Goal: Information Seeking & Learning: Learn about a topic

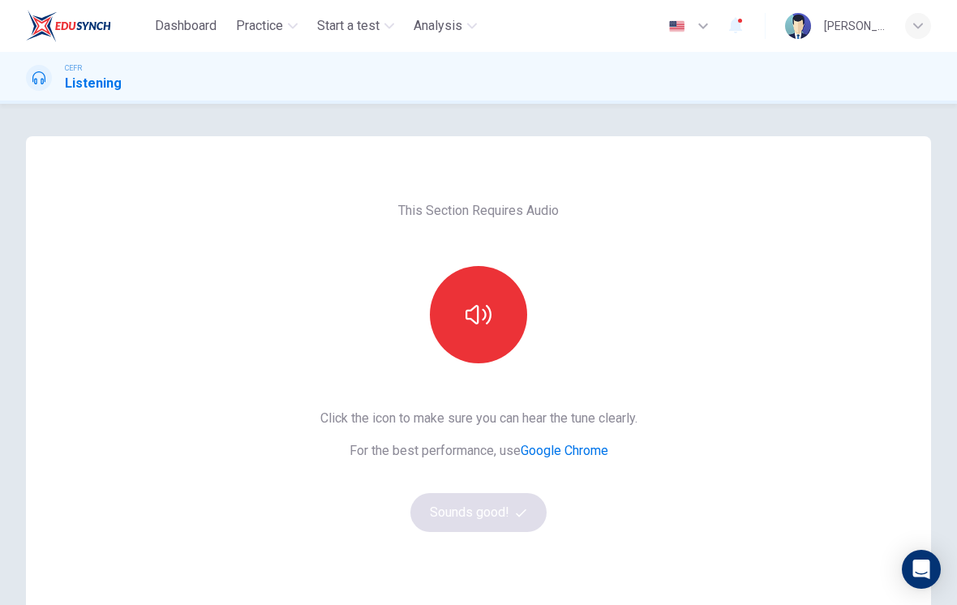
click at [473, 333] on button "button" at bounding box center [478, 314] width 97 height 97
click at [440, 511] on button "Sounds good!" at bounding box center [478, 512] width 136 height 39
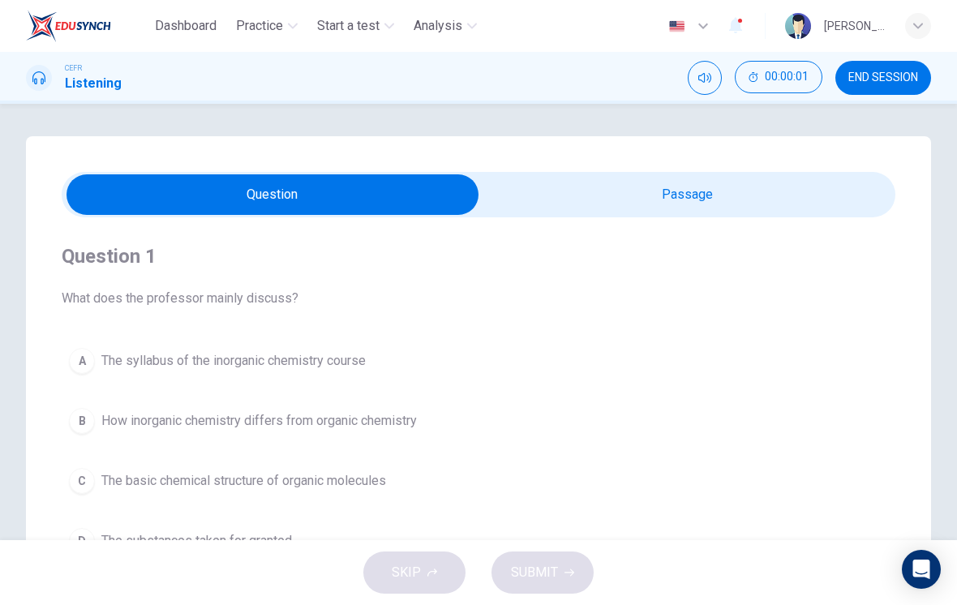
click at [777, 208] on input "checkbox" at bounding box center [272, 194] width 1251 height 41
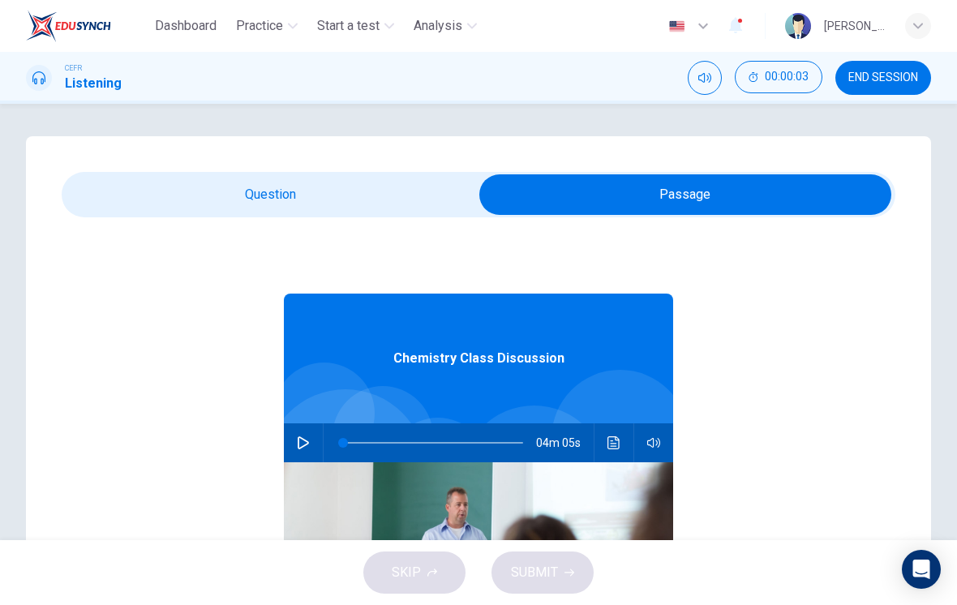
click at [326, 454] on div at bounding box center [430, 442] width 212 height 39
click at [302, 445] on icon "button" at bounding box center [303, 442] width 13 height 13
click at [165, 212] on input "checkbox" at bounding box center [685, 194] width 1251 height 41
checkbox input "false"
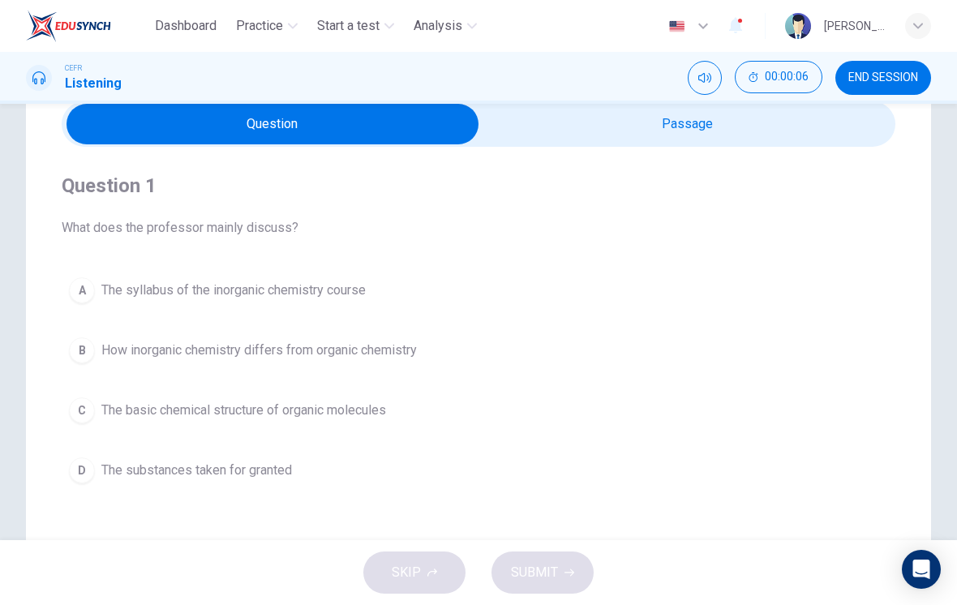
scroll to position [82, 0]
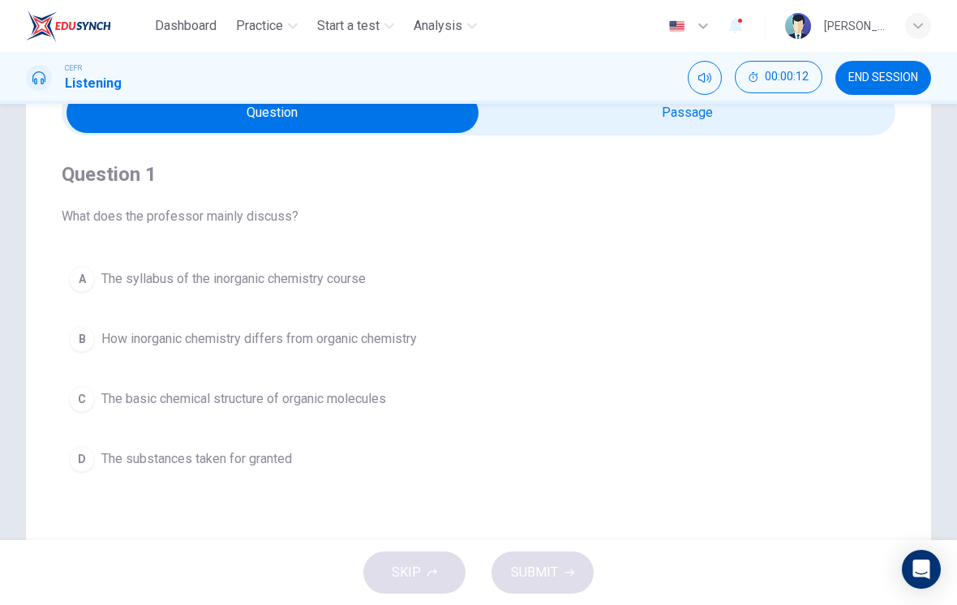
click at [78, 398] on div "C" at bounding box center [82, 399] width 26 height 26
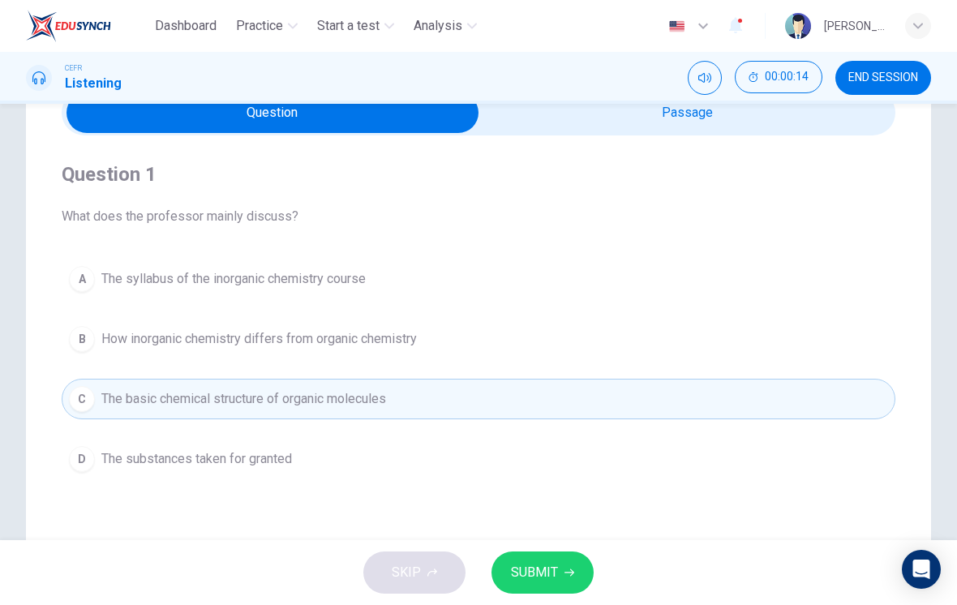
click at [577, 573] on button "SUBMIT" at bounding box center [542, 572] width 102 height 42
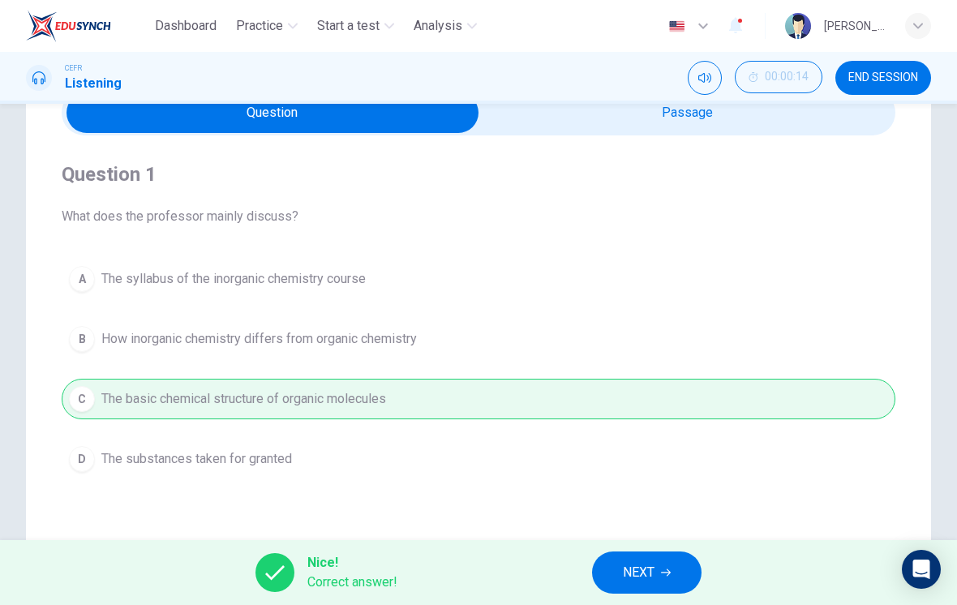
click at [651, 569] on span "NEXT" at bounding box center [639, 572] width 32 height 23
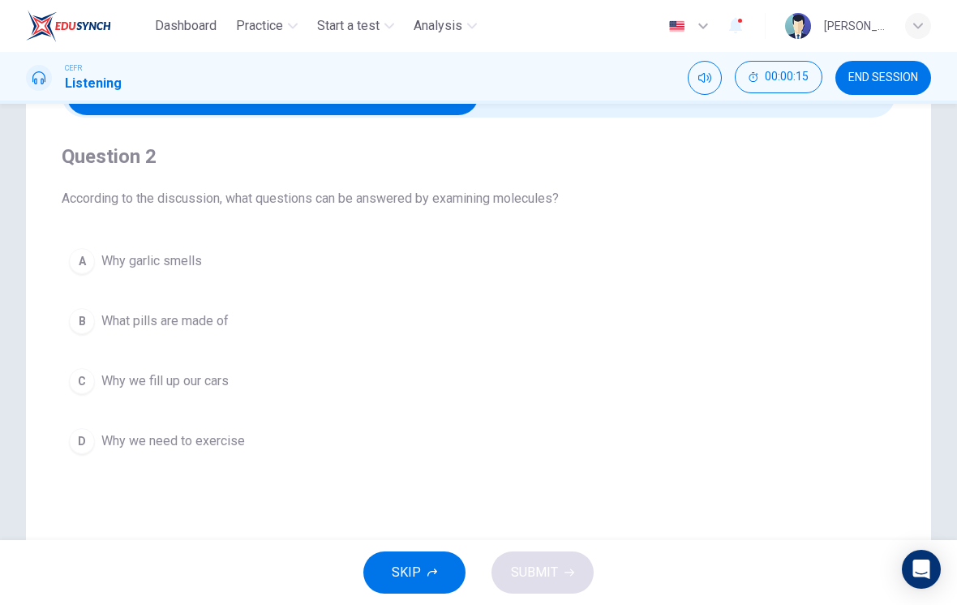
scroll to position [101, 0]
click at [68, 244] on button "A Why garlic smells" at bounding box center [479, 260] width 834 height 41
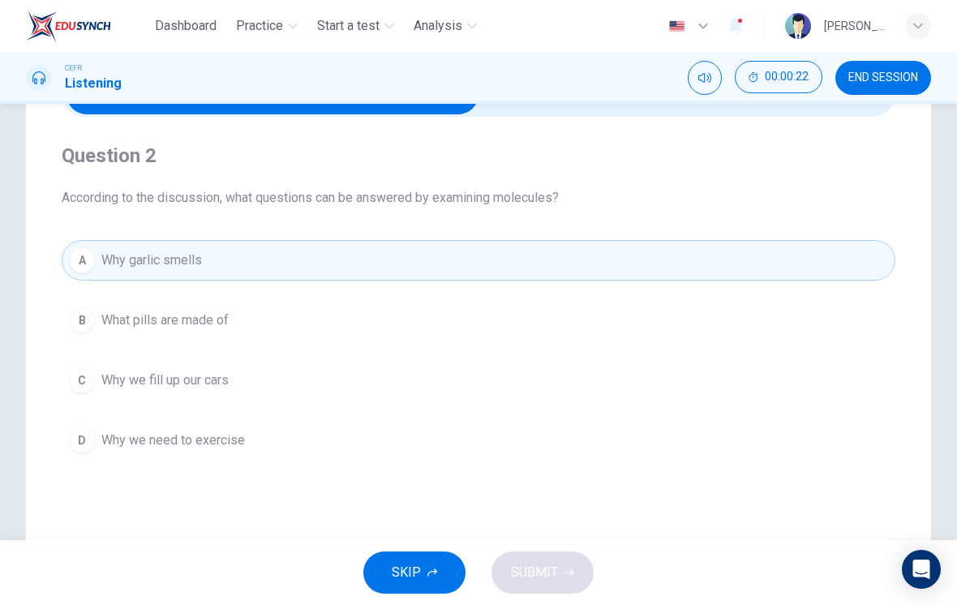
click at [115, 324] on span "What pills are made of" at bounding box center [164, 320] width 127 height 19
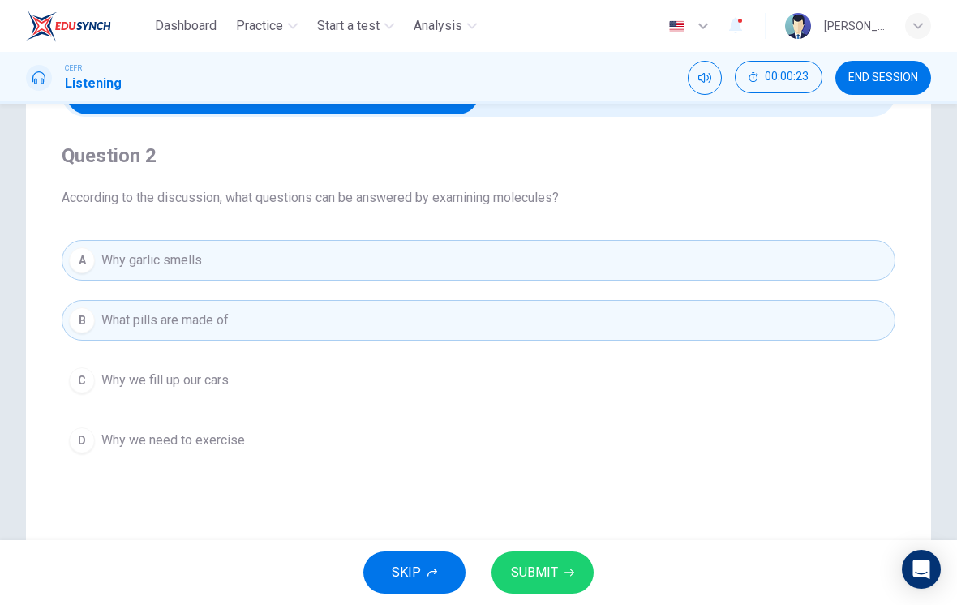
click at [559, 551] on button "SUBMIT" at bounding box center [542, 572] width 102 height 42
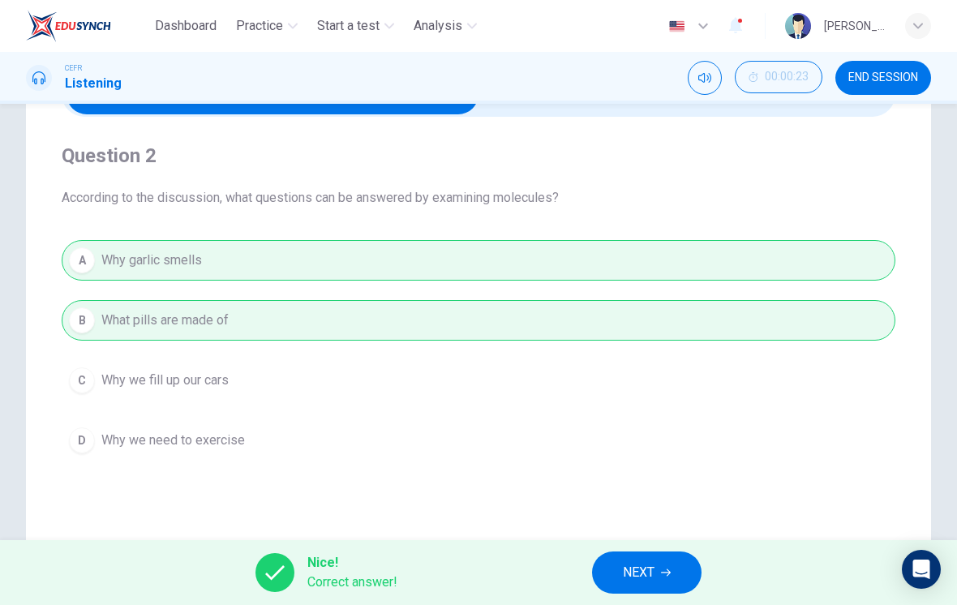
click at [641, 574] on span "NEXT" at bounding box center [639, 572] width 32 height 23
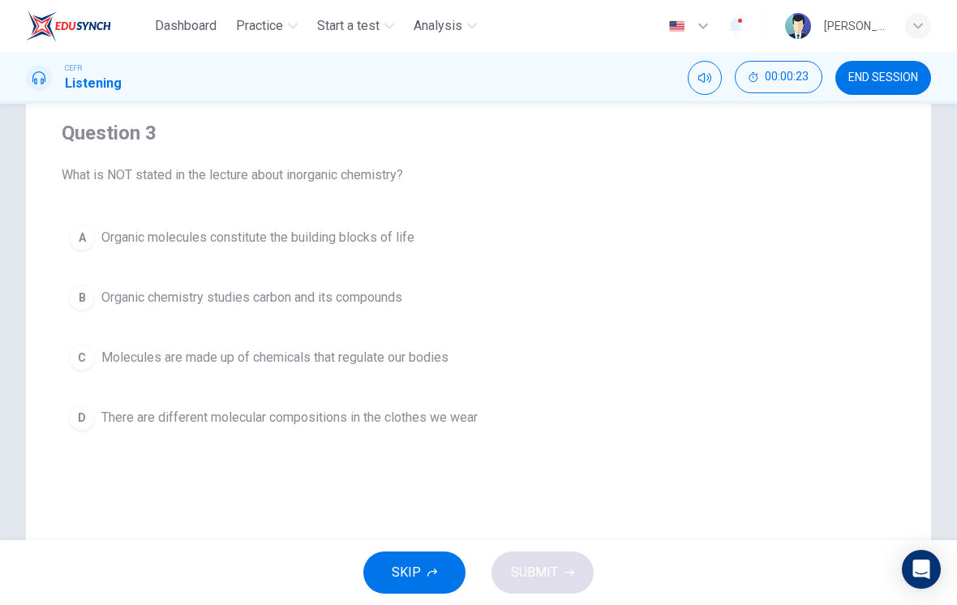
scroll to position [125, 0]
click at [88, 351] on div "C" at bounding box center [82, 356] width 26 height 26
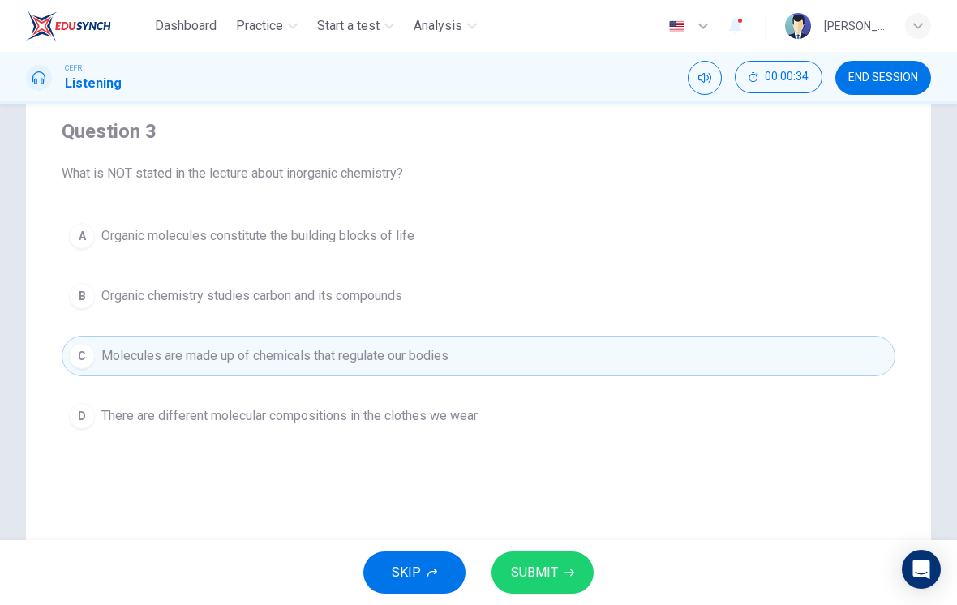
click at [574, 569] on button "SUBMIT" at bounding box center [542, 572] width 102 height 42
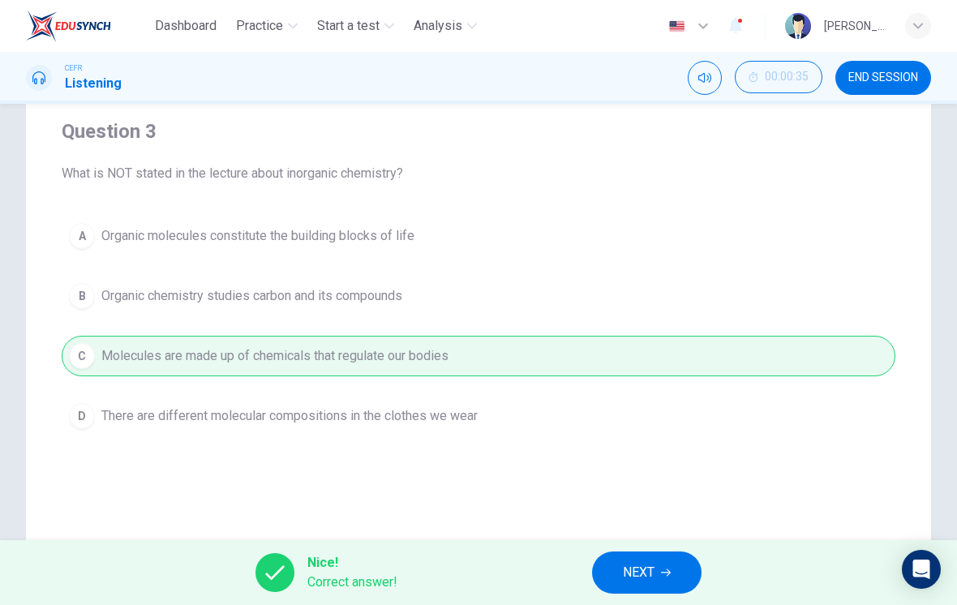
click at [662, 565] on button "NEXT" at bounding box center [646, 572] width 109 height 42
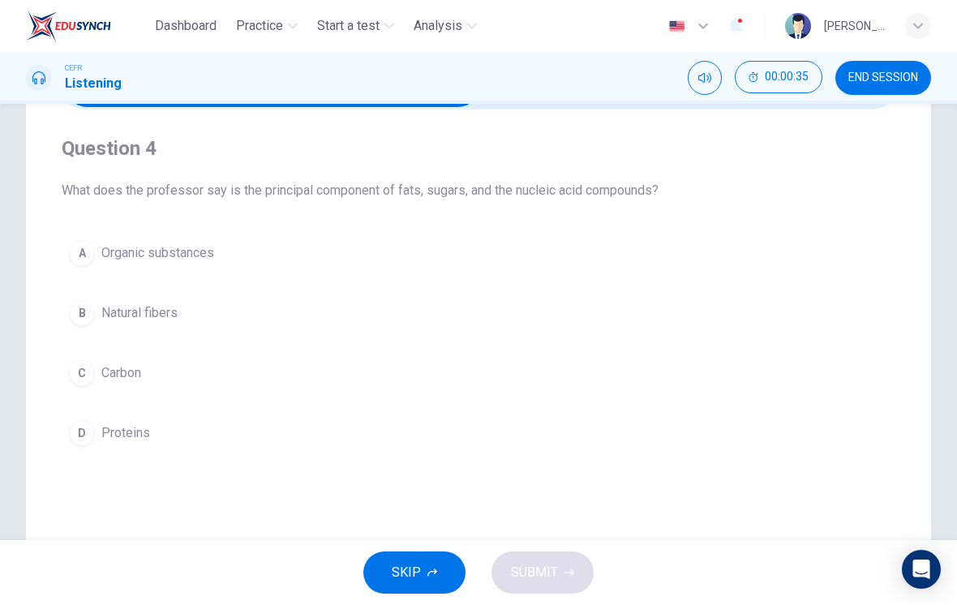
scroll to position [107, 0]
click at [168, 322] on span "Natural fibers" at bounding box center [139, 313] width 76 height 19
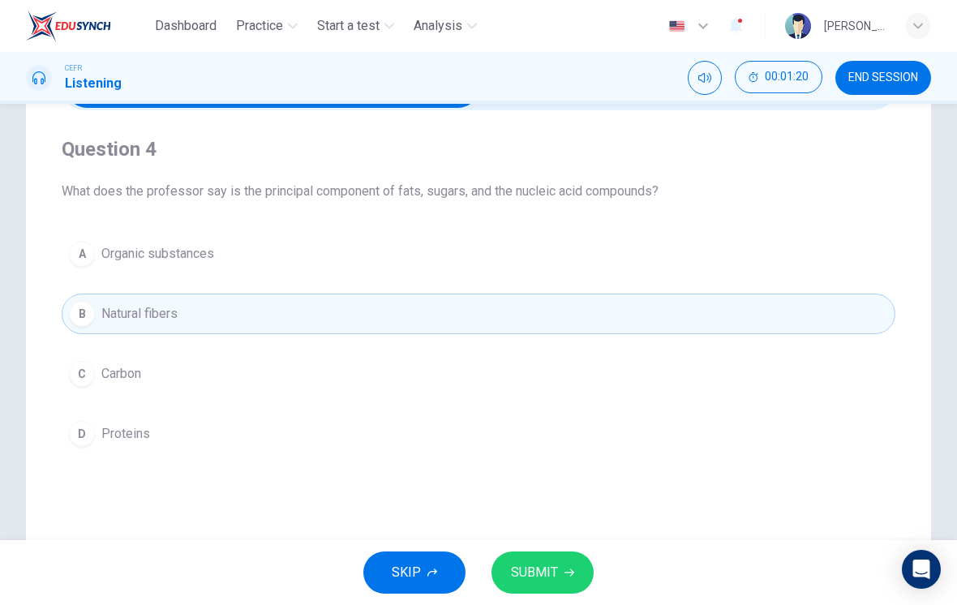
scroll to position [70, 0]
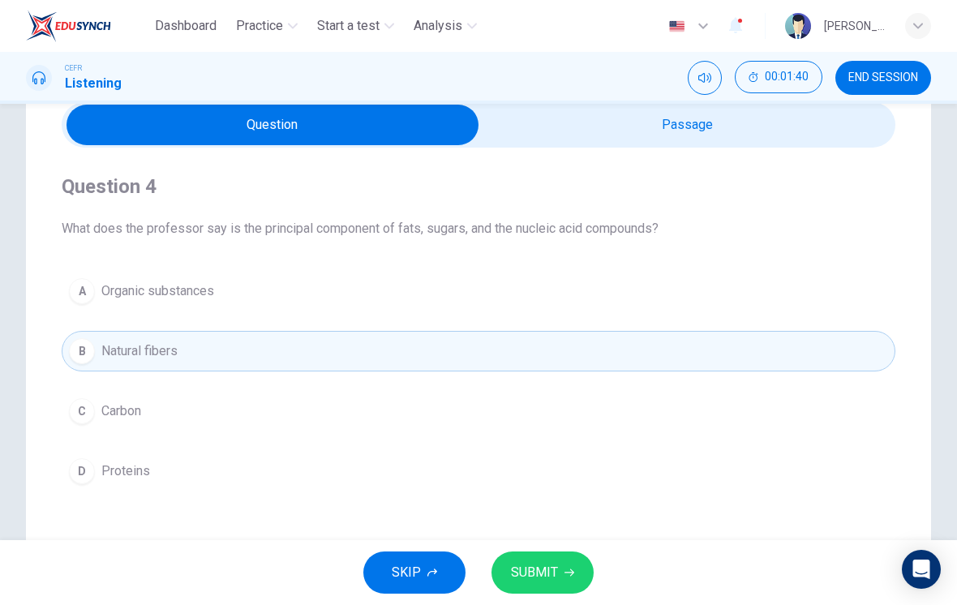
type input "42"
click at [778, 125] on input "checkbox" at bounding box center [272, 125] width 1251 height 41
checkbox input "true"
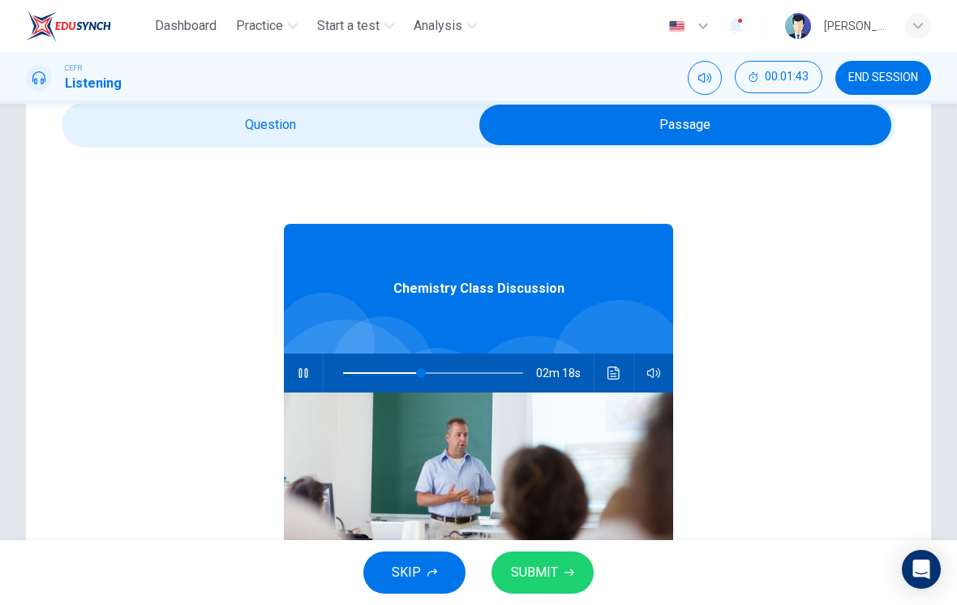
click at [620, 371] on button "Click to see the audio transcription" at bounding box center [614, 373] width 26 height 39
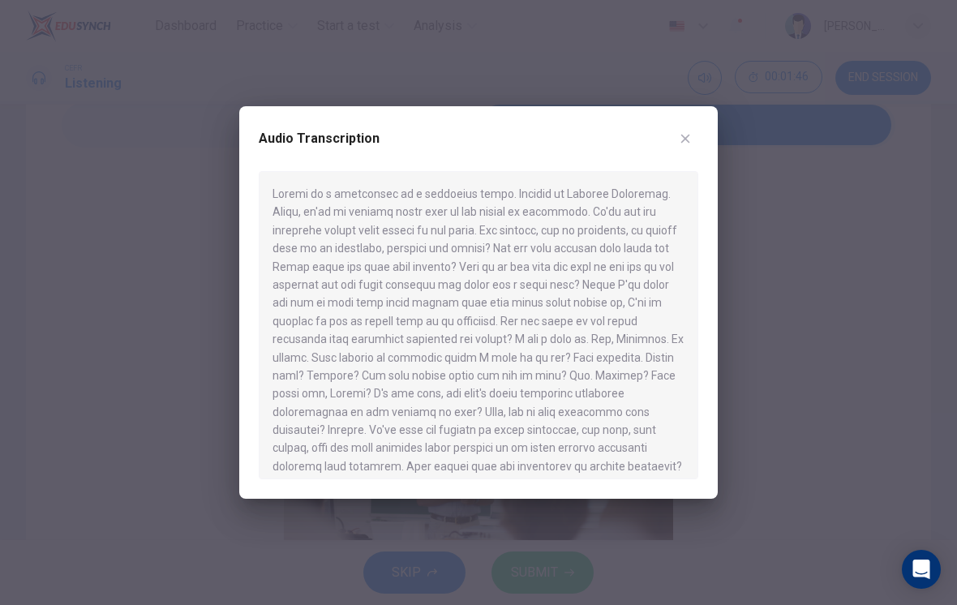
click at [687, 135] on icon "button" at bounding box center [685, 138] width 13 height 13
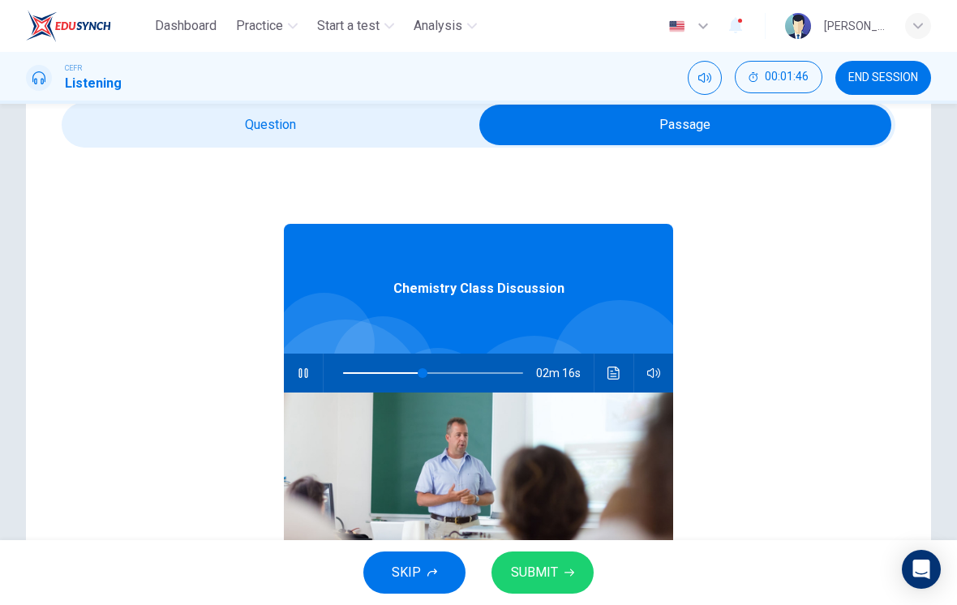
type input "45"
click at [400, 144] on input "checkbox" at bounding box center [685, 125] width 1251 height 41
checkbox input "false"
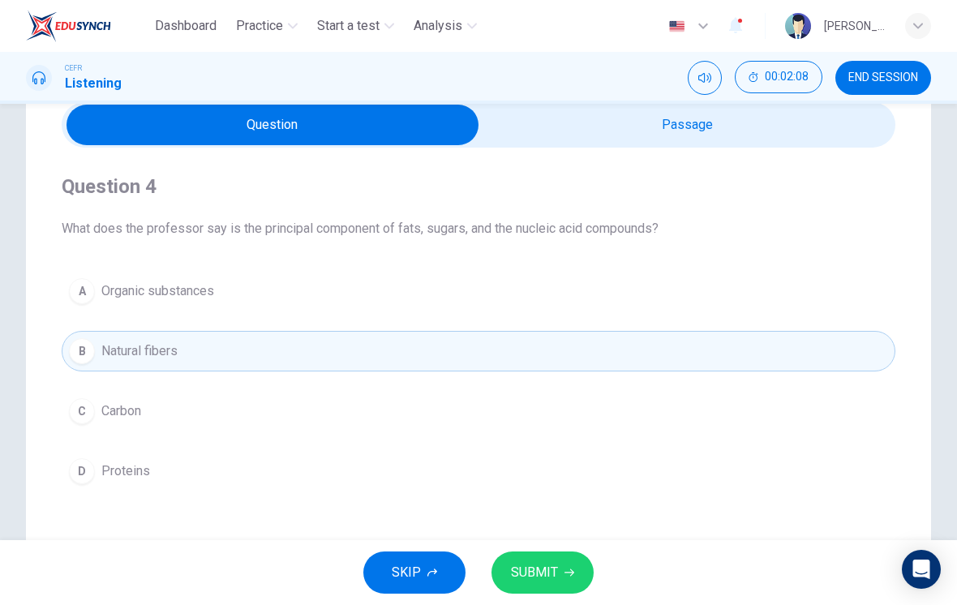
click at [130, 411] on span "Carbon" at bounding box center [121, 410] width 40 height 19
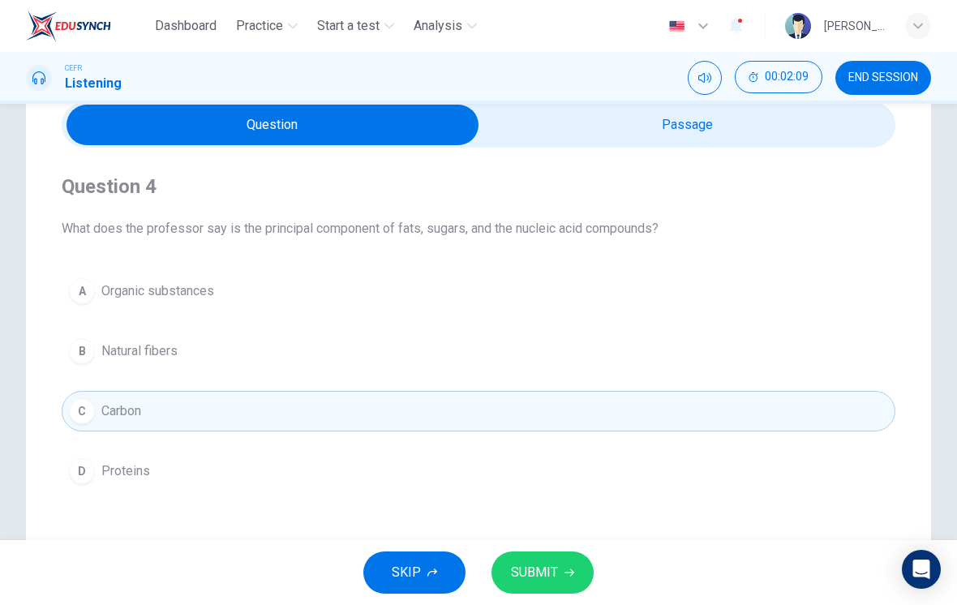
click at [550, 575] on span "SUBMIT" at bounding box center [534, 572] width 47 height 23
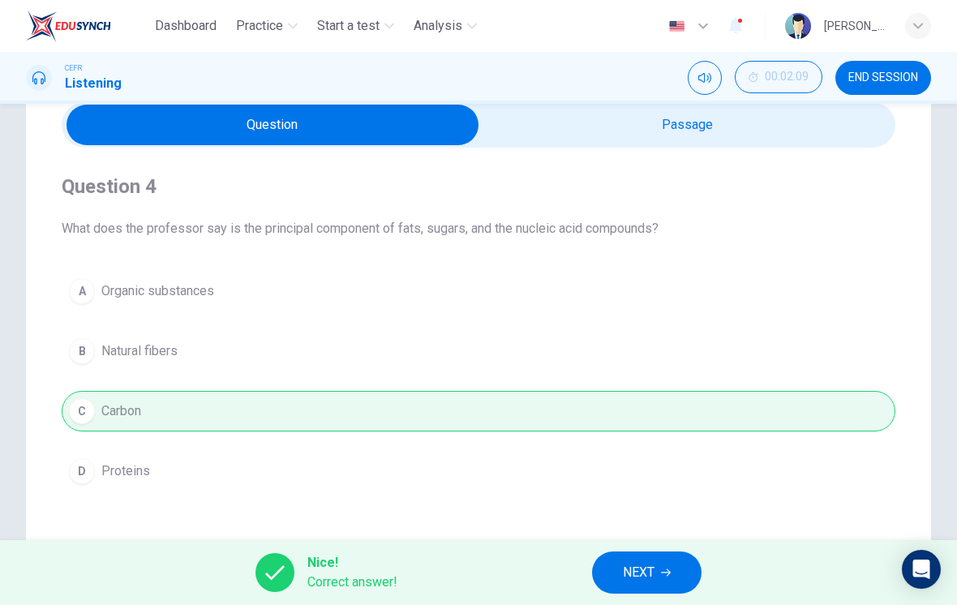
click at [653, 569] on span "NEXT" at bounding box center [639, 572] width 32 height 23
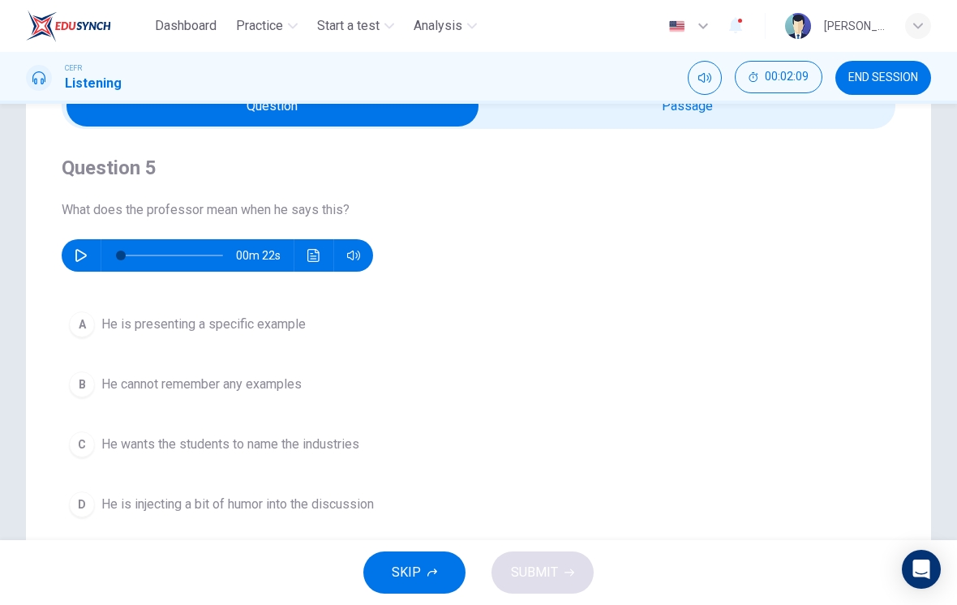
scroll to position [89, 0]
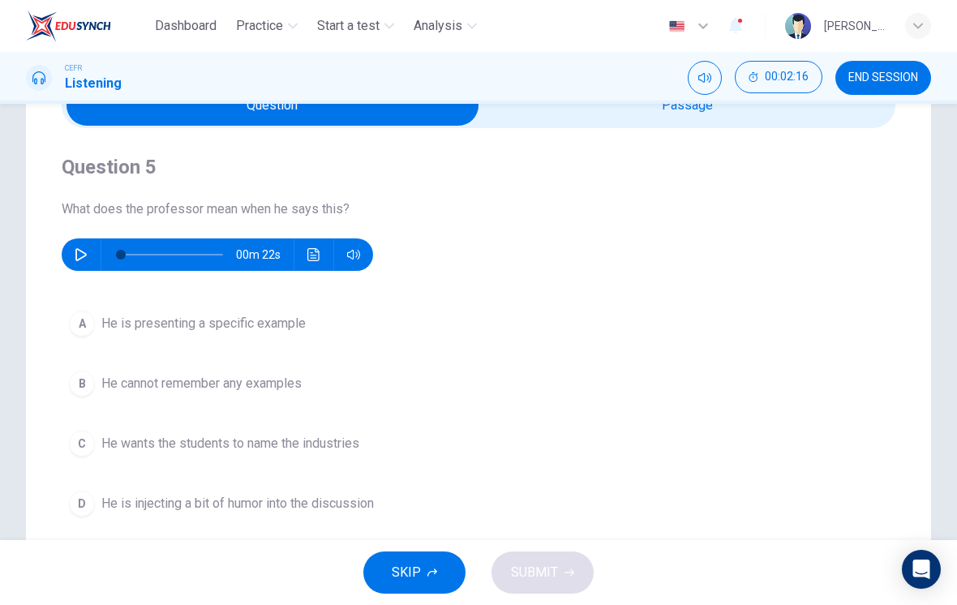
type input "58"
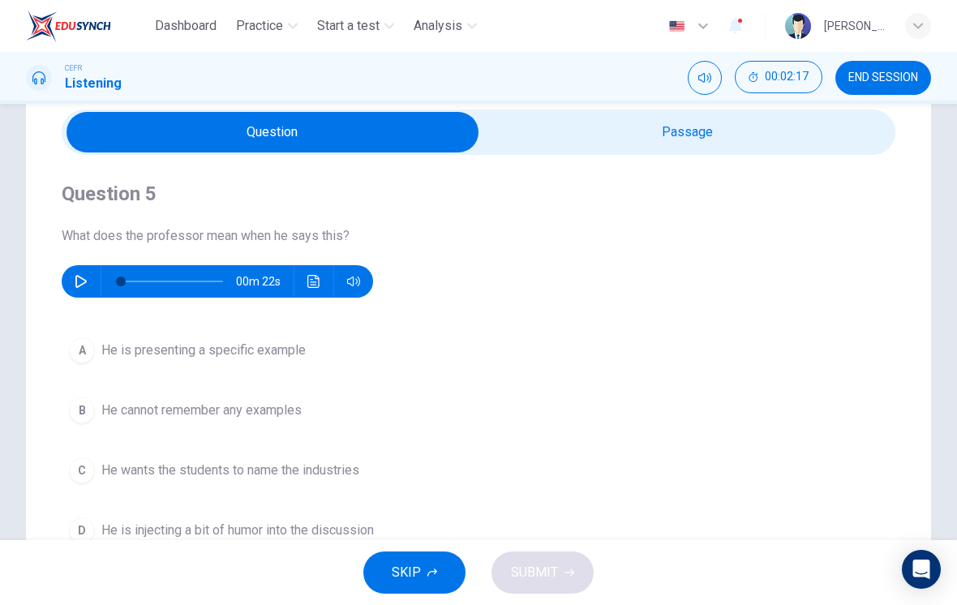
click at [730, 148] on input "checkbox" at bounding box center [272, 132] width 1251 height 41
checkbox input "true"
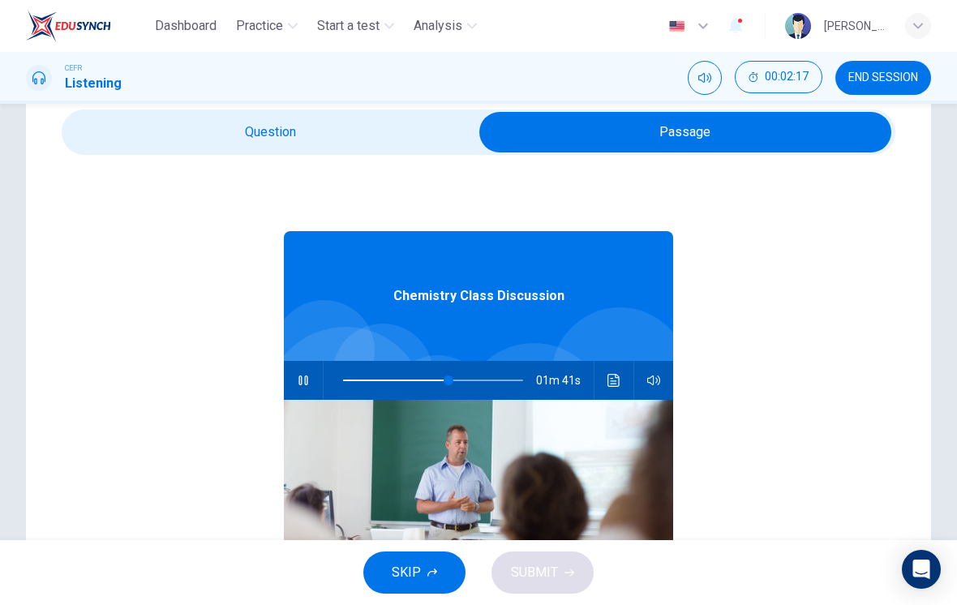
click at [300, 375] on icon "button" at bounding box center [303, 380] width 13 height 13
type input "59"
click at [310, 134] on input "checkbox" at bounding box center [685, 132] width 1251 height 41
checkbox input "false"
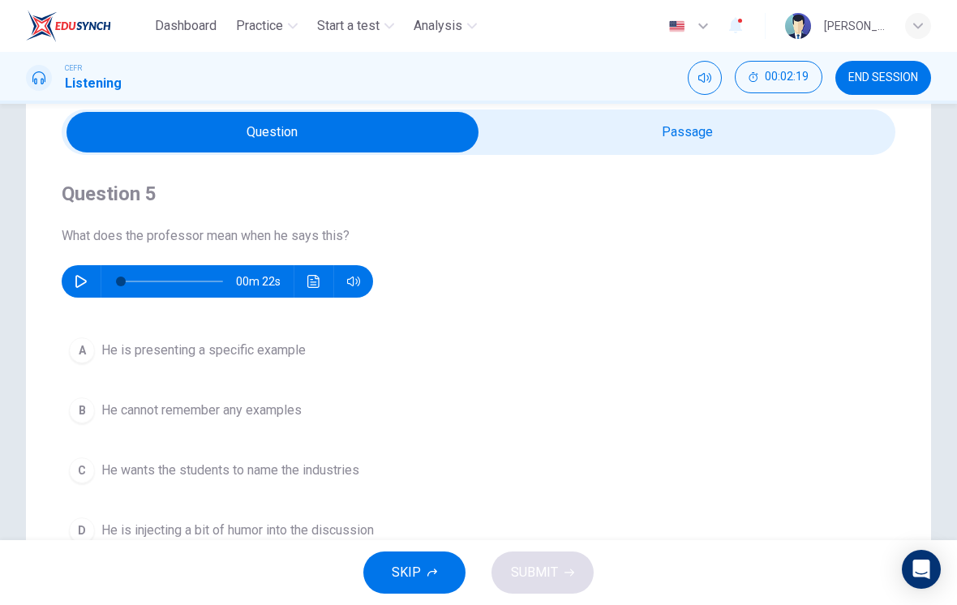
click at [90, 280] on button "button" at bounding box center [81, 281] width 26 height 32
click at [243, 355] on span "He is presenting a specific example" at bounding box center [203, 350] width 204 height 19
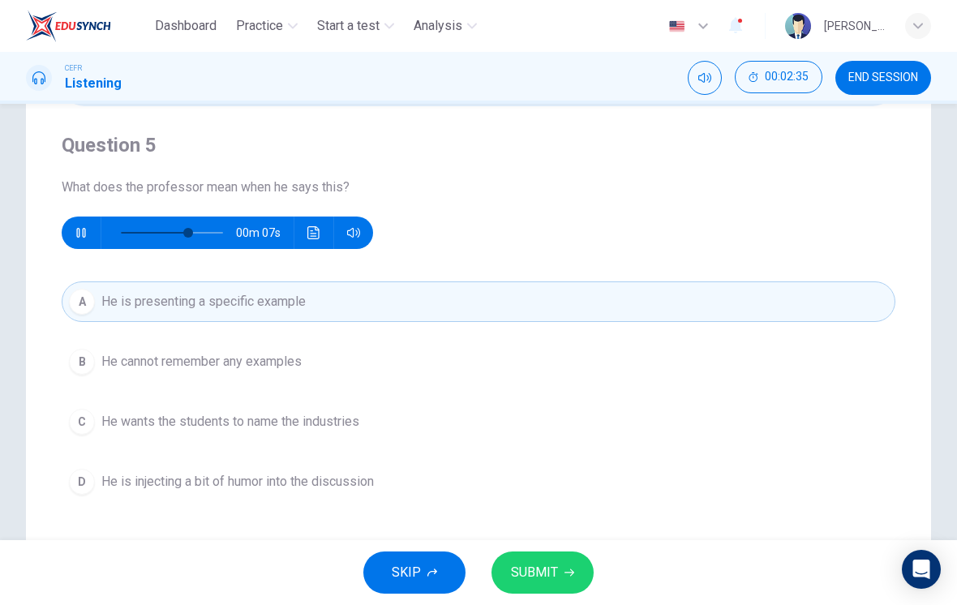
scroll to position [109, 0]
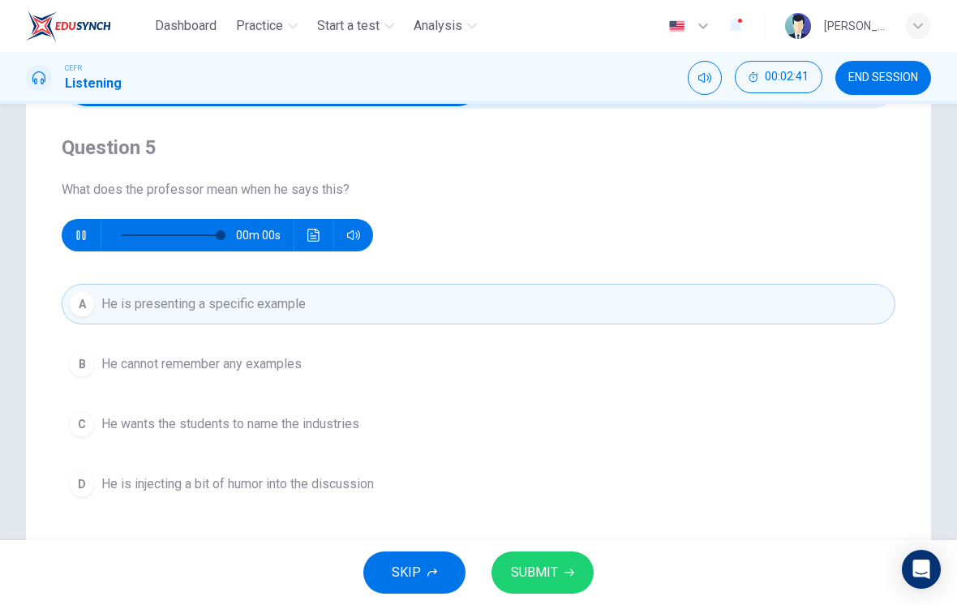
type input "0"
click at [375, 423] on button "C He wants the students to name the industries" at bounding box center [479, 424] width 834 height 41
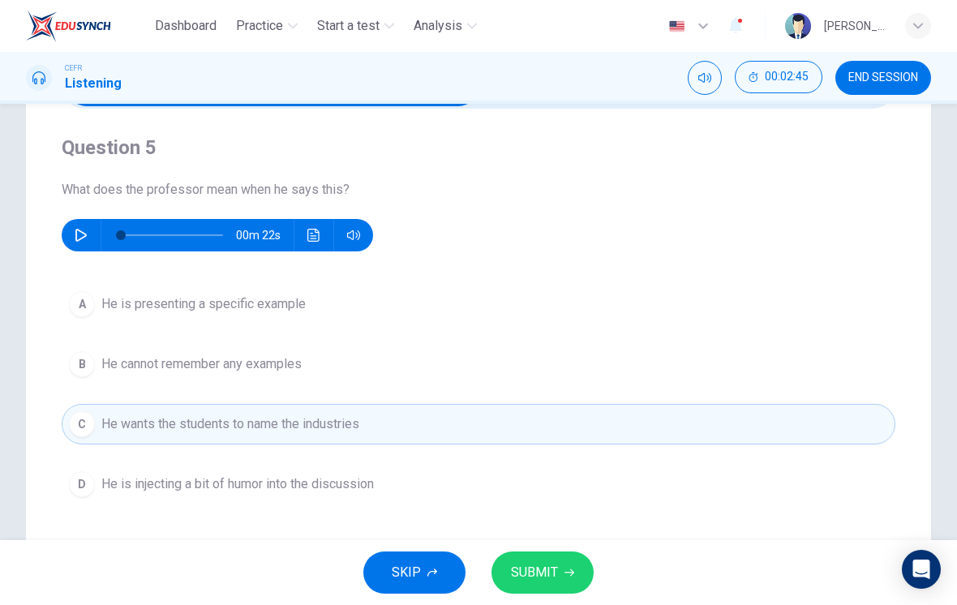
click at [551, 578] on span "SUBMIT" at bounding box center [534, 572] width 47 height 23
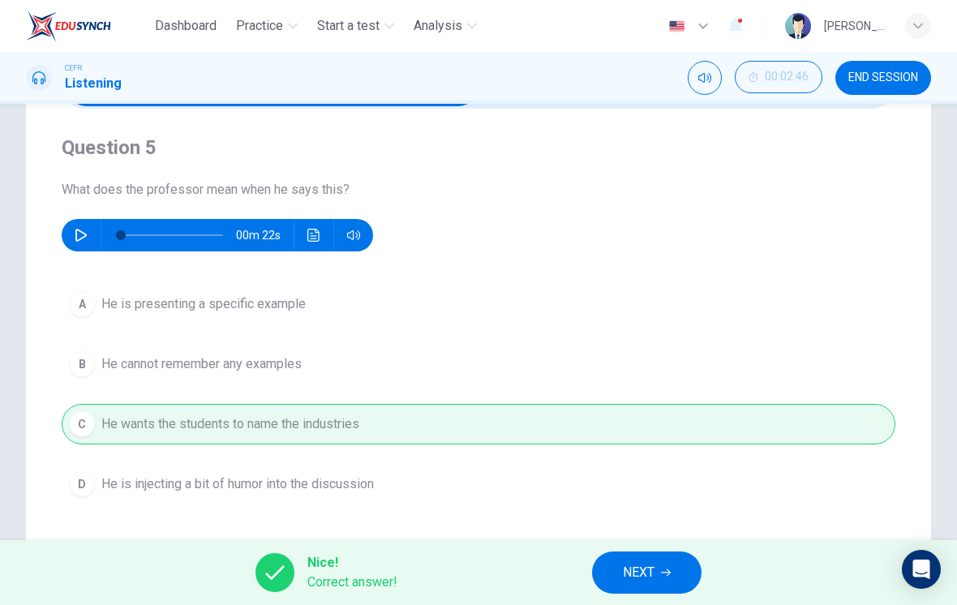
click at [637, 569] on span "NEXT" at bounding box center [639, 572] width 32 height 23
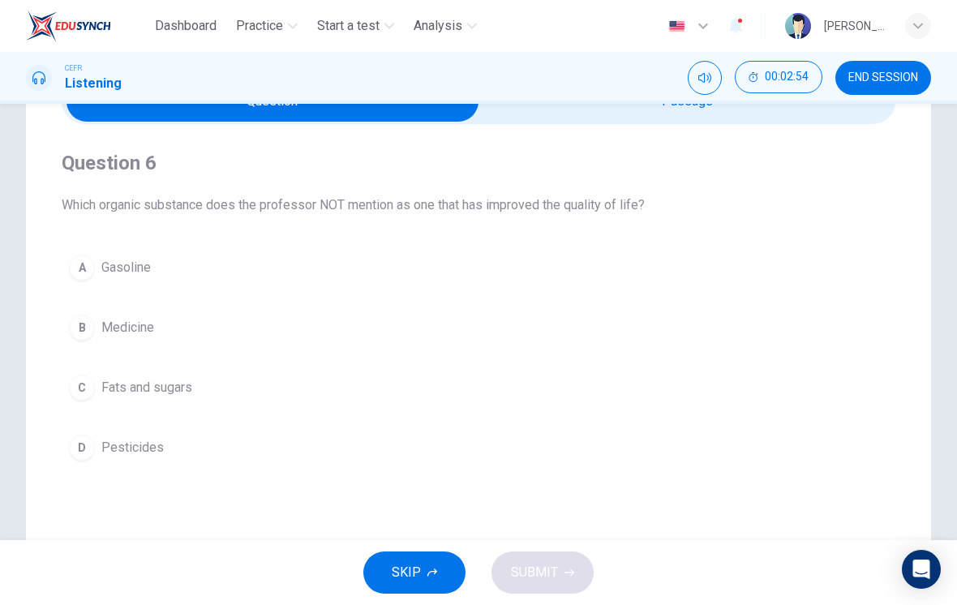
scroll to position [88, 0]
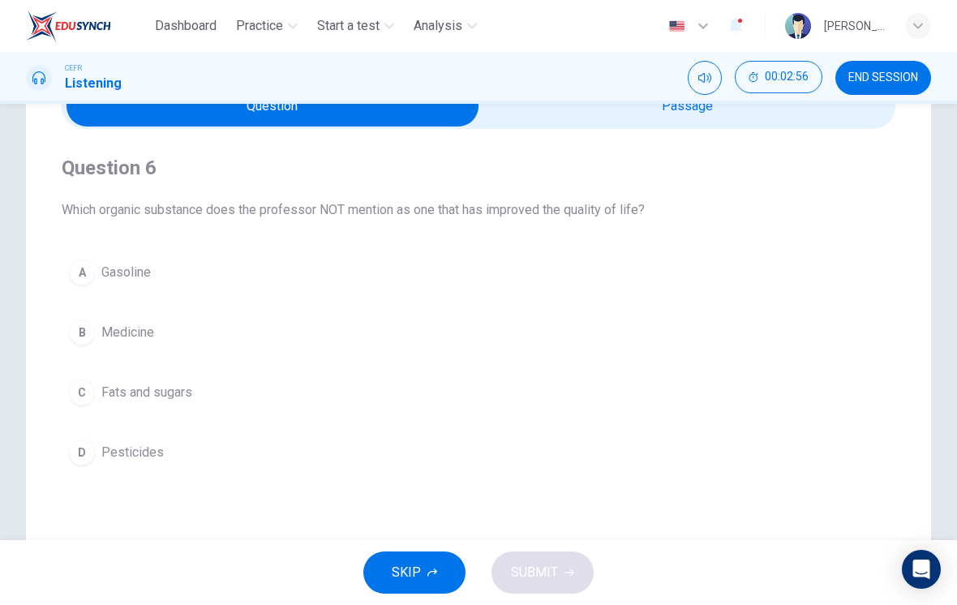
click at [672, 322] on button "B Medicine" at bounding box center [479, 332] width 834 height 41
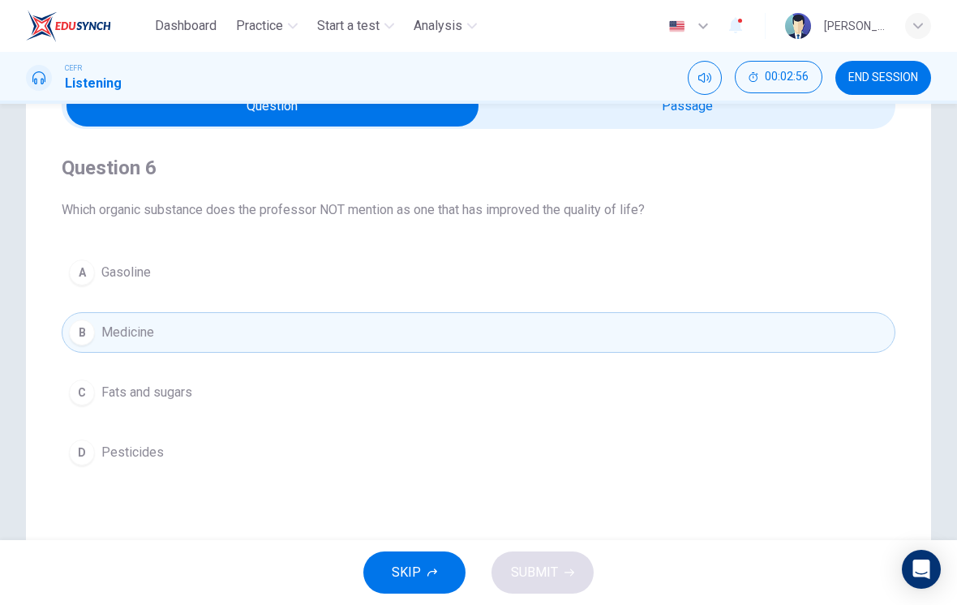
click at [725, 278] on button "A Gasoline" at bounding box center [479, 272] width 834 height 41
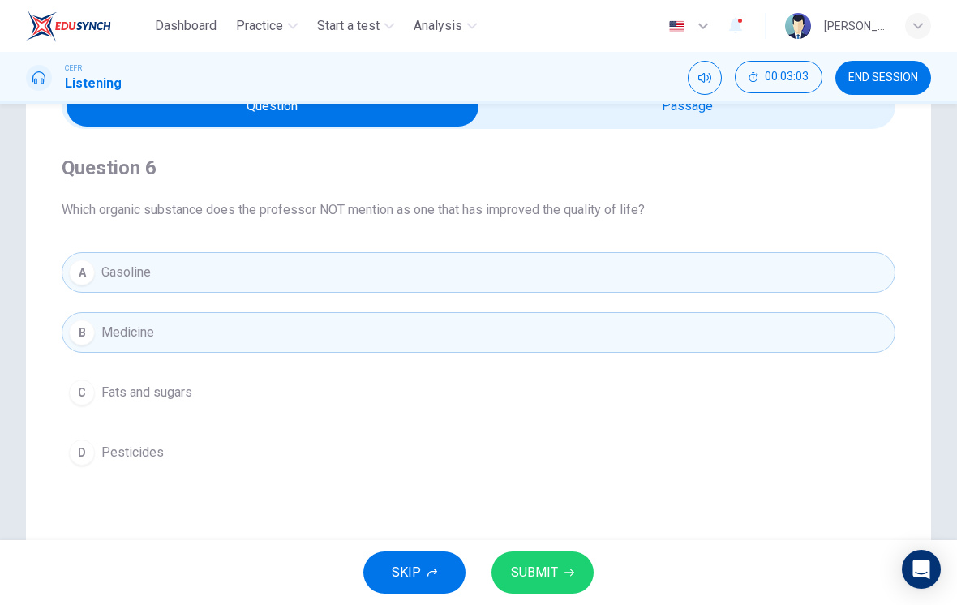
click at [711, 123] on input "checkbox" at bounding box center [272, 106] width 1251 height 41
checkbox input "true"
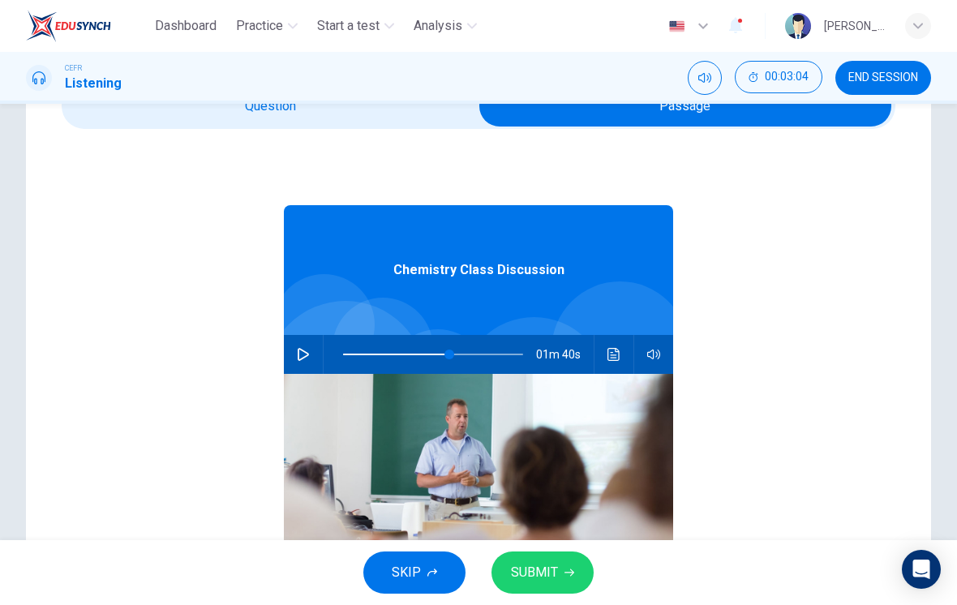
click at [319, 345] on div "01m 40s" at bounding box center [478, 354] width 389 height 39
click at [307, 351] on icon "button" at bounding box center [303, 354] width 13 height 13
type input "60"
click at [402, 124] on input "checkbox" at bounding box center [685, 106] width 1251 height 41
checkbox input "false"
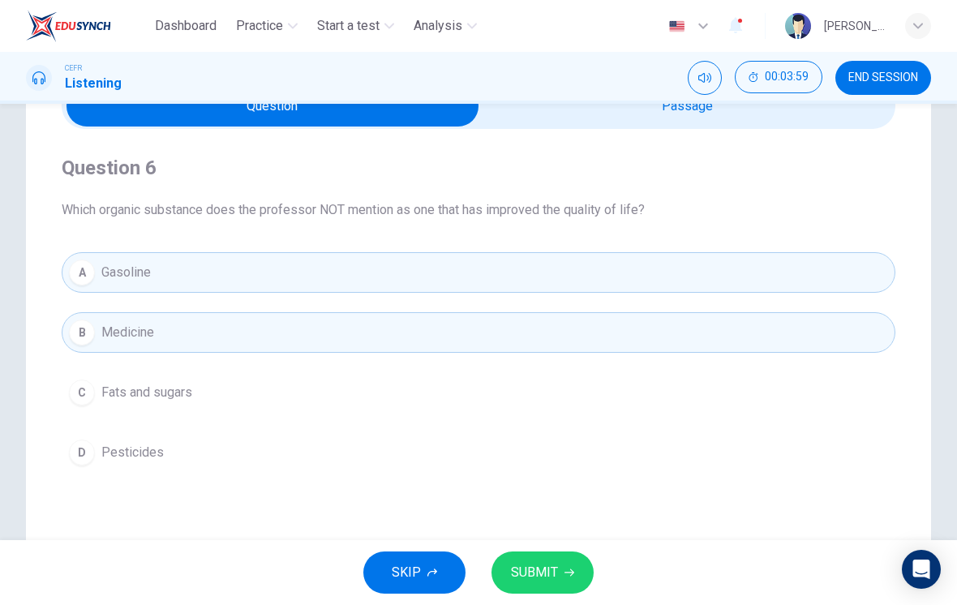
click at [463, 458] on button "D Pesticides" at bounding box center [479, 452] width 834 height 41
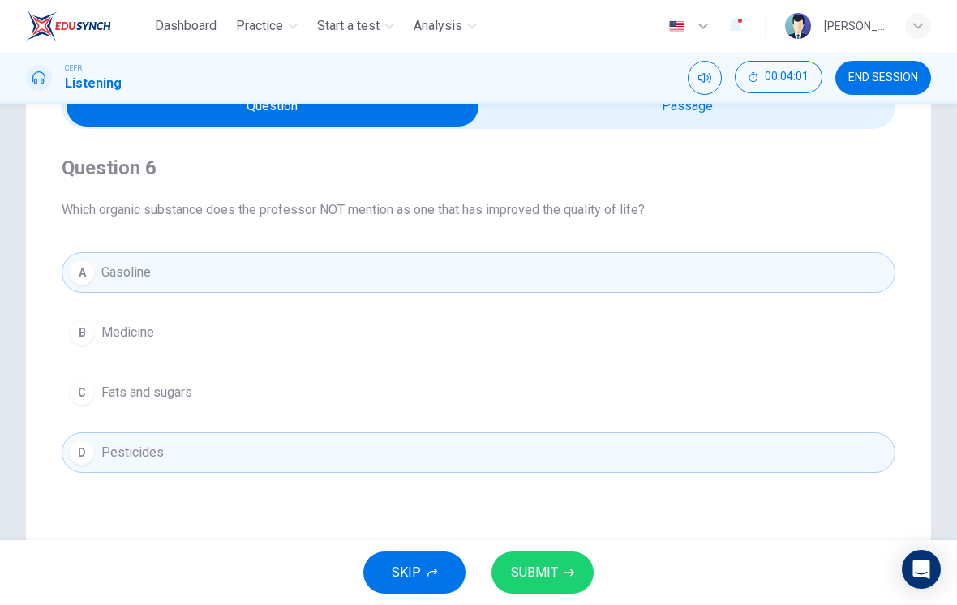
click at [530, 330] on button "B Medicine" at bounding box center [479, 332] width 834 height 41
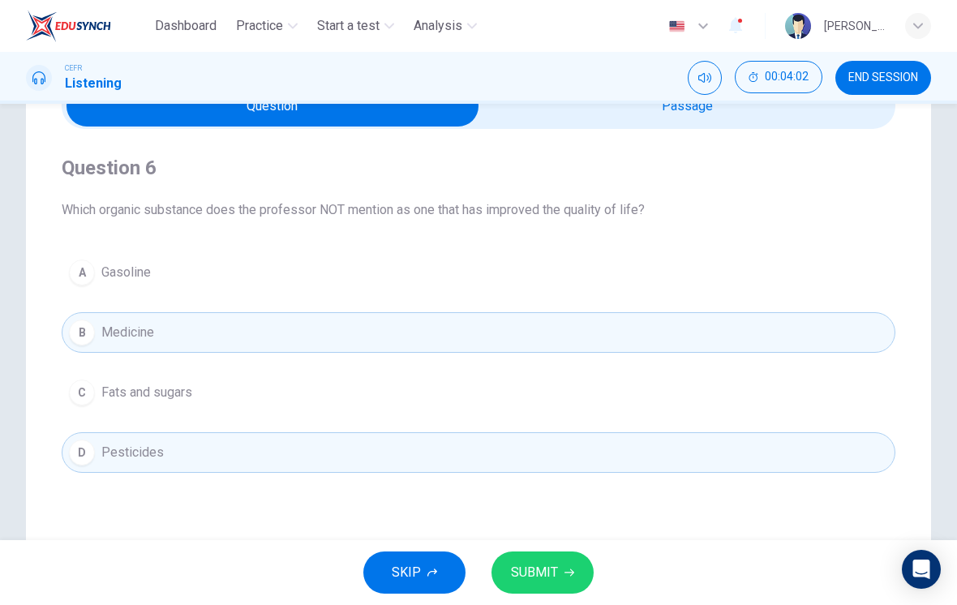
click at [629, 271] on button "A Gasoline" at bounding box center [479, 272] width 834 height 41
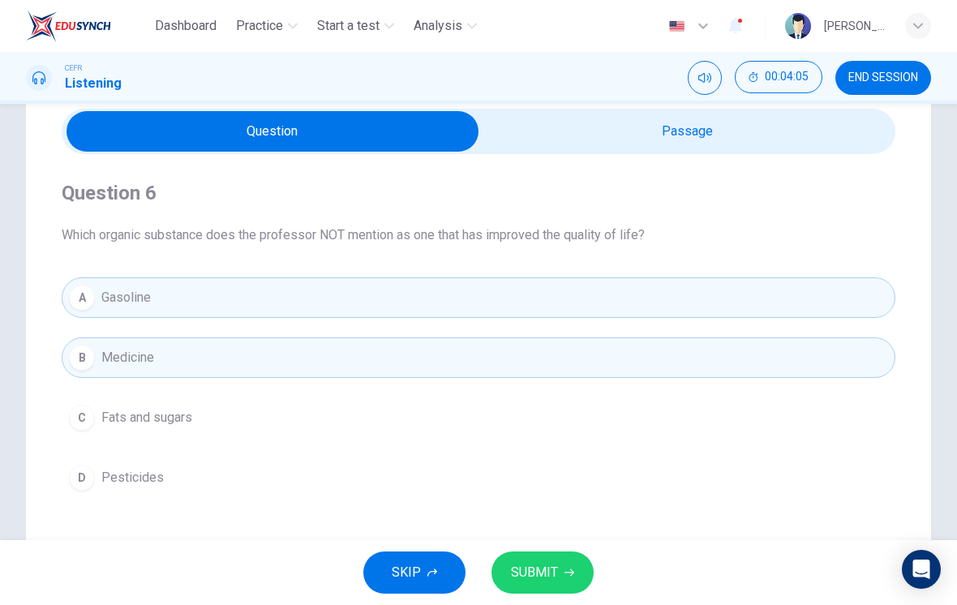
scroll to position [57, 0]
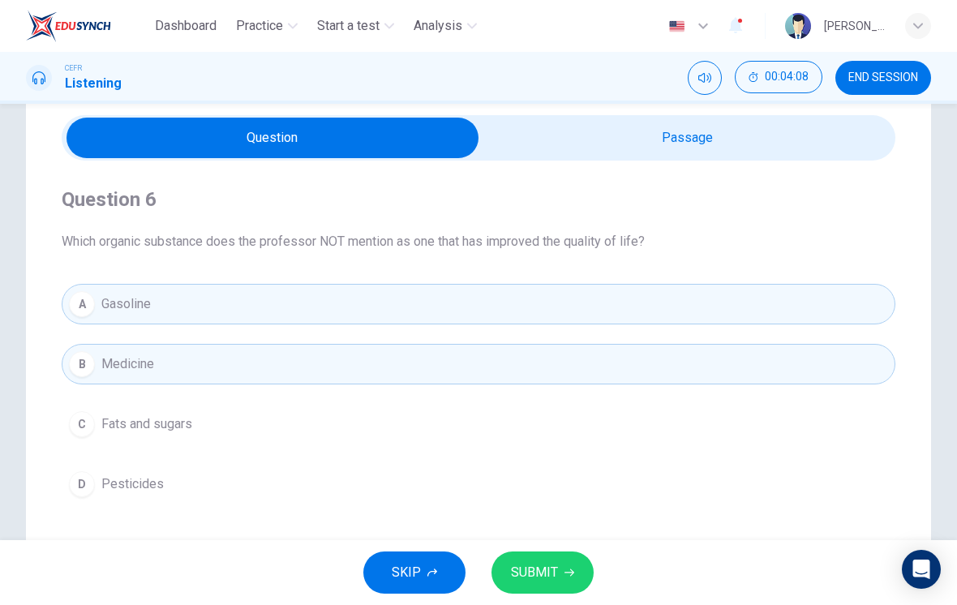
type input "84"
click at [813, 153] on input "checkbox" at bounding box center [272, 138] width 1251 height 41
checkbox input "true"
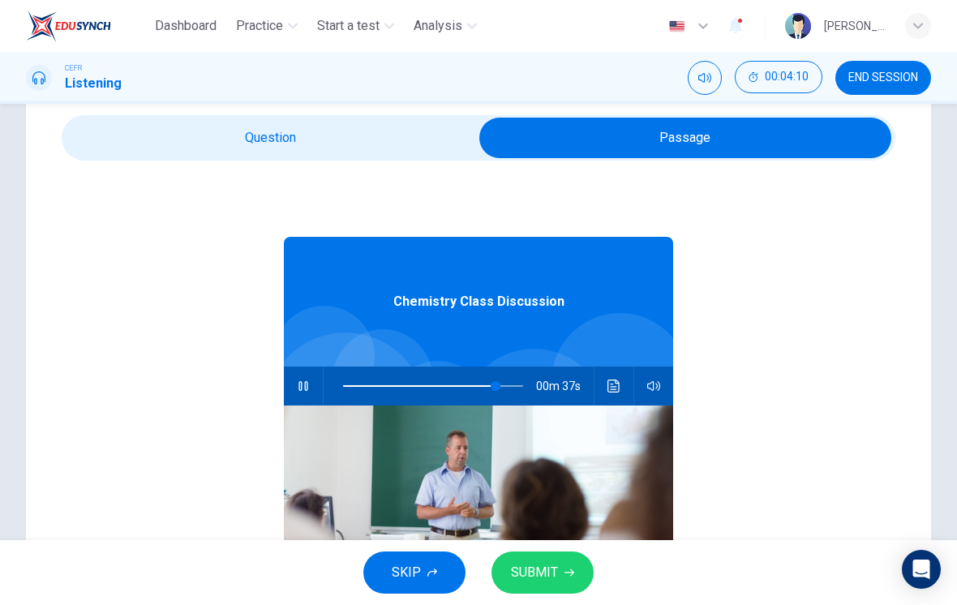
click at [299, 383] on icon "button" at bounding box center [302, 386] width 9 height 10
click at [491, 383] on span at bounding box center [496, 386] width 10 height 10
type input "77"
click at [371, 157] on input "checkbox" at bounding box center [685, 138] width 1251 height 41
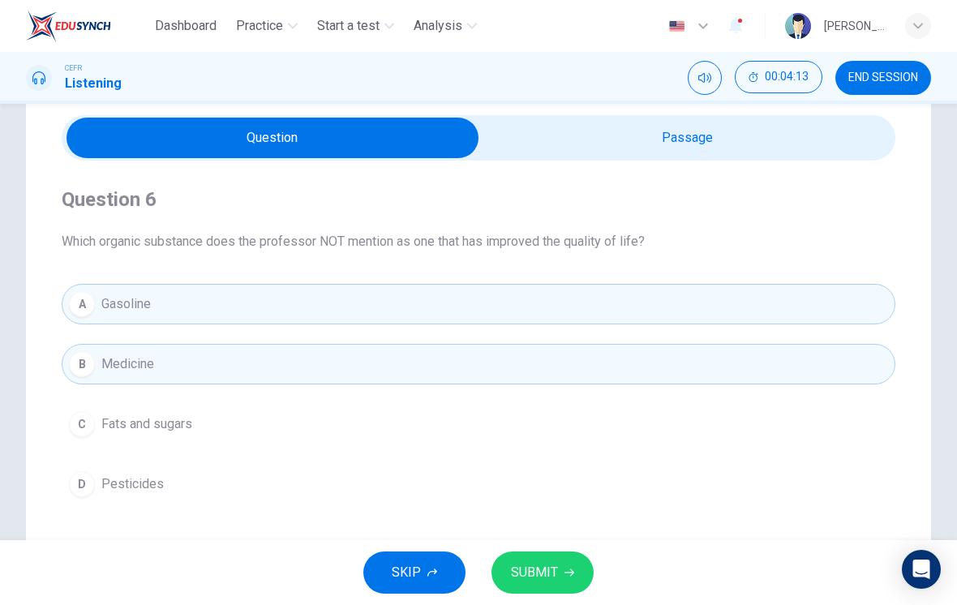
click at [696, 122] on input "checkbox" at bounding box center [272, 138] width 1251 height 41
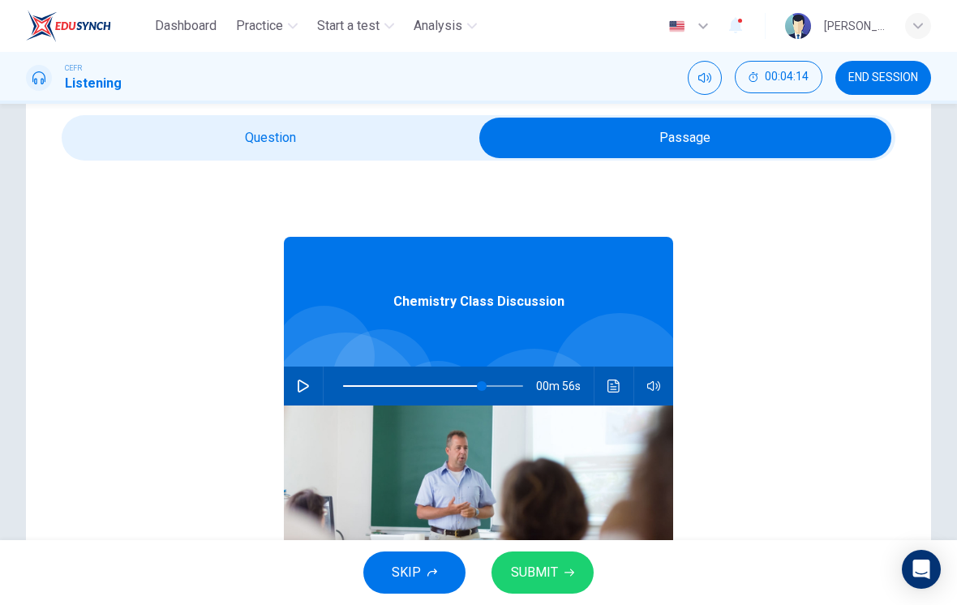
click at [313, 387] on button "button" at bounding box center [303, 386] width 26 height 39
click at [374, 139] on input "checkbox" at bounding box center [685, 138] width 1251 height 41
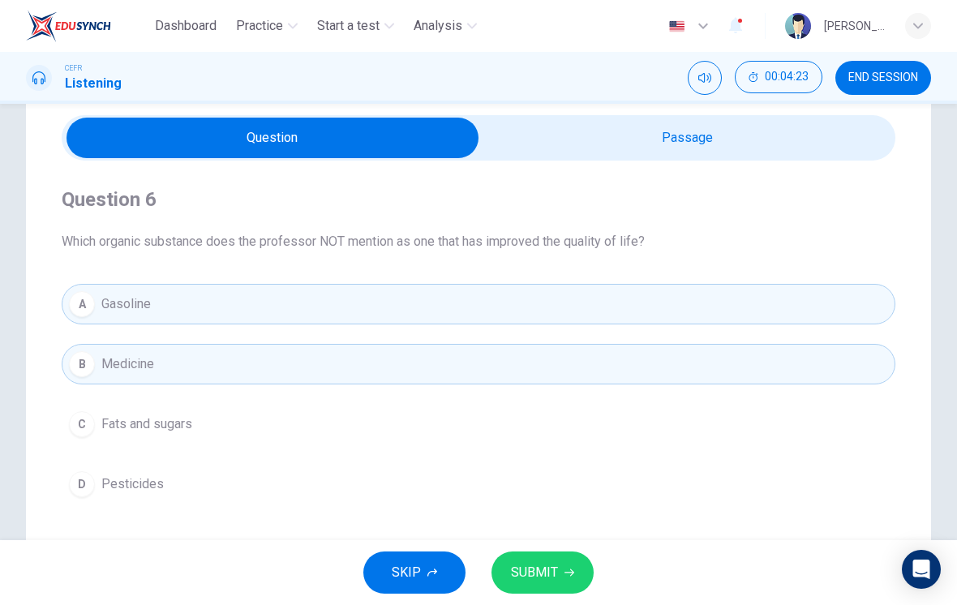
click at [355, 438] on button "C Fats and sugars" at bounding box center [479, 424] width 834 height 41
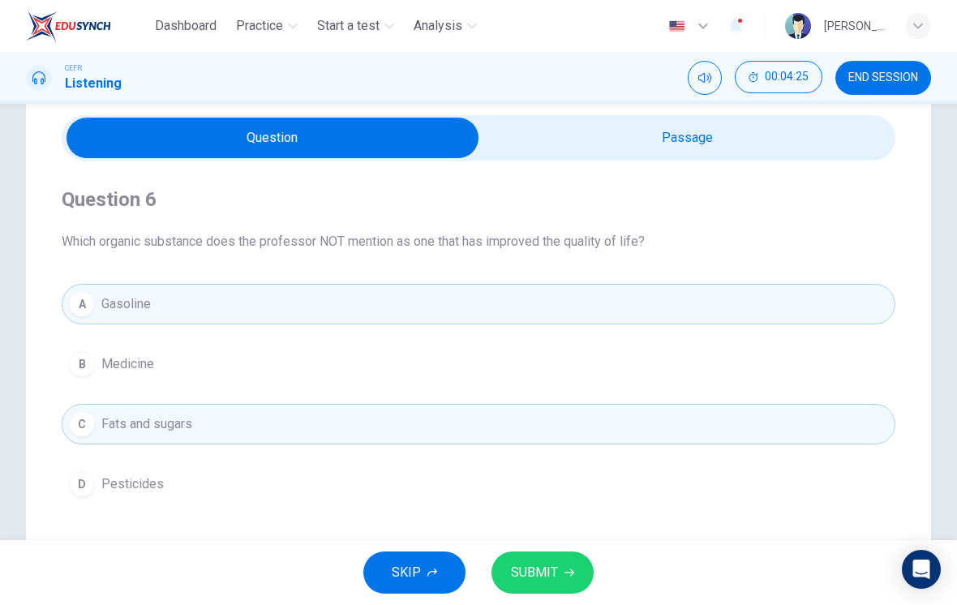
click at [581, 303] on button "A Gasoline" at bounding box center [479, 304] width 834 height 41
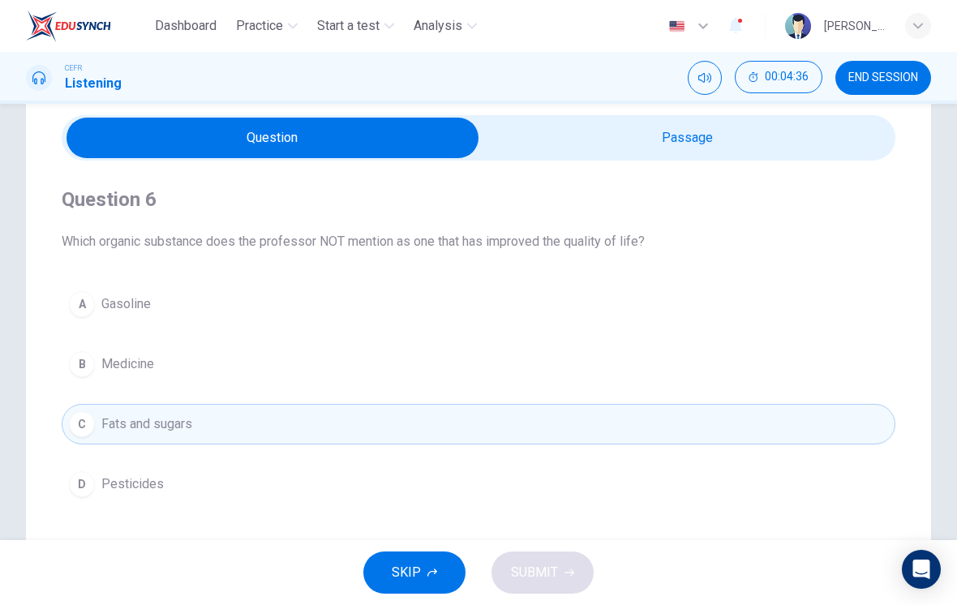
click at [638, 118] on input "checkbox" at bounding box center [272, 138] width 1251 height 41
checkbox input "true"
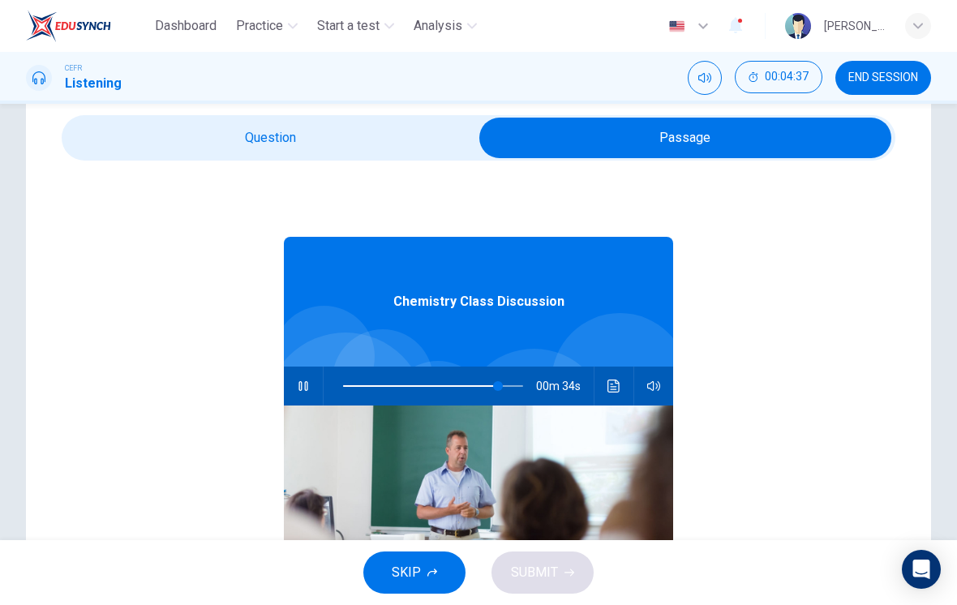
click at [315, 380] on button "button" at bounding box center [303, 386] width 26 height 39
type input "86"
click at [358, 149] on input "checkbox" at bounding box center [685, 138] width 1251 height 41
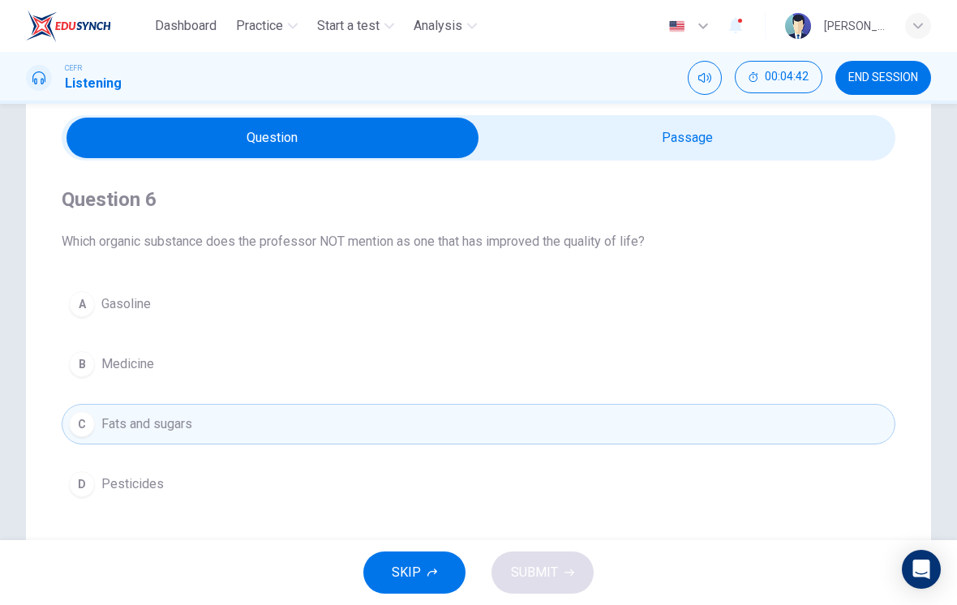
click at [522, 410] on button "C Fats and sugars" at bounding box center [479, 424] width 834 height 41
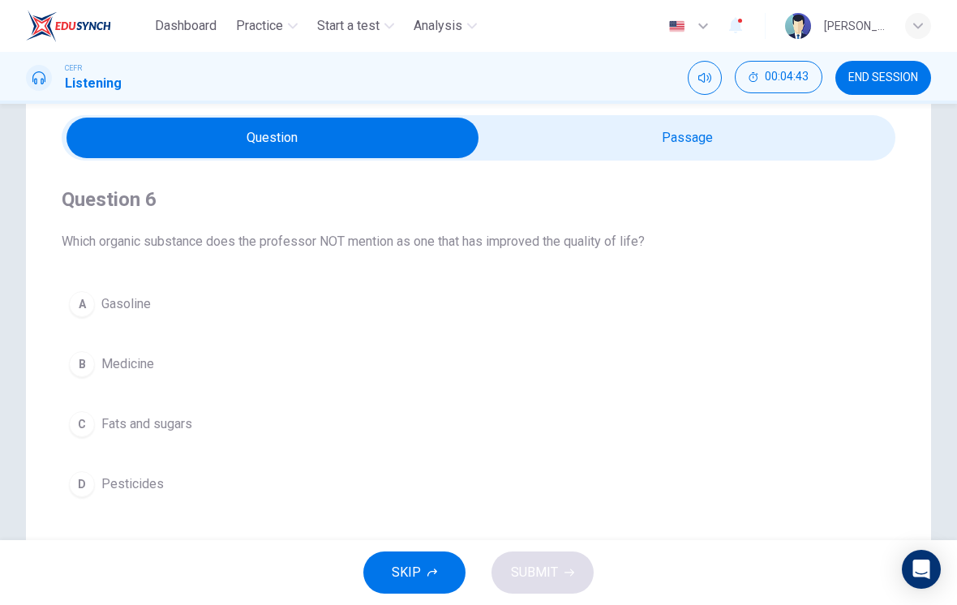
click at [502, 433] on button "C Fats and sugars" at bounding box center [479, 424] width 834 height 41
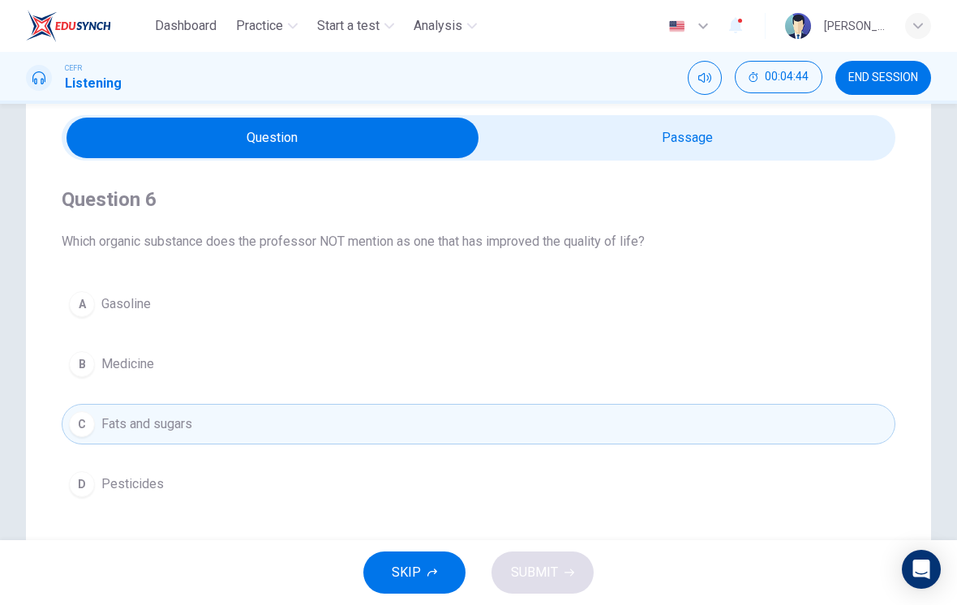
click at [509, 379] on button "B Medicine" at bounding box center [479, 364] width 834 height 41
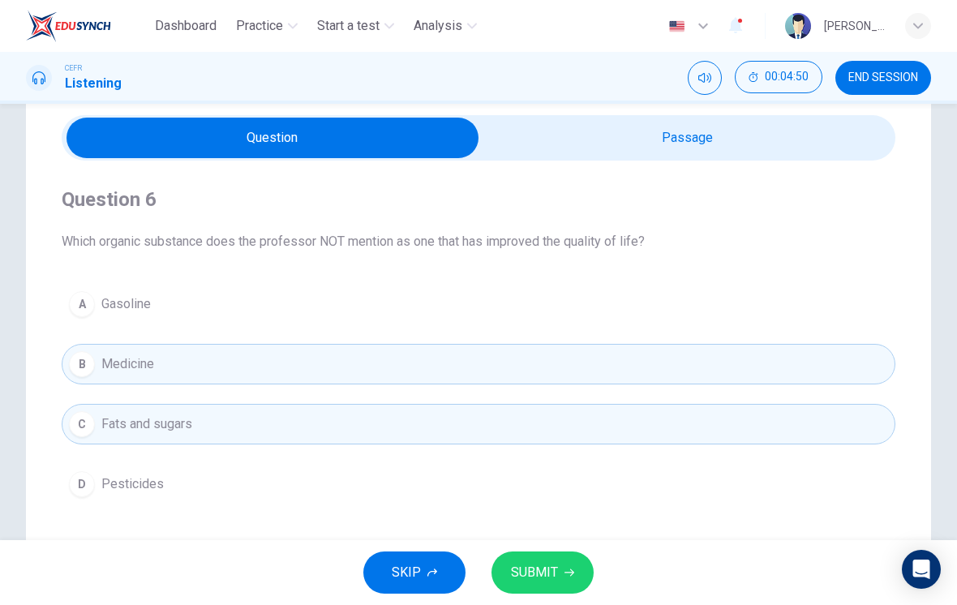
click at [795, 146] on input "checkbox" at bounding box center [272, 138] width 1251 height 41
checkbox input "true"
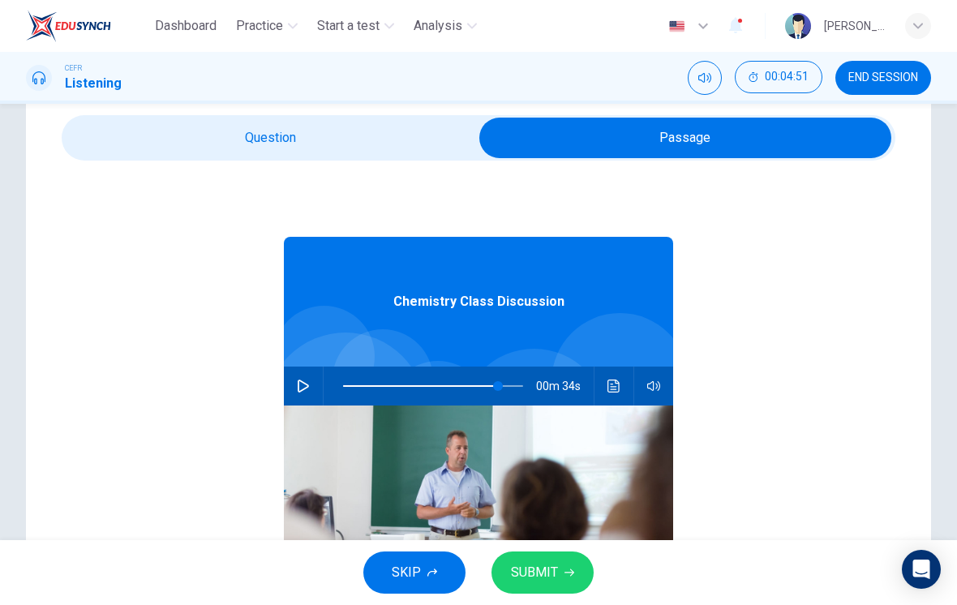
click at [614, 393] on button "Click to see the audio transcription" at bounding box center [614, 386] width 26 height 39
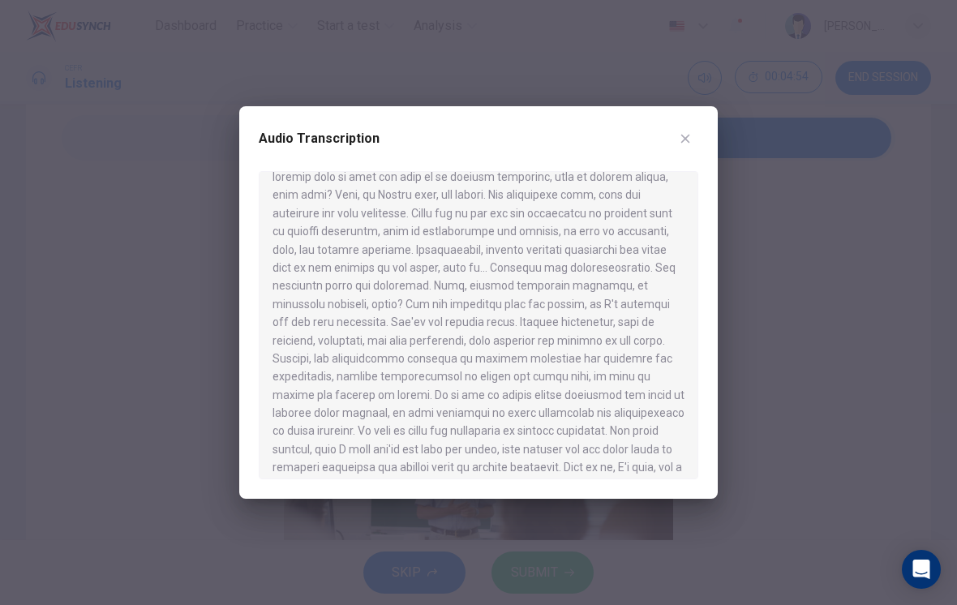
scroll to position [433, 0]
click at [693, 139] on button "button" at bounding box center [685, 139] width 26 height 26
type input "86"
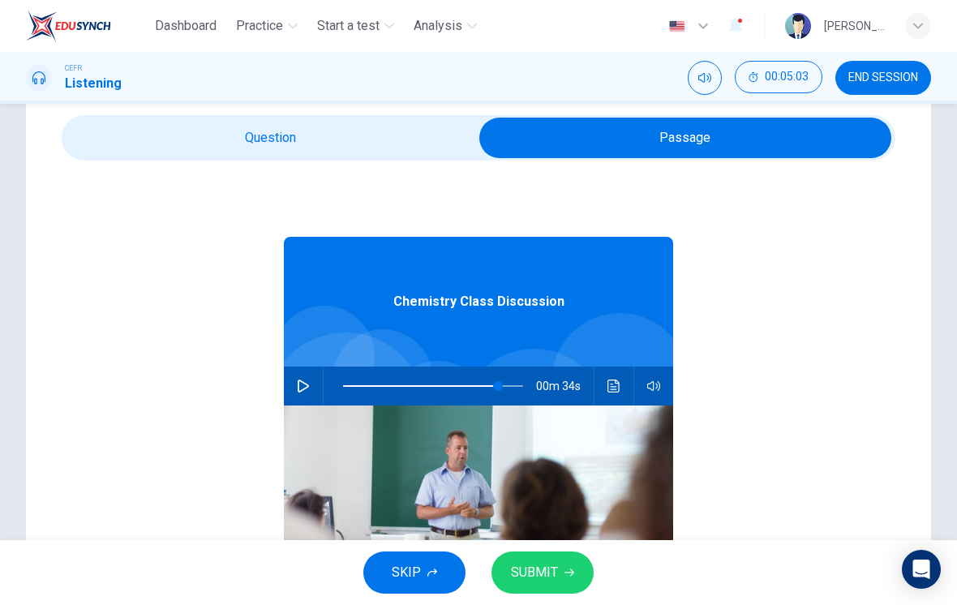
click at [423, 150] on input "checkbox" at bounding box center [685, 138] width 1251 height 41
checkbox input "false"
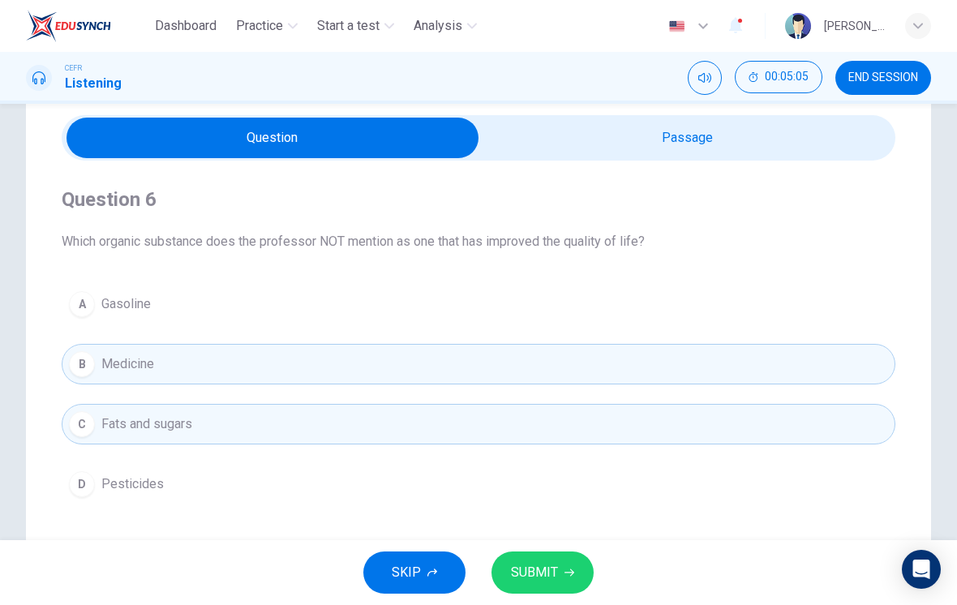
click at [423, 424] on button "C Fats and sugars" at bounding box center [479, 424] width 834 height 41
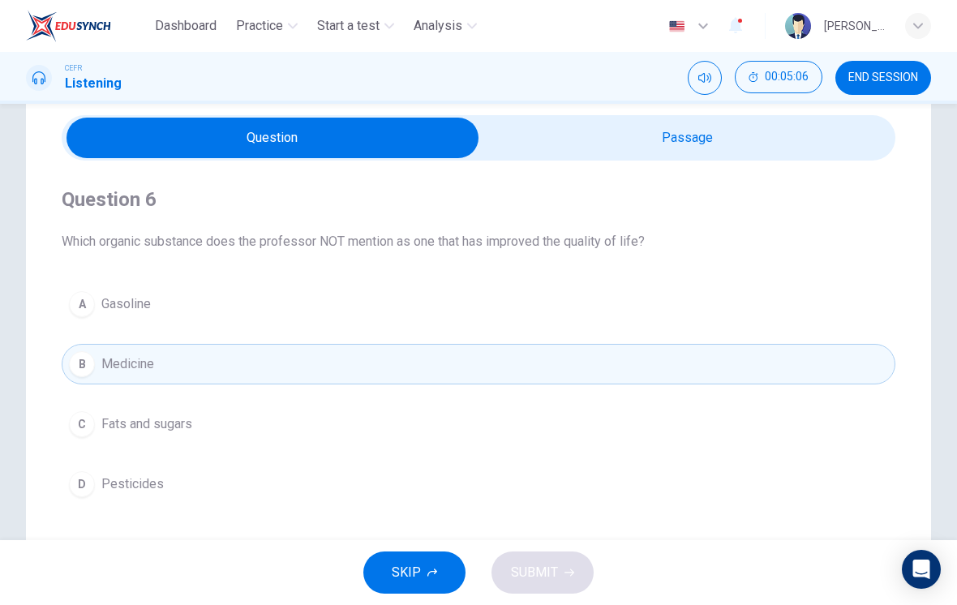
click at [427, 418] on button "C Fats and sugars" at bounding box center [479, 424] width 834 height 41
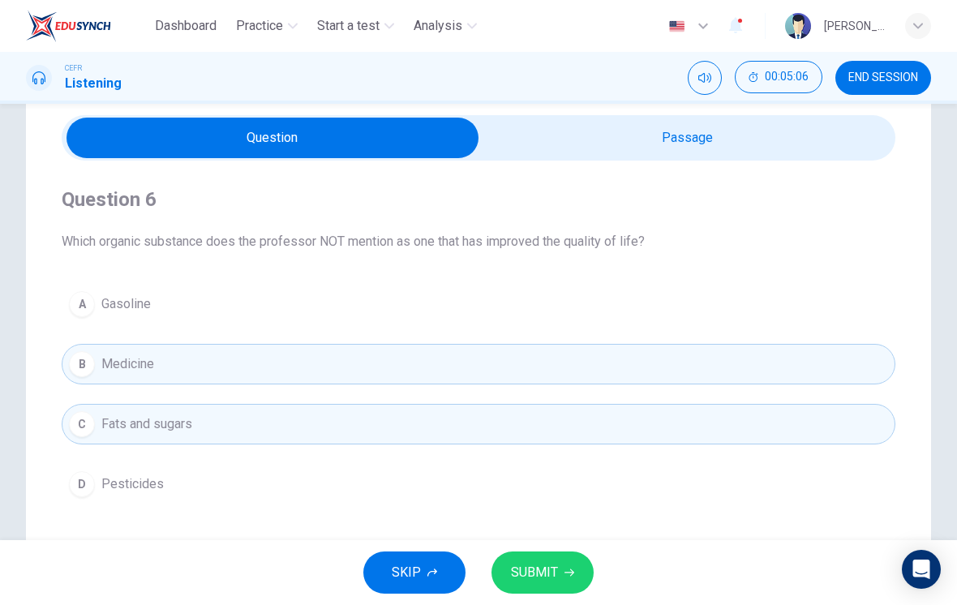
click at [472, 351] on button "B Medicine" at bounding box center [479, 364] width 834 height 41
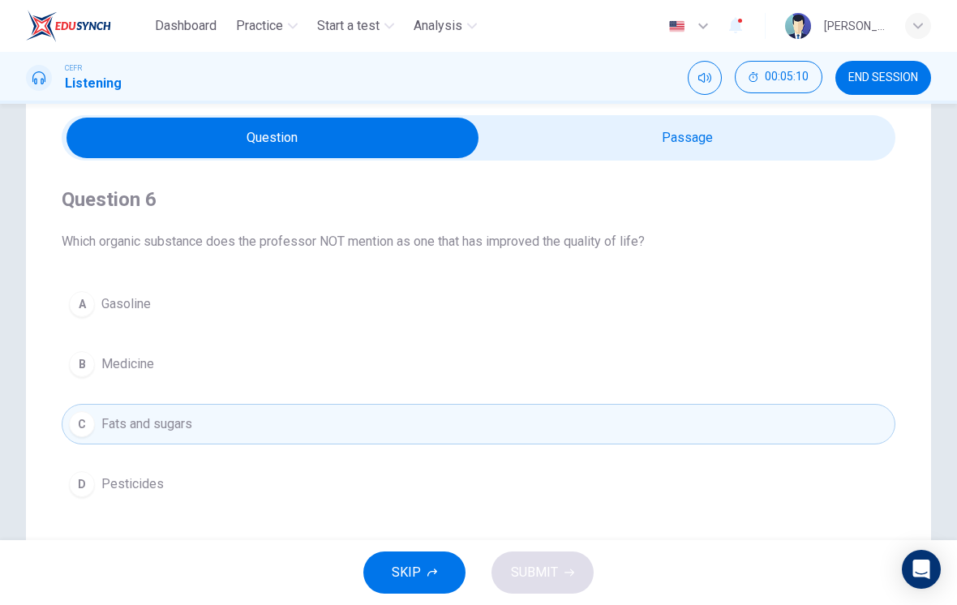
click at [504, 381] on button "B Medicine" at bounding box center [479, 364] width 834 height 41
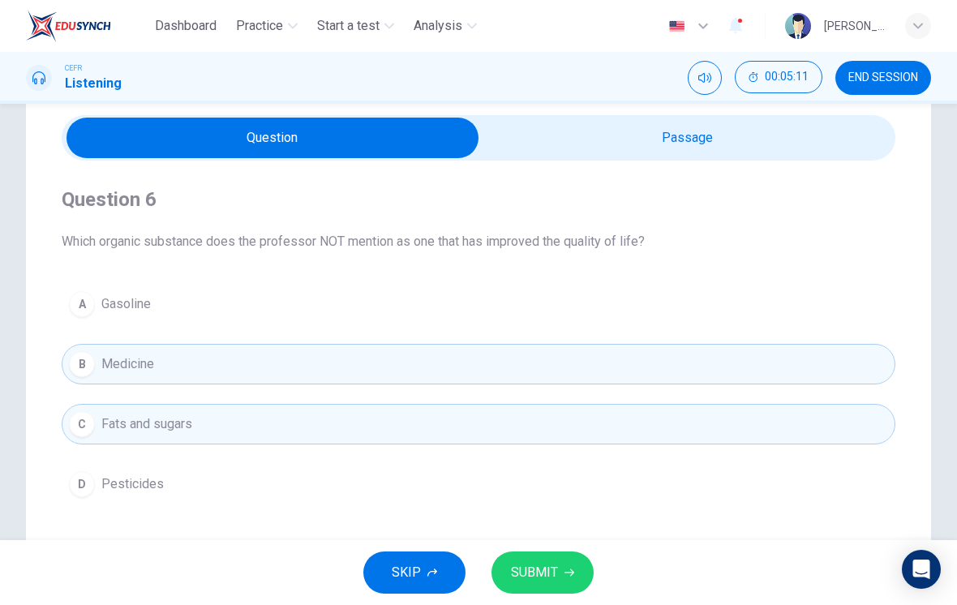
click at [567, 581] on button "SUBMIT" at bounding box center [542, 572] width 102 height 42
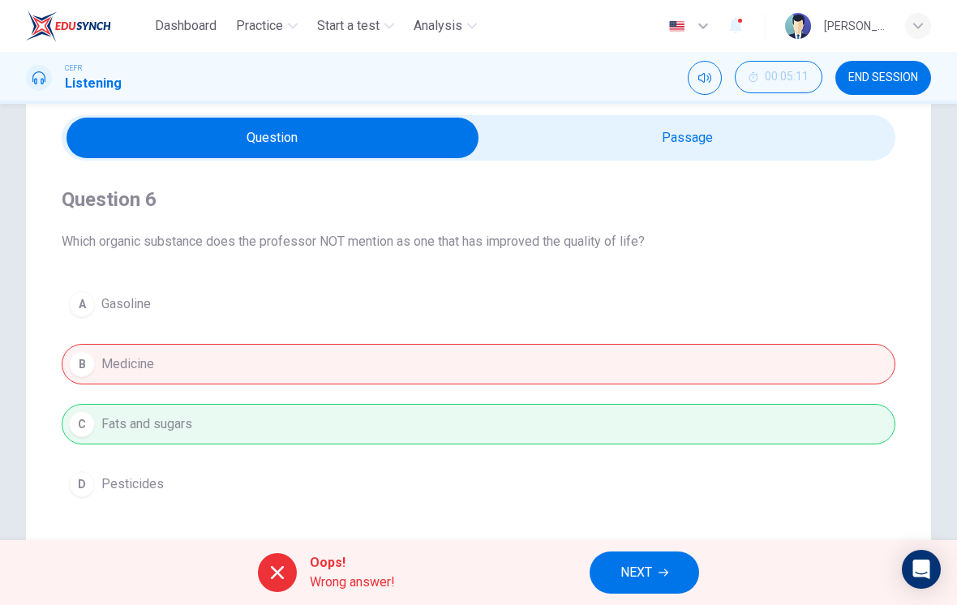
click at [493, 435] on div "A Gasoline B Medicine C Fats and sugars D Pesticides" at bounding box center [479, 394] width 834 height 221
click at [526, 350] on div "A Gasoline B Medicine C Fats and sugars D Pesticides" at bounding box center [479, 394] width 834 height 221
click at [652, 571] on span "NEXT" at bounding box center [636, 572] width 32 height 23
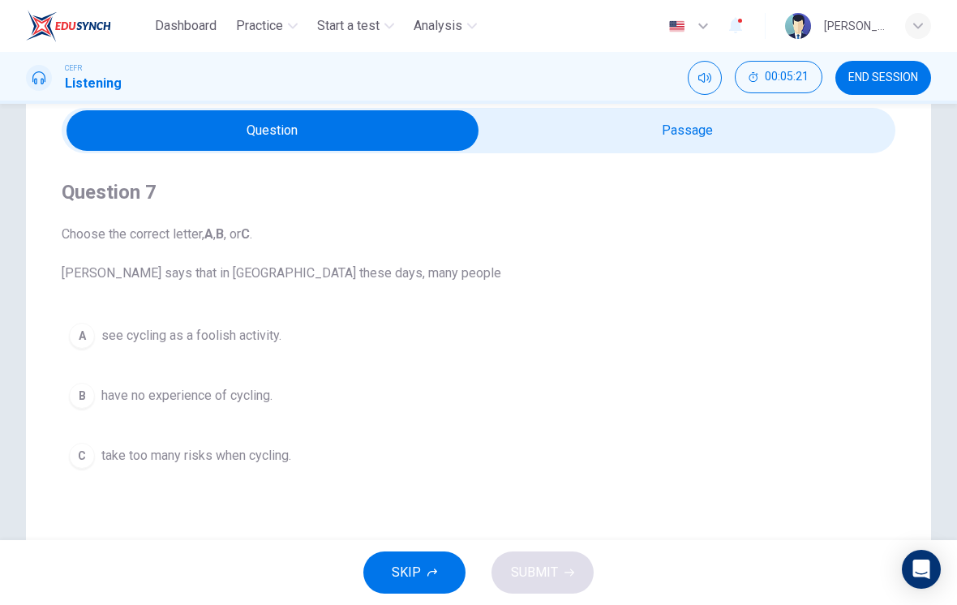
scroll to position [63, 0]
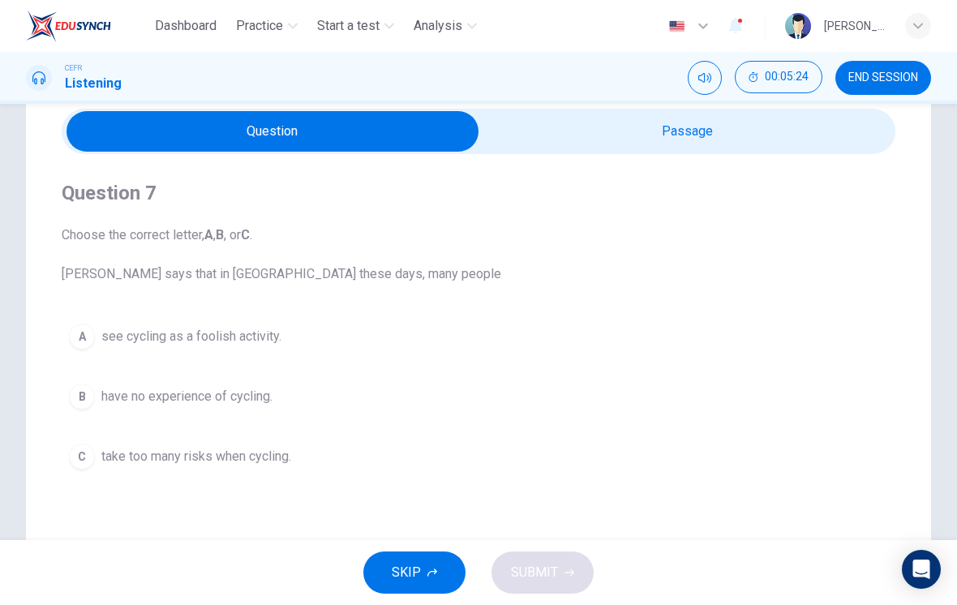
click at [680, 138] on input "checkbox" at bounding box center [272, 131] width 1251 height 41
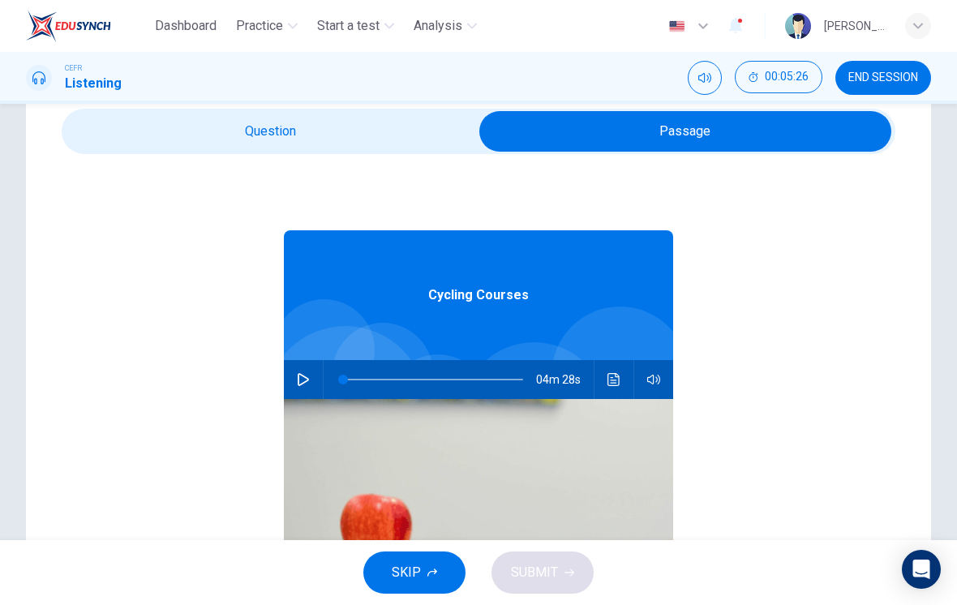
click at [304, 384] on icon "button" at bounding box center [303, 379] width 13 height 13
click at [436, 137] on input "checkbox" at bounding box center [685, 131] width 1251 height 41
checkbox input "false"
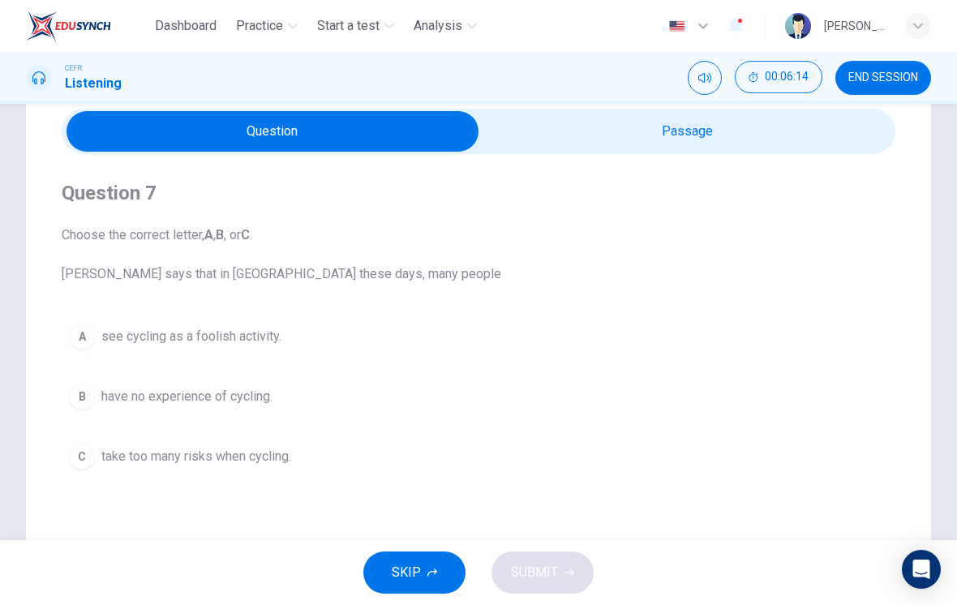
click at [285, 453] on span "take too many risks when cycling." at bounding box center [196, 456] width 190 height 19
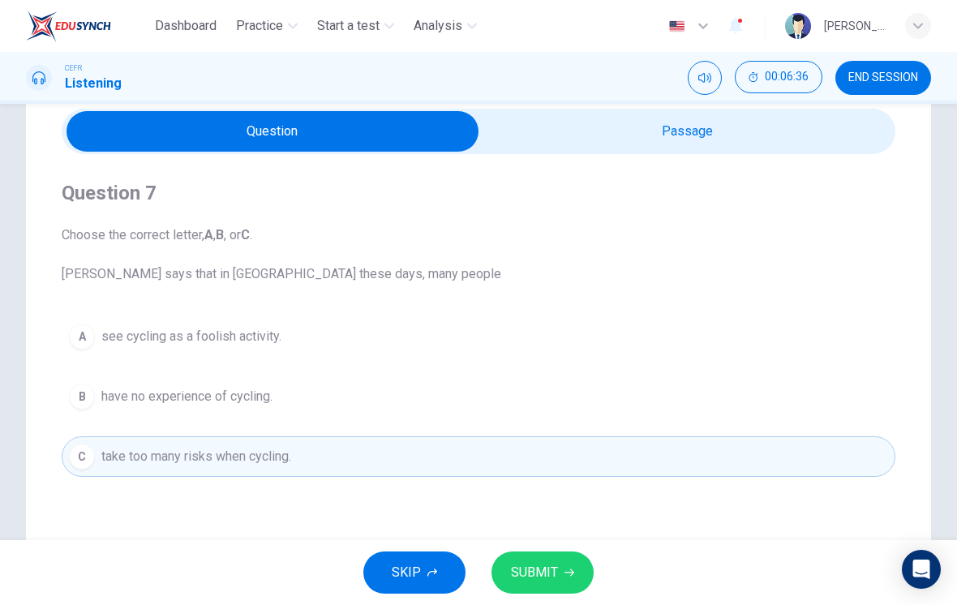
click at [349, 396] on button "B have no experience of cycling." at bounding box center [479, 396] width 834 height 41
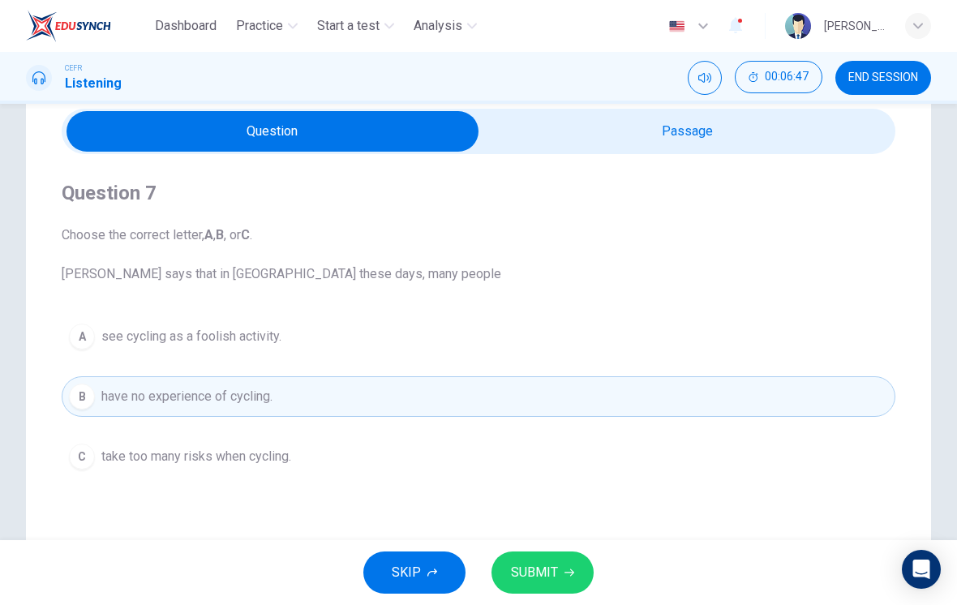
click at [544, 560] on button "SUBMIT" at bounding box center [542, 572] width 102 height 42
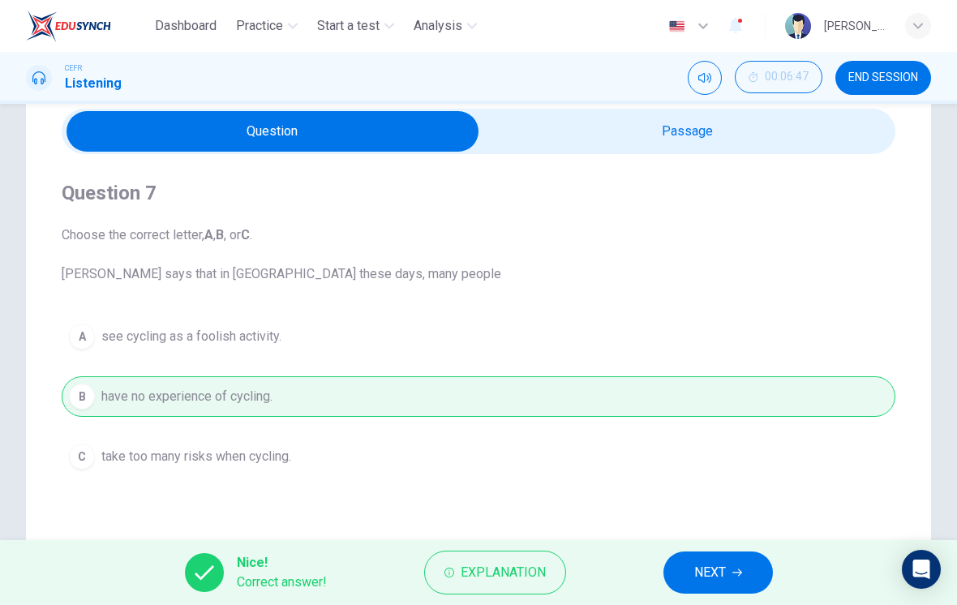
click at [530, 561] on span "Explanation" at bounding box center [503, 572] width 85 height 23
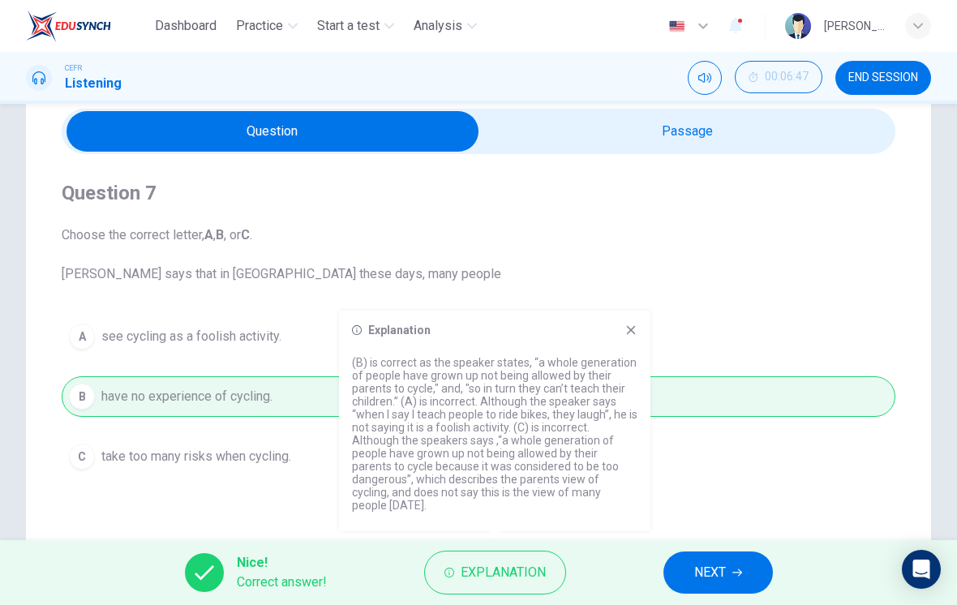
click at [626, 337] on icon at bounding box center [630, 330] width 13 height 13
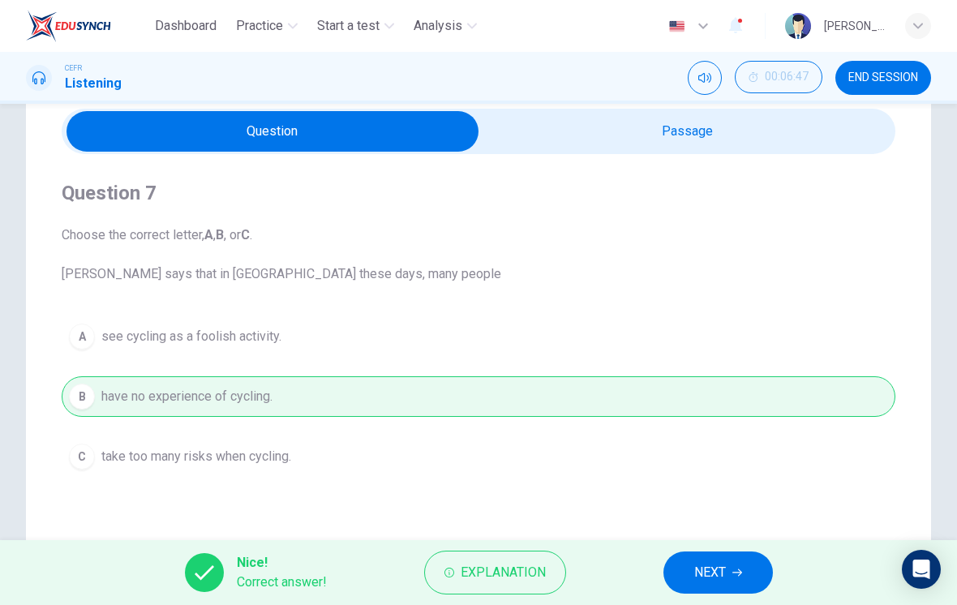
click at [721, 578] on span "NEXT" at bounding box center [710, 572] width 32 height 23
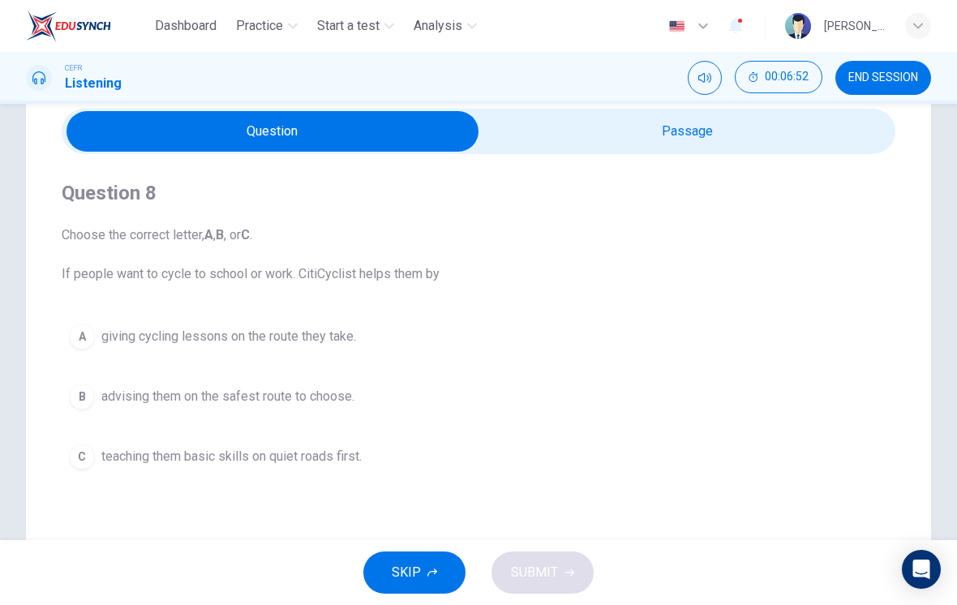
click at [353, 345] on span "giving cycling lessons on the route they take." at bounding box center [228, 336] width 255 height 19
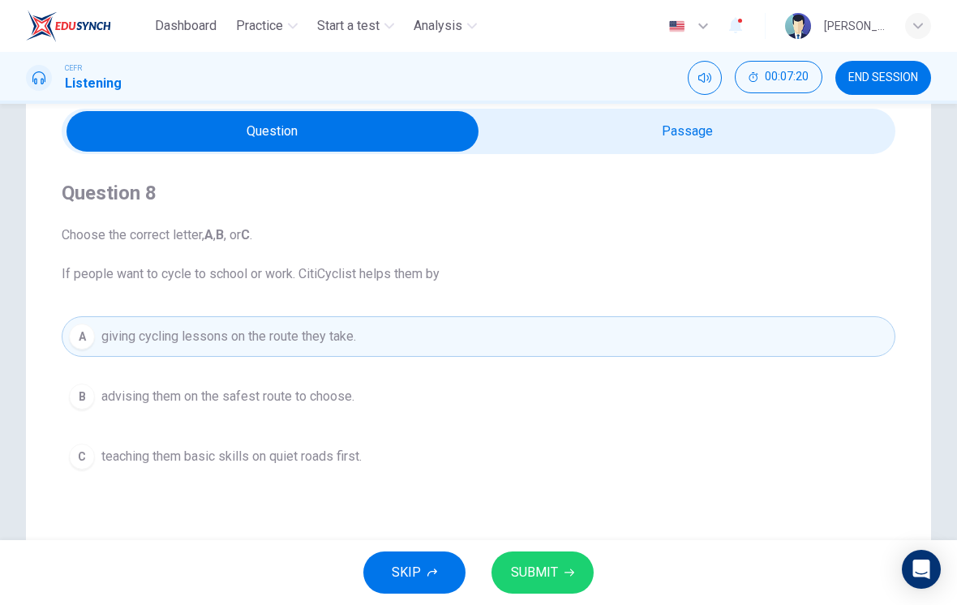
click at [560, 577] on button "SUBMIT" at bounding box center [542, 572] width 102 height 42
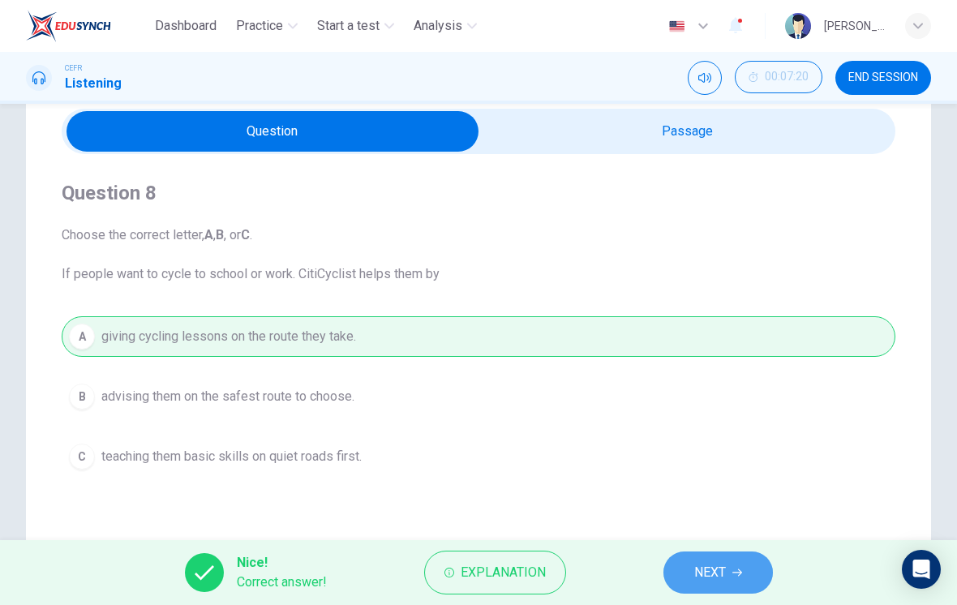
click at [697, 560] on button "NEXT" at bounding box center [717, 572] width 109 height 42
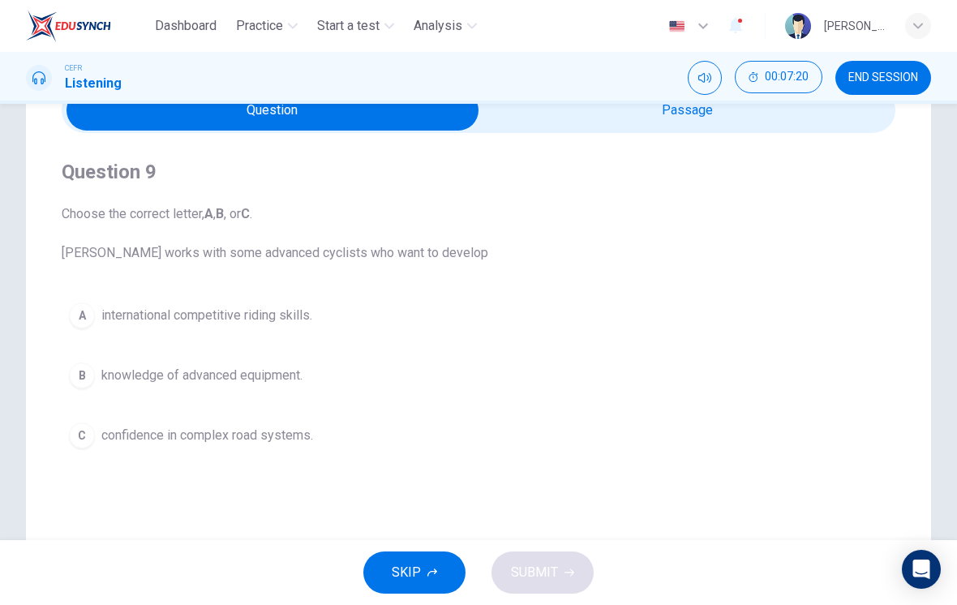
scroll to position [88, 0]
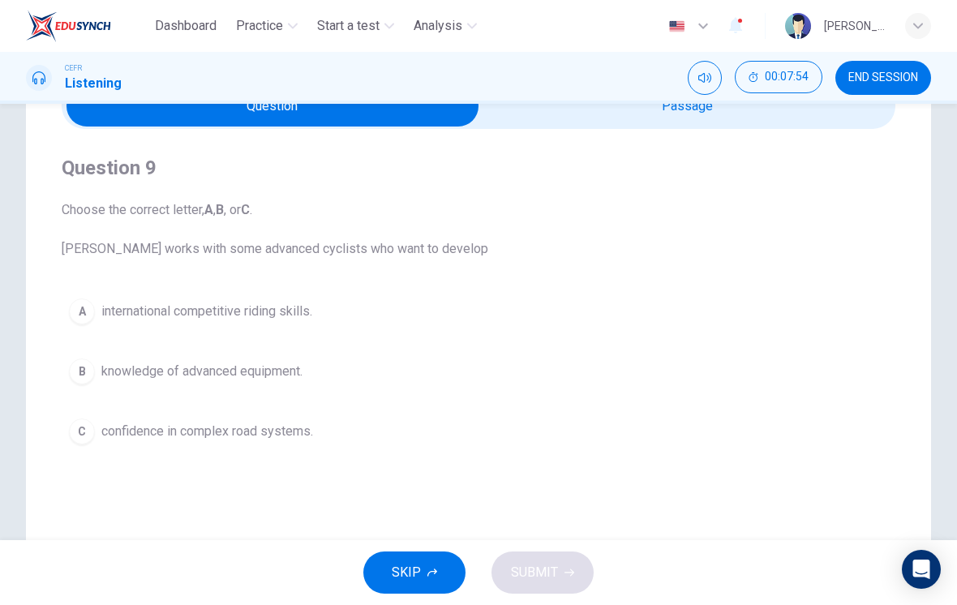
type input "62"
click at [749, 126] on input "checkbox" at bounding box center [272, 106] width 1251 height 41
checkbox input "true"
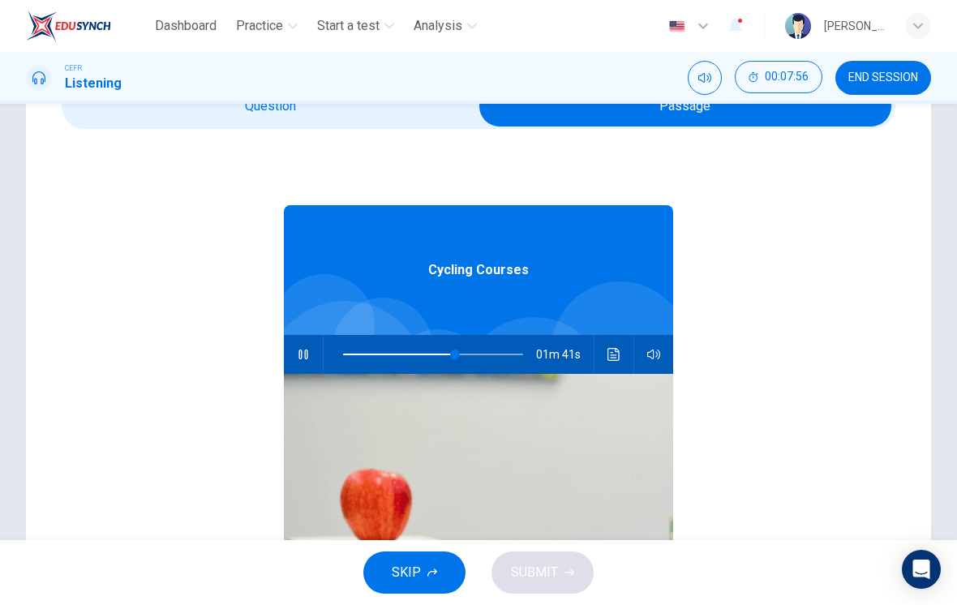
type input "62"
click at [393, 124] on input "checkbox" at bounding box center [685, 106] width 1251 height 41
checkbox input "false"
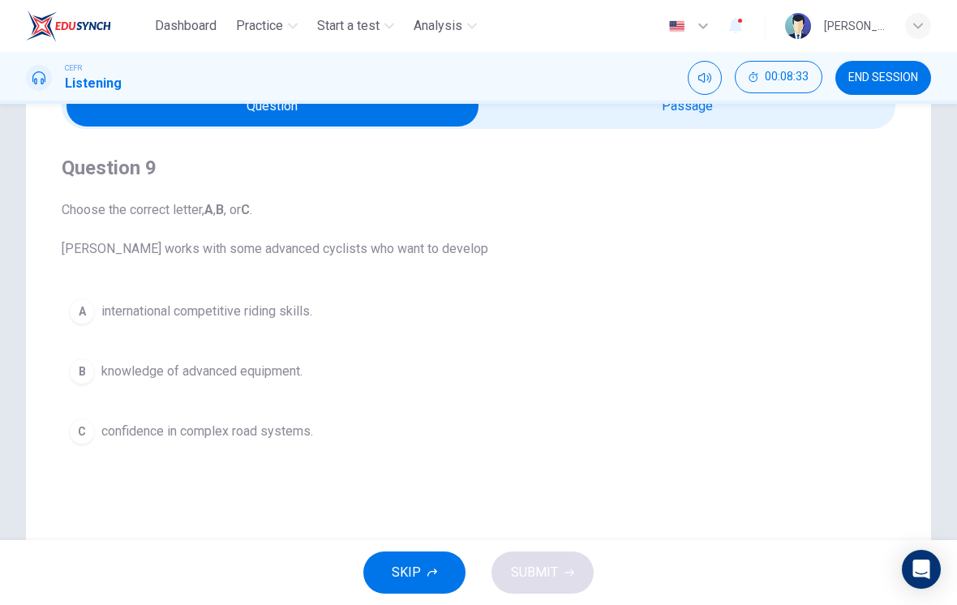
type input "76"
click at [672, 125] on input "checkbox" at bounding box center [272, 106] width 1251 height 41
checkbox input "true"
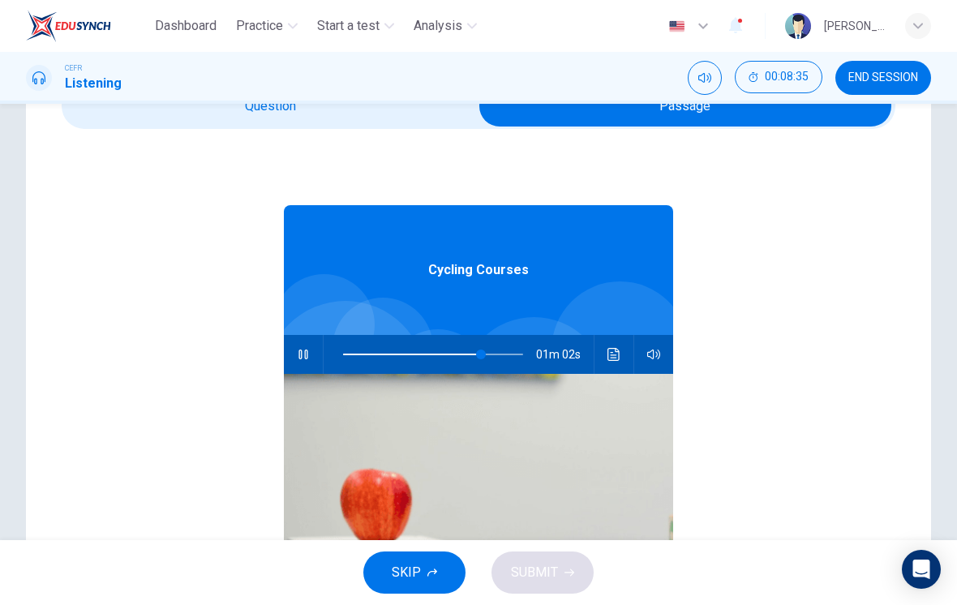
type input "77"
click at [454, 114] on input "checkbox" at bounding box center [685, 106] width 1251 height 41
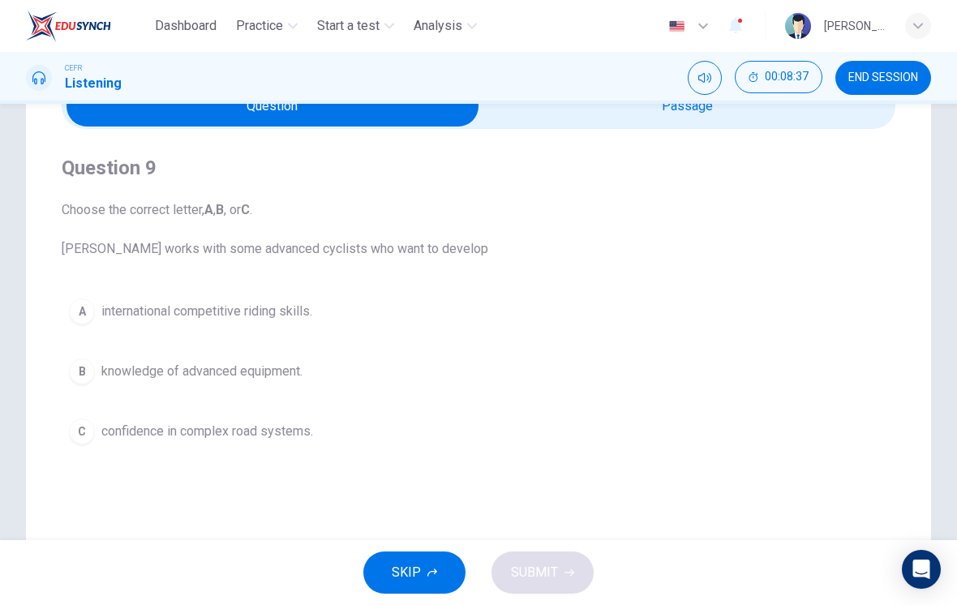
click at [671, 119] on input "checkbox" at bounding box center [272, 106] width 1251 height 41
checkbox input "true"
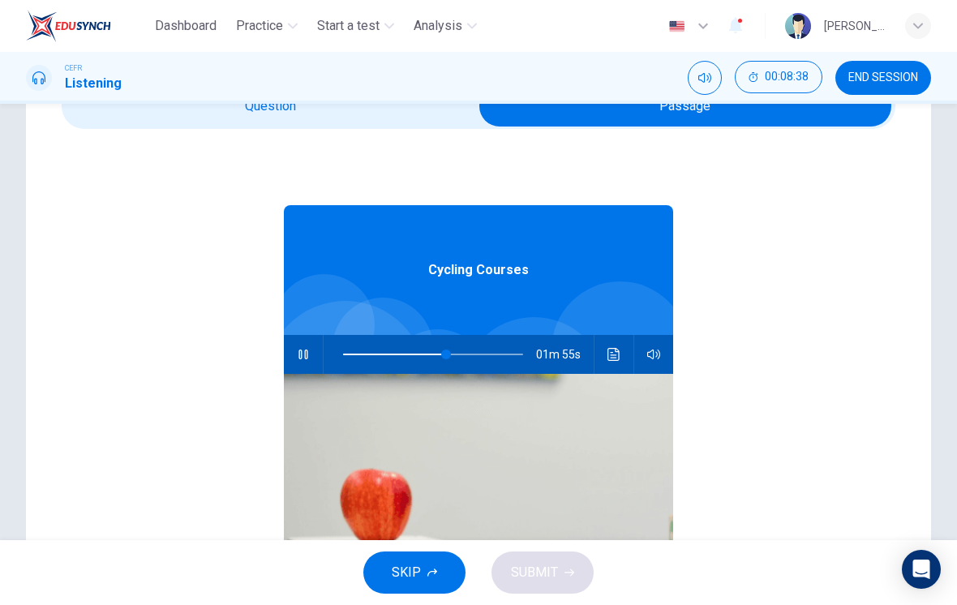
click at [445, 355] on span at bounding box center [446, 355] width 10 height 10
click at [424, 355] on span at bounding box center [423, 355] width 10 height 10
type input "45"
click at [386, 112] on input "checkbox" at bounding box center [685, 106] width 1251 height 41
checkbox input "false"
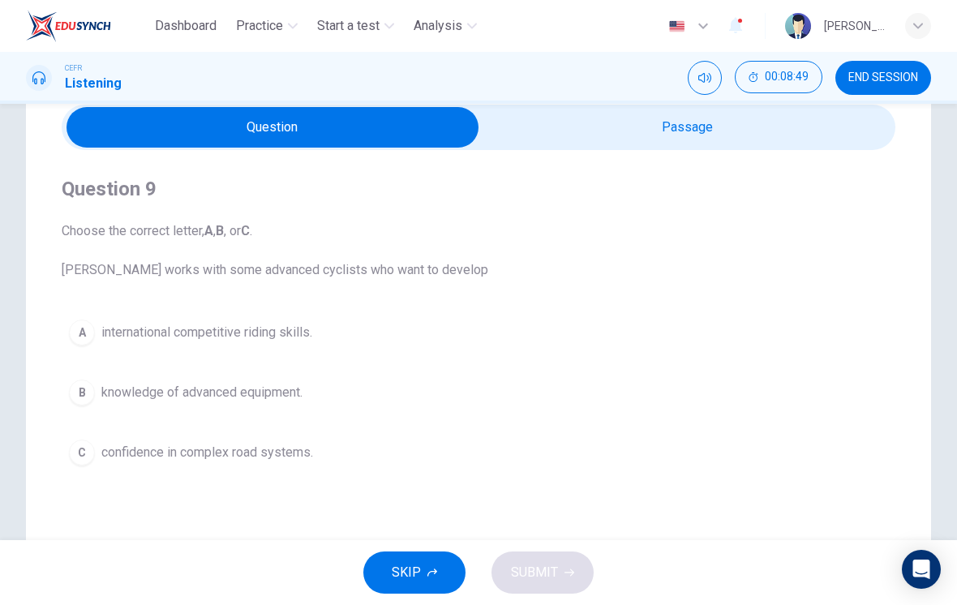
scroll to position [67, 0]
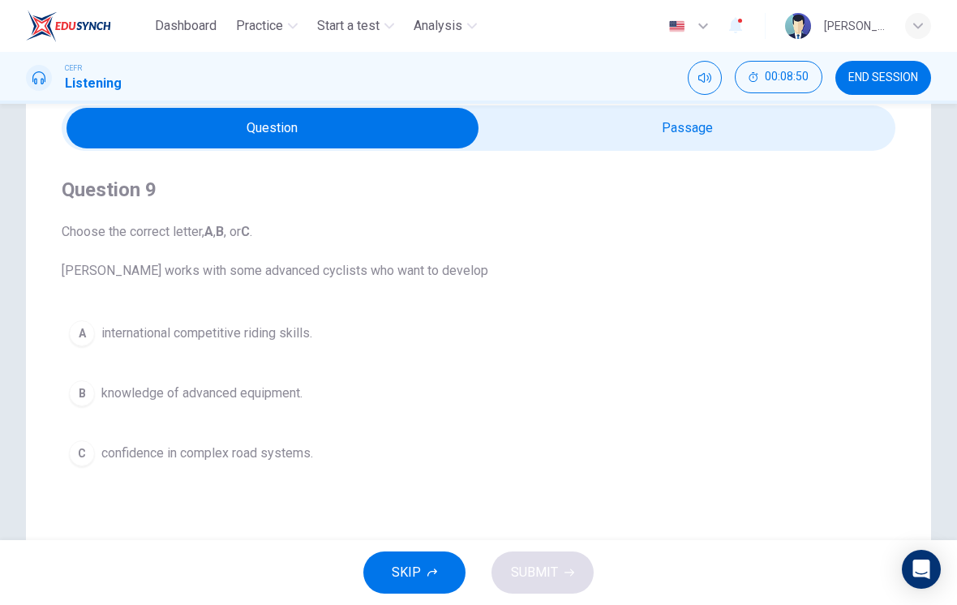
type input "49"
click at [665, 138] on input "checkbox" at bounding box center [272, 128] width 1251 height 41
checkbox input "true"
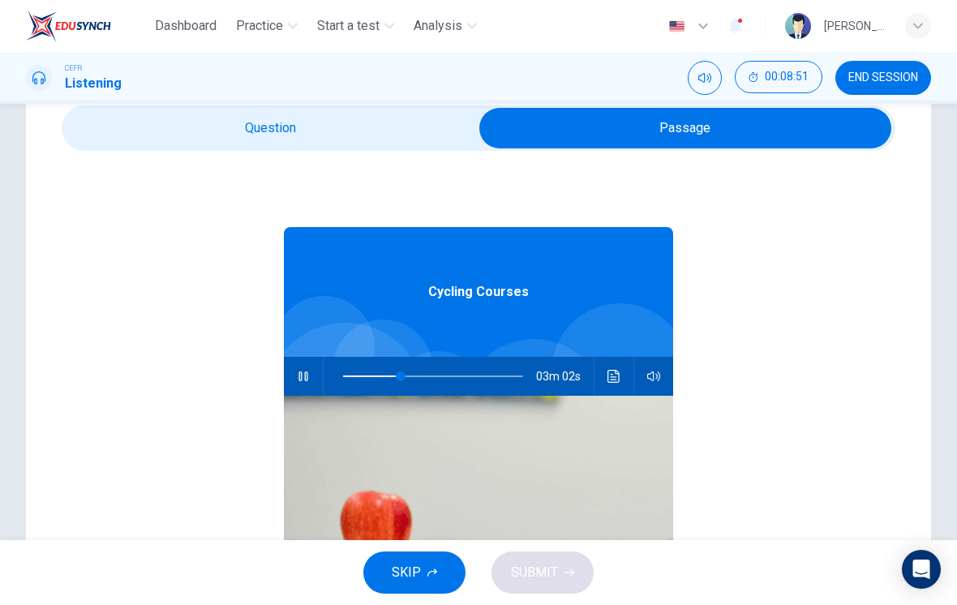
click at [401, 371] on span at bounding box center [401, 376] width 10 height 10
type input "33"
click at [455, 121] on input "checkbox" at bounding box center [685, 128] width 1251 height 41
checkbox input "false"
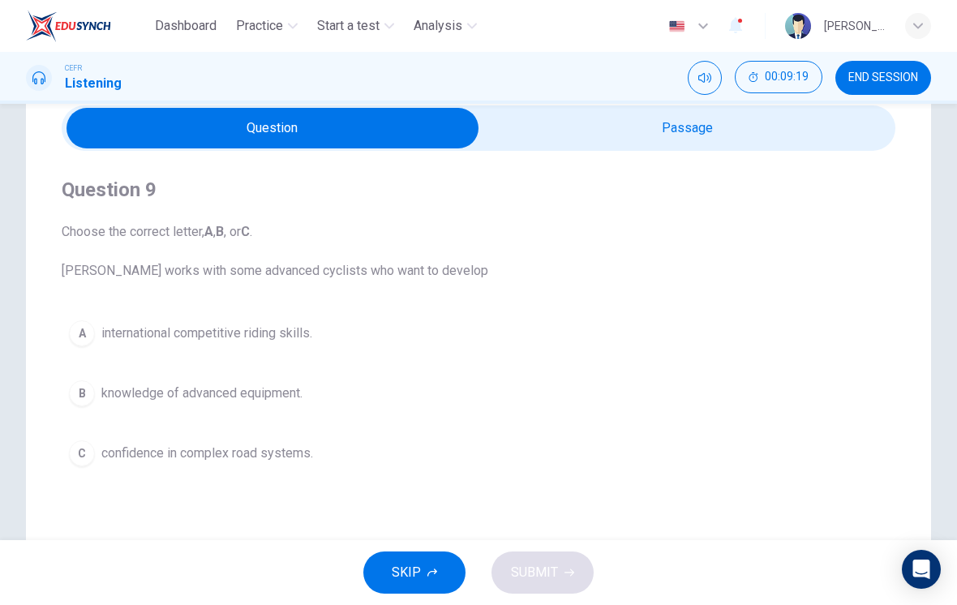
click at [307, 454] on span "confidence in complex road systems." at bounding box center [207, 453] width 212 height 19
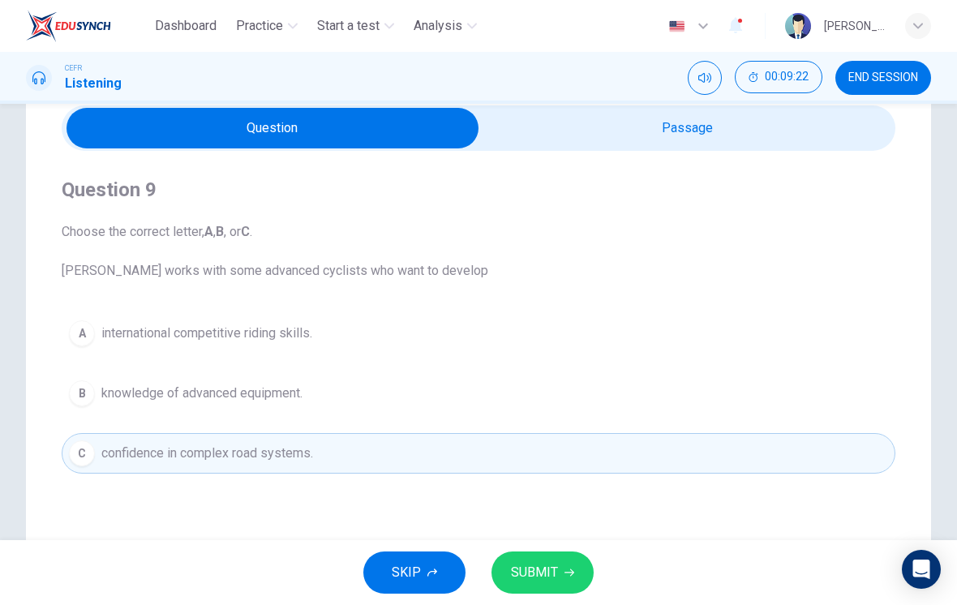
click at [552, 569] on span "SUBMIT" at bounding box center [534, 572] width 47 height 23
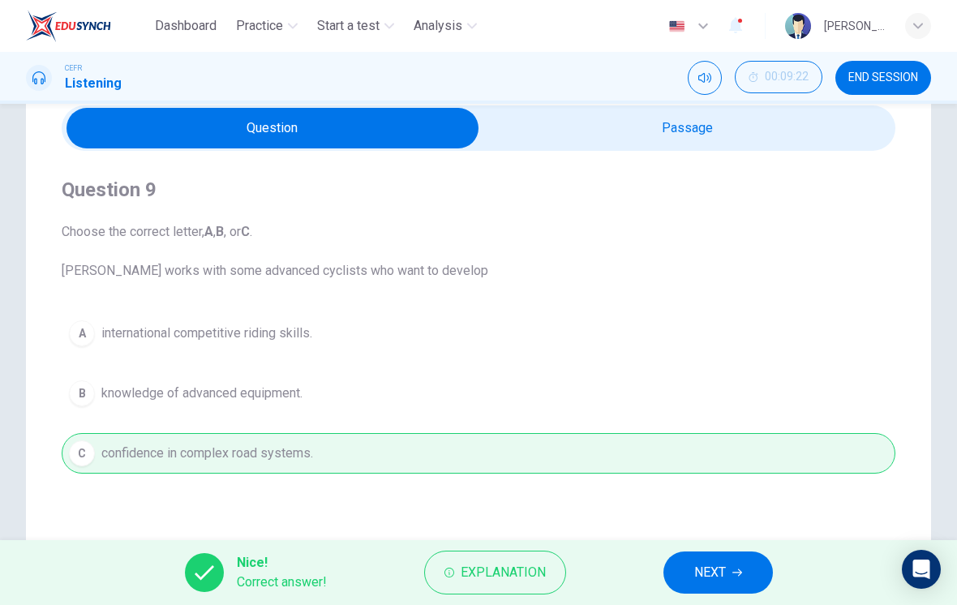
click at [710, 577] on span "NEXT" at bounding box center [710, 572] width 32 height 23
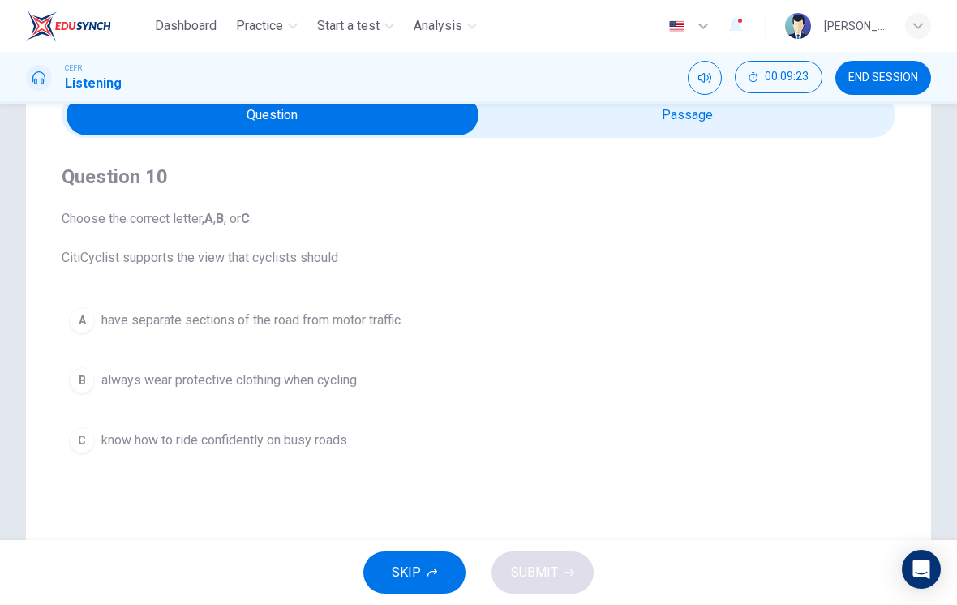
scroll to position [82, 0]
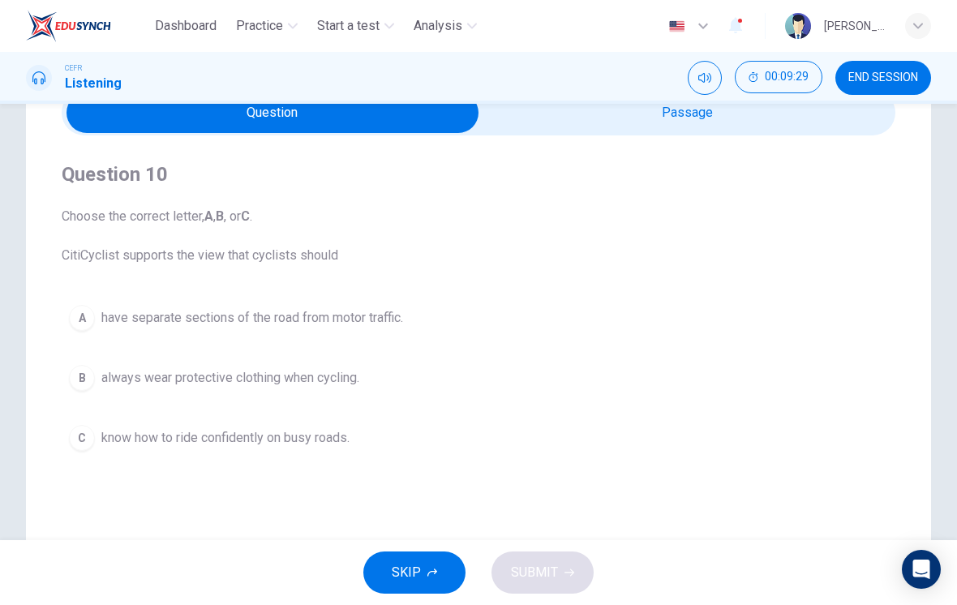
click at [339, 444] on span "know how to ride confidently on busy roads." at bounding box center [225, 437] width 248 height 19
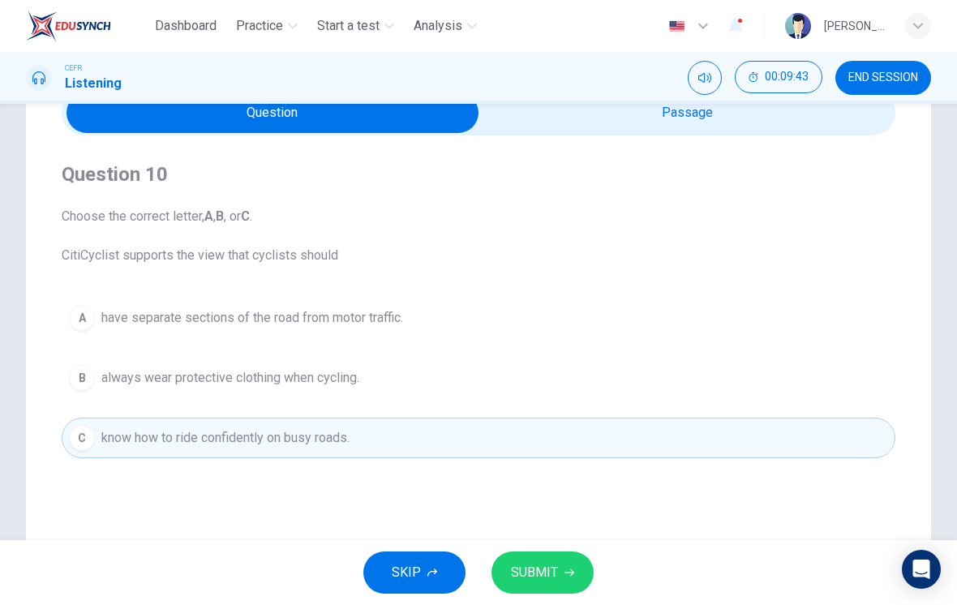
click at [574, 572] on button "SUBMIT" at bounding box center [542, 572] width 102 height 42
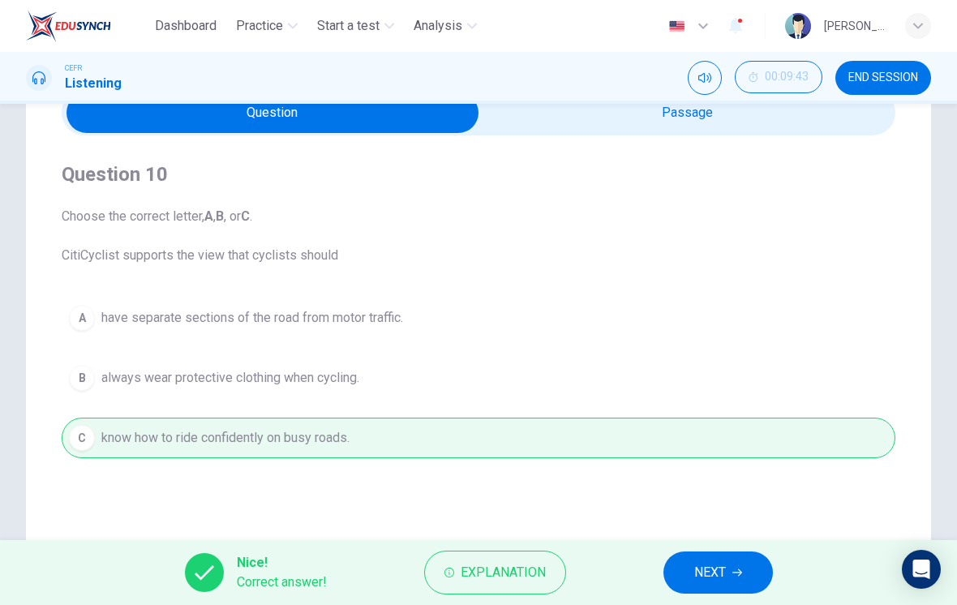
click at [698, 569] on span "NEXT" at bounding box center [710, 572] width 32 height 23
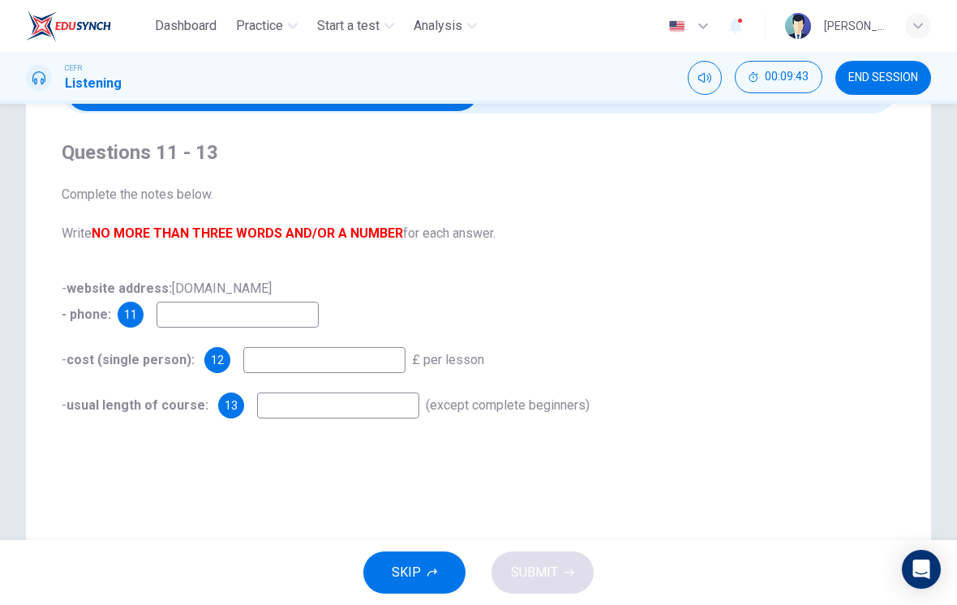
scroll to position [105, 0]
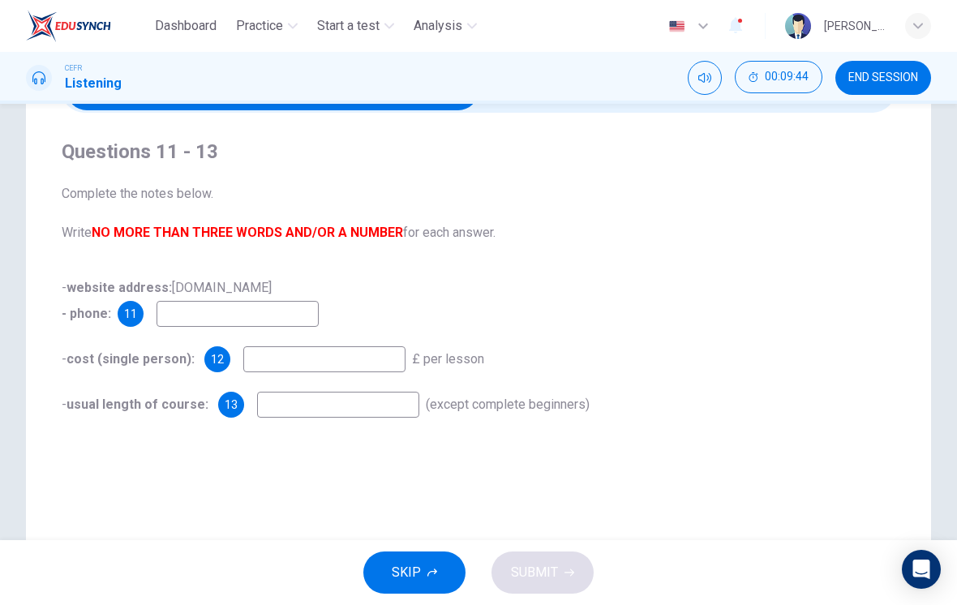
click at [264, 308] on input at bounding box center [238, 314] width 162 height 26
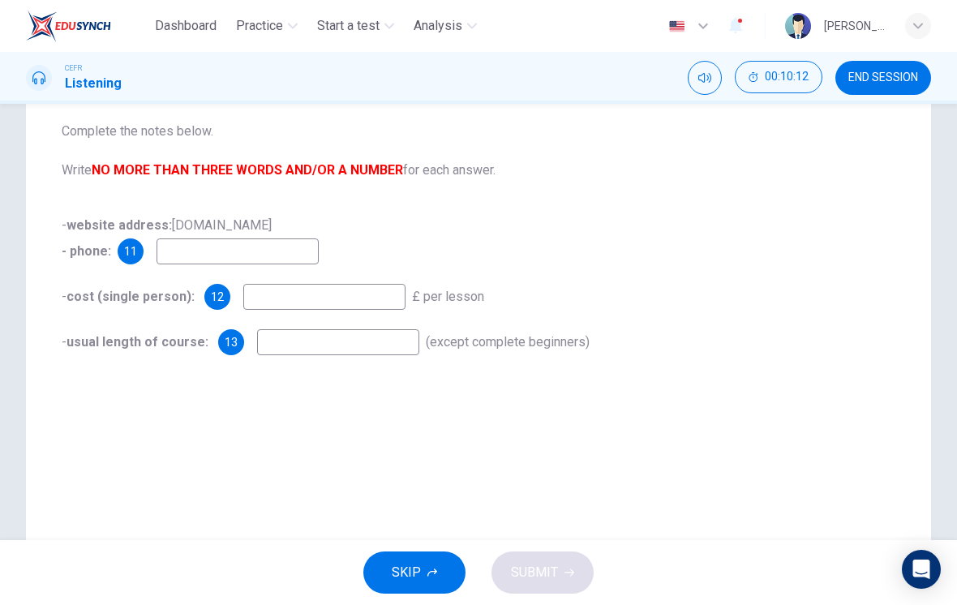
scroll to position [169, 0]
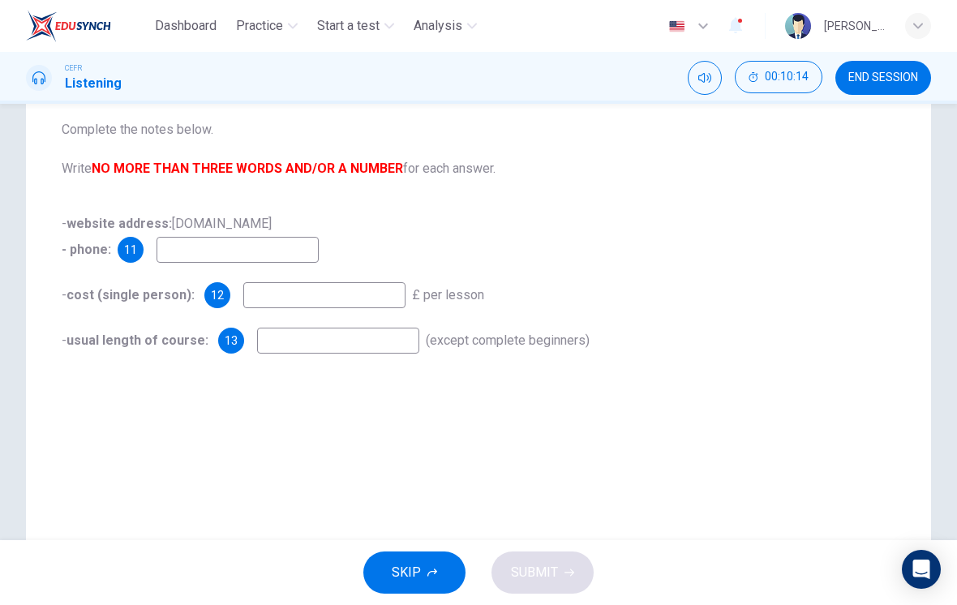
click at [653, 290] on div "- cost (single person): 12 £ per lesson" at bounding box center [479, 295] width 834 height 26
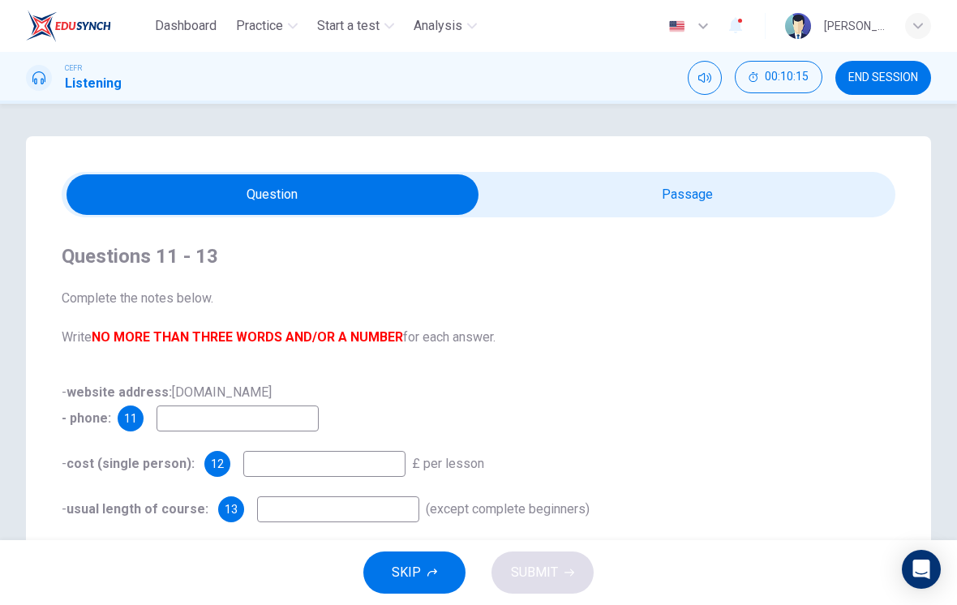
type input "65"
click at [805, 191] on input "checkbox" at bounding box center [272, 194] width 1251 height 41
checkbox input "true"
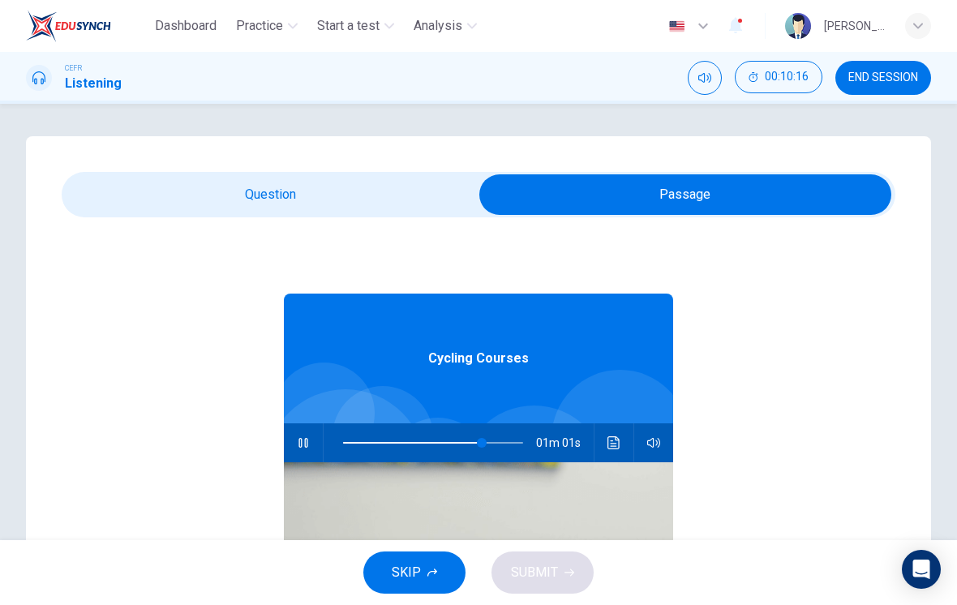
click at [482, 442] on span at bounding box center [482, 443] width 10 height 10
type input "77"
click at [364, 190] on input "checkbox" at bounding box center [685, 194] width 1251 height 41
checkbox input "false"
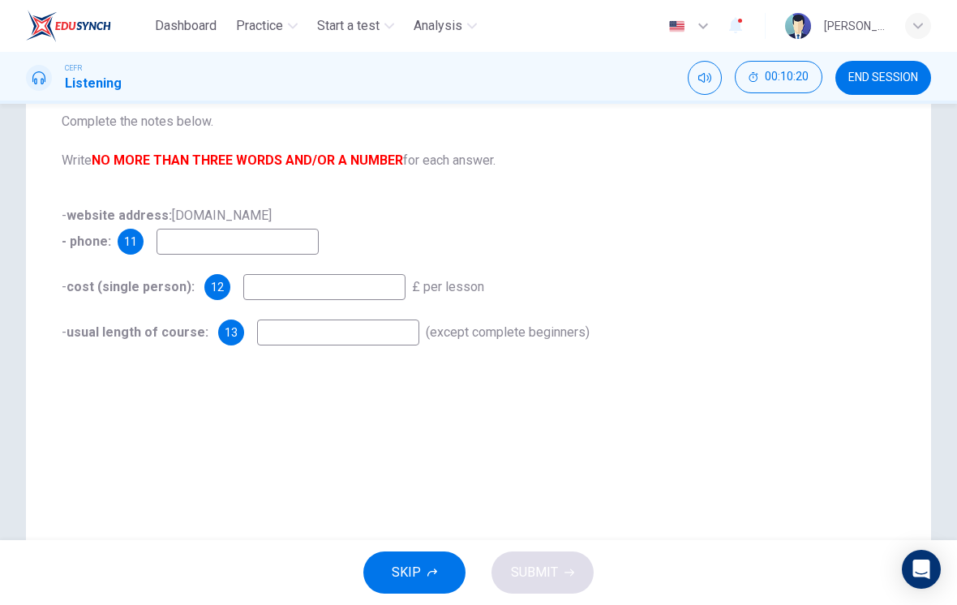
scroll to position [170, 0]
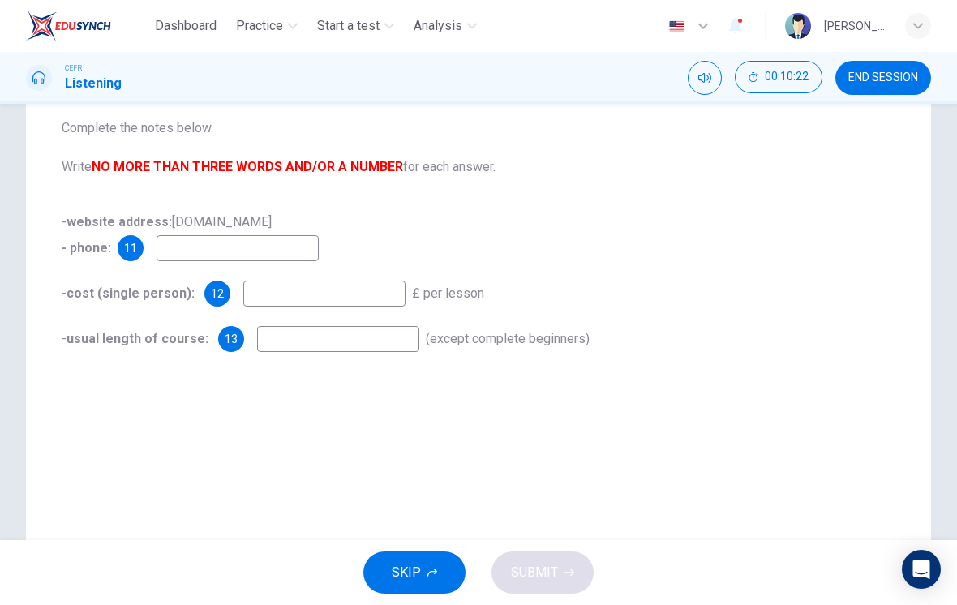
click at [178, 249] on input at bounding box center [238, 248] width 162 height 26
type input "02075624028"
click at [358, 289] on input at bounding box center [324, 294] width 162 height 26
type input "27.50"
click at [375, 341] on input at bounding box center [338, 339] width 162 height 26
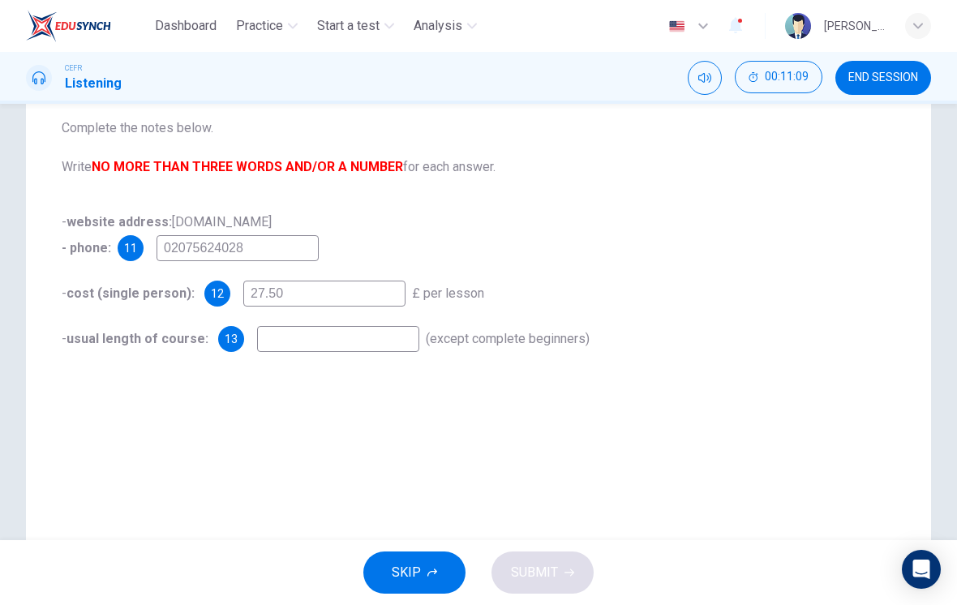
scroll to position [163, 0]
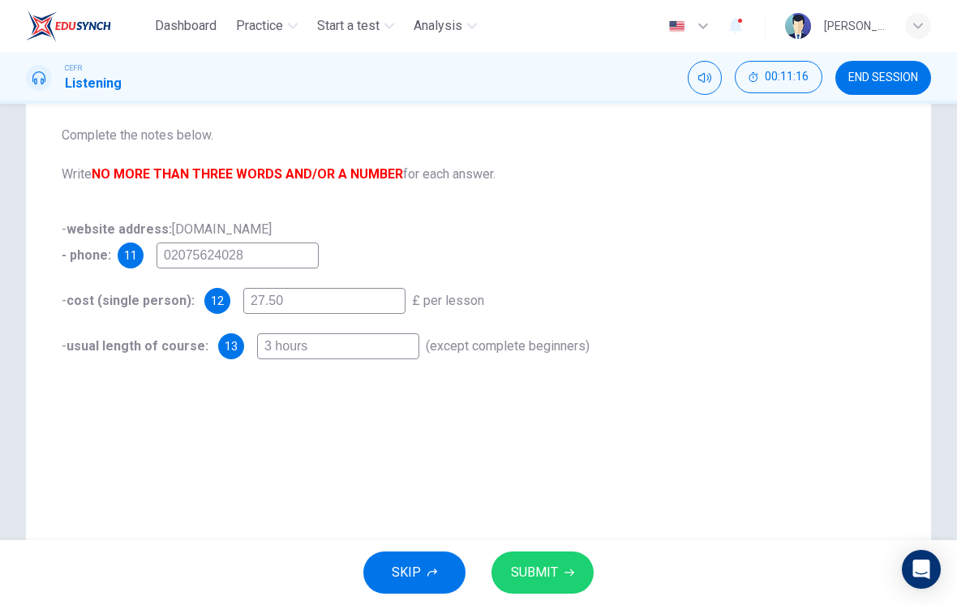
type input "3 hours"
click at [612, 221] on div "- website address: [DOMAIN_NAME] - phone: [PHONE_NUMBER]" at bounding box center [479, 243] width 834 height 52
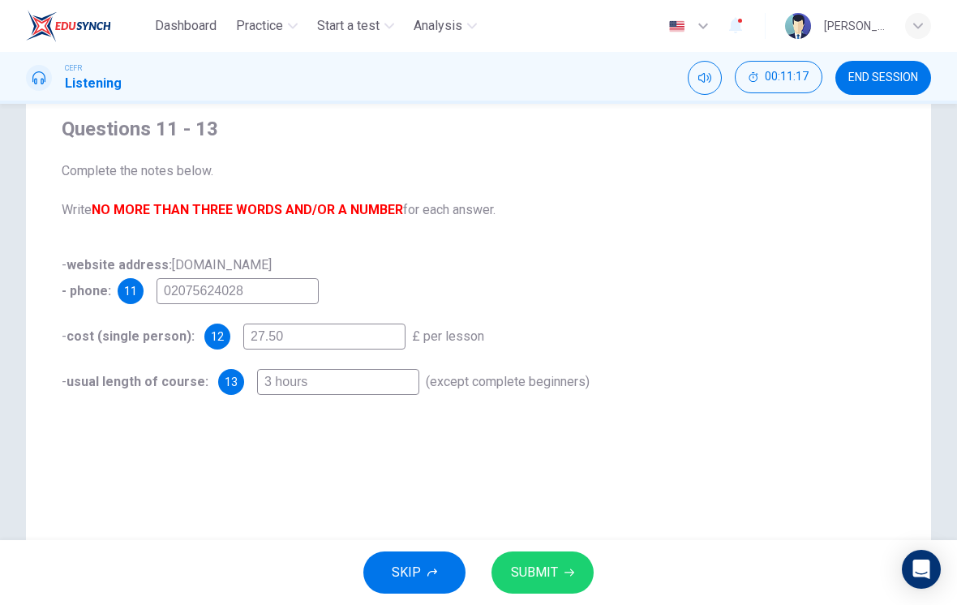
scroll to position [135, 0]
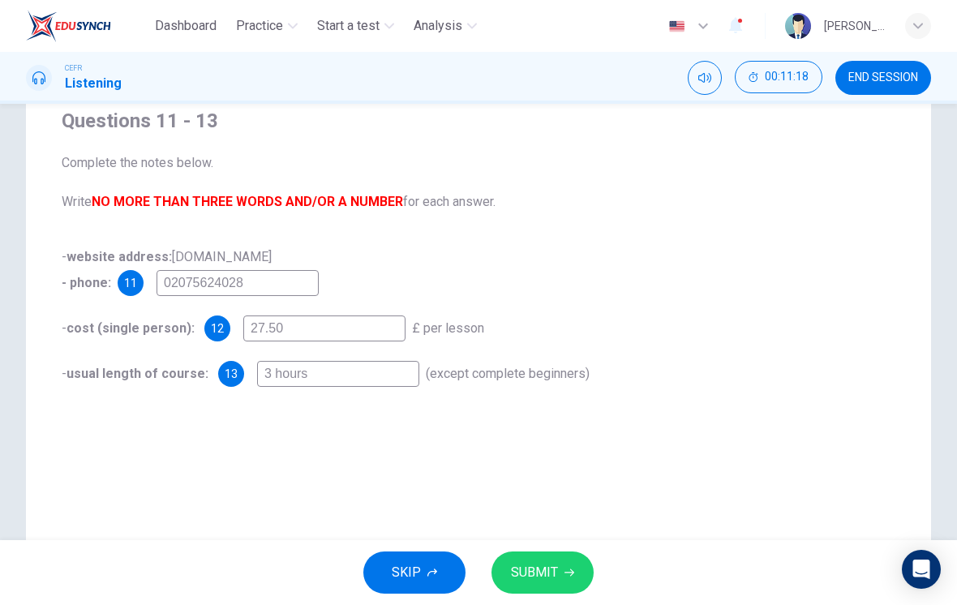
click at [567, 566] on button "SUBMIT" at bounding box center [542, 572] width 102 height 42
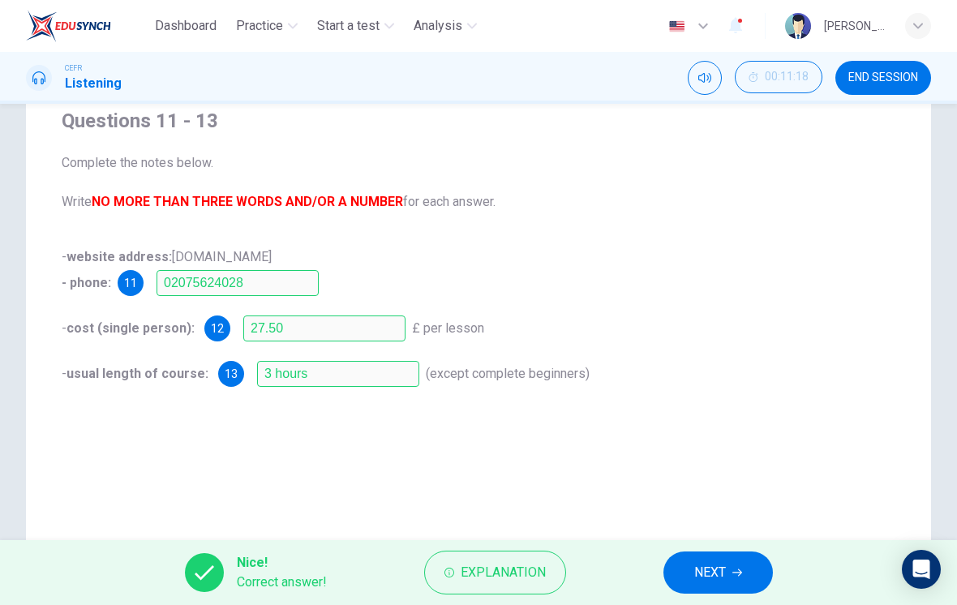
click at [720, 573] on span "NEXT" at bounding box center [710, 572] width 32 height 23
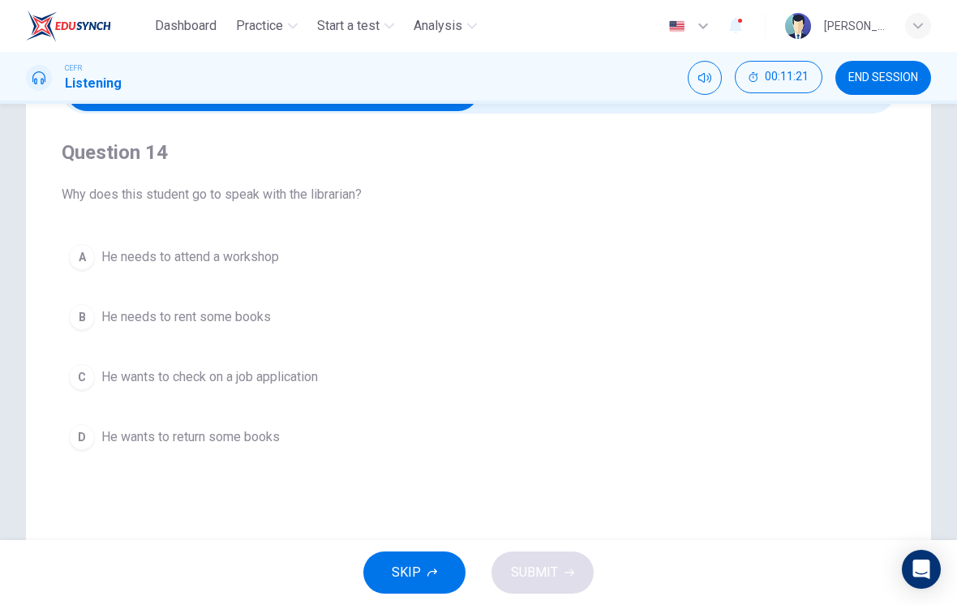
scroll to position [114, 0]
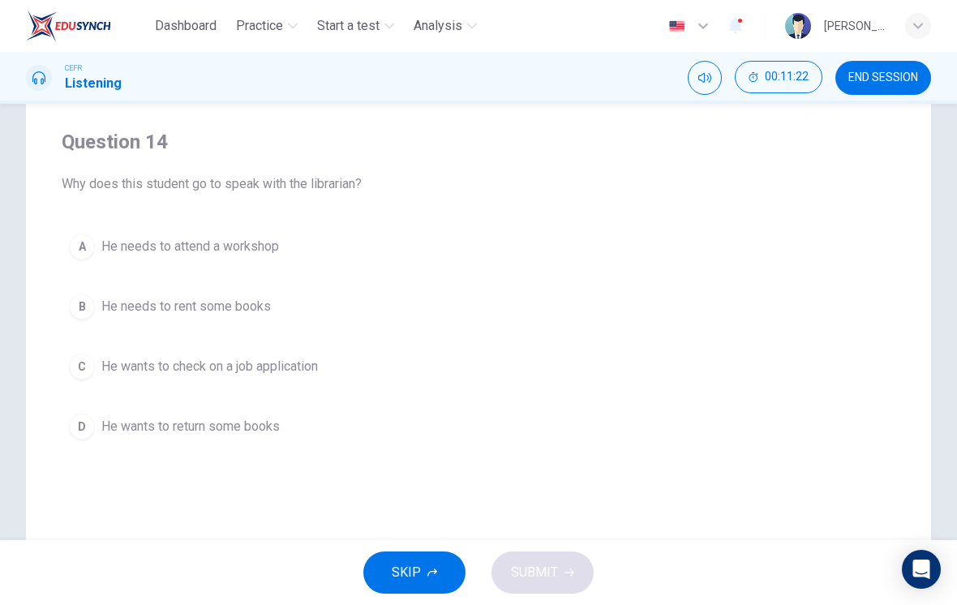
click at [318, 372] on span "He wants to check on a job application" at bounding box center [209, 366] width 217 height 19
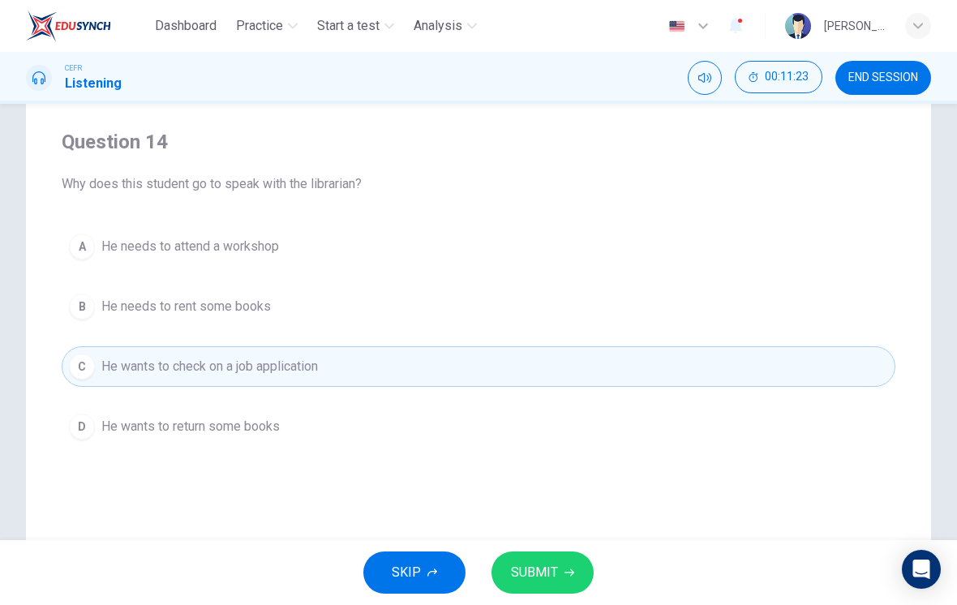
click at [554, 577] on span "SUBMIT" at bounding box center [534, 572] width 47 height 23
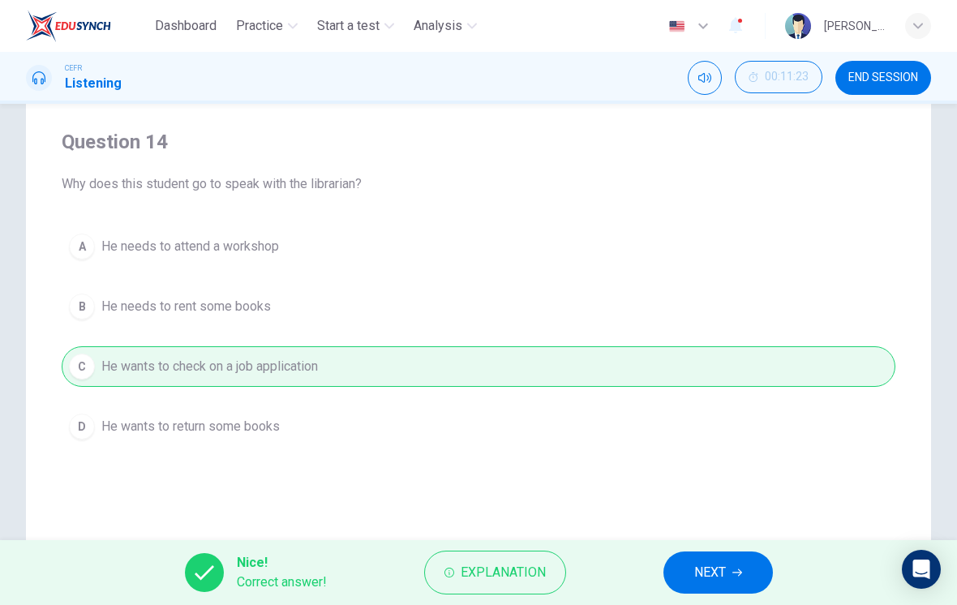
click at [710, 565] on span "NEXT" at bounding box center [710, 572] width 32 height 23
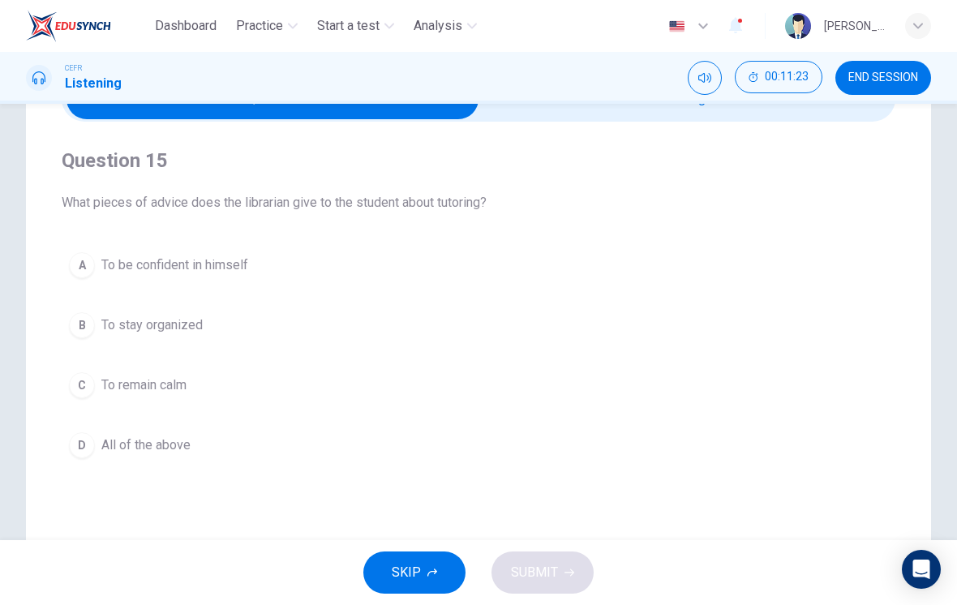
scroll to position [95, 0]
click at [575, 257] on button "A To be confident in himself" at bounding box center [479, 266] width 834 height 41
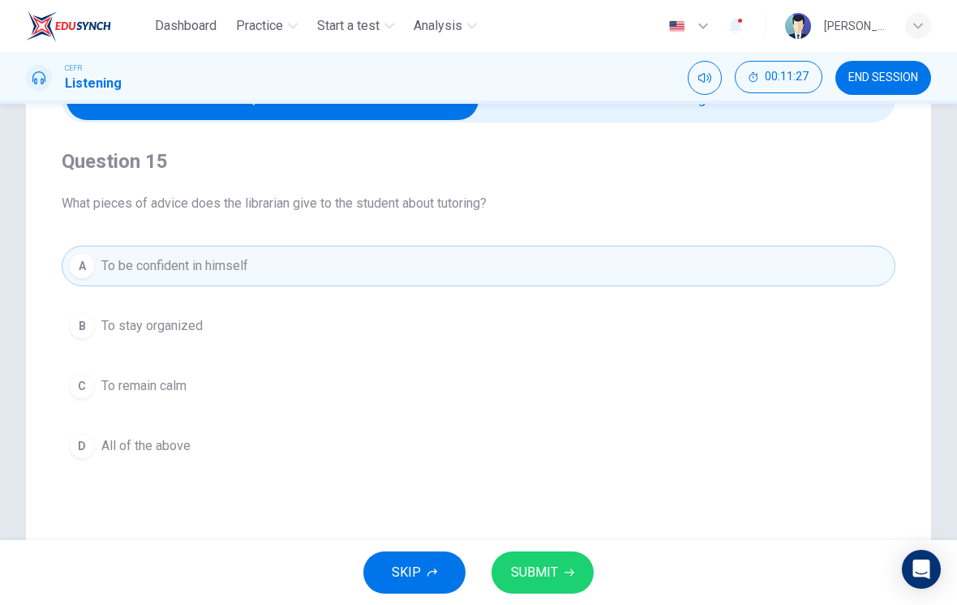
scroll to position [91, 0]
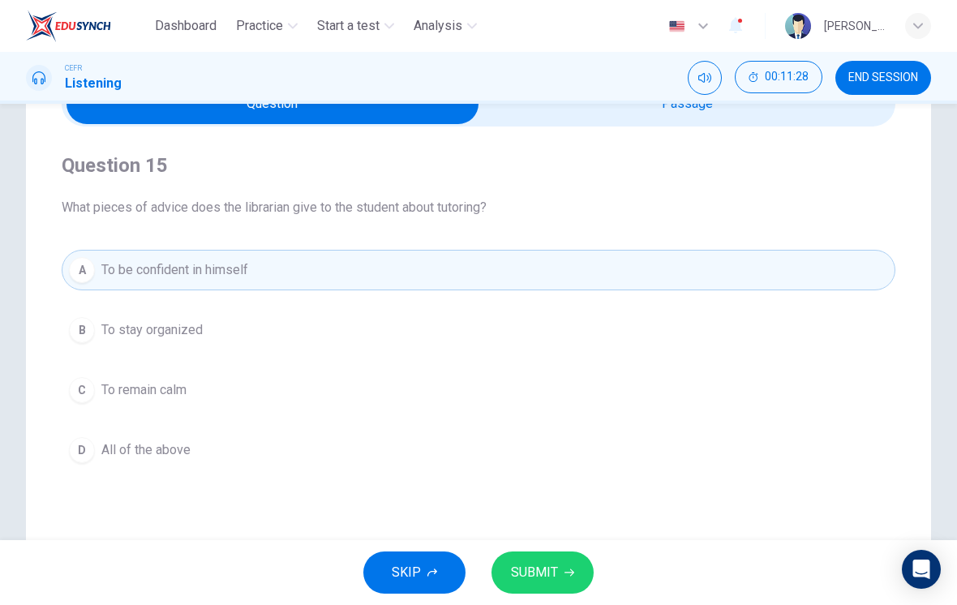
click at [397, 457] on button "D All of the above" at bounding box center [479, 450] width 834 height 41
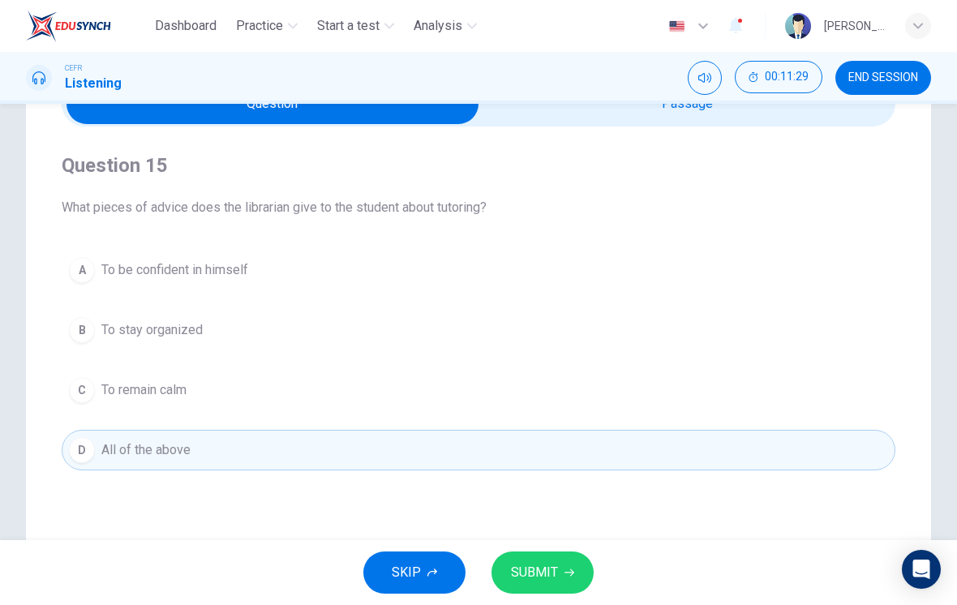
click at [577, 566] on button "SUBMIT" at bounding box center [542, 572] width 102 height 42
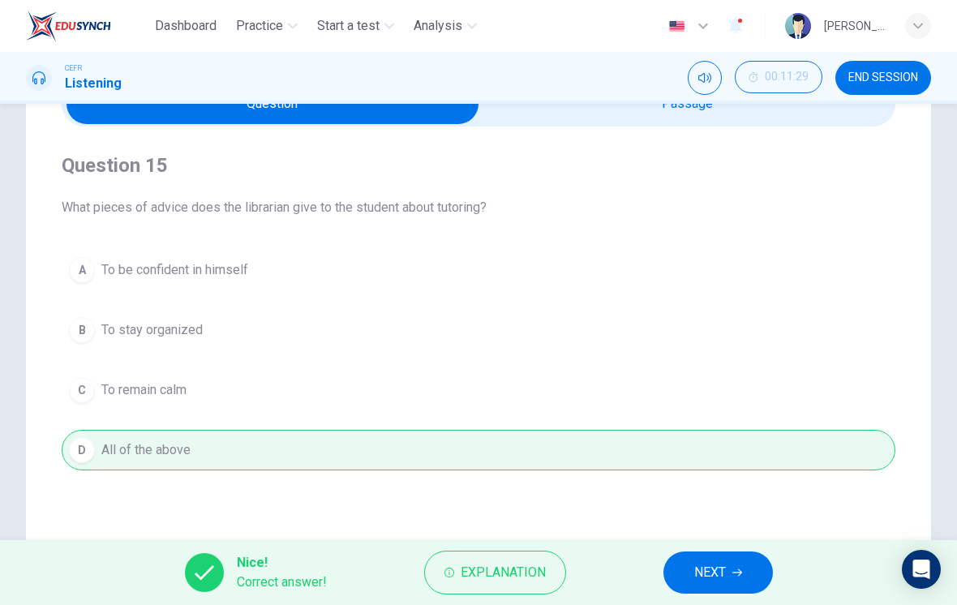
click at [707, 566] on span "NEXT" at bounding box center [710, 572] width 32 height 23
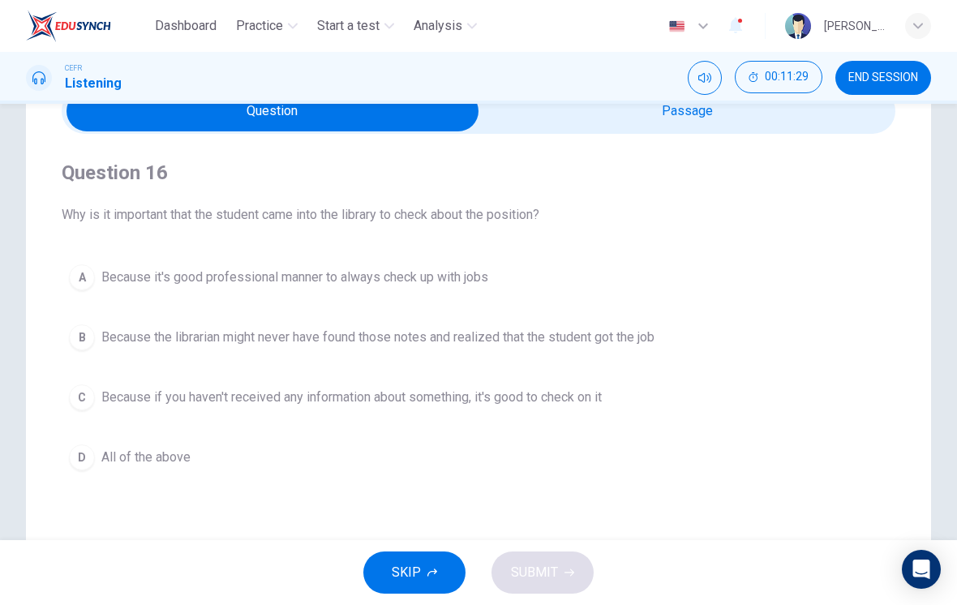
scroll to position [83, 0]
click at [607, 296] on button "A Because it's good professional manner to always check up with jobs" at bounding box center [479, 278] width 834 height 41
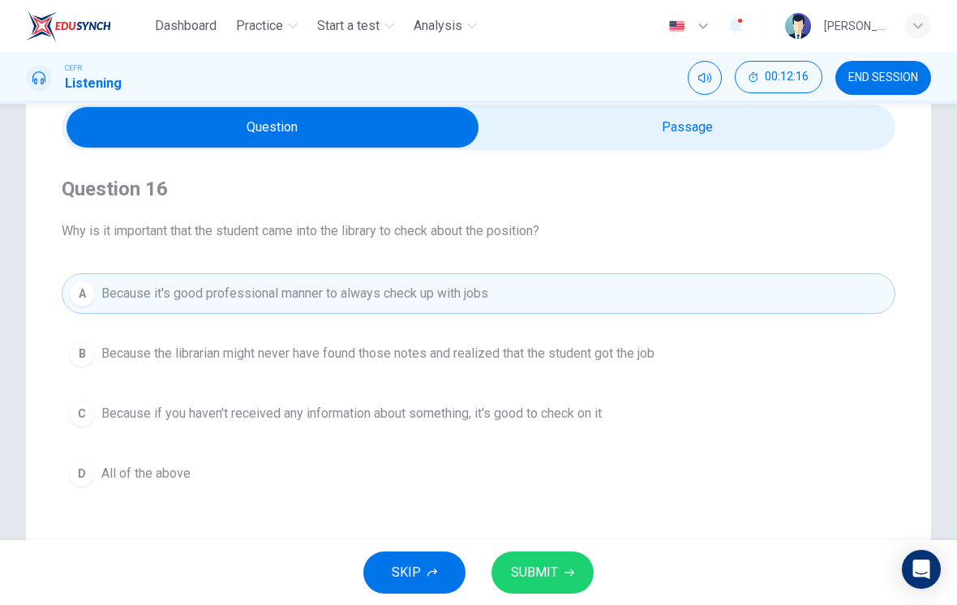
scroll to position [66, 0]
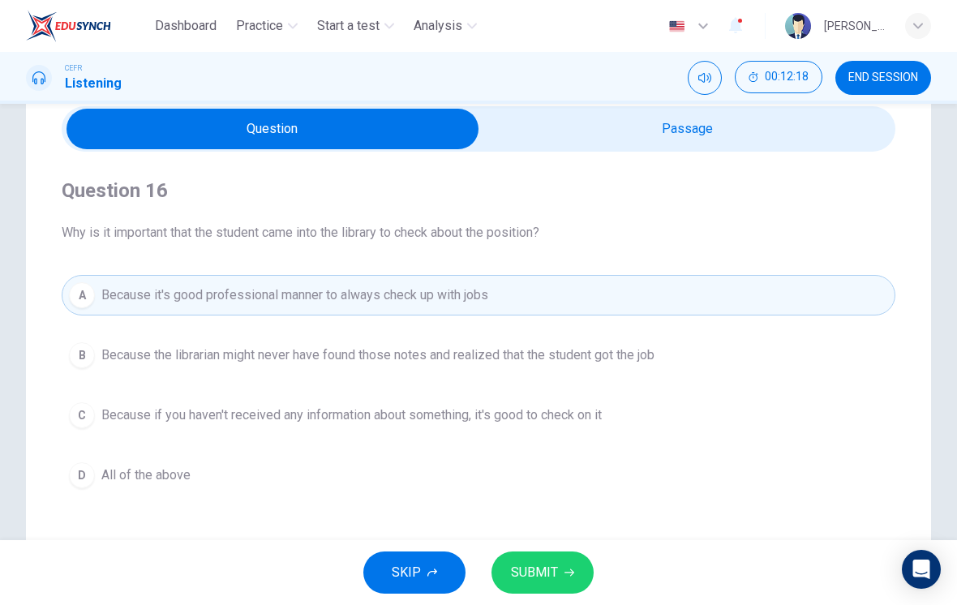
click at [564, 572] on icon "button" at bounding box center [569, 573] width 10 height 10
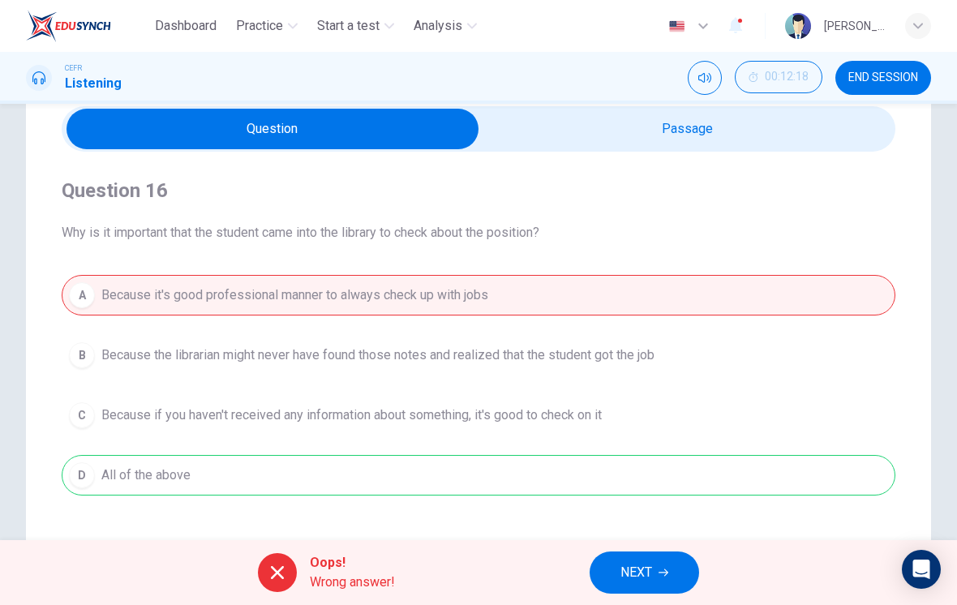
click at [647, 572] on span "NEXT" at bounding box center [636, 572] width 32 height 23
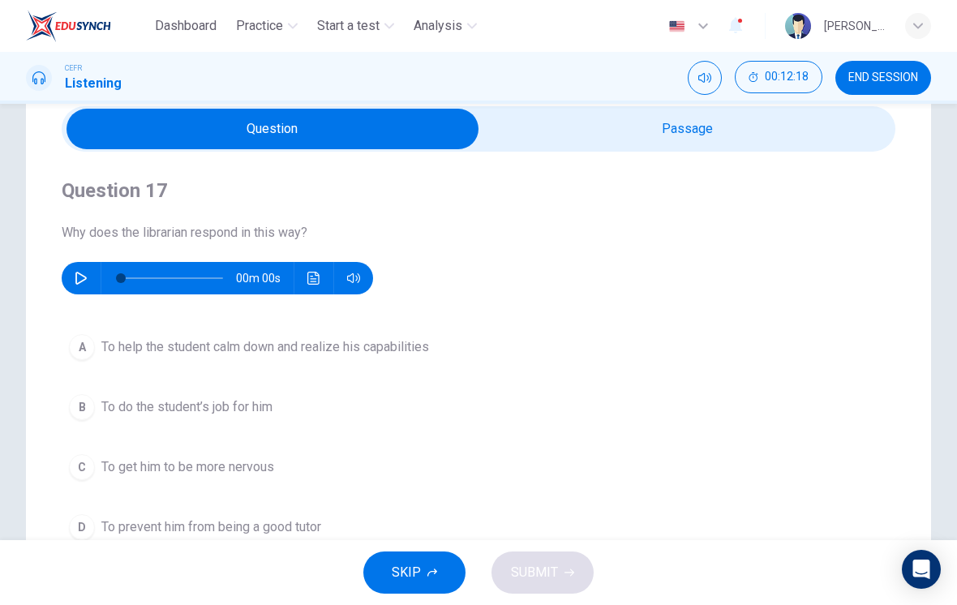
scroll to position [159, 0]
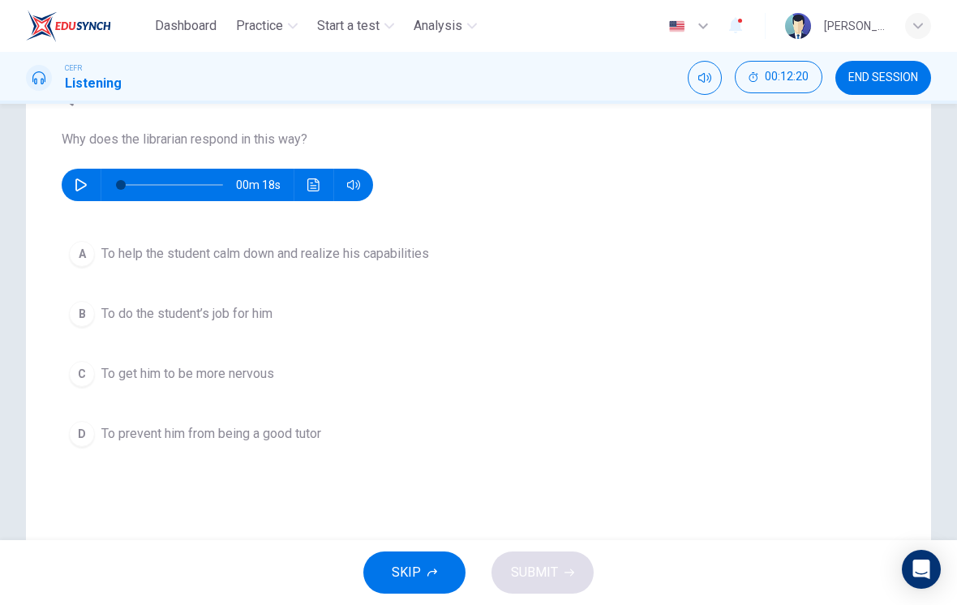
click at [78, 171] on button "button" at bounding box center [81, 185] width 26 height 32
click at [115, 255] on span "To help the student calm down and realize his capabilities" at bounding box center [265, 253] width 328 height 19
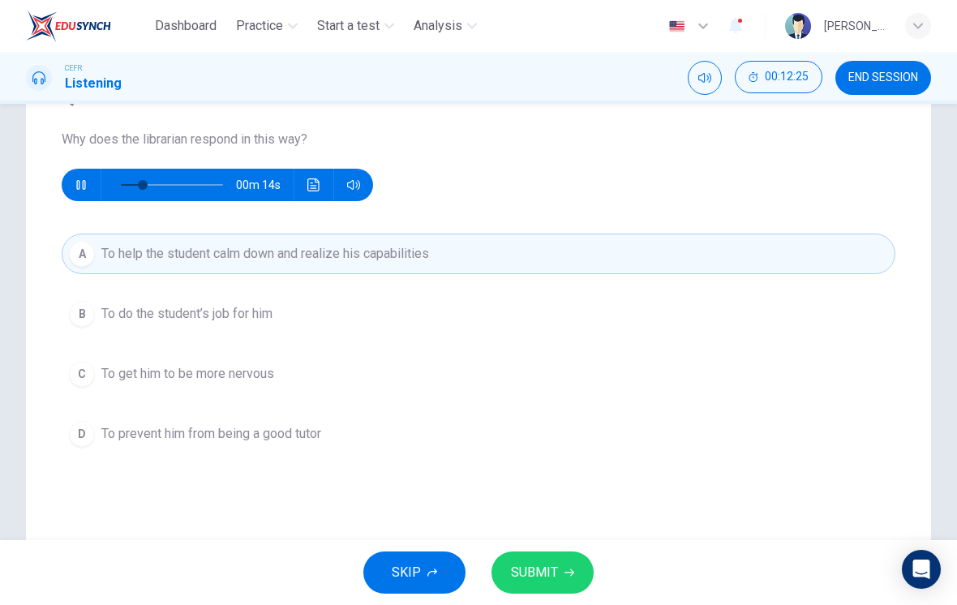
click at [563, 565] on button "SUBMIT" at bounding box center [542, 572] width 102 height 42
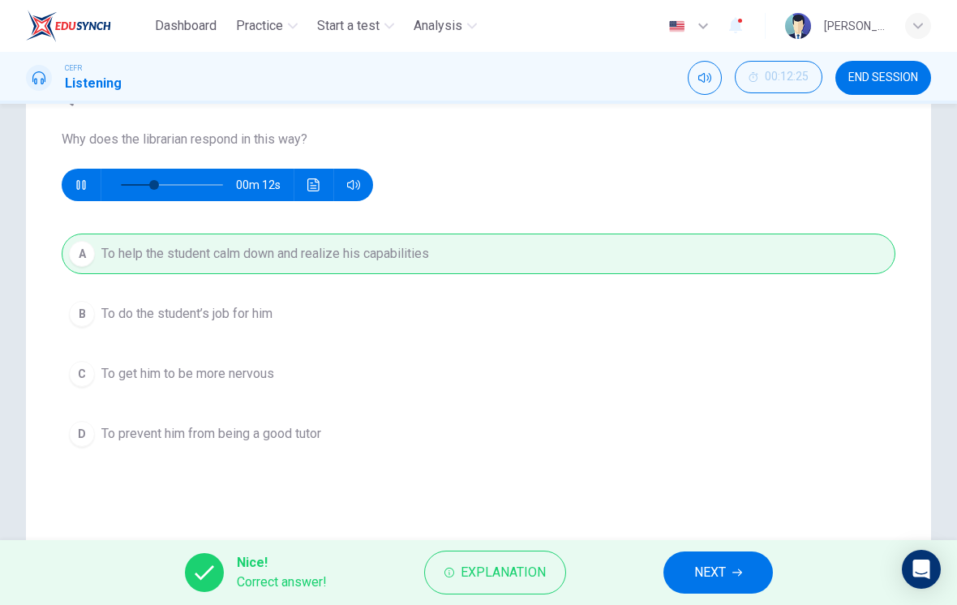
click at [710, 574] on span "NEXT" at bounding box center [710, 572] width 32 height 23
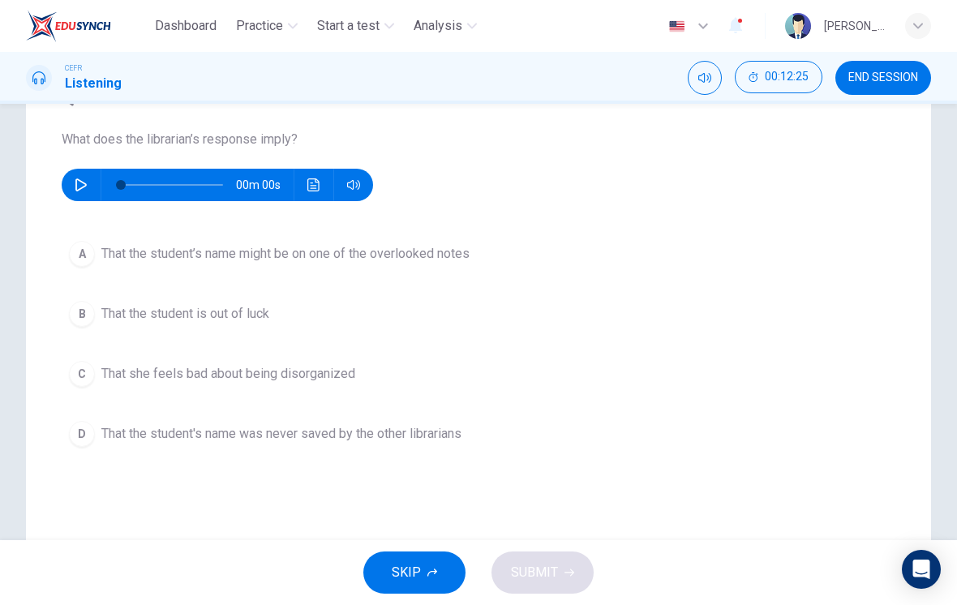
scroll to position [144, 0]
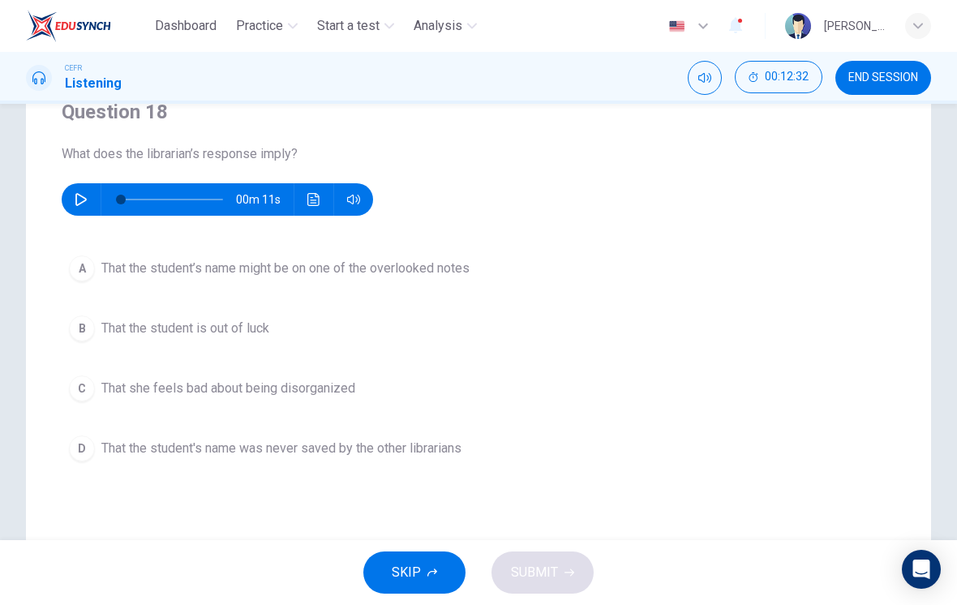
click at [83, 198] on icon "button" at bounding box center [80, 199] width 11 height 13
click at [399, 282] on button "A That the student’s name might be on one of the overlooked notes" at bounding box center [479, 268] width 834 height 41
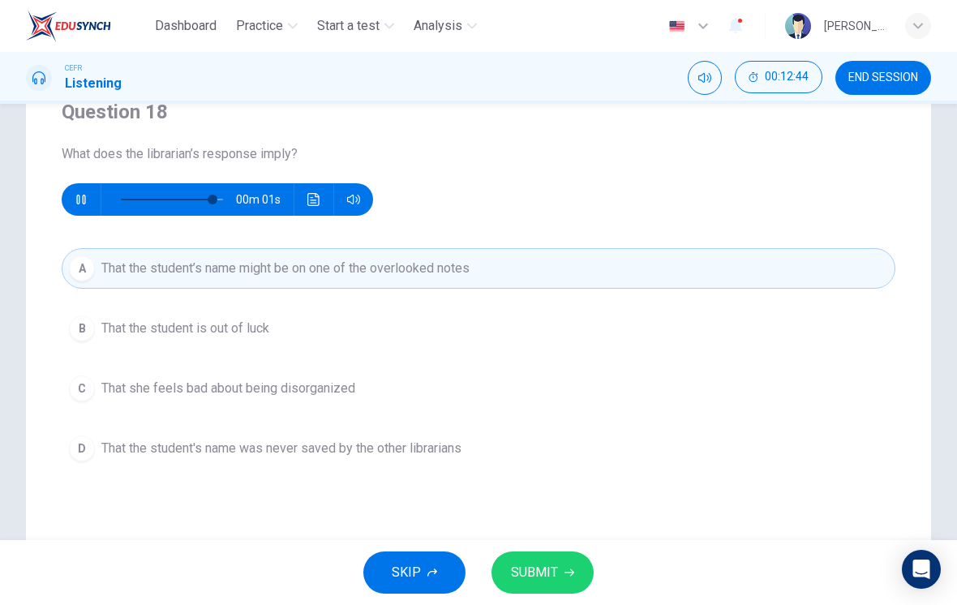
type input "0"
click at [543, 569] on span "SUBMIT" at bounding box center [534, 572] width 47 height 23
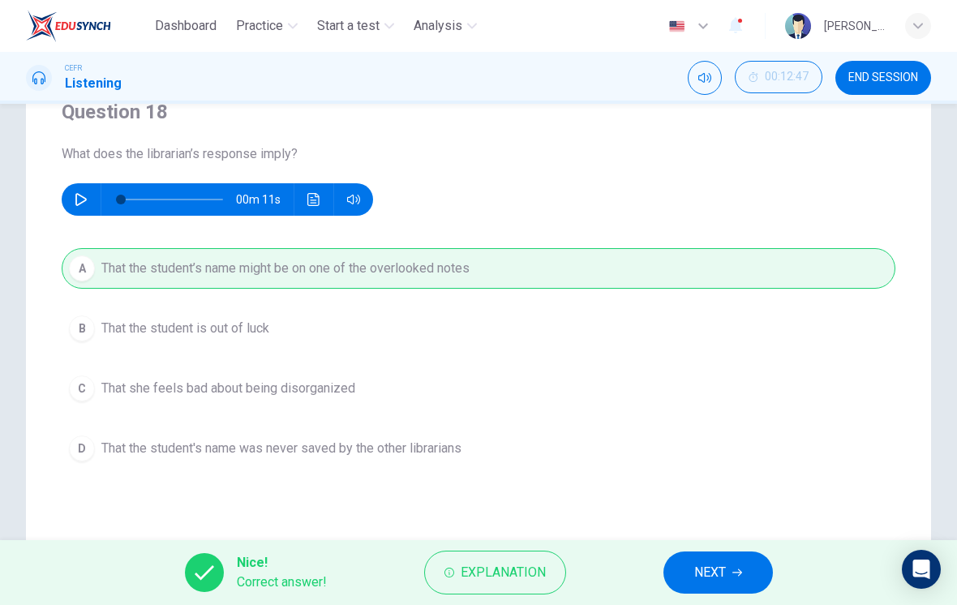
click at [697, 566] on span "NEXT" at bounding box center [710, 572] width 32 height 23
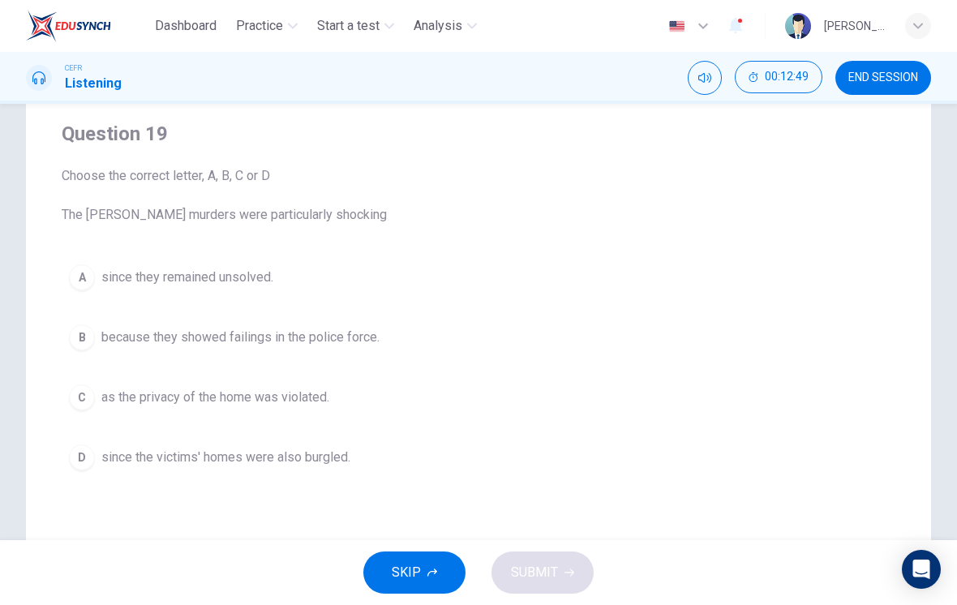
scroll to position [136, 0]
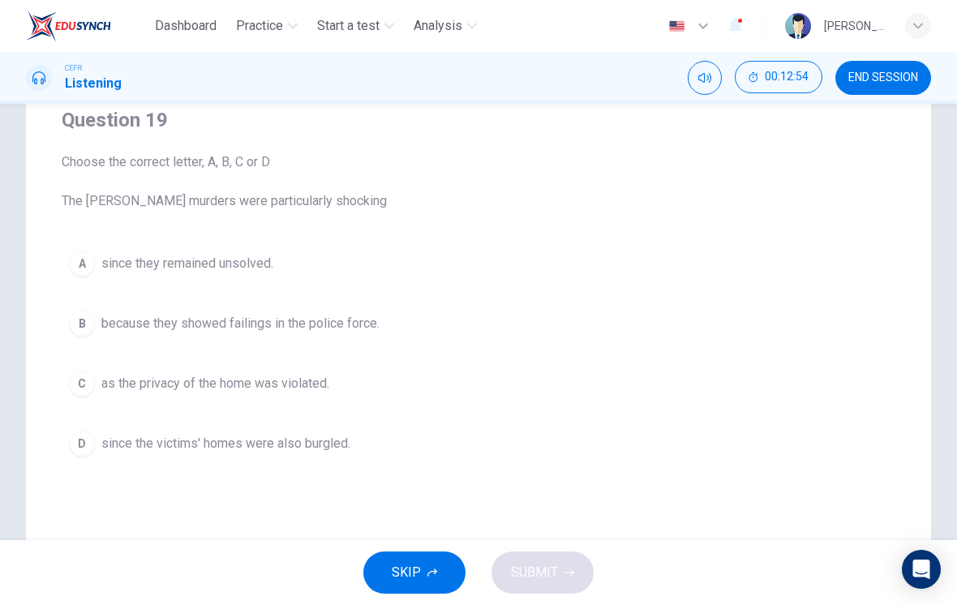
click at [318, 392] on span "as the privacy of the home was violated." at bounding box center [215, 383] width 228 height 19
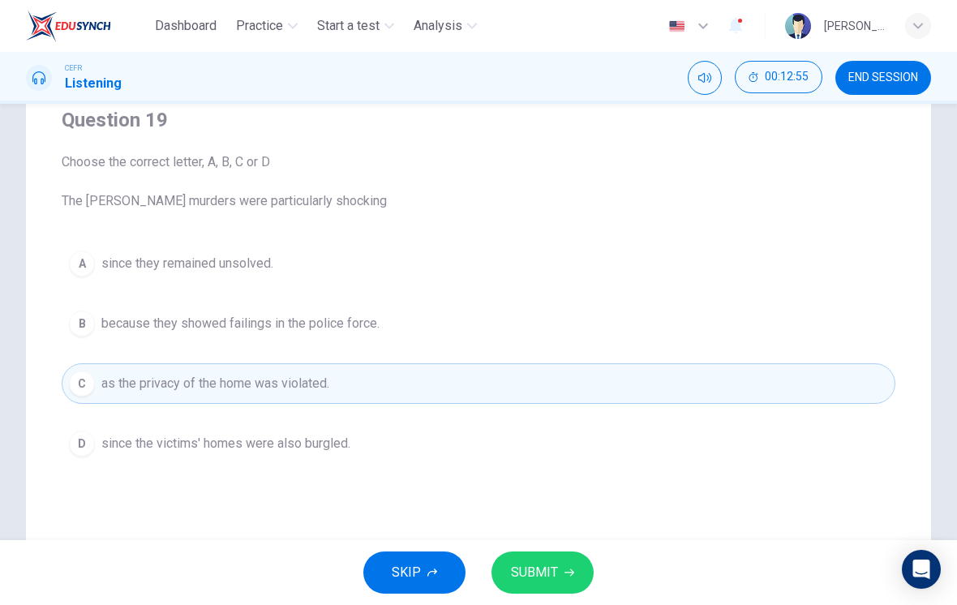
click at [546, 568] on span "SUBMIT" at bounding box center [534, 572] width 47 height 23
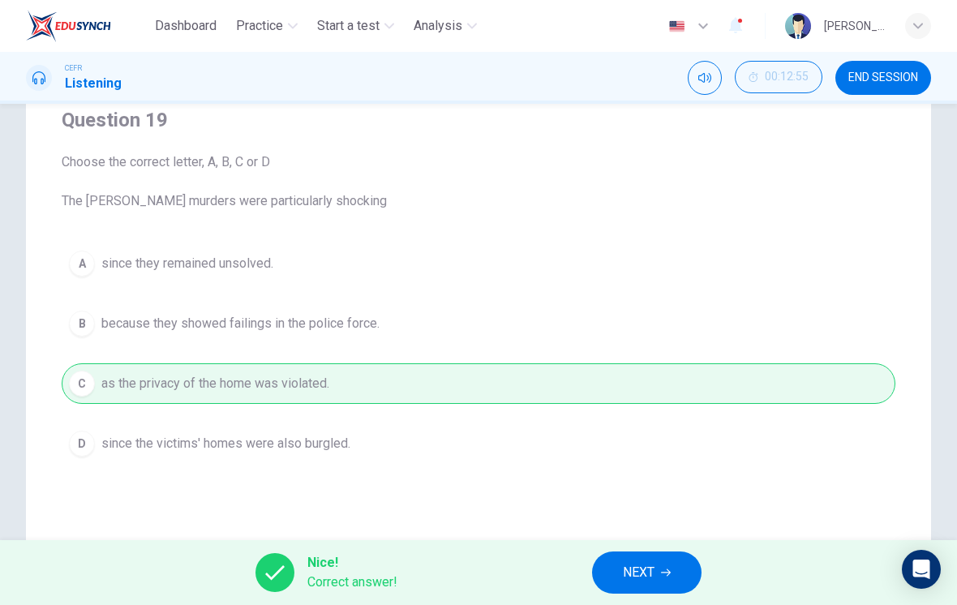
click at [654, 566] on span "NEXT" at bounding box center [639, 572] width 32 height 23
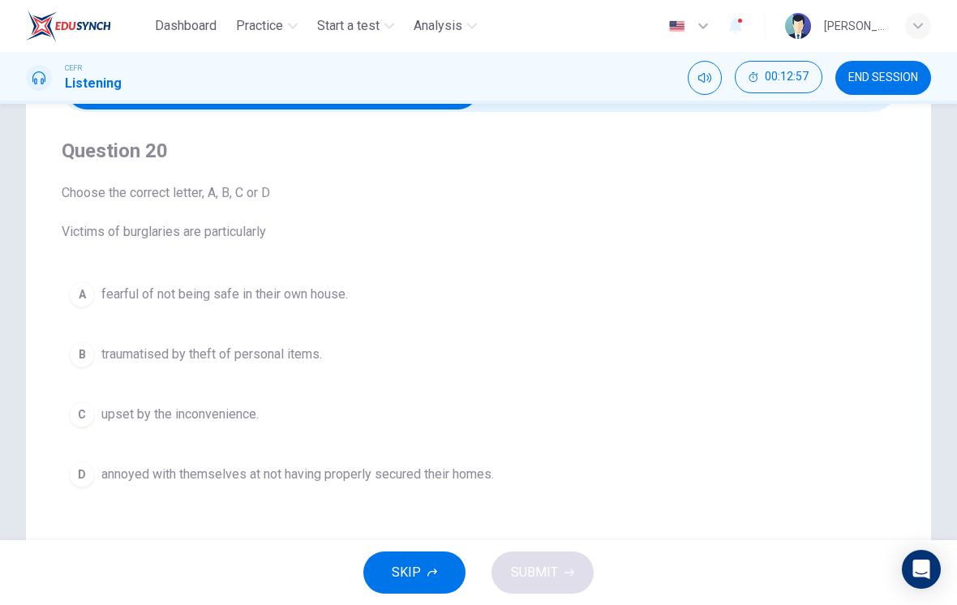
scroll to position [106, 0]
click at [581, 298] on button "A fearful of not being safe in their own house." at bounding box center [479, 293] width 834 height 41
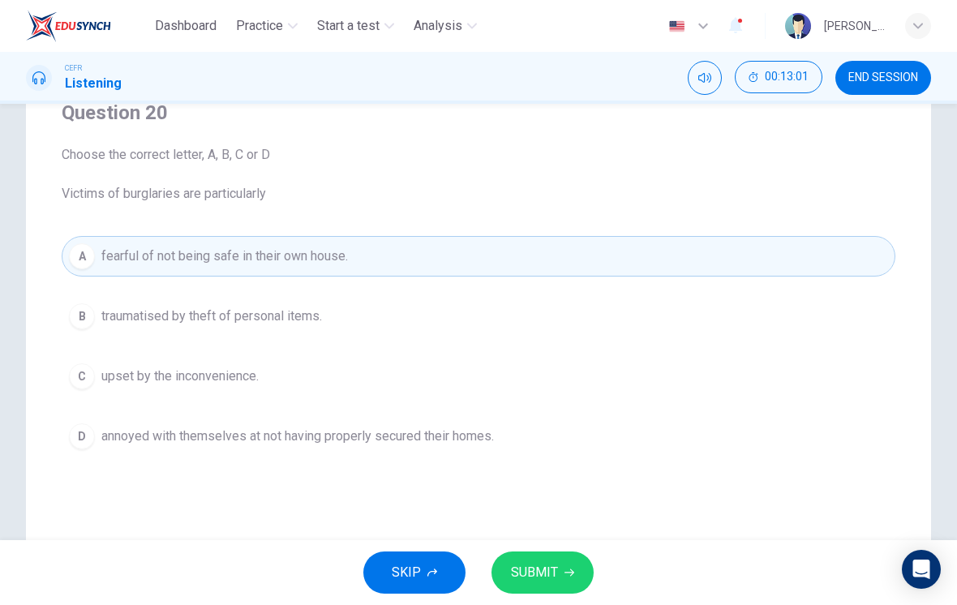
scroll to position [144, 0]
click at [559, 558] on button "SUBMIT" at bounding box center [542, 572] width 102 height 42
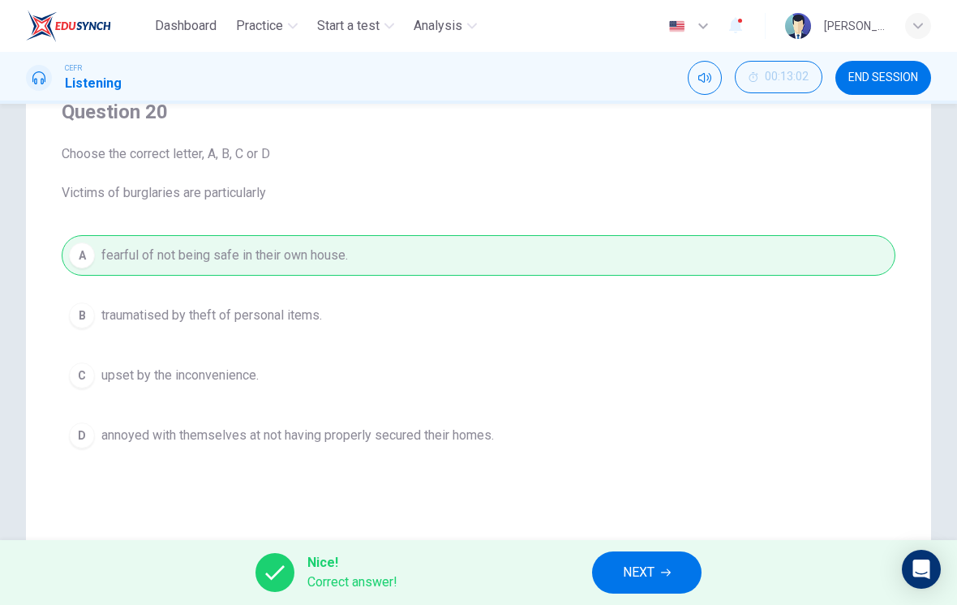
click at [638, 560] on button "NEXT" at bounding box center [646, 572] width 109 height 42
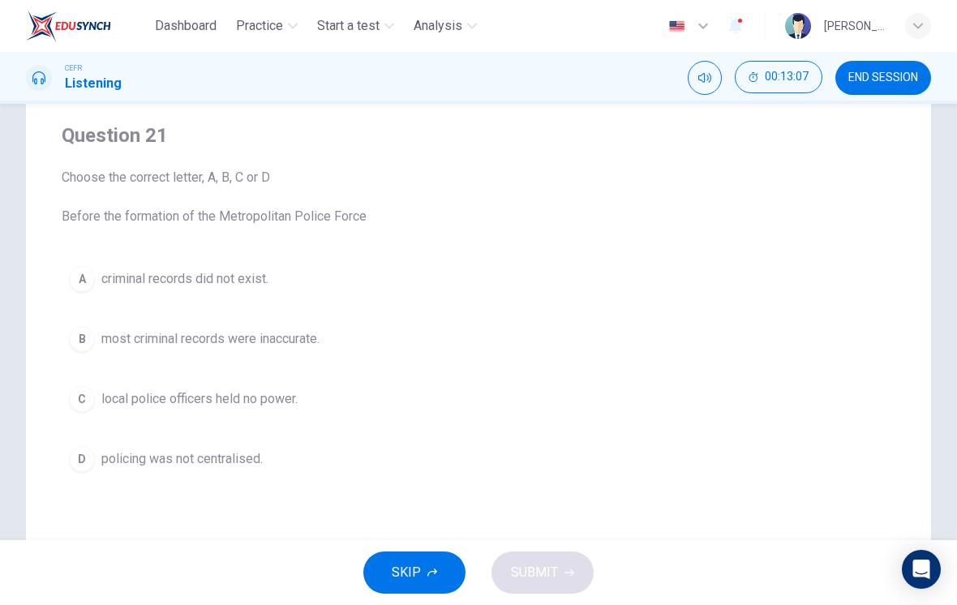
scroll to position [122, 0]
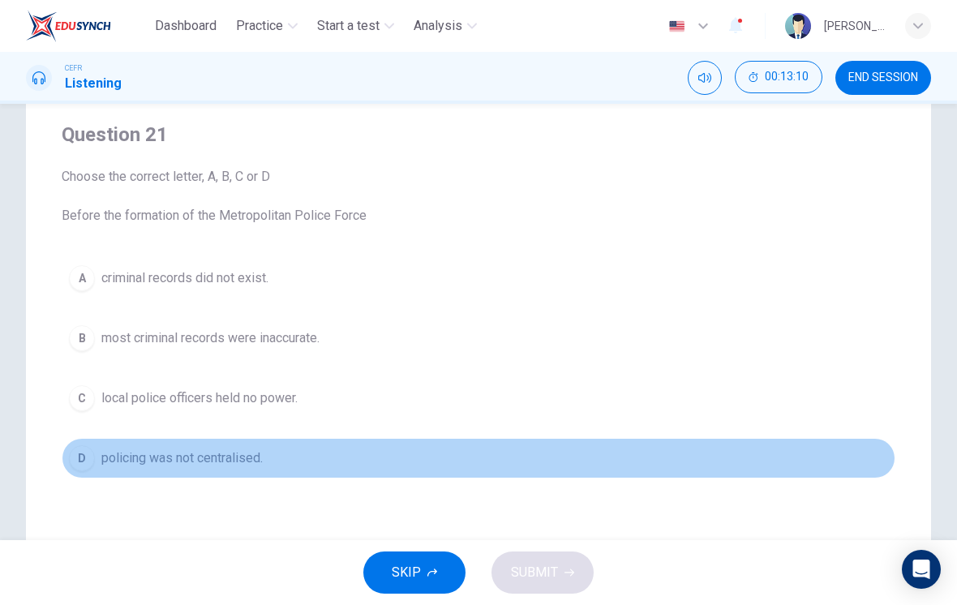
click at [291, 475] on button "D policing was not centralised." at bounding box center [479, 458] width 834 height 41
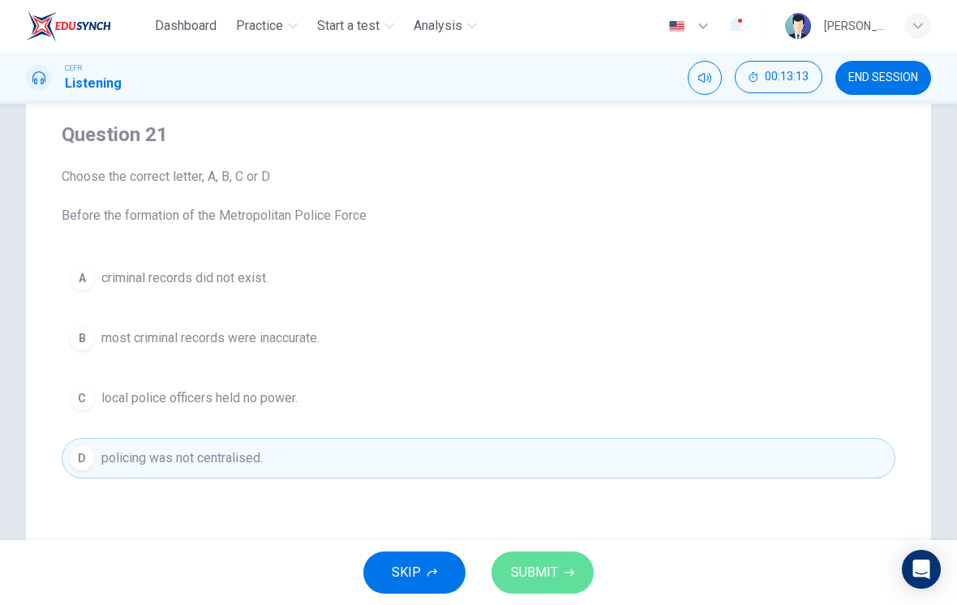
click at [570, 568] on icon "button" at bounding box center [569, 573] width 10 height 10
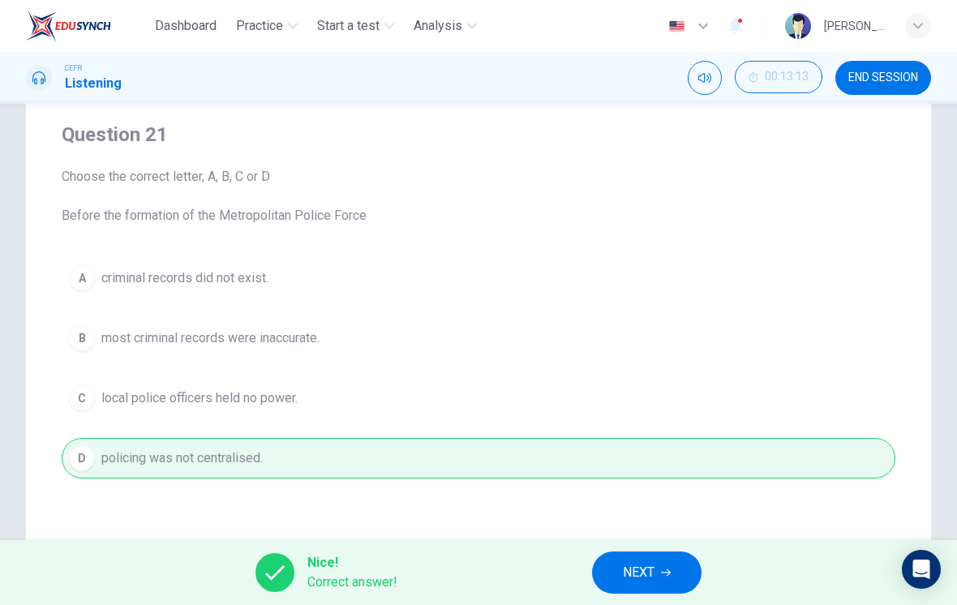
click at [635, 562] on span "NEXT" at bounding box center [639, 572] width 32 height 23
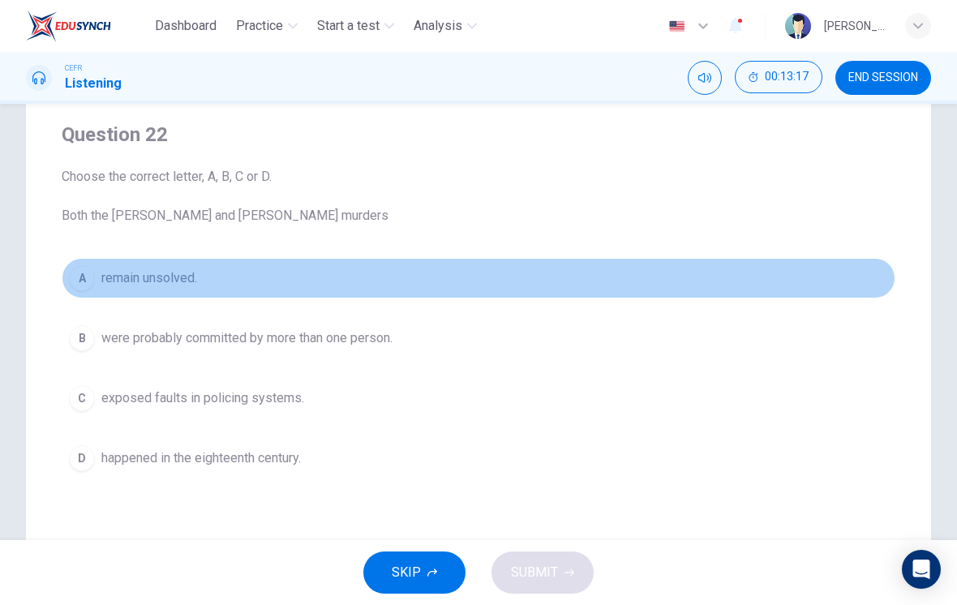
click at [290, 294] on button "A remain unsolved." at bounding box center [479, 278] width 834 height 41
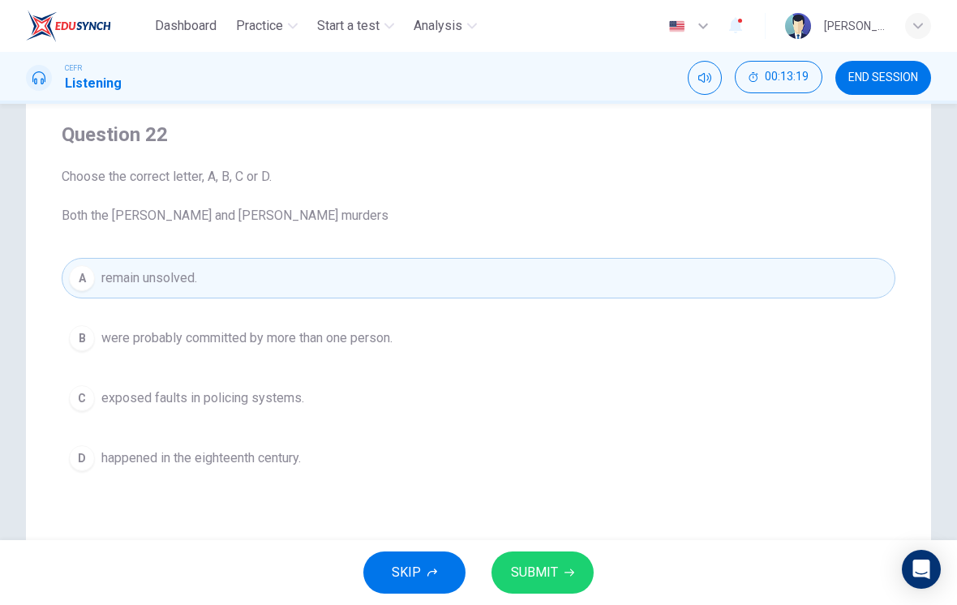
click at [556, 569] on span "SUBMIT" at bounding box center [534, 572] width 47 height 23
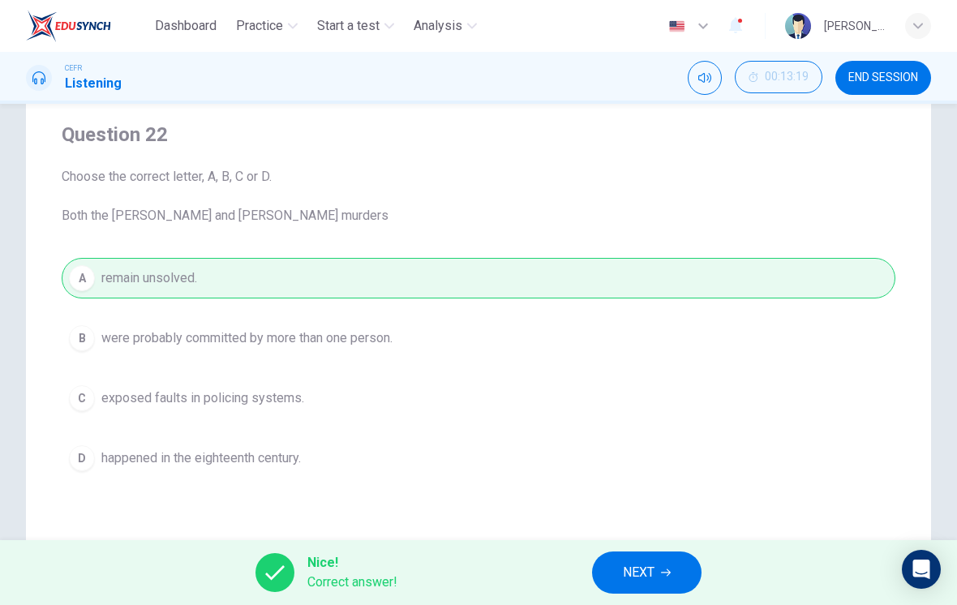
click at [650, 569] on span "NEXT" at bounding box center [639, 572] width 32 height 23
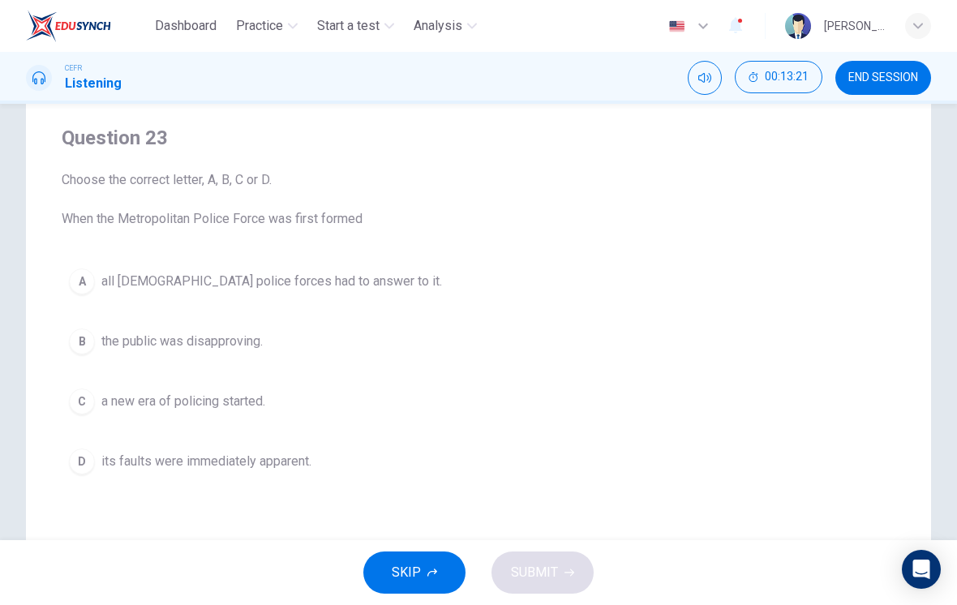
scroll to position [119, 0]
click at [244, 339] on span "the public was disapproving." at bounding box center [181, 340] width 161 height 19
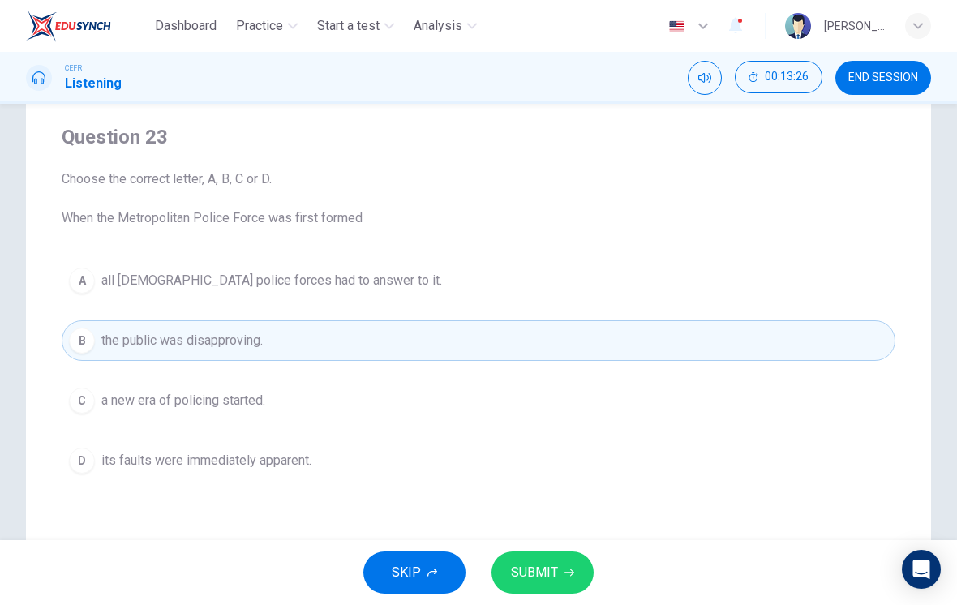
click at [444, 416] on button "C a new era of policing started." at bounding box center [479, 400] width 834 height 41
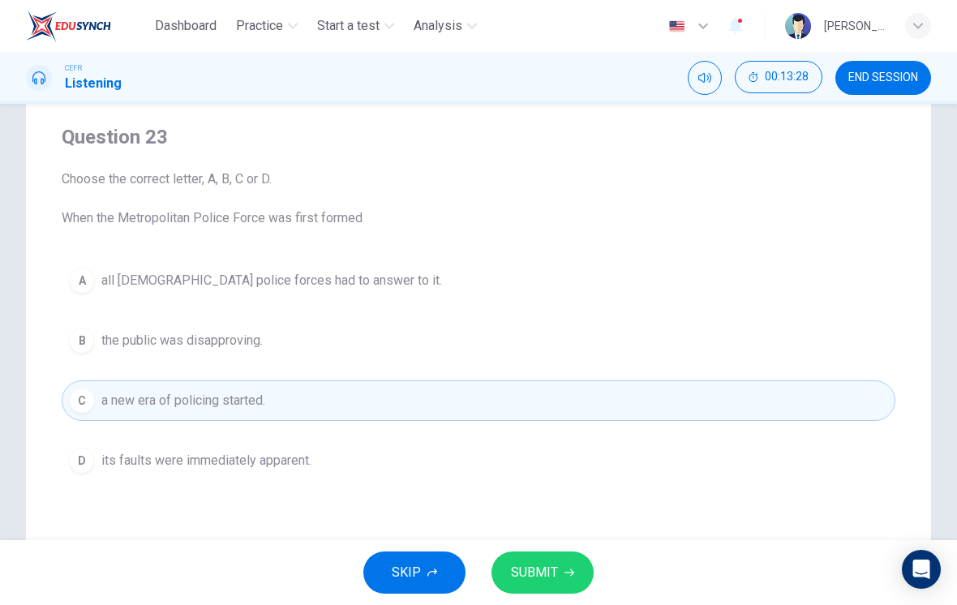
click at [549, 573] on span "SUBMIT" at bounding box center [534, 572] width 47 height 23
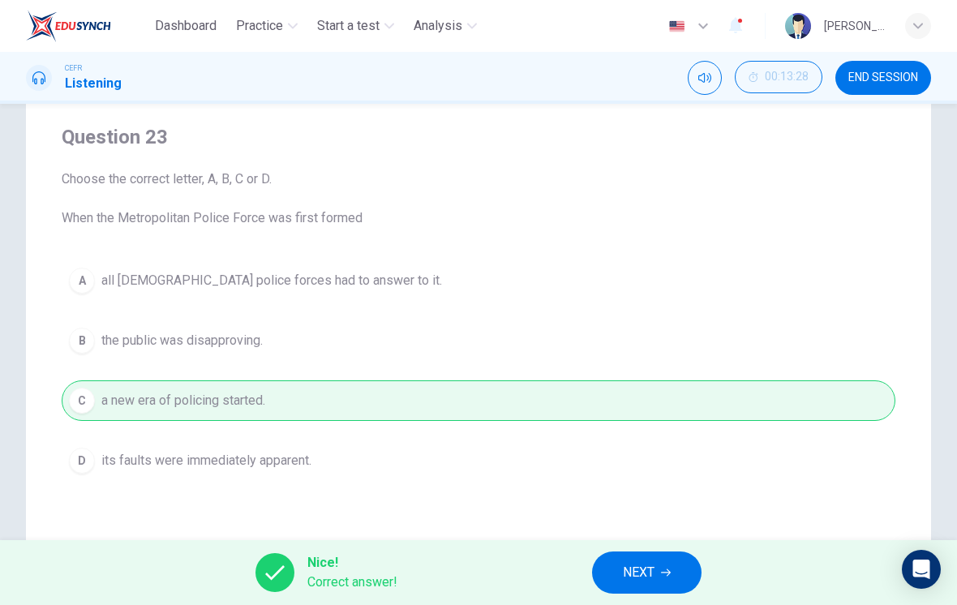
click at [659, 566] on button "NEXT" at bounding box center [646, 572] width 109 height 42
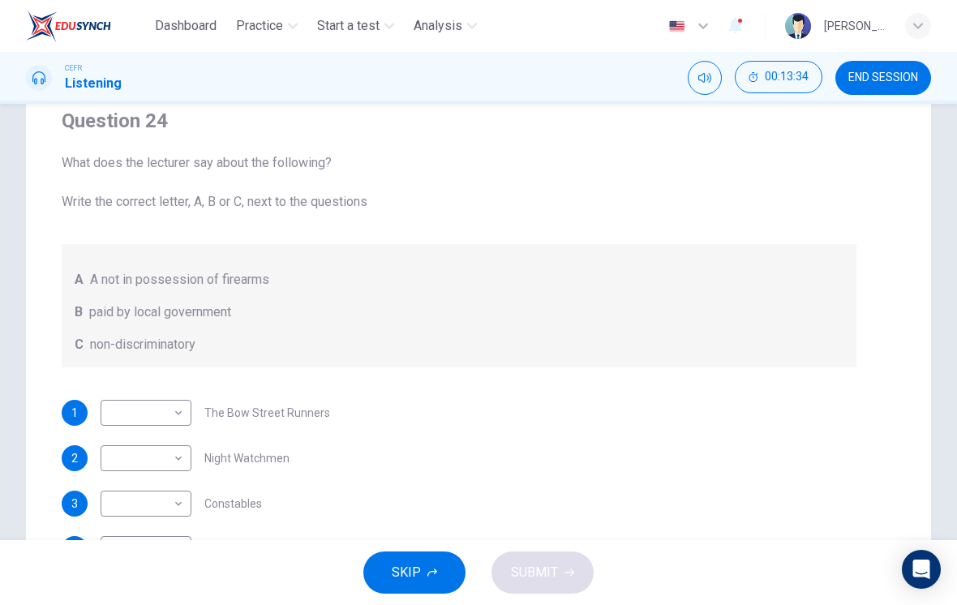
scroll to position [0, 0]
click at [133, 457] on body "Dashboard Practice Start a test Analysis English en ​ [PERSON_NAME] [PERSON_NAM…" at bounding box center [478, 302] width 957 height 605
click at [111, 482] on li "A" at bounding box center [146, 484] width 91 height 26
type input "A"
click at [116, 502] on body "Dashboard Practice Start a test Analysis English en ​ [PERSON_NAME] [PERSON_NAM…" at bounding box center [478, 302] width 957 height 605
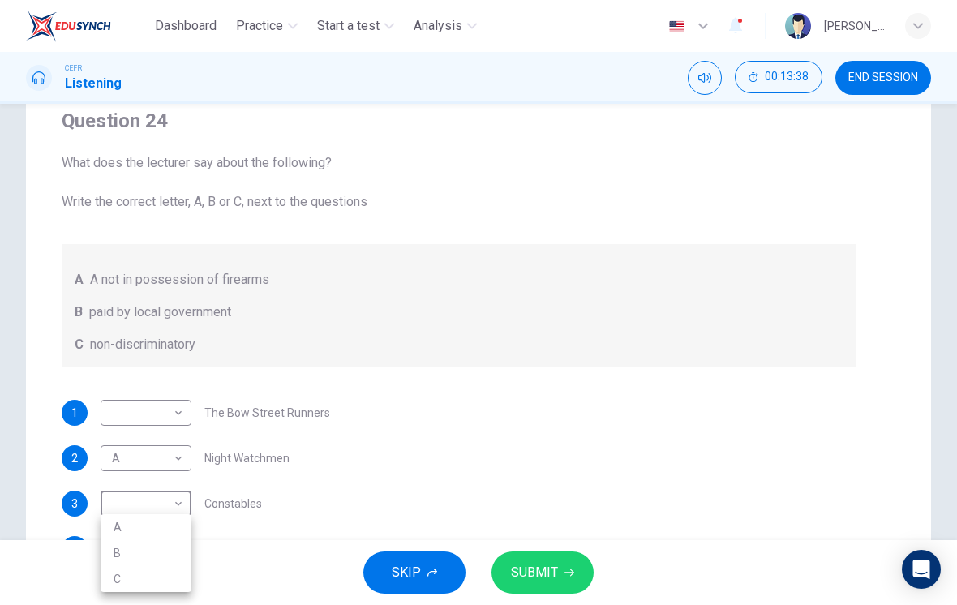
click at [118, 513] on div at bounding box center [478, 302] width 957 height 605
click at [131, 503] on body "Dashboard Practice Start a test Analysis English en ​ [PERSON_NAME] [PERSON_NAM…" at bounding box center [478, 302] width 957 height 605
click at [114, 525] on li "A" at bounding box center [146, 527] width 91 height 26
type input "A"
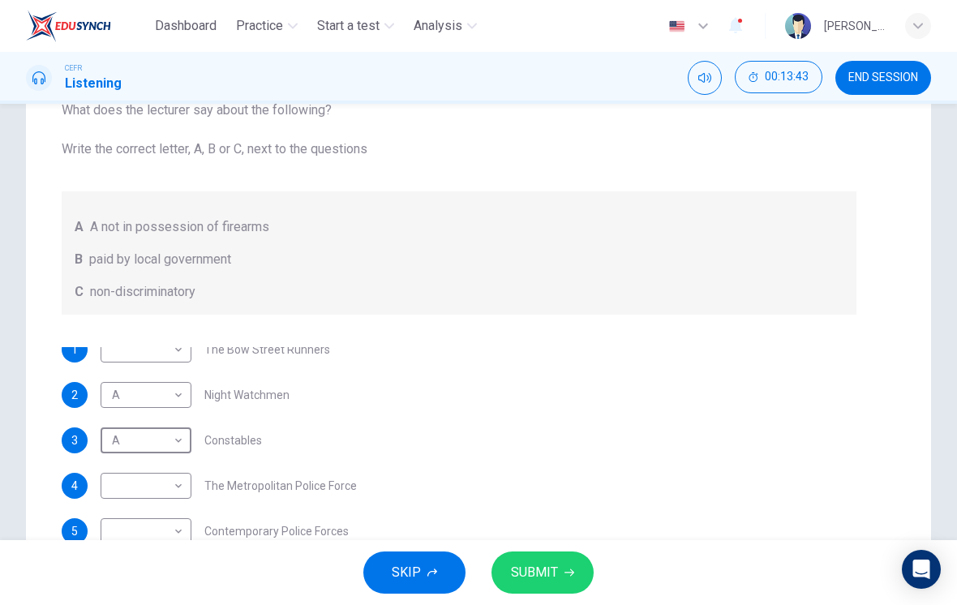
scroll to position [208, 0]
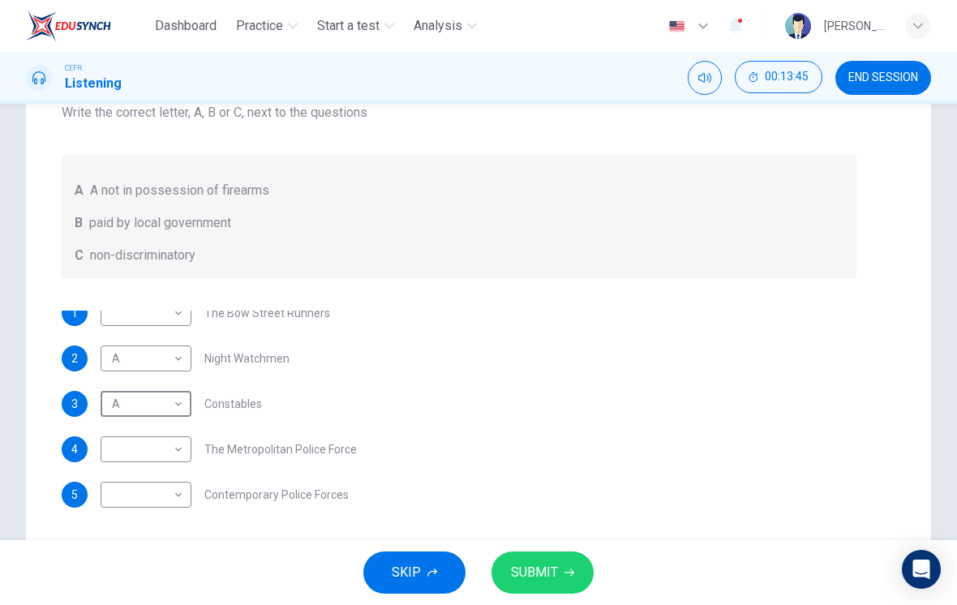
click at [114, 322] on body "Dashboard Practice Start a test Analysis English en ​ [PERSON_NAME] [PERSON_NAM…" at bounding box center [478, 302] width 957 height 605
click at [113, 358] on li "B" at bounding box center [146, 365] width 91 height 26
type input "B"
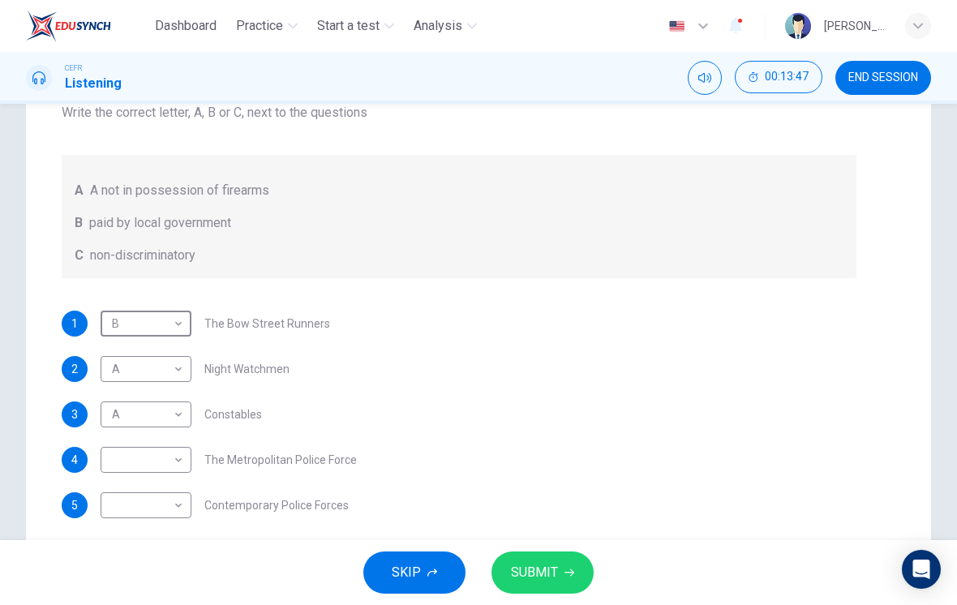
click at [122, 464] on body "Dashboard Practice Start a test Analysis English en ​ [PERSON_NAME] [PERSON_NAM…" at bounding box center [478, 302] width 957 height 605
click at [110, 539] on li "C" at bounding box center [146, 538] width 91 height 26
type input "C"
click at [122, 504] on body "Dashboard Practice Start a test Analysis English en ​ [PERSON_NAME] [PERSON_NAM…" at bounding box center [478, 302] width 957 height 605
click at [114, 573] on li "C" at bounding box center [146, 579] width 91 height 26
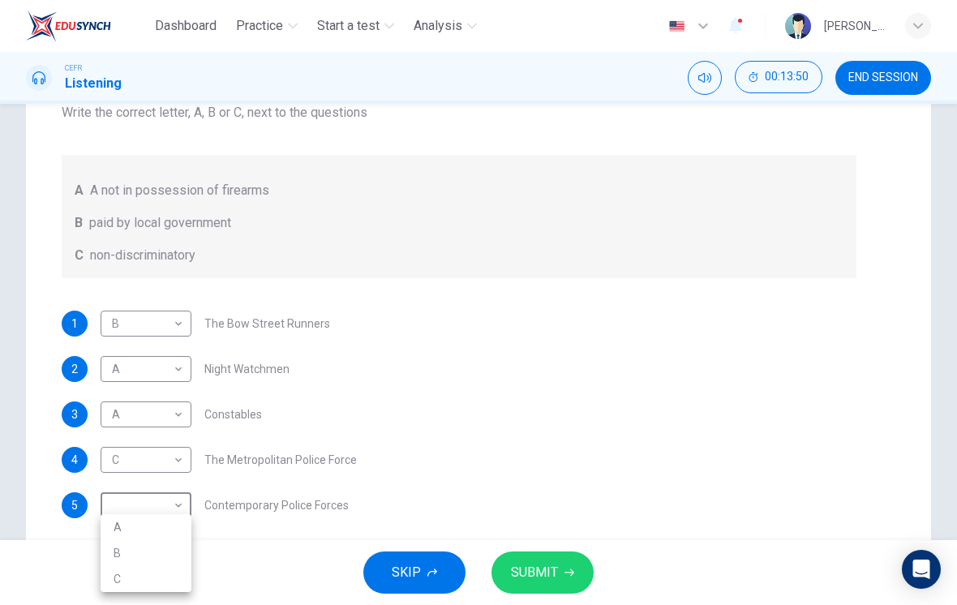
type input "C"
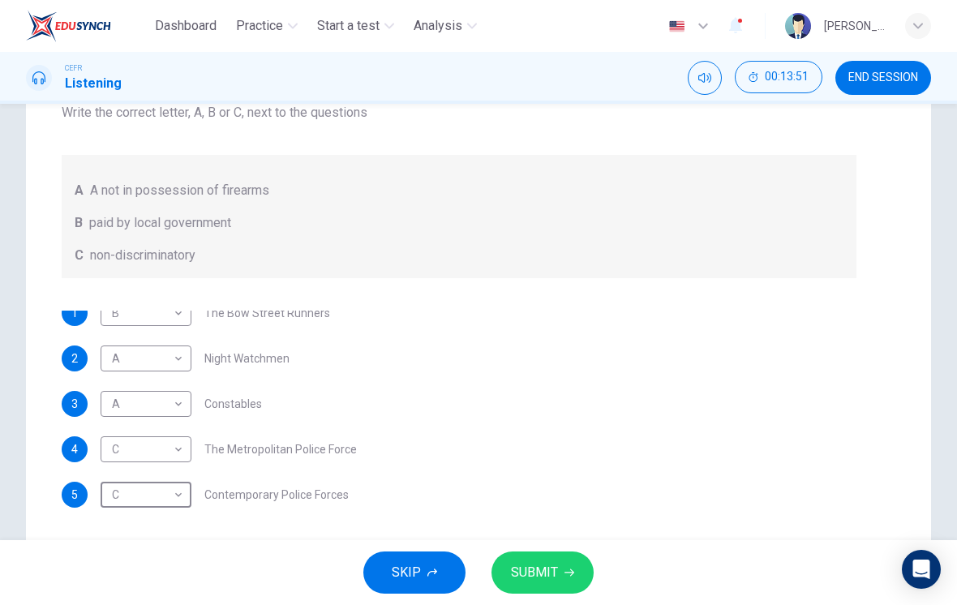
click at [551, 562] on span "SUBMIT" at bounding box center [534, 572] width 47 height 23
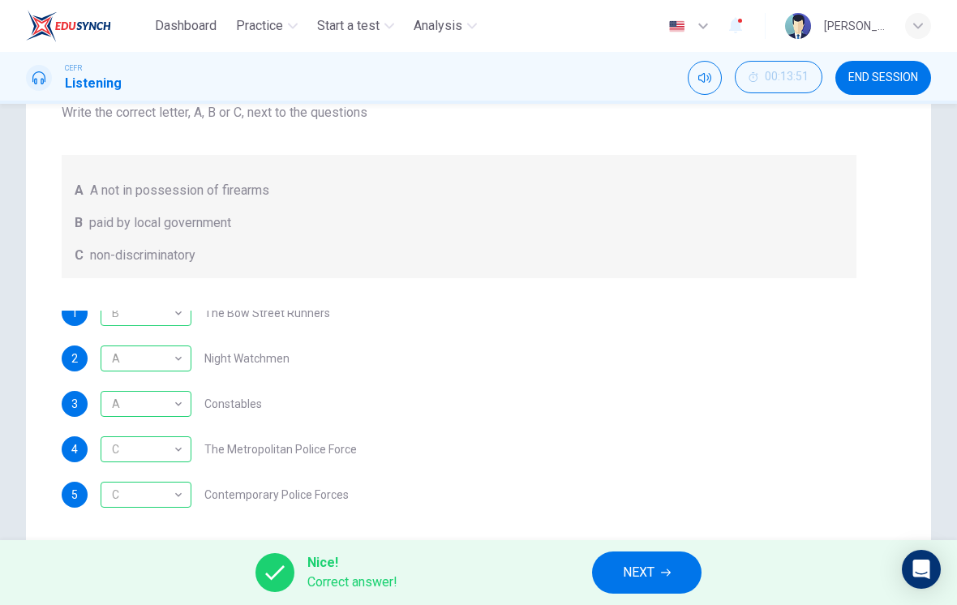
click at [677, 571] on button "NEXT" at bounding box center [646, 572] width 109 height 42
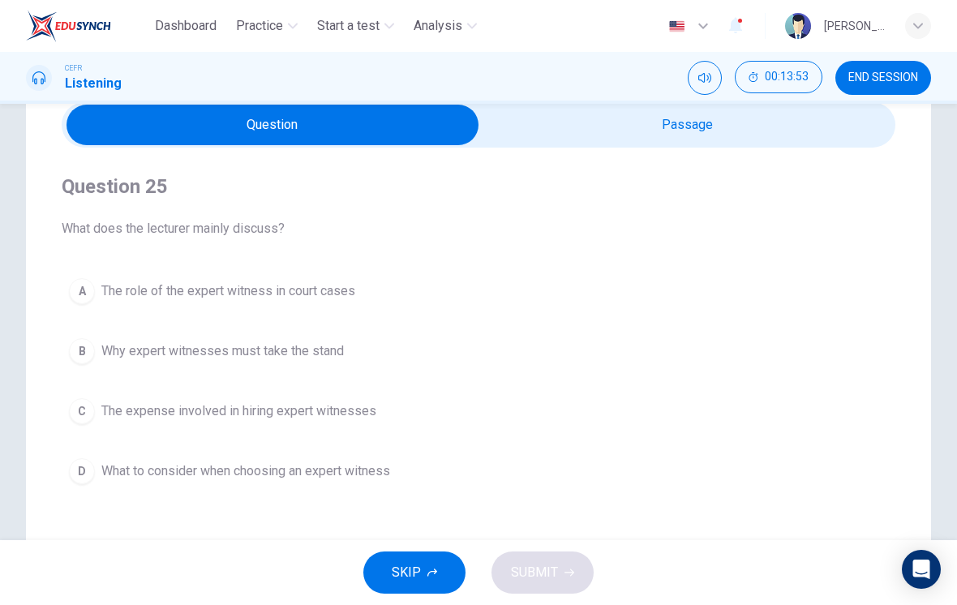
scroll to position [50, 0]
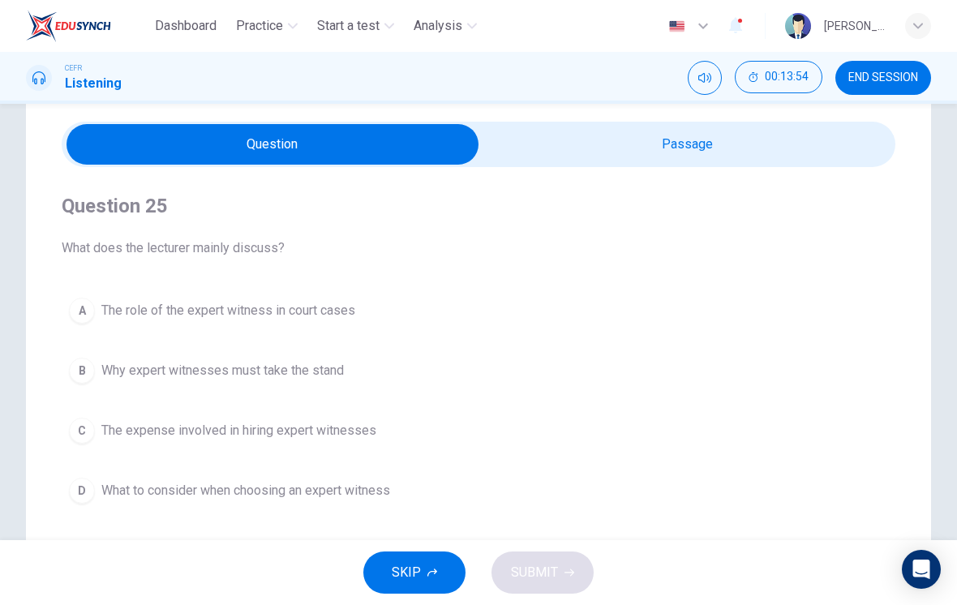
click at [641, 163] on input "checkbox" at bounding box center [272, 144] width 1251 height 41
checkbox input "true"
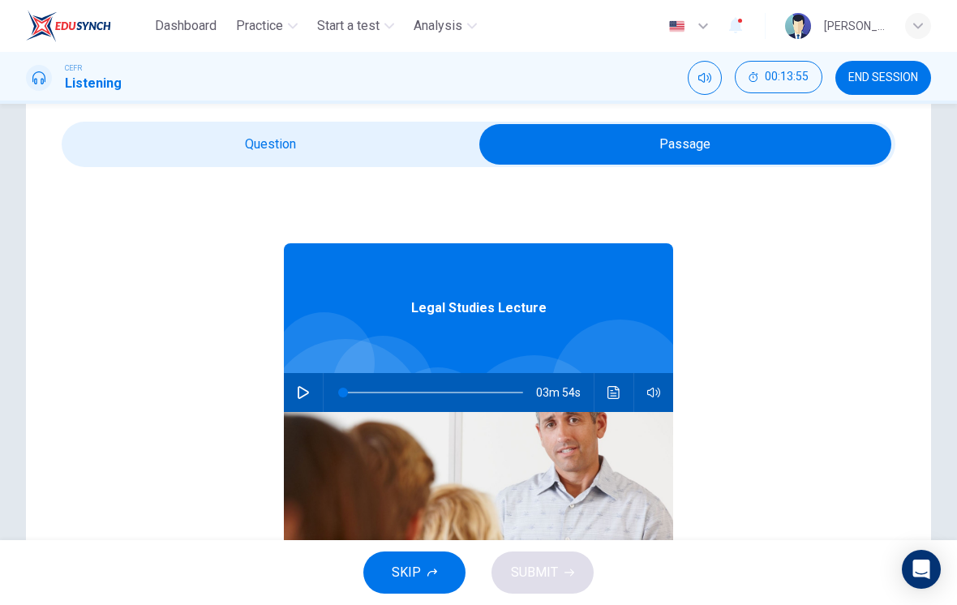
click at [311, 393] on button "button" at bounding box center [303, 392] width 26 height 39
type input "96"
click at [187, 158] on input "checkbox" at bounding box center [685, 144] width 1251 height 41
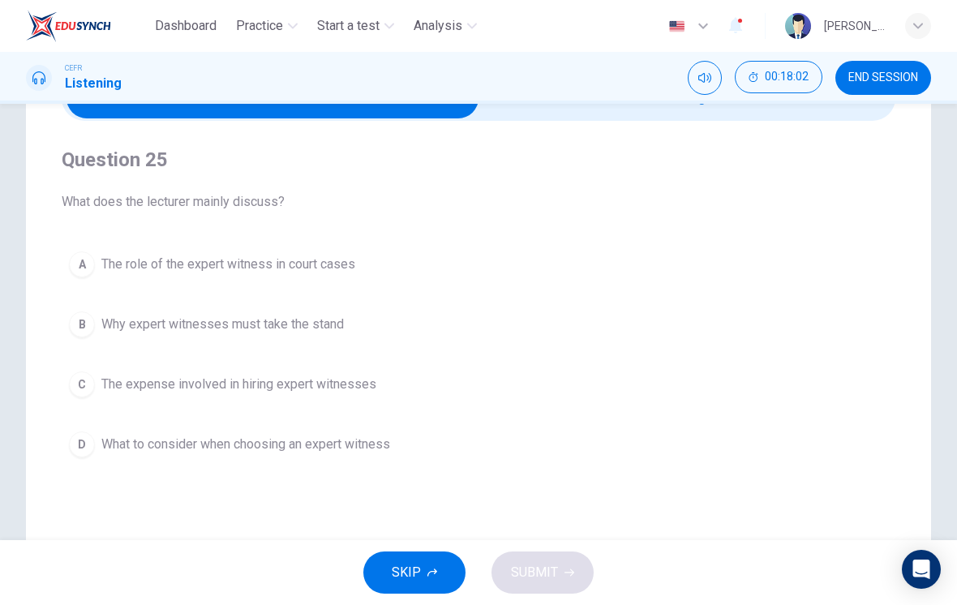
scroll to position [96, 0]
click at [341, 453] on span "What to consider when choosing an expert witness" at bounding box center [245, 445] width 289 height 19
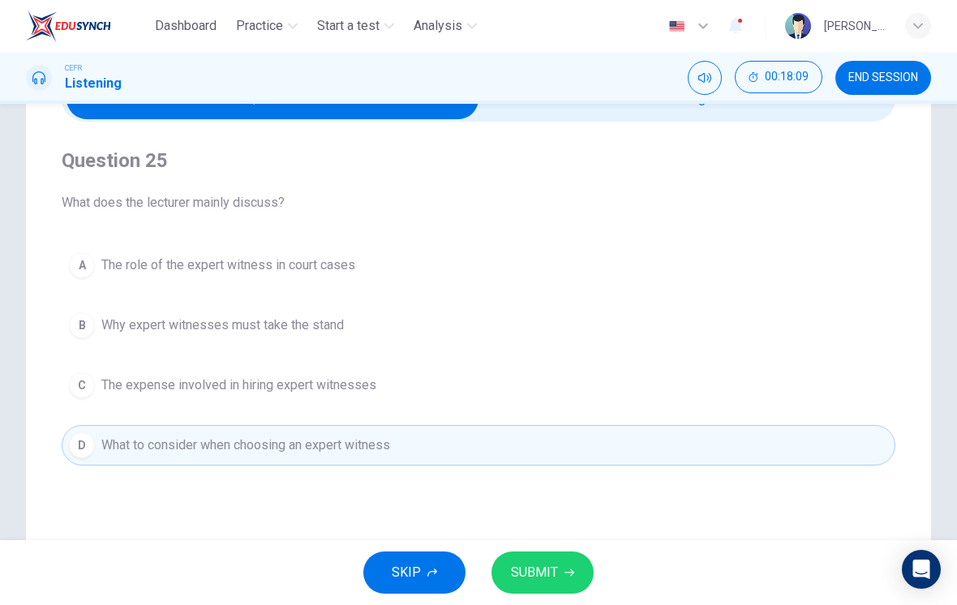
click at [559, 563] on button "SUBMIT" at bounding box center [542, 572] width 102 height 42
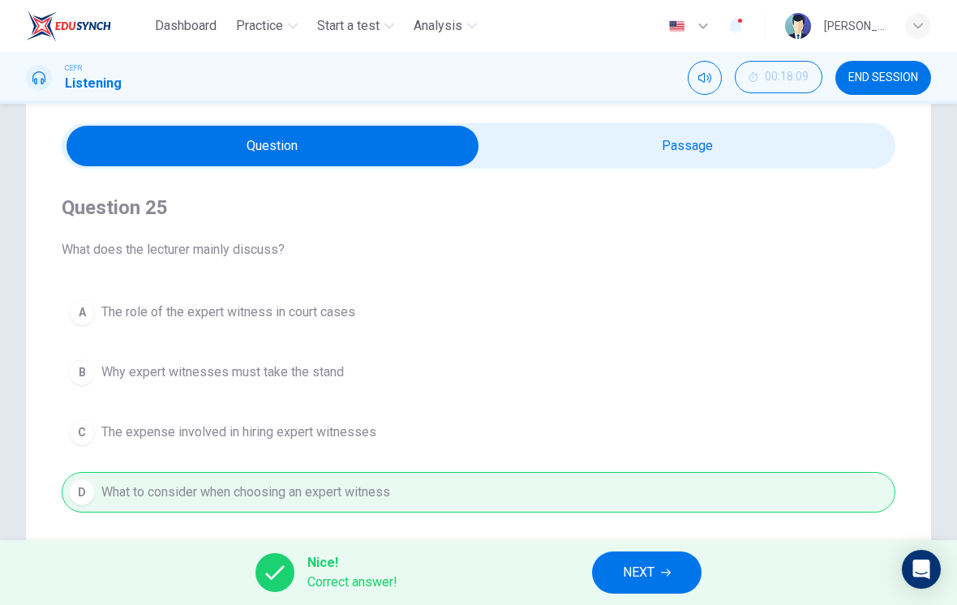
scroll to position [45, 0]
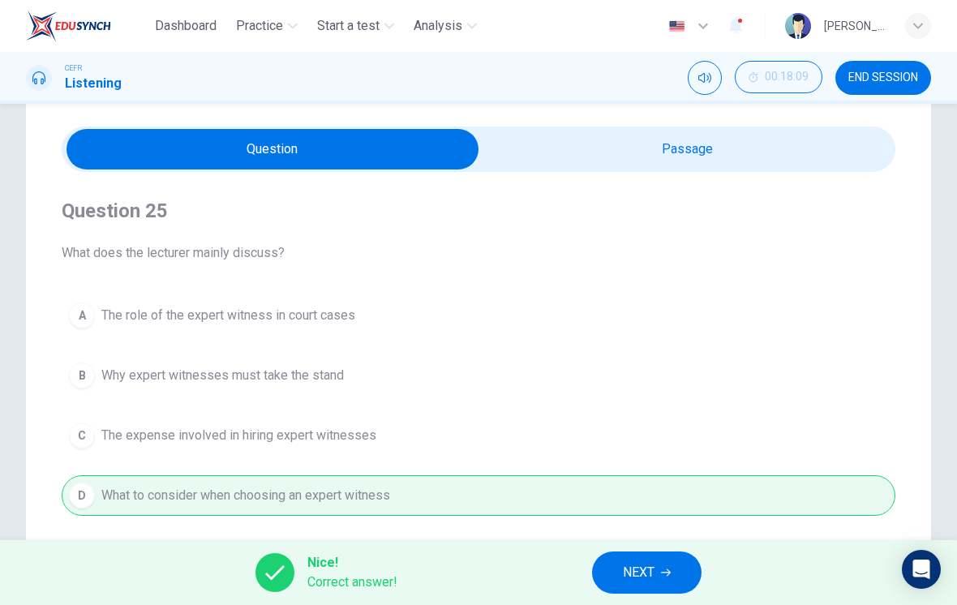
click at [644, 564] on span "NEXT" at bounding box center [639, 572] width 32 height 23
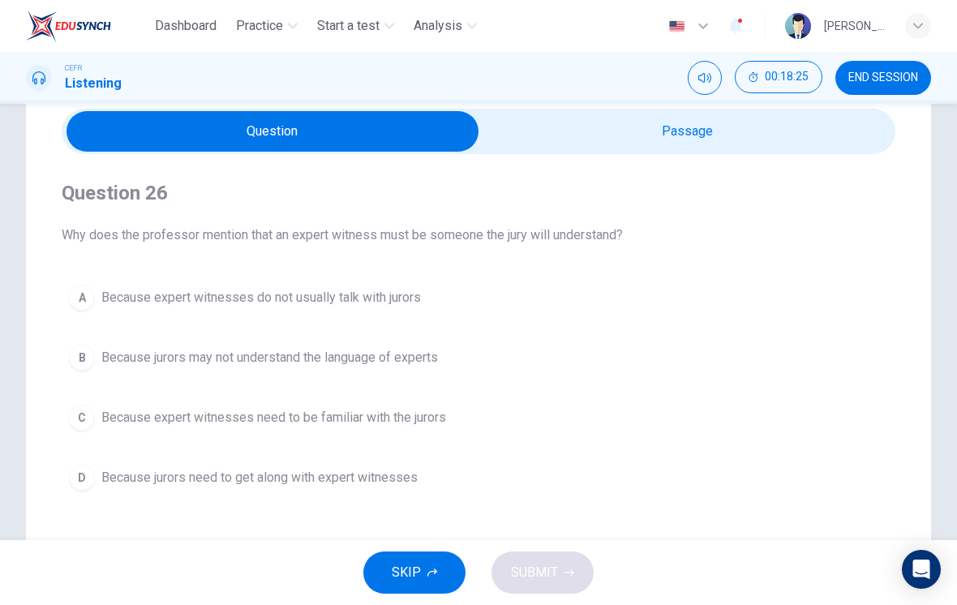
scroll to position [59, 0]
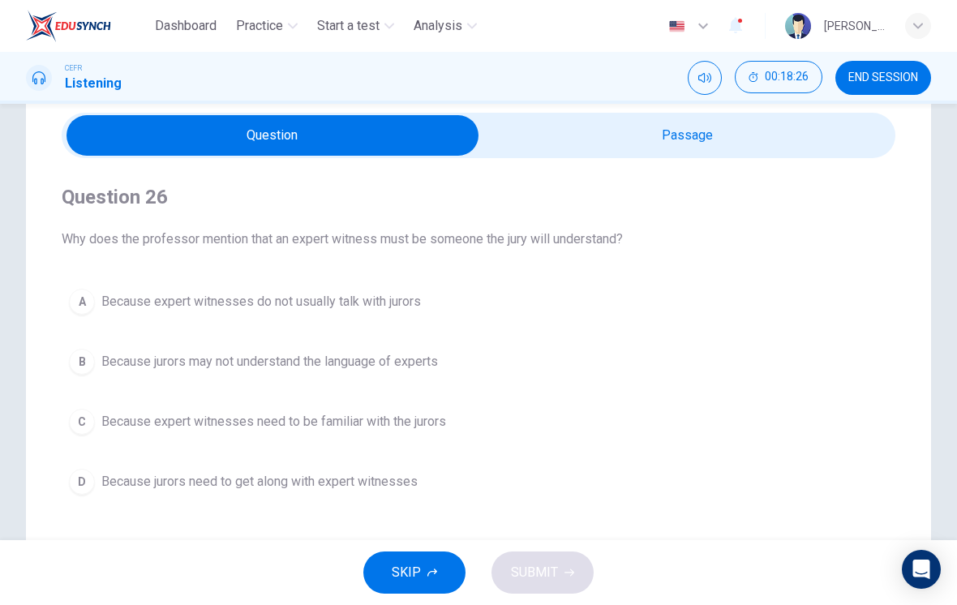
click at [408, 367] on span "Because jurors may not understand the language of experts" at bounding box center [269, 361] width 337 height 19
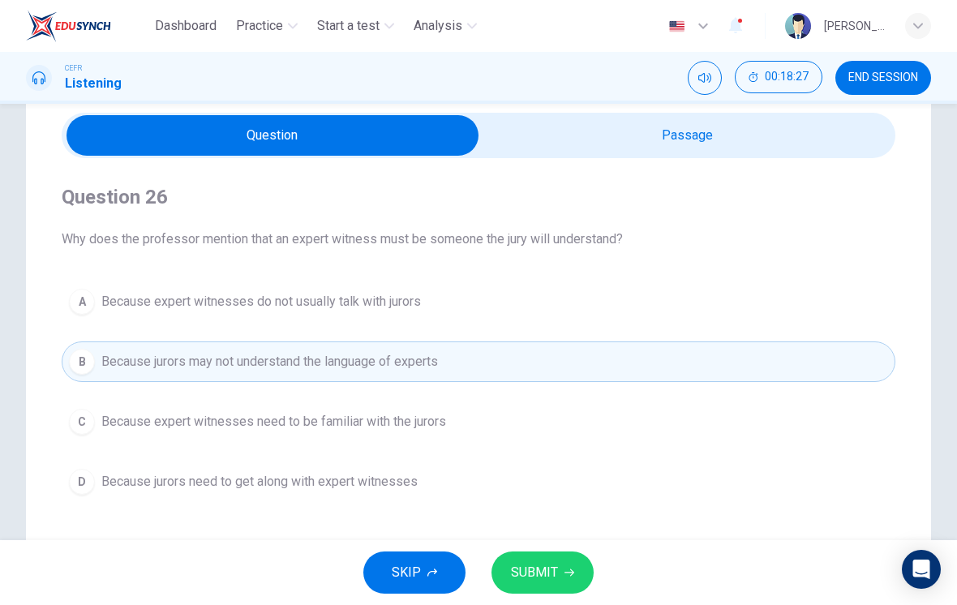
click at [696, 139] on input "checkbox" at bounding box center [272, 135] width 1251 height 41
checkbox input "true"
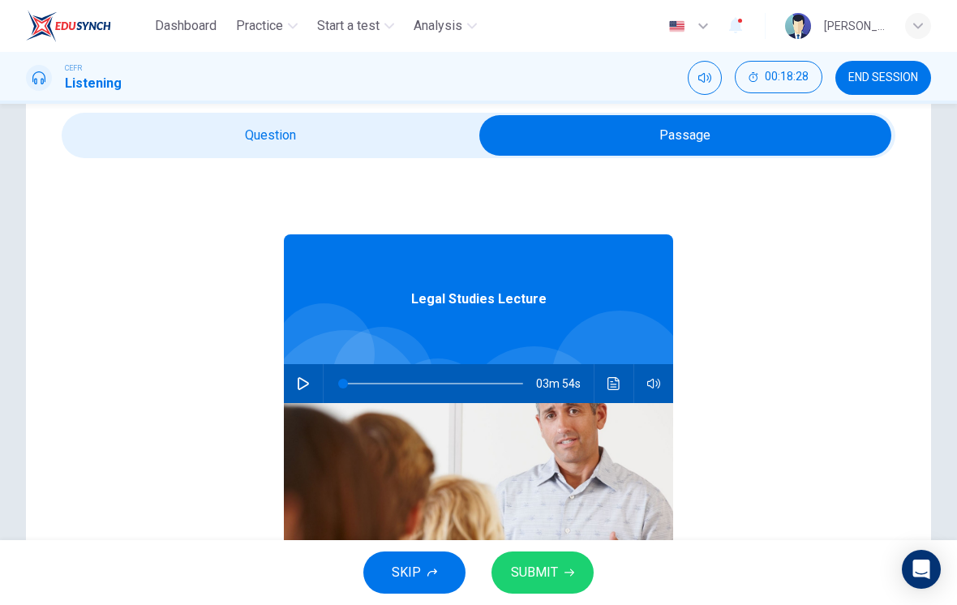
click at [310, 391] on button "button" at bounding box center [303, 383] width 26 height 39
type input "18"
click at [333, 168] on div "Legal Studies Lecture 03m 12s" at bounding box center [478, 471] width 389 height 626
click at [385, 135] on input "checkbox" at bounding box center [685, 135] width 1251 height 41
checkbox input "false"
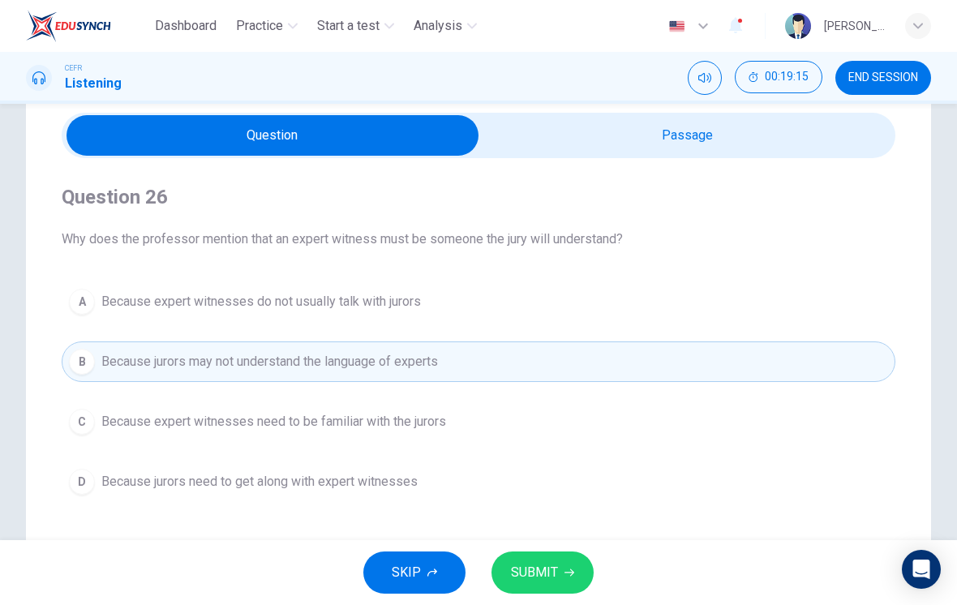
type input "20"
click at [595, 148] on input "checkbox" at bounding box center [272, 135] width 1251 height 41
checkbox input "true"
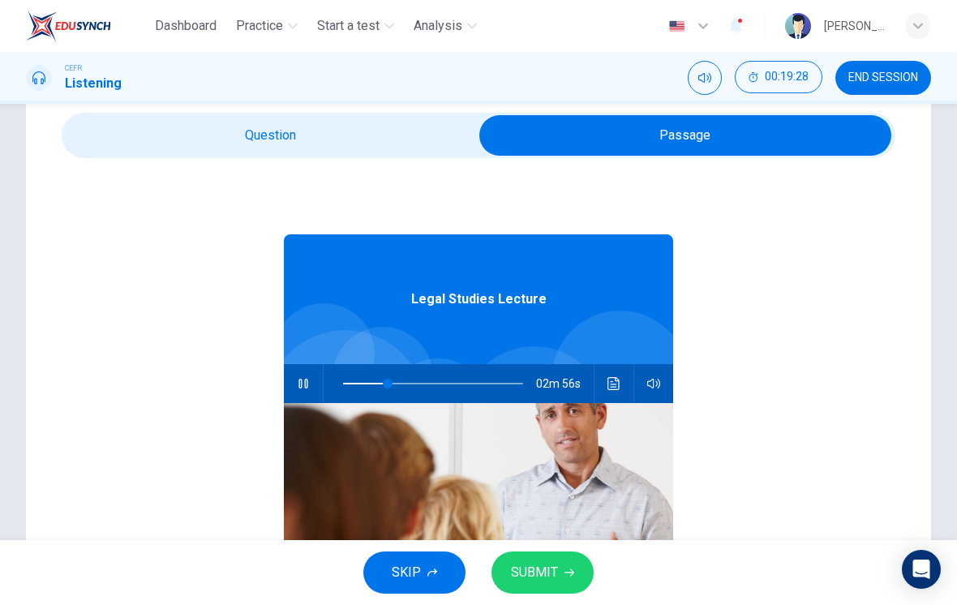
type input "25"
click at [419, 120] on input "checkbox" at bounding box center [685, 135] width 1251 height 41
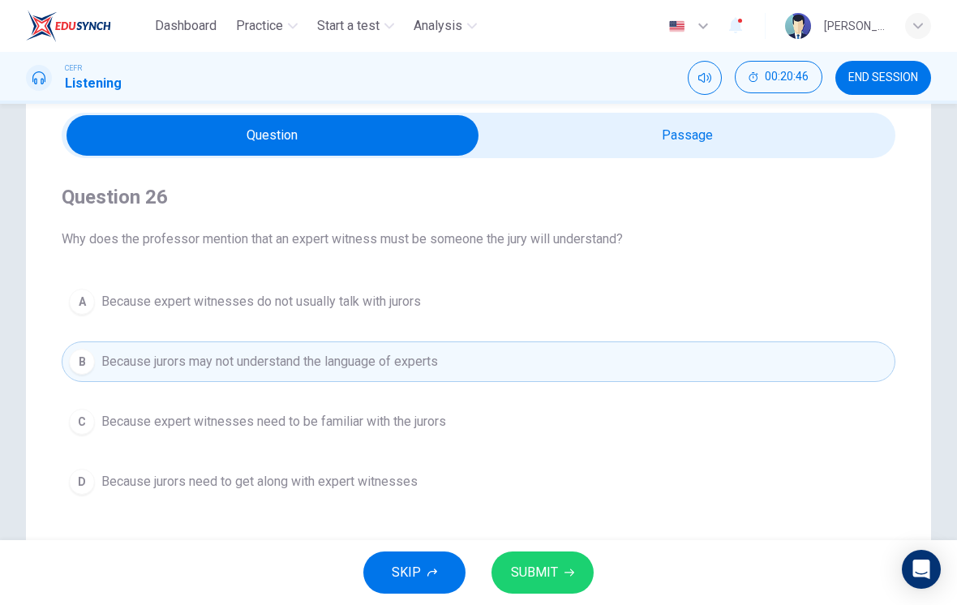
click at [556, 563] on span "SUBMIT" at bounding box center [534, 572] width 47 height 23
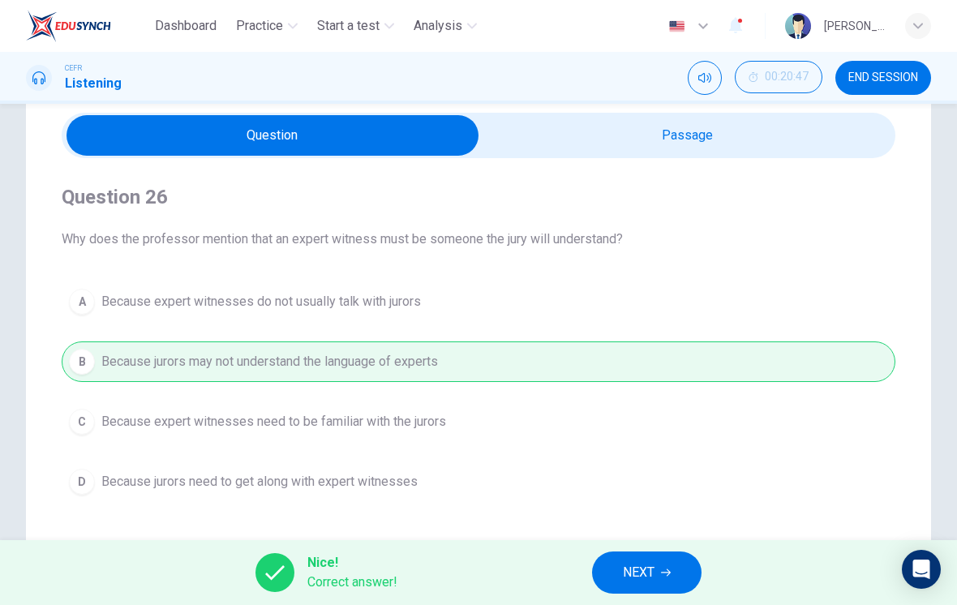
click at [636, 569] on span "NEXT" at bounding box center [639, 572] width 32 height 23
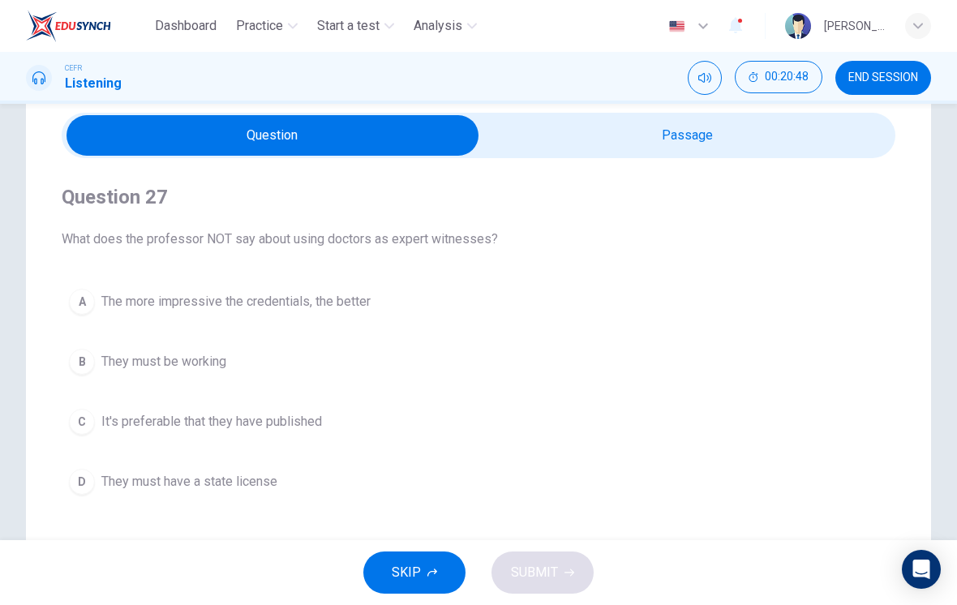
click at [736, 131] on input "checkbox" at bounding box center [272, 135] width 1251 height 41
checkbox input "true"
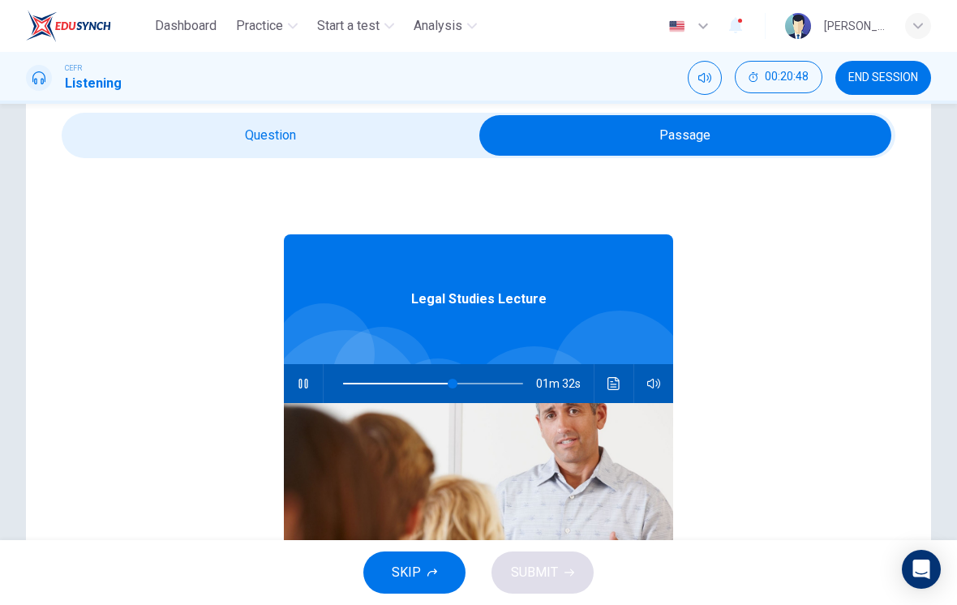
click at [298, 377] on icon "button" at bounding box center [303, 383] width 13 height 13
type input "61"
click at [354, 139] on input "checkbox" at bounding box center [685, 135] width 1251 height 41
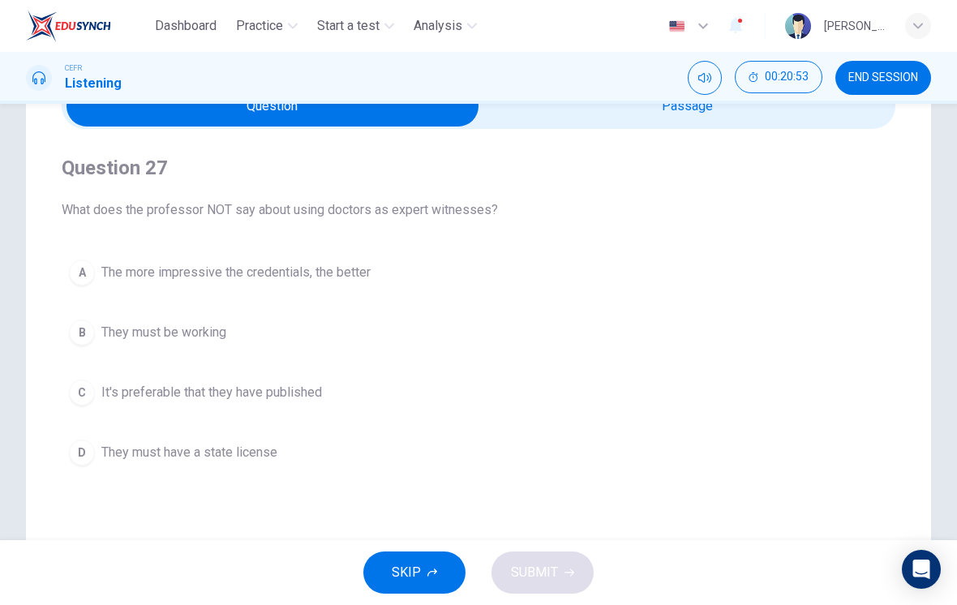
scroll to position [92, 0]
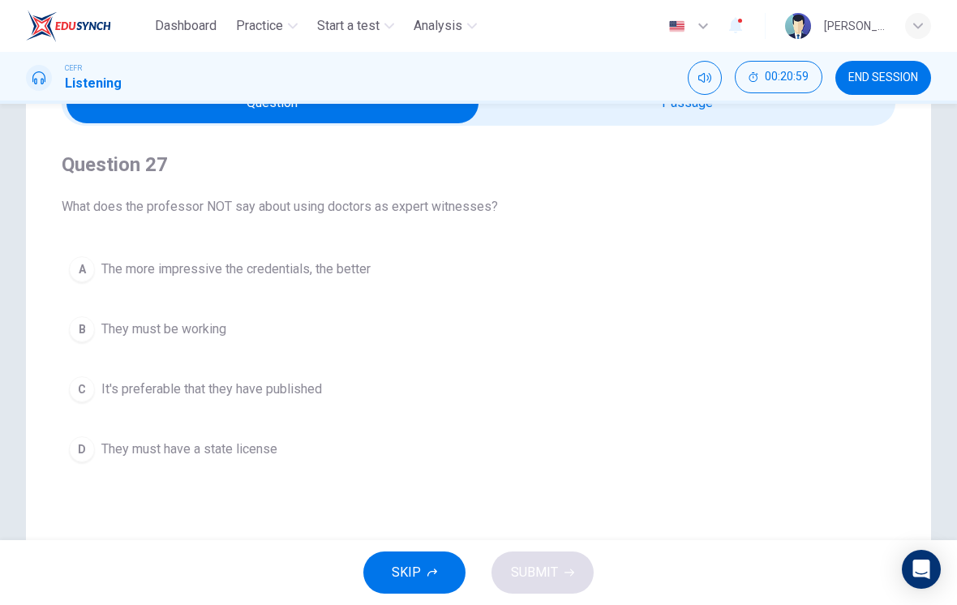
click at [407, 337] on button "B They must be working" at bounding box center [479, 329] width 834 height 41
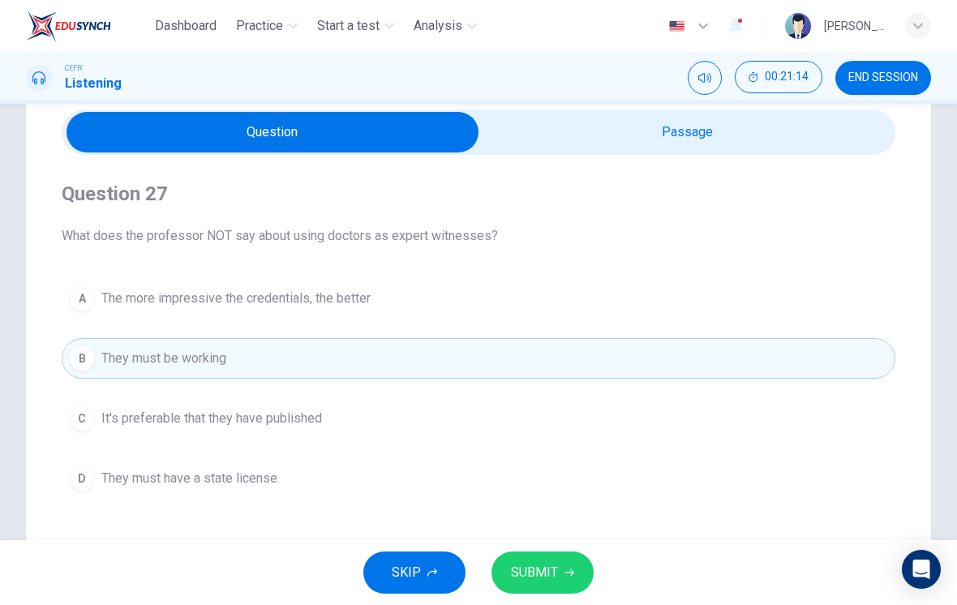
scroll to position [61, 0]
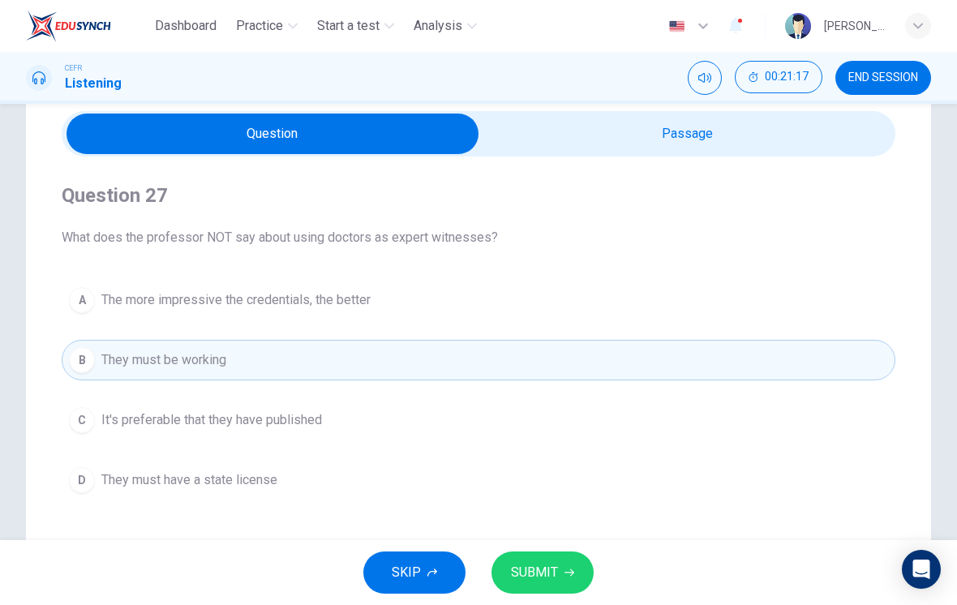
click at [760, 132] on input "checkbox" at bounding box center [272, 134] width 1251 height 41
checkbox input "true"
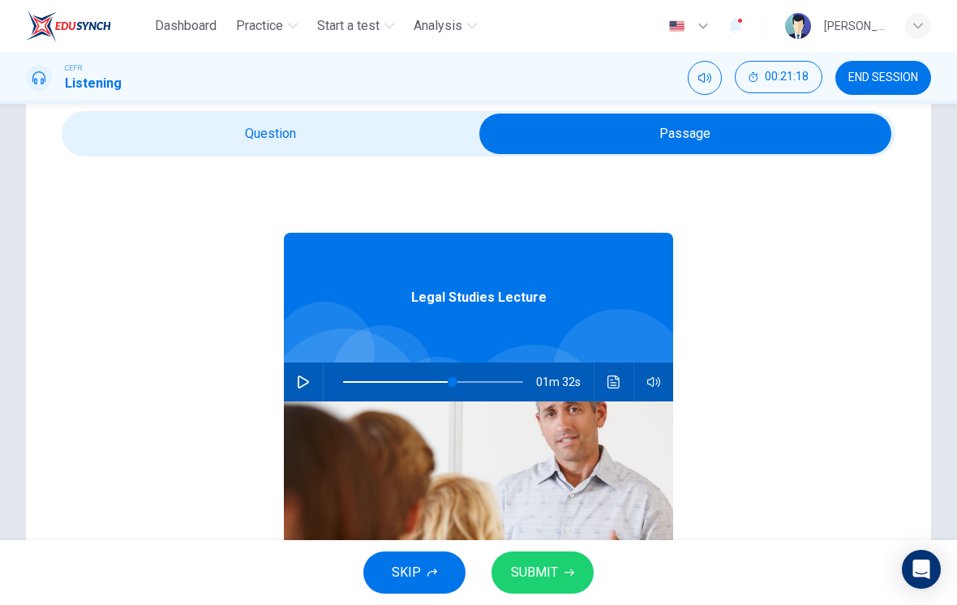
type input "30"
click at [397, 377] on span at bounding box center [398, 382] width 10 height 10
click at [312, 393] on button "button" at bounding box center [303, 382] width 26 height 39
click at [380, 148] on input "checkbox" at bounding box center [685, 134] width 1251 height 41
checkbox input "false"
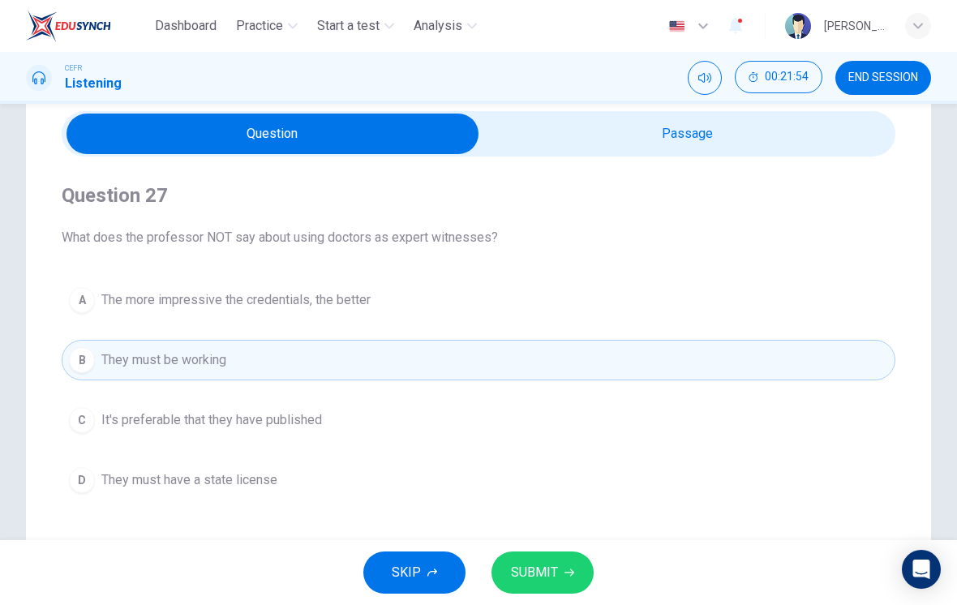
click at [101, 473] on button "D They must have a state license" at bounding box center [479, 480] width 834 height 41
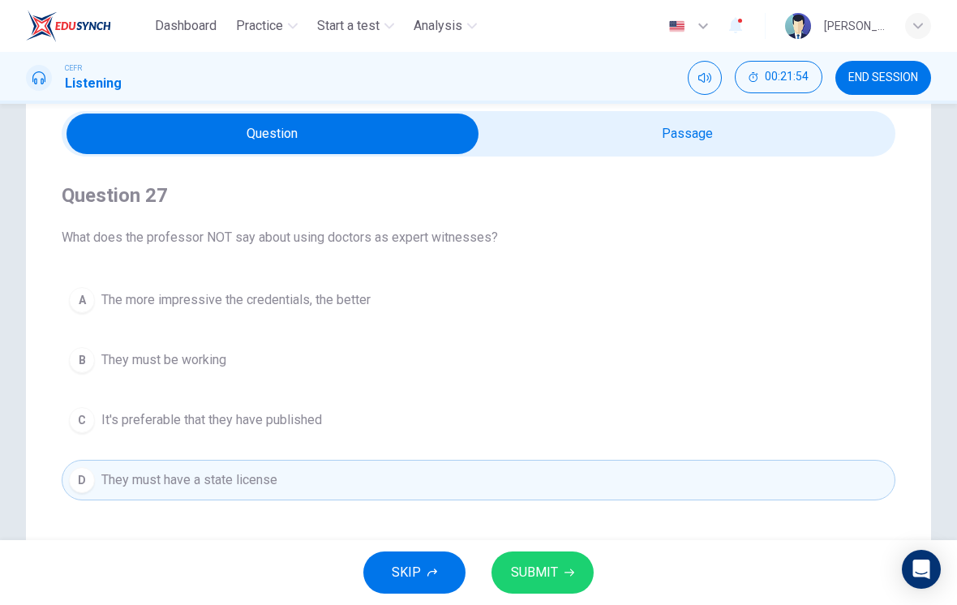
click at [564, 561] on button "SUBMIT" at bounding box center [542, 572] width 102 height 42
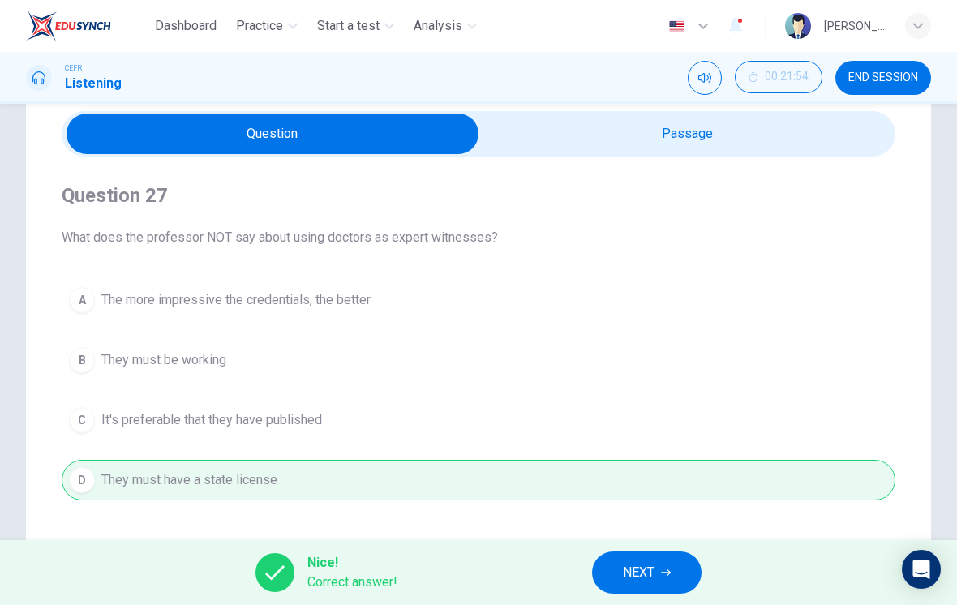
click at [667, 569] on icon "button" at bounding box center [666, 573] width 10 height 10
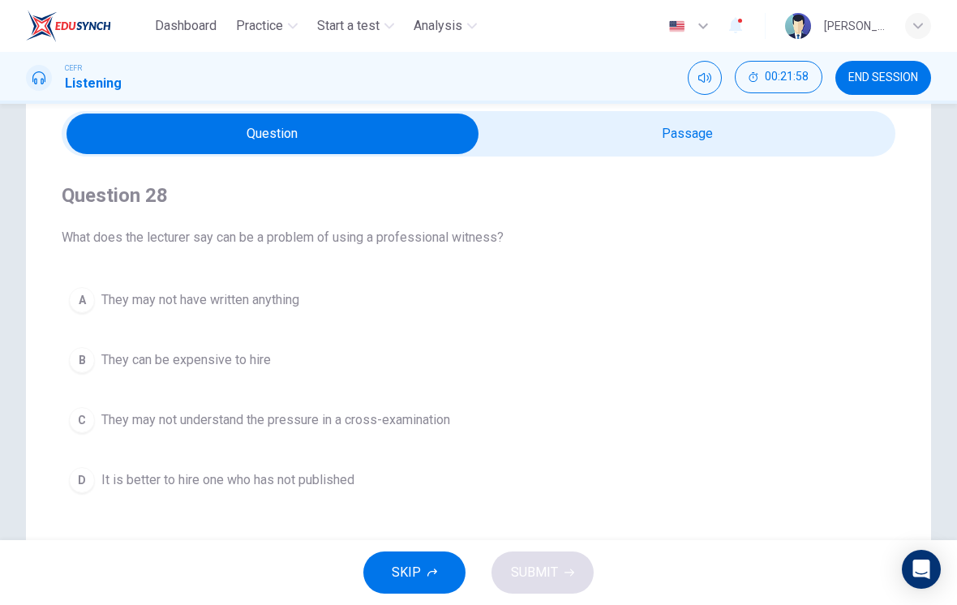
type input "48"
click at [665, 141] on input "checkbox" at bounding box center [272, 134] width 1251 height 41
checkbox input "true"
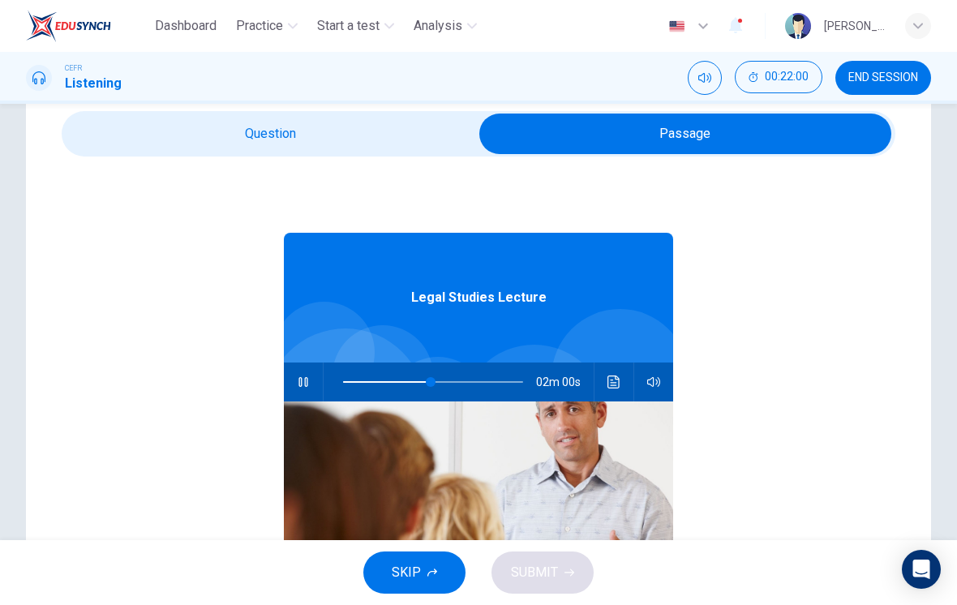
click at [311, 380] on button "button" at bounding box center [303, 382] width 26 height 39
click at [601, 393] on div "02m 00s" at bounding box center [478, 382] width 389 height 39
click at [608, 387] on icon "Click to see the audio transcription" at bounding box center [613, 381] width 12 height 13
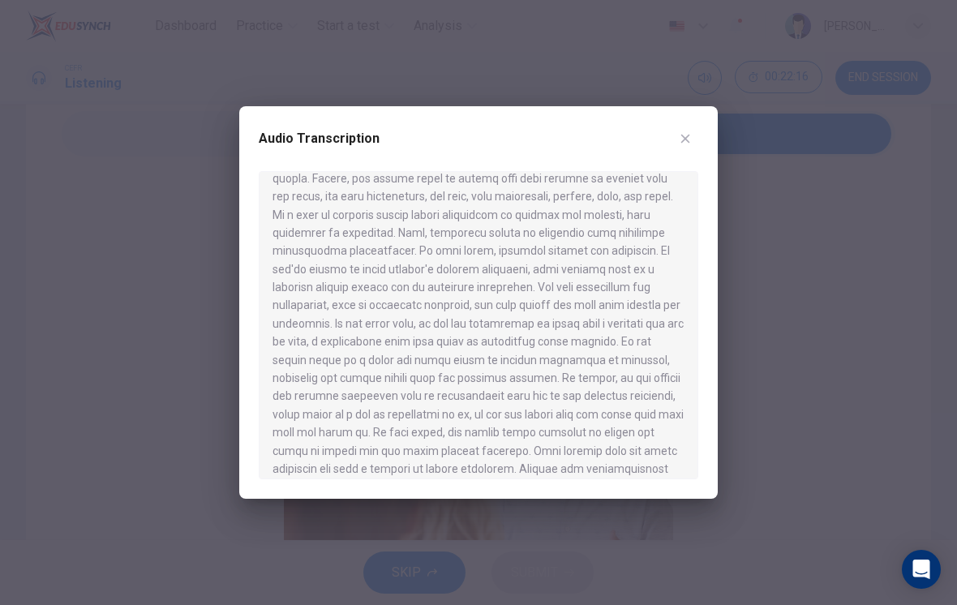
scroll to position [144, 0]
click at [680, 153] on div "Audio Transcription" at bounding box center [479, 148] width 440 height 45
click at [688, 143] on icon "button" at bounding box center [685, 138] width 13 height 13
type input "49"
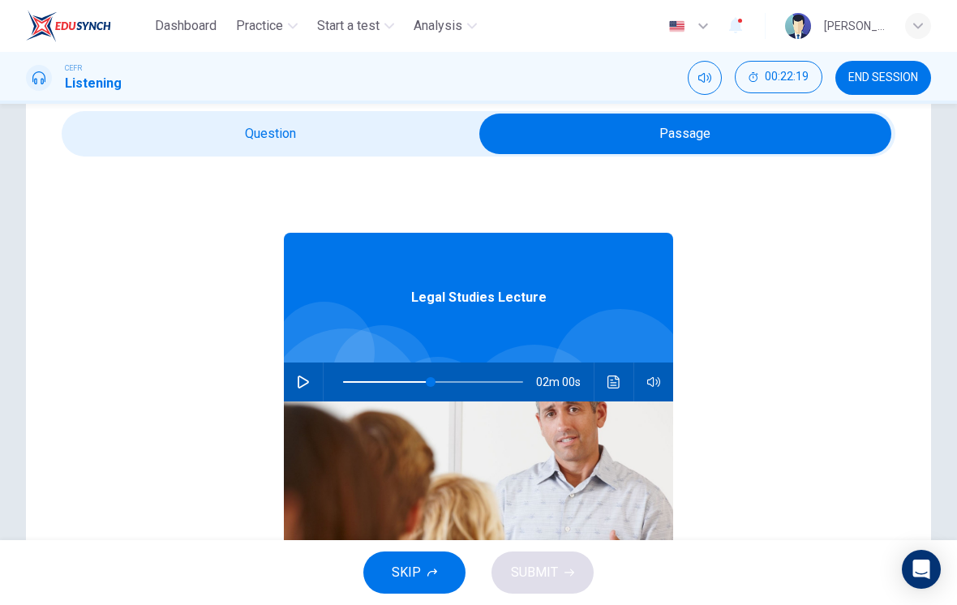
click at [415, 135] on input "checkbox" at bounding box center [685, 134] width 1251 height 41
checkbox input "false"
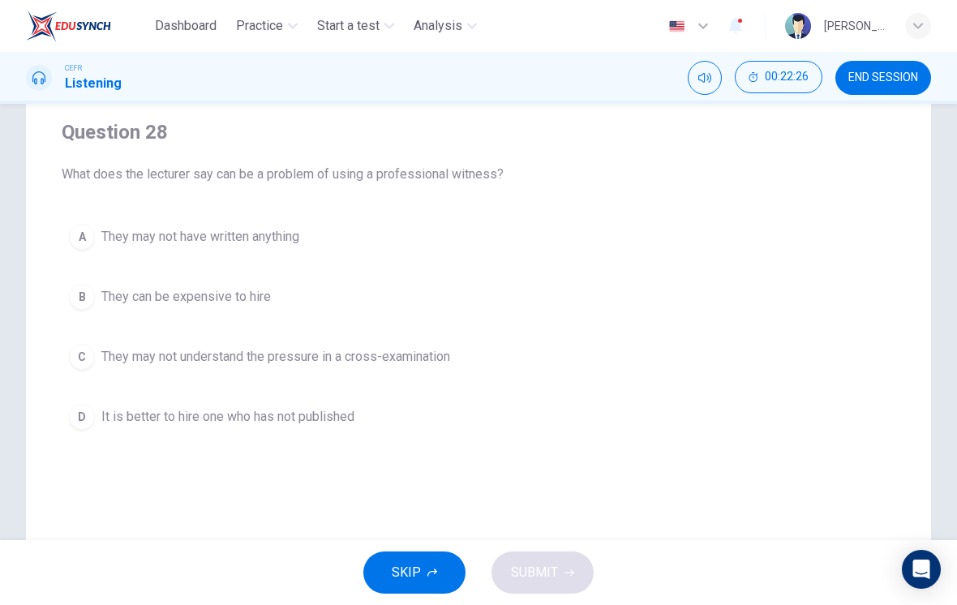
scroll to position [125, 0]
click at [497, 296] on button "B They can be expensive to hire" at bounding box center [479, 296] width 834 height 41
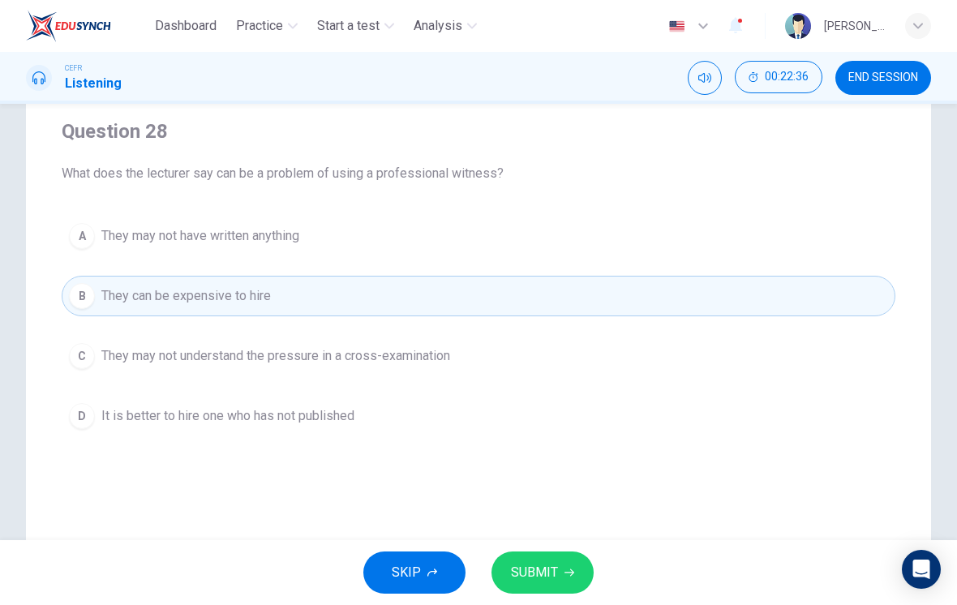
click at [556, 570] on span "SUBMIT" at bounding box center [534, 572] width 47 height 23
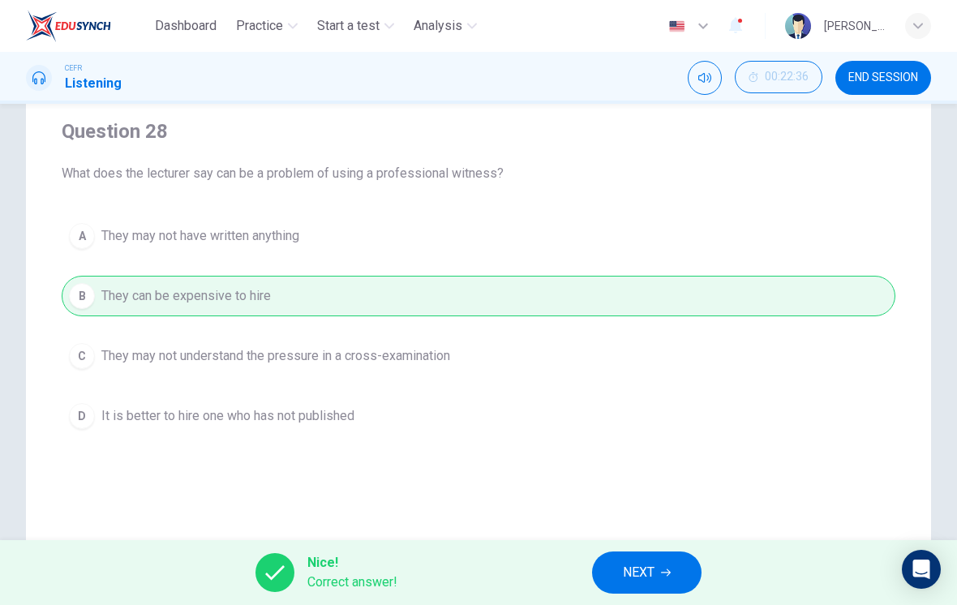
click at [633, 567] on span "NEXT" at bounding box center [639, 572] width 32 height 23
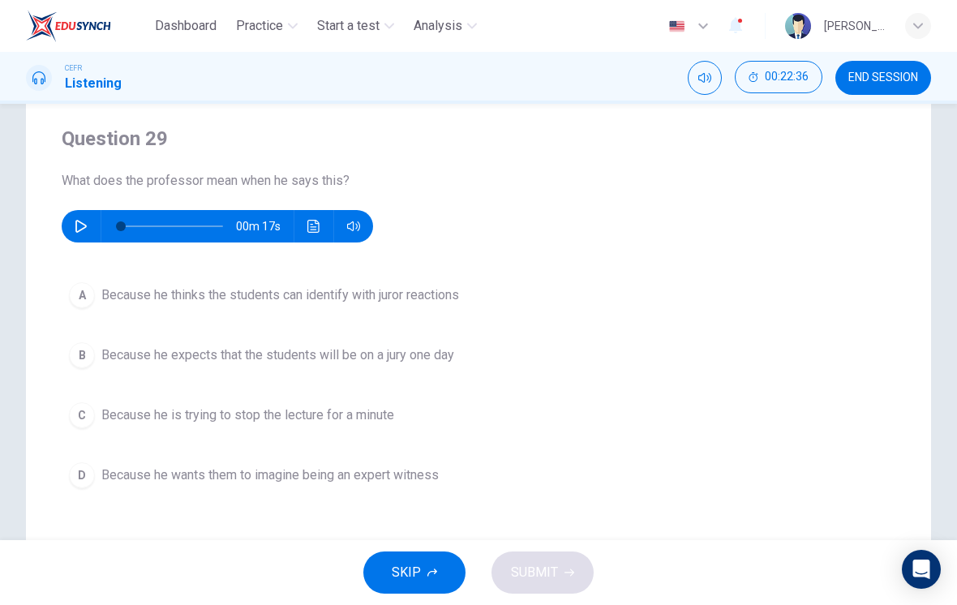
scroll to position [121, 0]
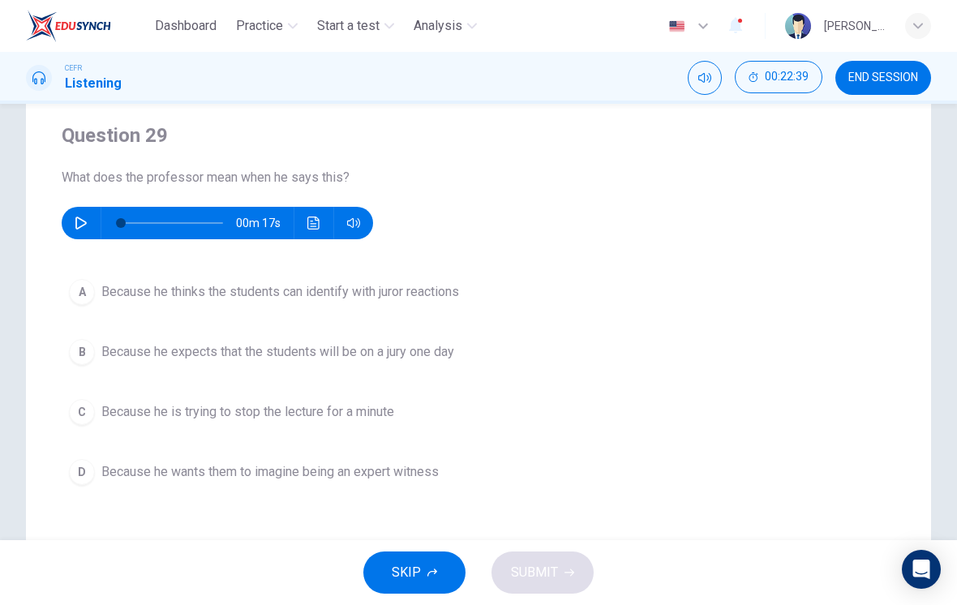
click at [71, 222] on button "button" at bounding box center [81, 223] width 26 height 32
type input "0"
click at [435, 298] on span "Because he thinks the students can identify with juror reactions" at bounding box center [280, 291] width 358 height 19
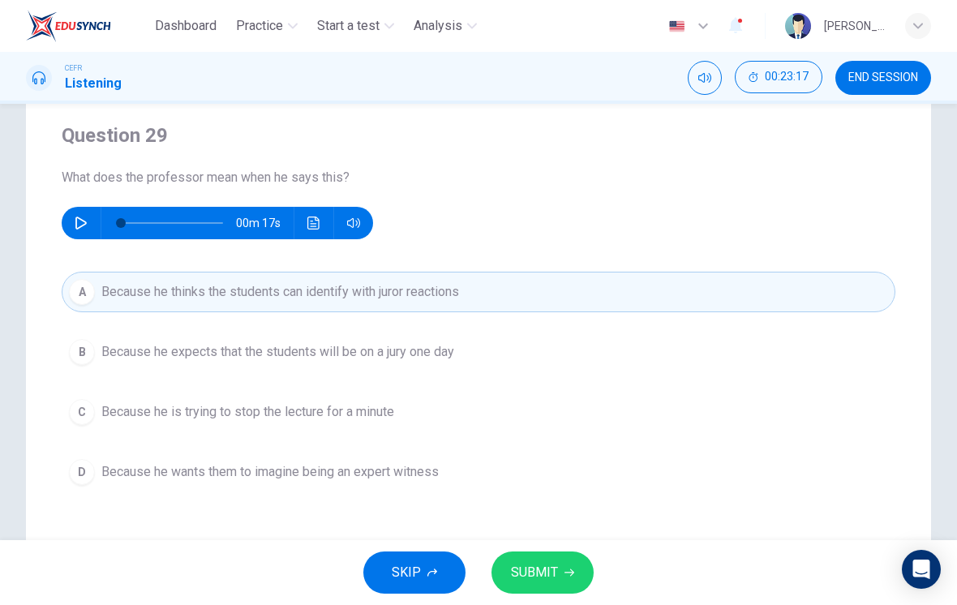
click at [562, 572] on button "SUBMIT" at bounding box center [542, 572] width 102 height 42
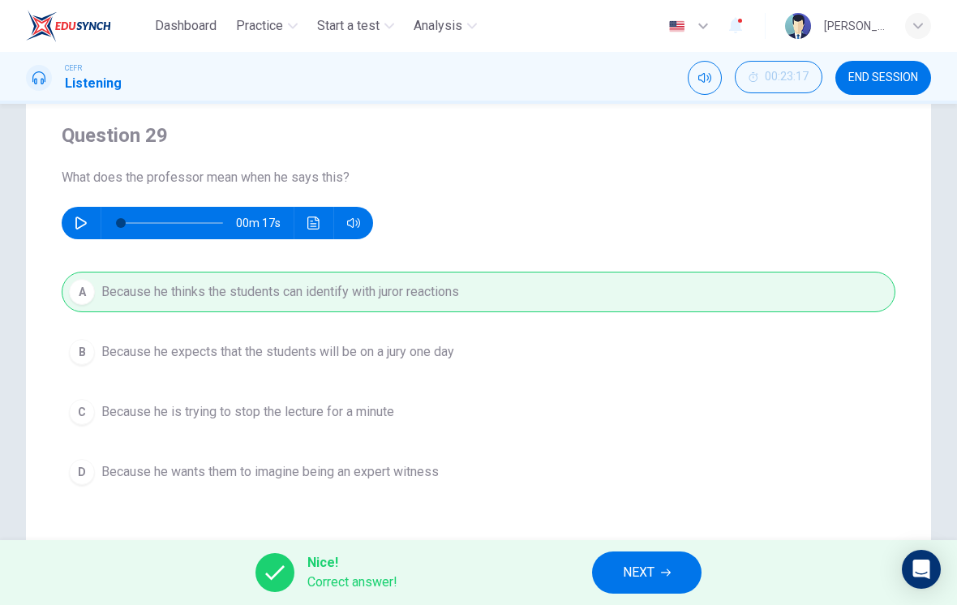
click at [659, 573] on button "NEXT" at bounding box center [646, 572] width 109 height 42
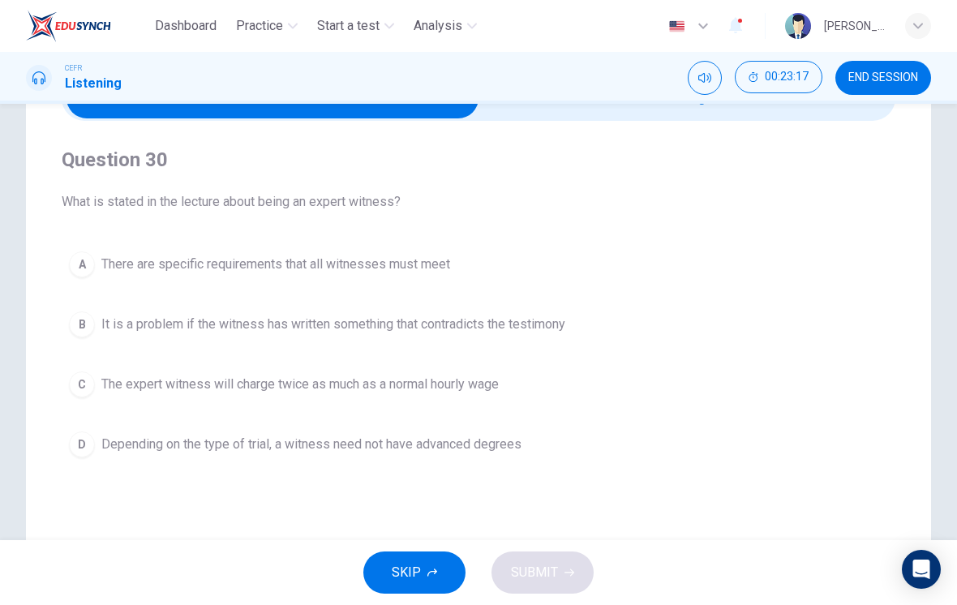
scroll to position [91, 0]
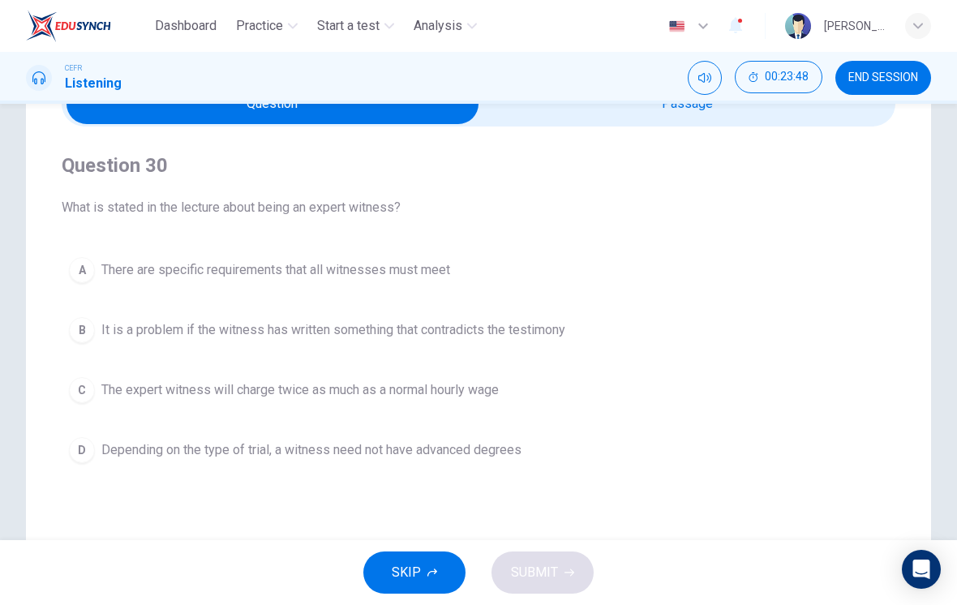
click at [538, 350] on button "B It is a problem if the witness has written something that contradicts the tes…" at bounding box center [479, 330] width 834 height 41
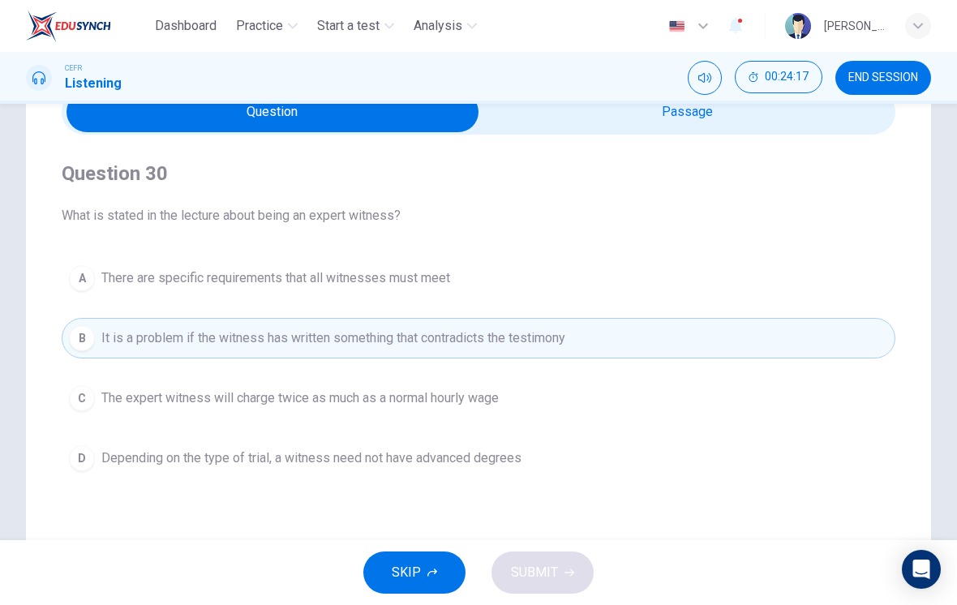
scroll to position [82, 0]
click at [643, 391] on button "C The expert witness will charge twice as much as a normal hourly wage" at bounding box center [479, 399] width 834 height 41
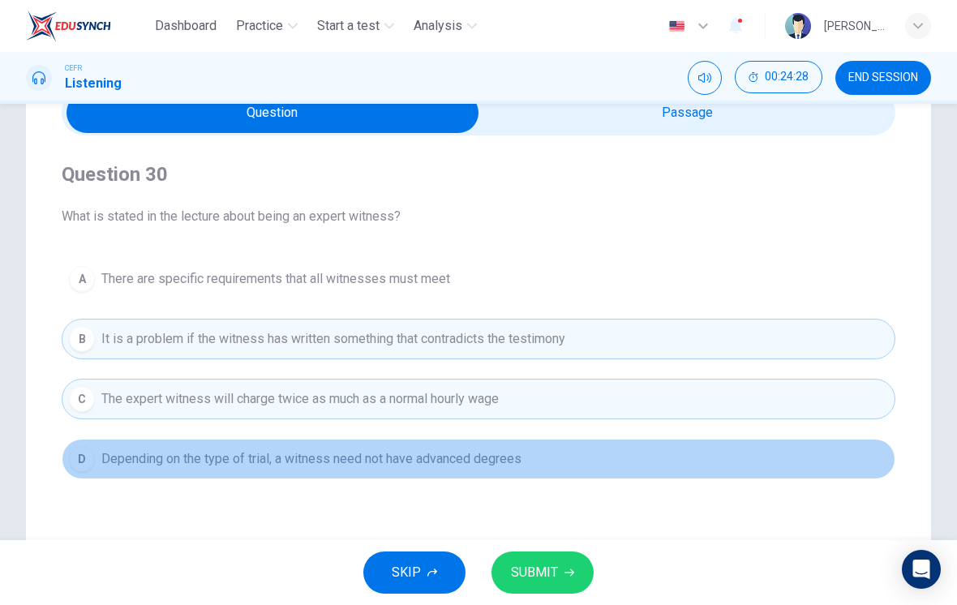
click at [607, 470] on button "D Depending on the type of trial, a witness need not have advanced degrees" at bounding box center [479, 459] width 834 height 41
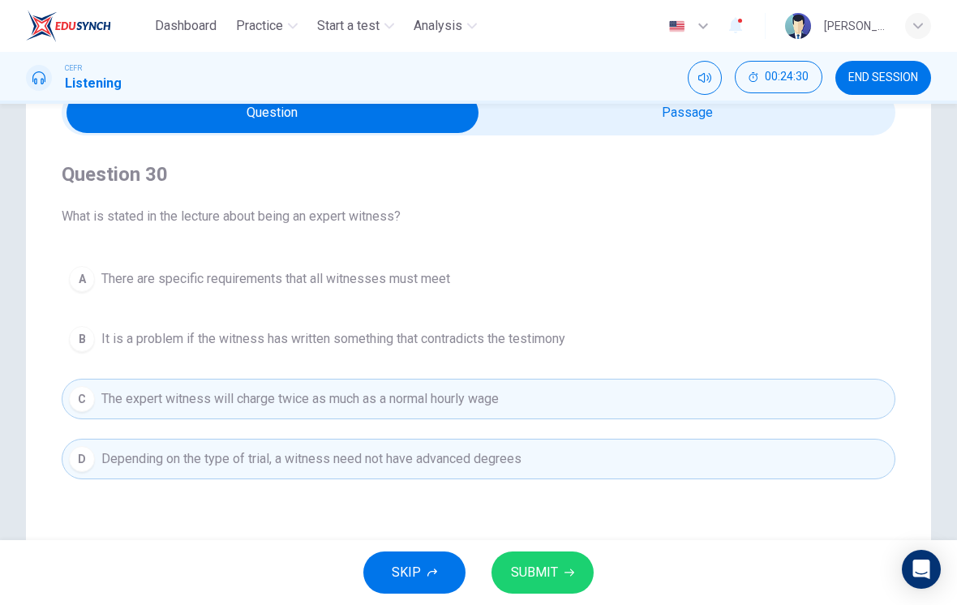
click at [712, 342] on button "B It is a problem if the witness has written something that contradicts the tes…" at bounding box center [479, 339] width 834 height 41
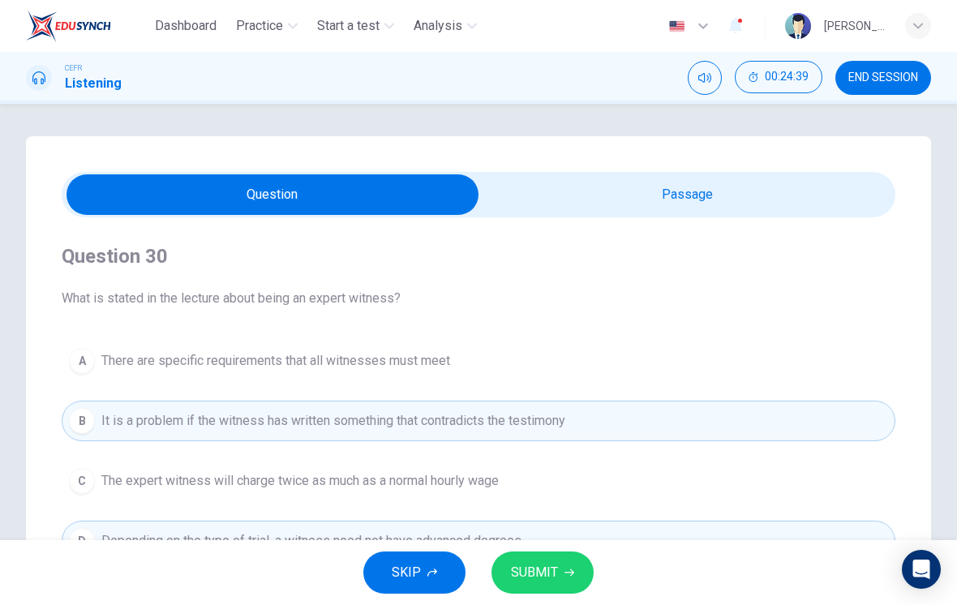
scroll to position [0, 0]
click at [727, 174] on input "checkbox" at bounding box center [272, 194] width 1251 height 41
checkbox input "true"
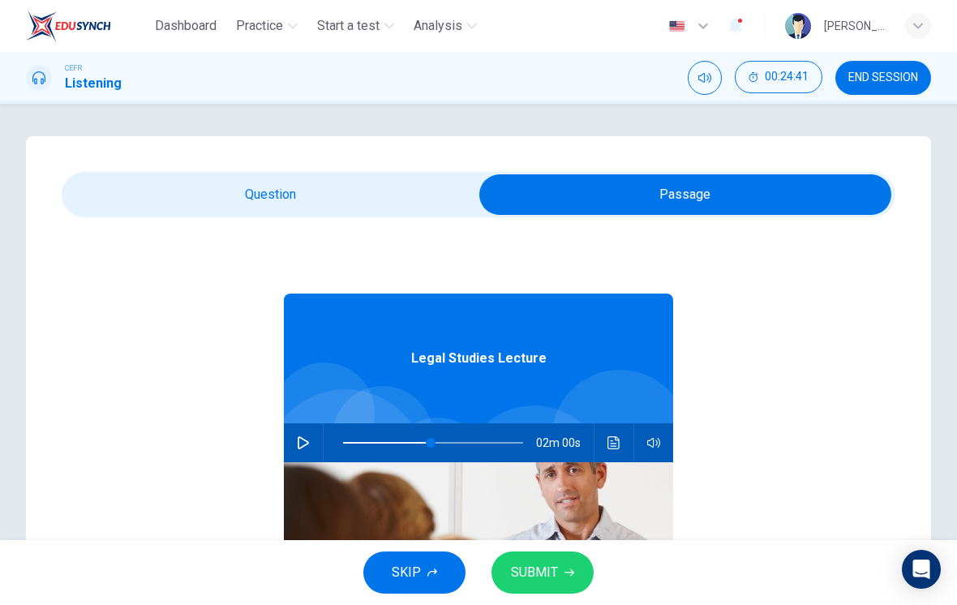
click at [314, 448] on button "button" at bounding box center [303, 442] width 26 height 39
type input "49"
click at [417, 191] on input "checkbox" at bounding box center [685, 194] width 1251 height 41
checkbox input "false"
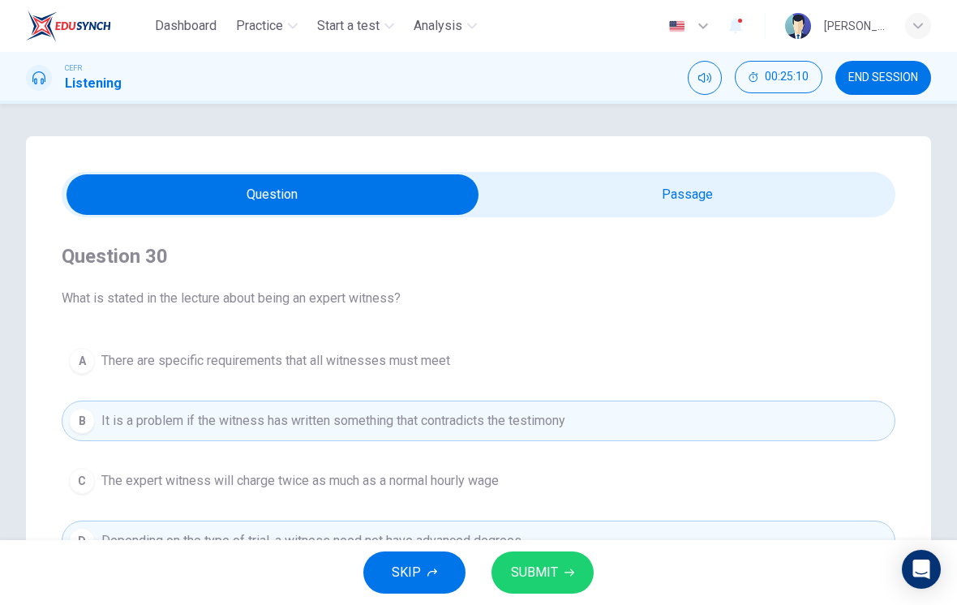
type input "59"
click at [676, 187] on input "checkbox" at bounding box center [272, 194] width 1251 height 41
checkbox input "true"
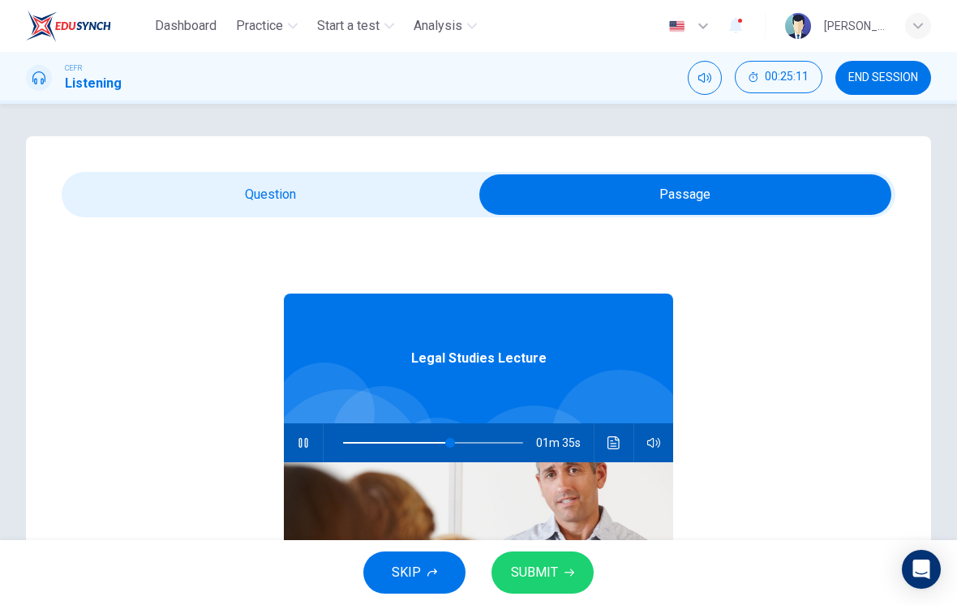
click at [615, 440] on icon "Click to see the audio transcription" at bounding box center [613, 442] width 13 height 13
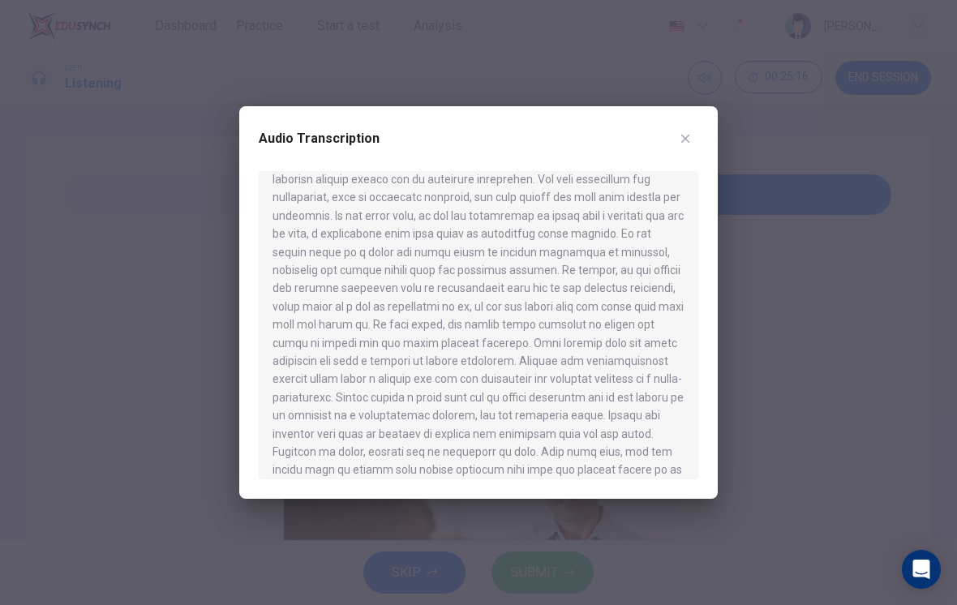
scroll to position [247, 0]
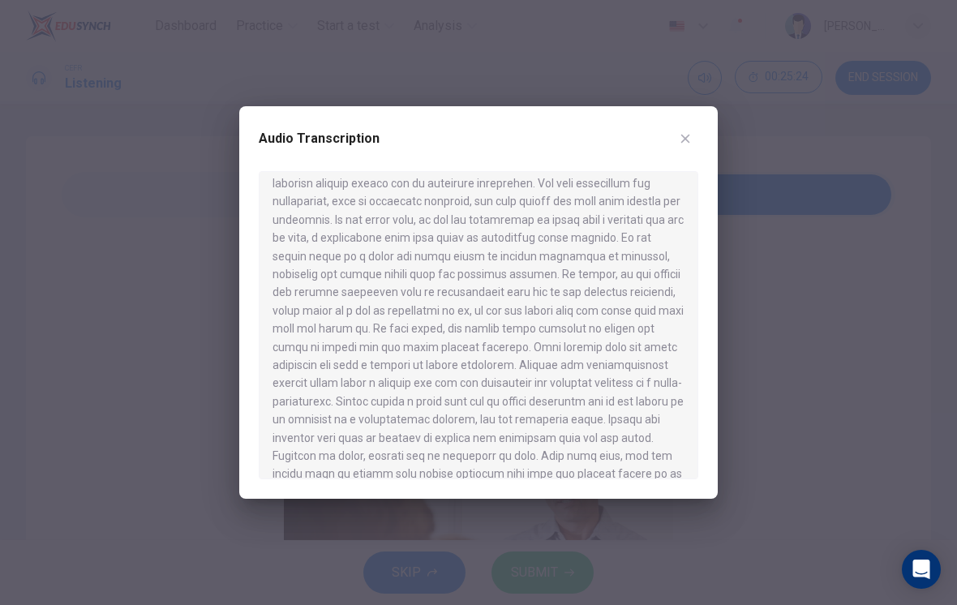
click at [691, 132] on icon "button" at bounding box center [685, 138] width 13 height 13
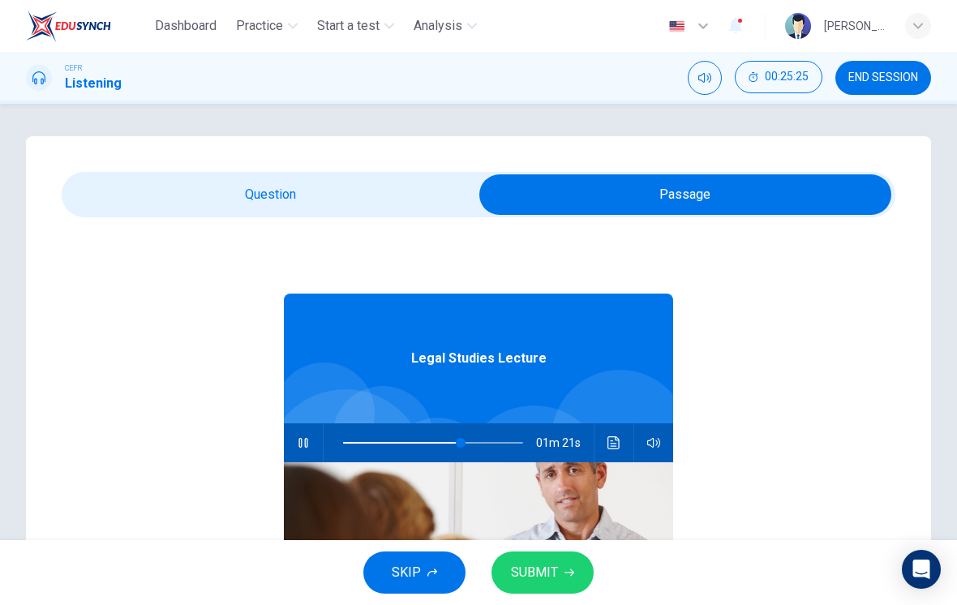
type input "66"
click at [451, 208] on input "checkbox" at bounding box center [685, 194] width 1251 height 41
checkbox input "false"
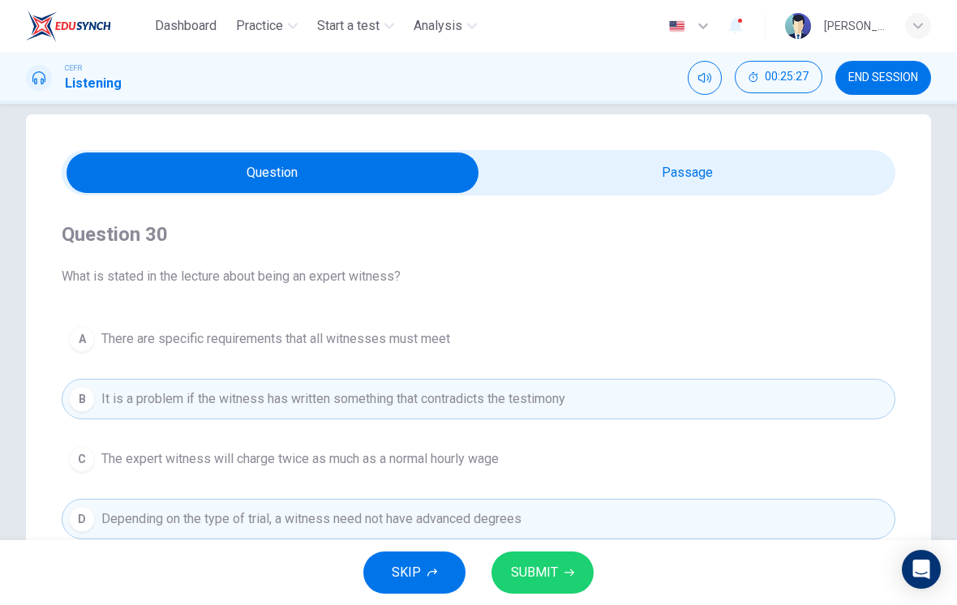
type input "67"
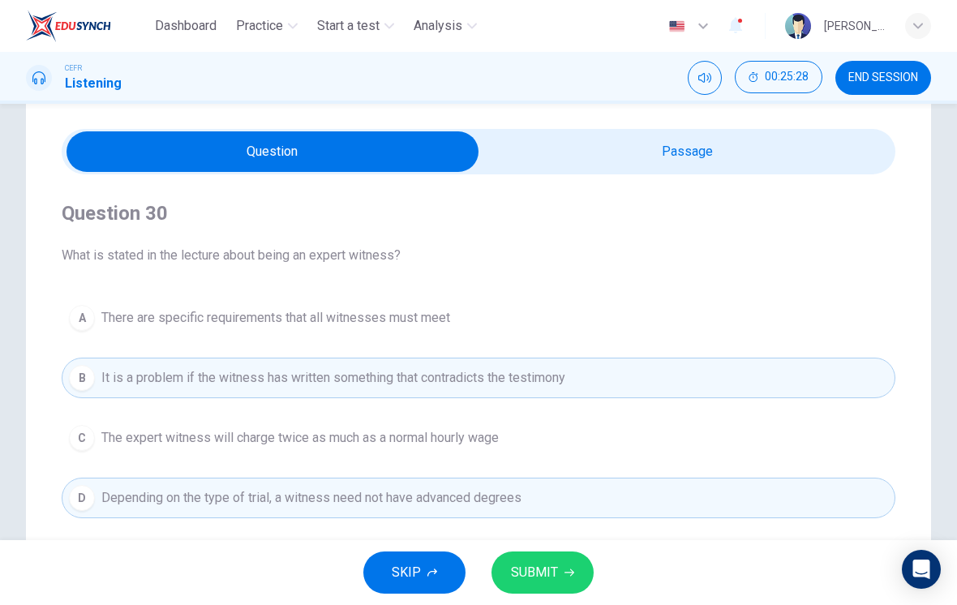
scroll to position [46, 0]
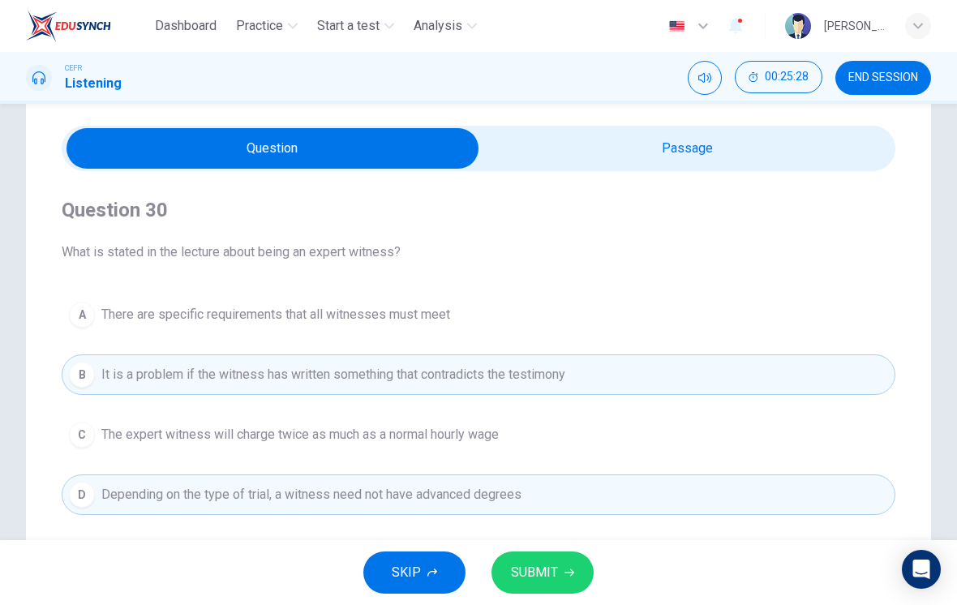
click at [713, 160] on input "checkbox" at bounding box center [272, 148] width 1251 height 41
checkbox input "true"
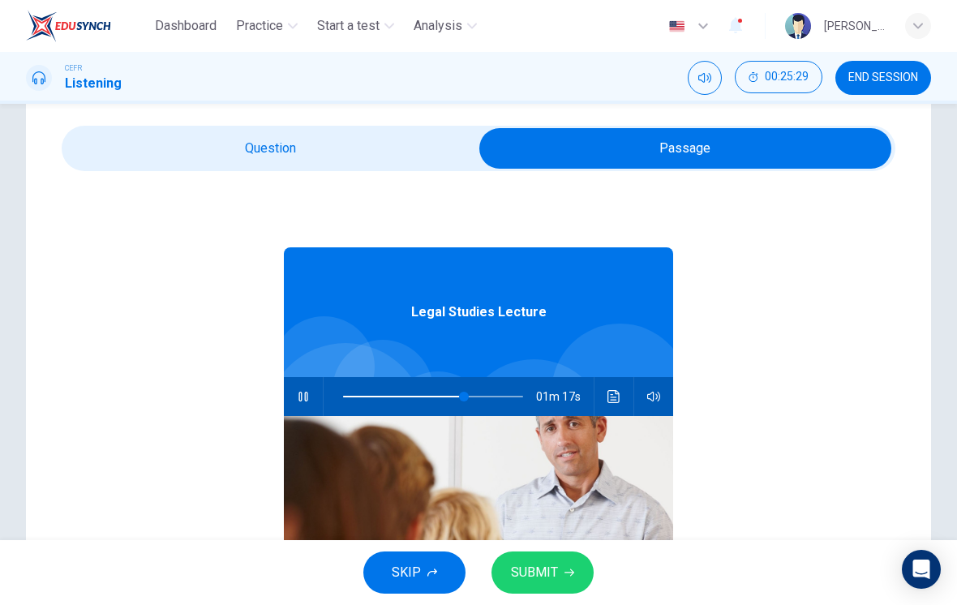
click at [616, 395] on icon "Click to see the audio transcription" at bounding box center [613, 396] width 13 height 13
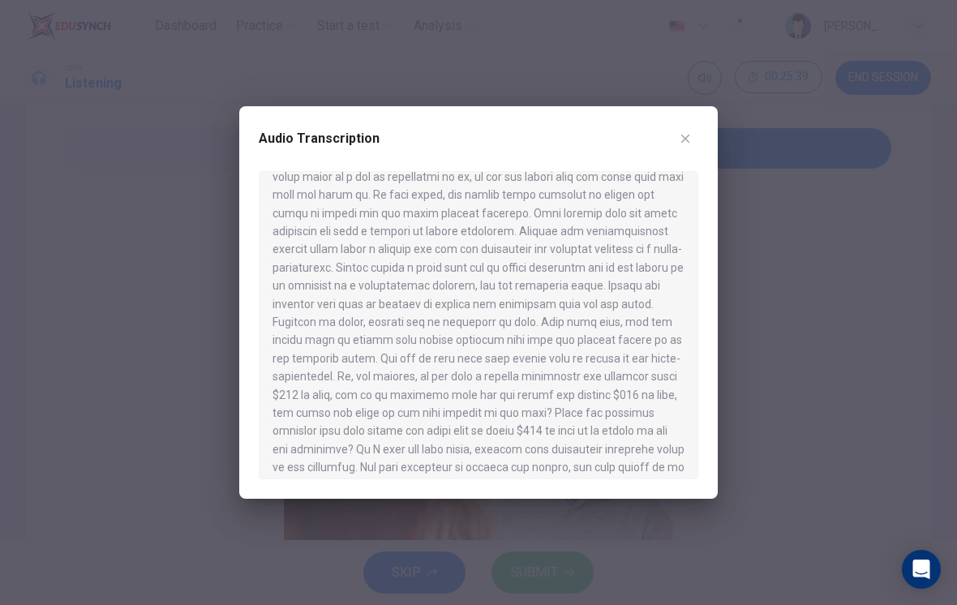
scroll to position [380, 0]
click at [689, 132] on icon "button" at bounding box center [685, 138] width 13 height 13
type input "72"
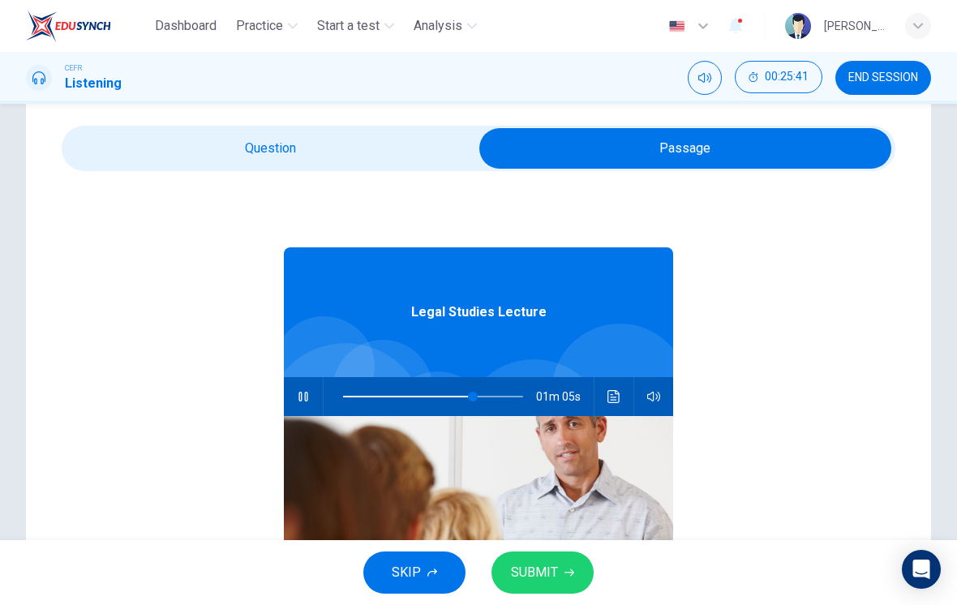
click at [419, 162] on input "checkbox" at bounding box center [685, 148] width 1251 height 41
checkbox input "false"
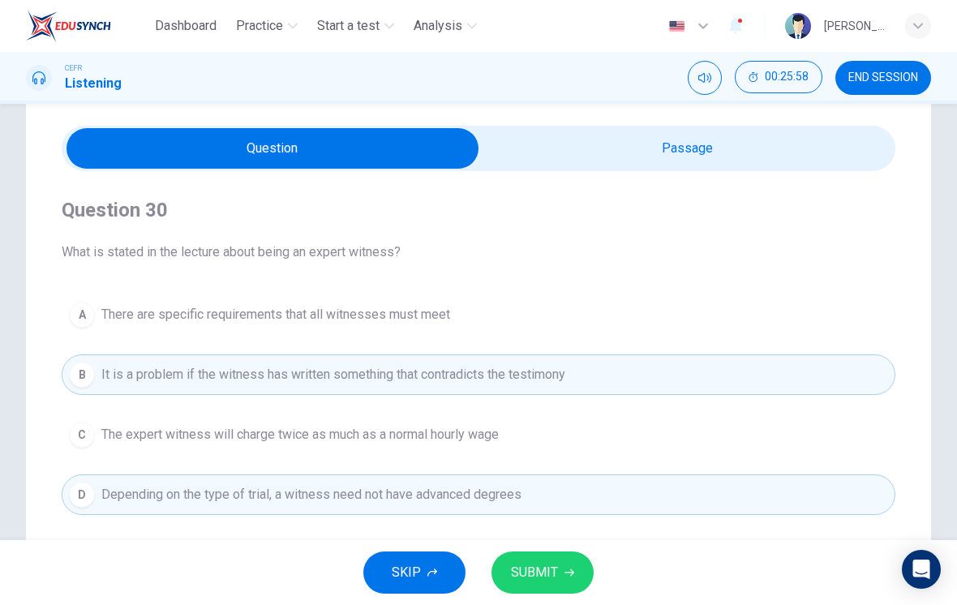
click at [560, 572] on button "SUBMIT" at bounding box center [542, 572] width 102 height 42
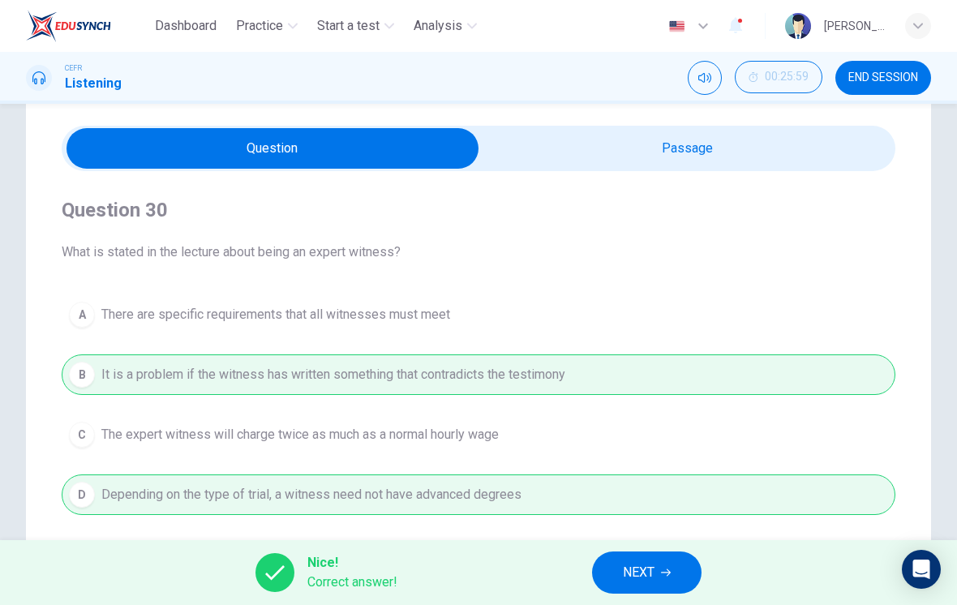
click at [654, 570] on span "NEXT" at bounding box center [639, 572] width 32 height 23
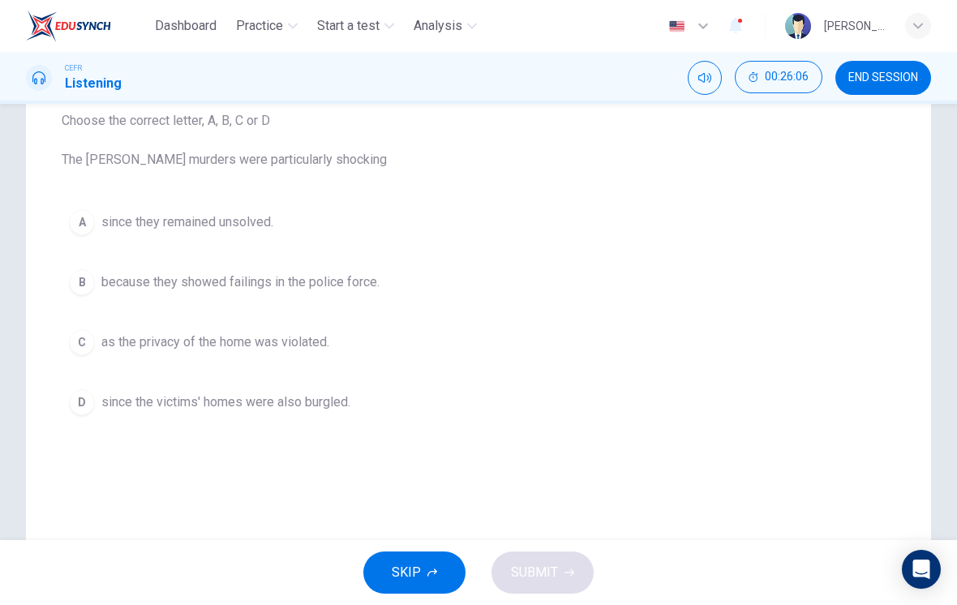
scroll to position [179, 0]
click at [329, 343] on span "as the privacy of the home was violated." at bounding box center [215, 340] width 228 height 19
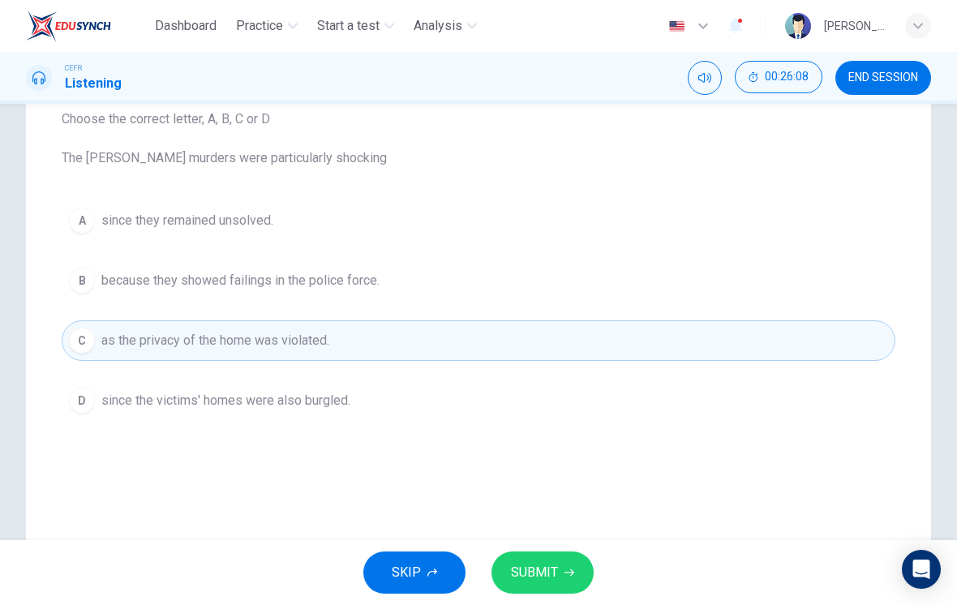
click at [559, 566] on button "SUBMIT" at bounding box center [542, 572] width 102 height 42
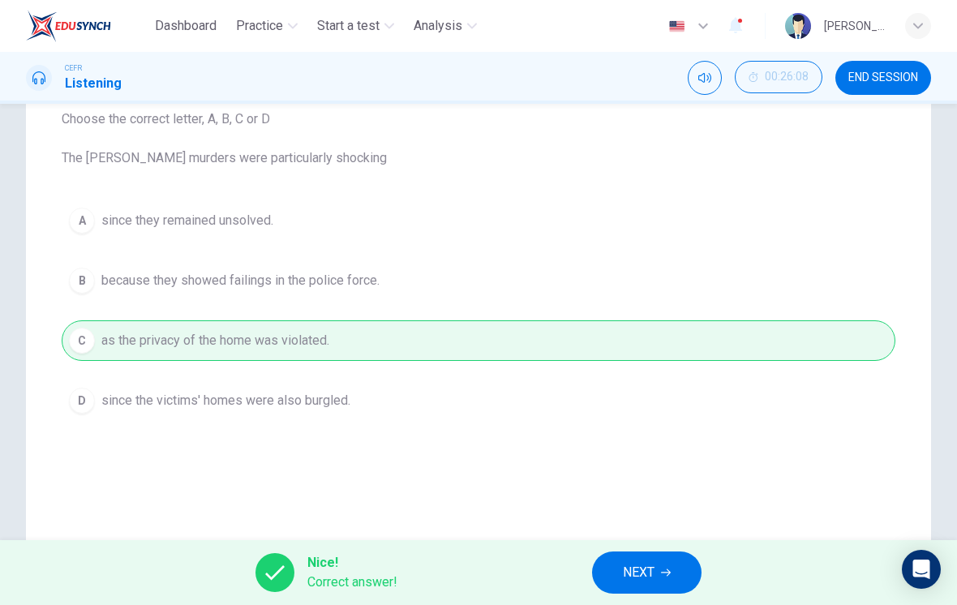
click at [659, 577] on button "NEXT" at bounding box center [646, 572] width 109 height 42
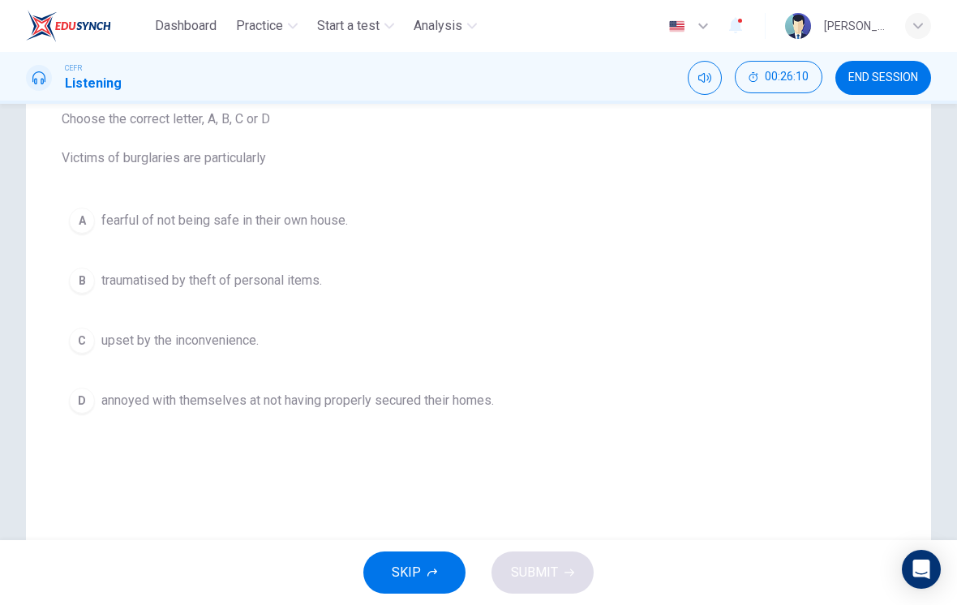
click at [534, 225] on button "A fearful of not being safe in their own house." at bounding box center [479, 220] width 834 height 41
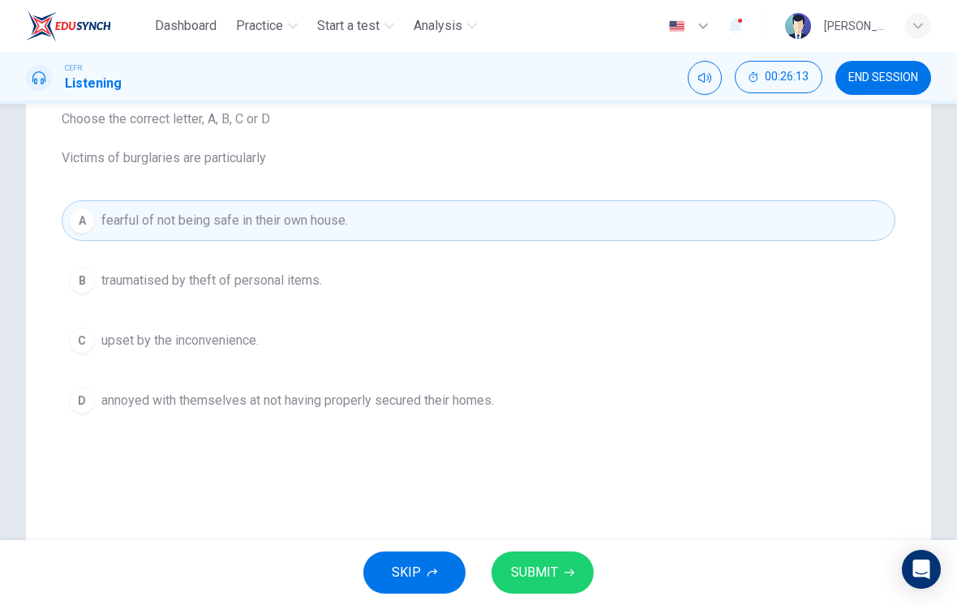
click at [569, 588] on button "SUBMIT" at bounding box center [542, 572] width 102 height 42
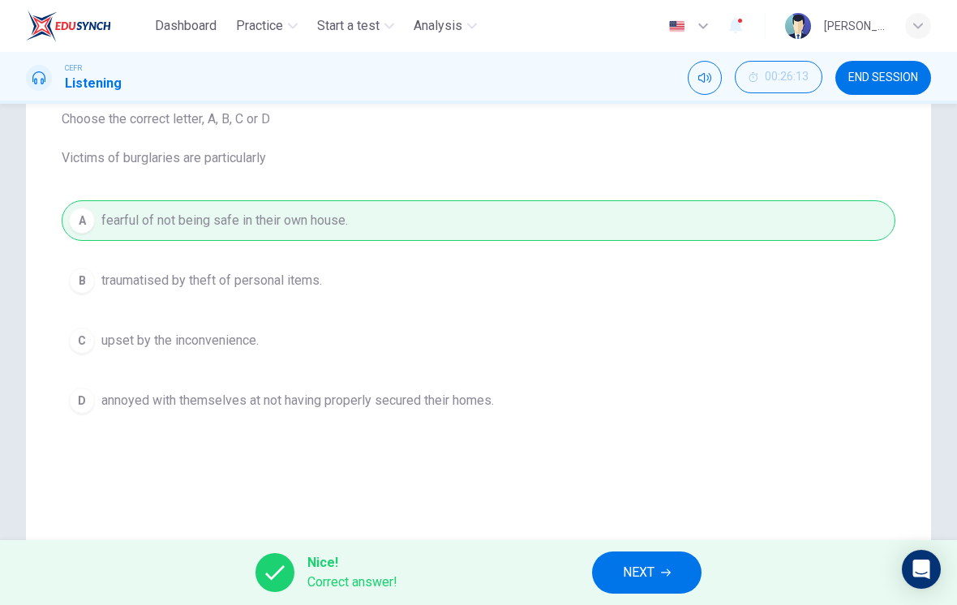
click at [628, 570] on span "NEXT" at bounding box center [639, 572] width 32 height 23
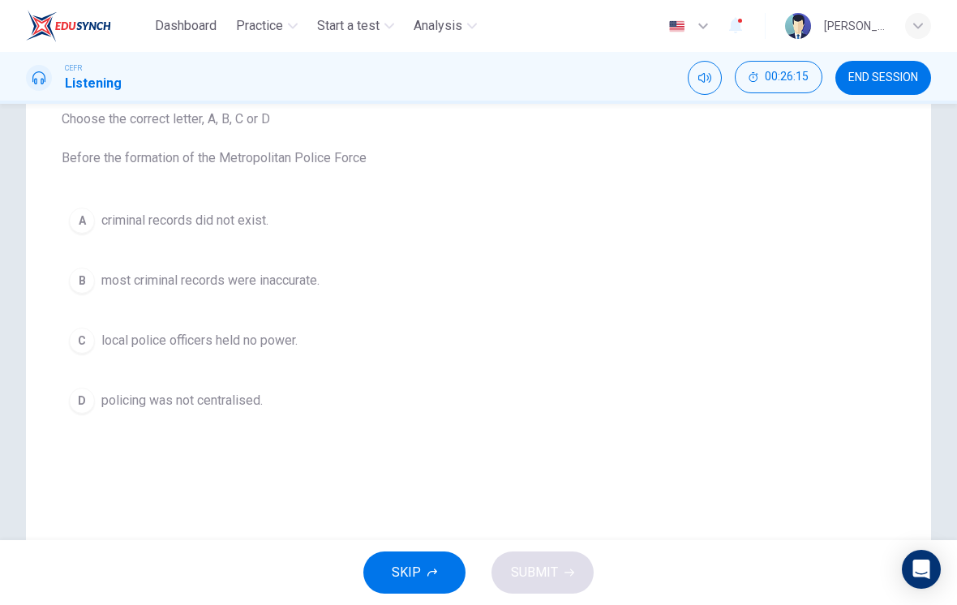
click at [279, 393] on button "D policing was not centralised." at bounding box center [479, 400] width 834 height 41
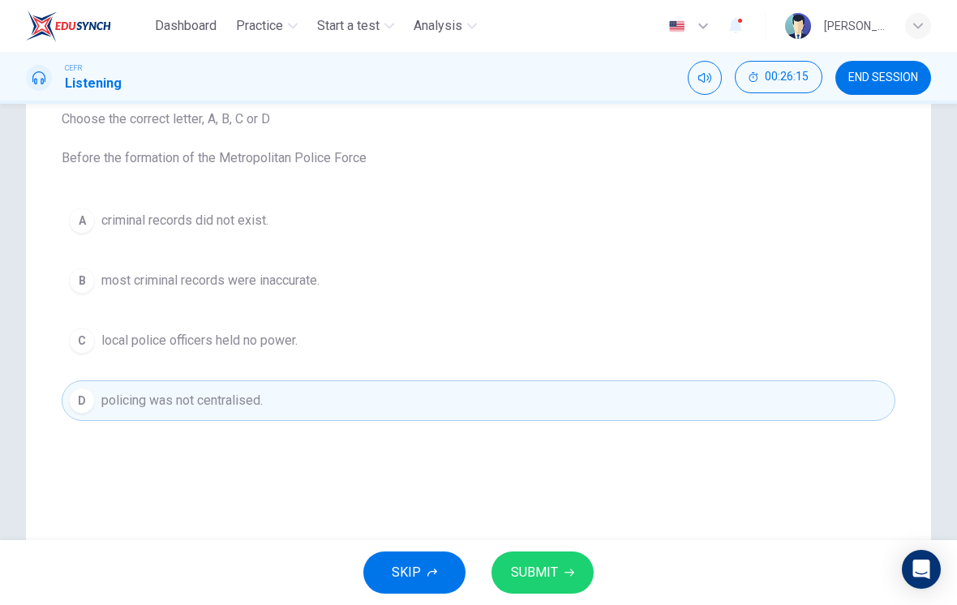
click at [559, 591] on button "SUBMIT" at bounding box center [542, 572] width 102 height 42
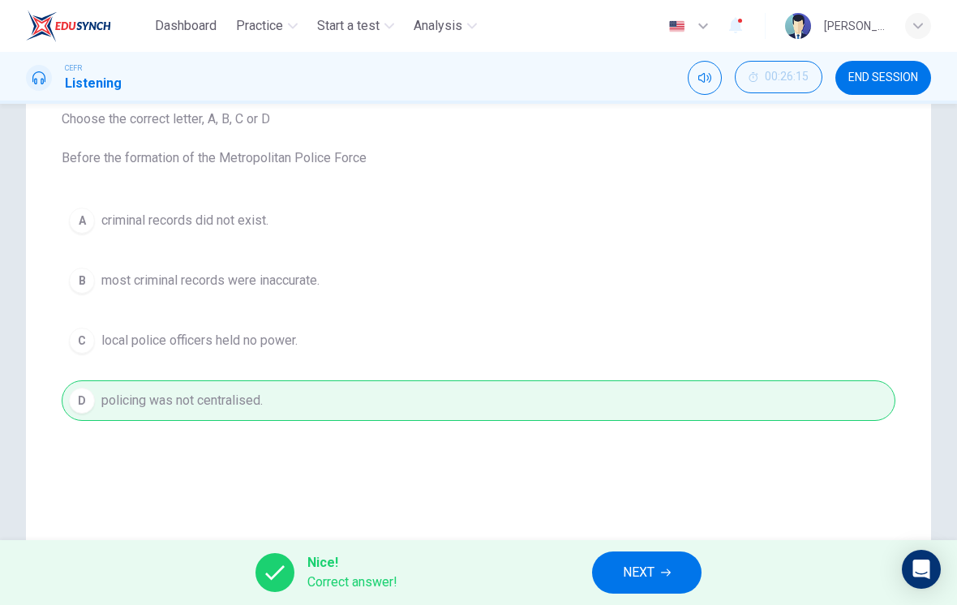
click at [671, 560] on button "NEXT" at bounding box center [646, 572] width 109 height 42
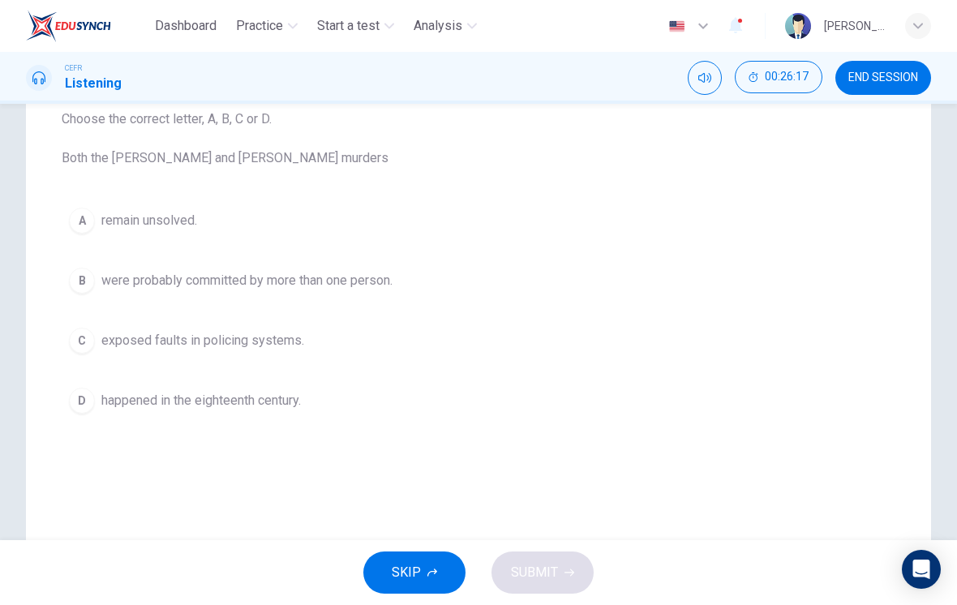
click at [431, 225] on button "A remain unsolved." at bounding box center [479, 220] width 834 height 41
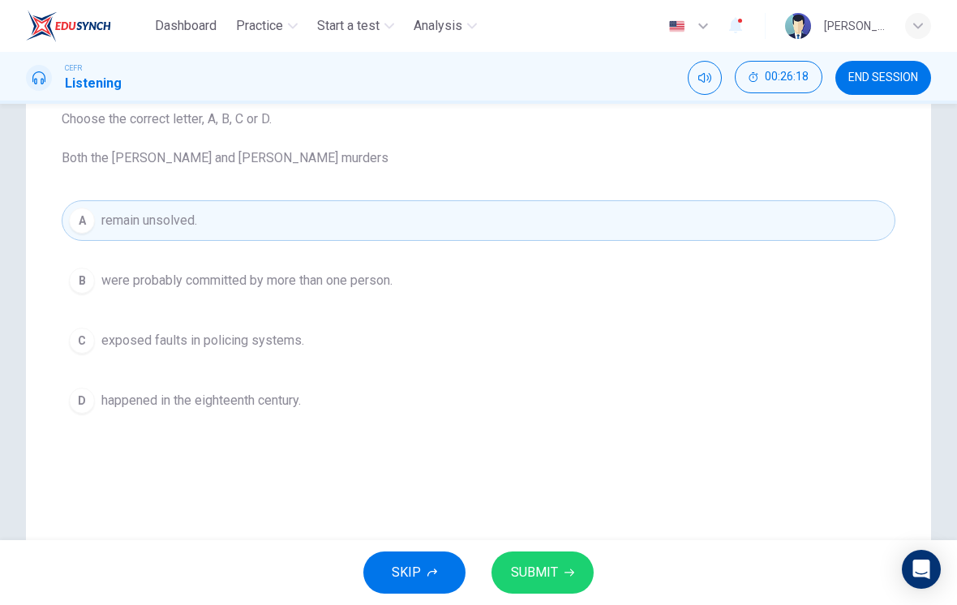
click at [555, 572] on span "SUBMIT" at bounding box center [534, 572] width 47 height 23
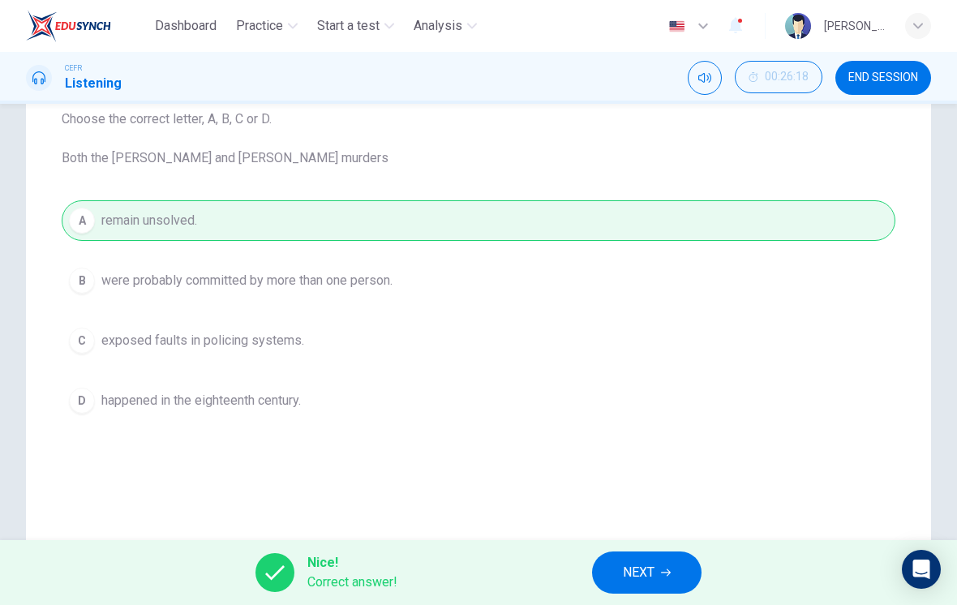
click at [640, 573] on span "NEXT" at bounding box center [639, 572] width 32 height 23
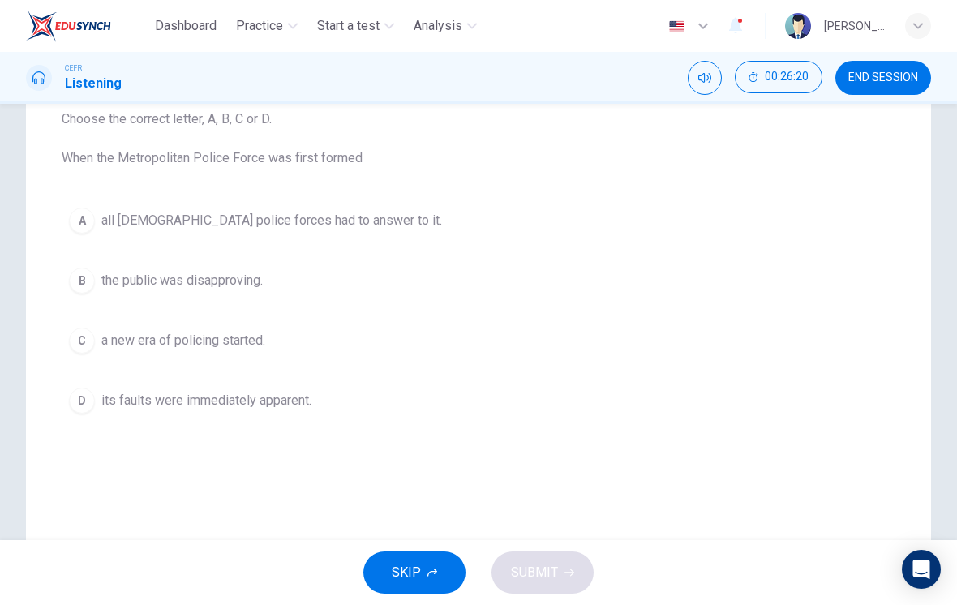
click at [345, 333] on button "C a new era of policing started." at bounding box center [479, 340] width 834 height 41
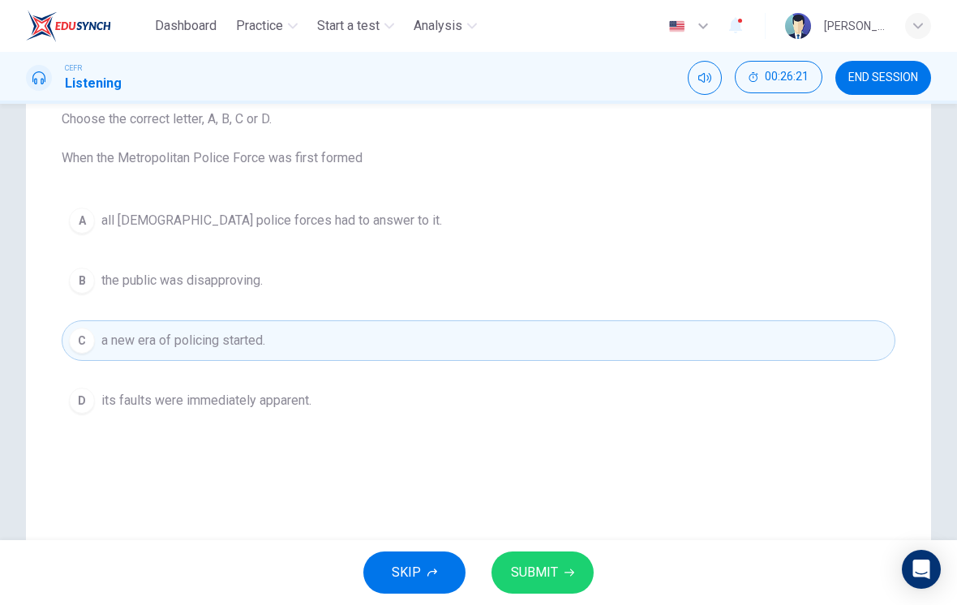
click at [557, 561] on button "SUBMIT" at bounding box center [542, 572] width 102 height 42
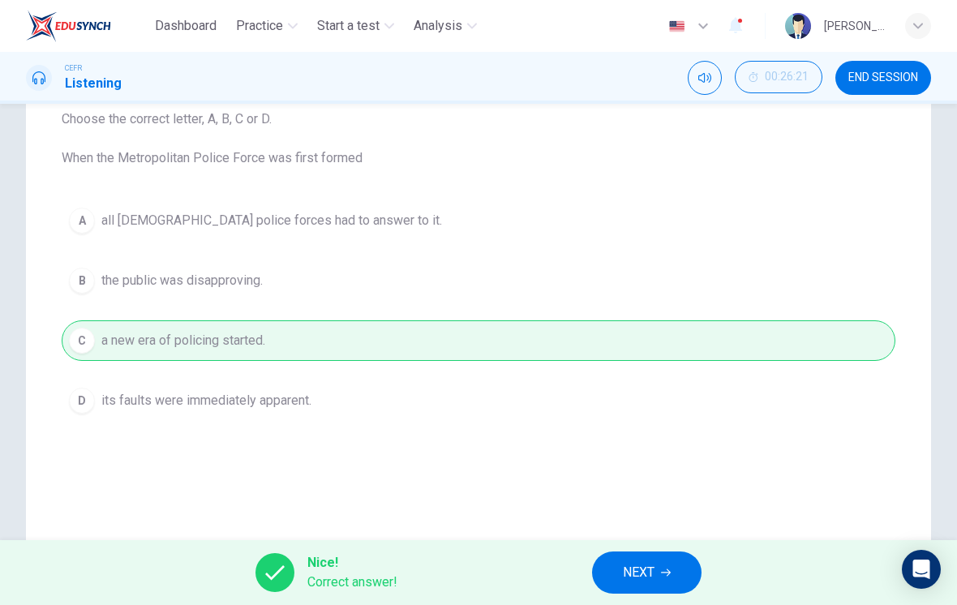
click at [648, 574] on span "NEXT" at bounding box center [639, 572] width 32 height 23
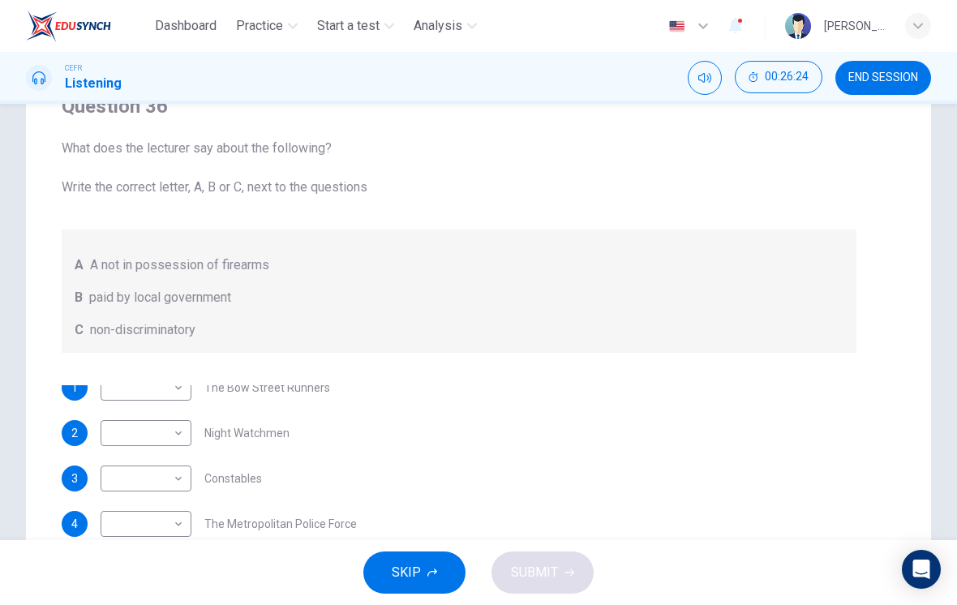
scroll to position [16, 0]
click at [176, 438] on body "Dashboard Practice Start a test Analysis English en ​ [PERSON_NAME] [PERSON_NAM…" at bounding box center [478, 302] width 957 height 605
click at [165, 448] on li "A" at bounding box center [146, 459] width 91 height 26
type input "A"
click at [168, 473] on body "Dashboard Practice Start a test Analysis English en ​ [PERSON_NAME] [PERSON_NAM…" at bounding box center [478, 302] width 957 height 605
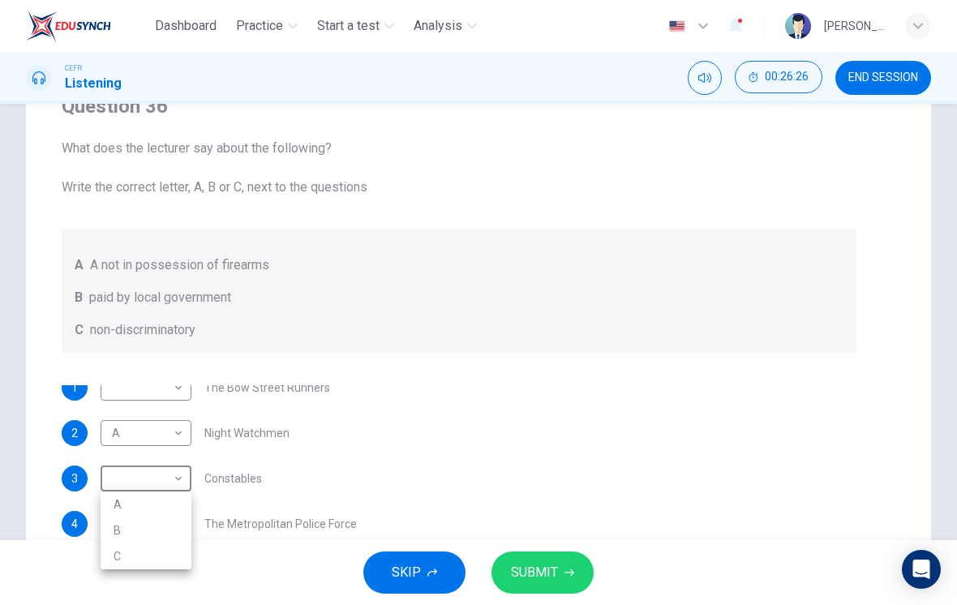
click at [158, 500] on li "A" at bounding box center [146, 504] width 91 height 26
type input "A"
click at [176, 396] on body "Dashboard Practice Start a test Analysis English en ​ [PERSON_NAME] [PERSON_NAM…" at bounding box center [478, 302] width 957 height 605
click at [172, 435] on li "B" at bounding box center [146, 440] width 91 height 26
type input "B"
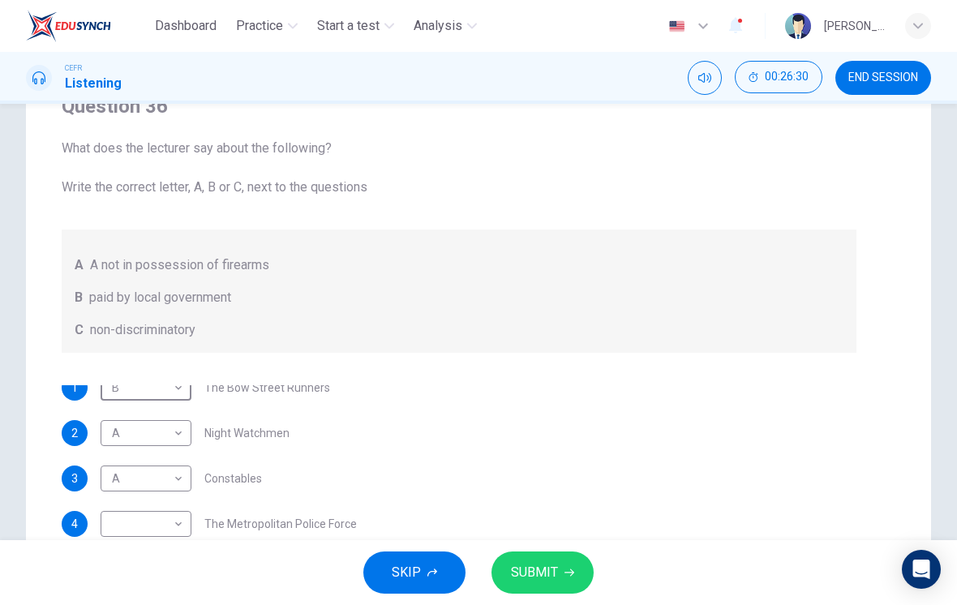
scroll to position [11, 0]
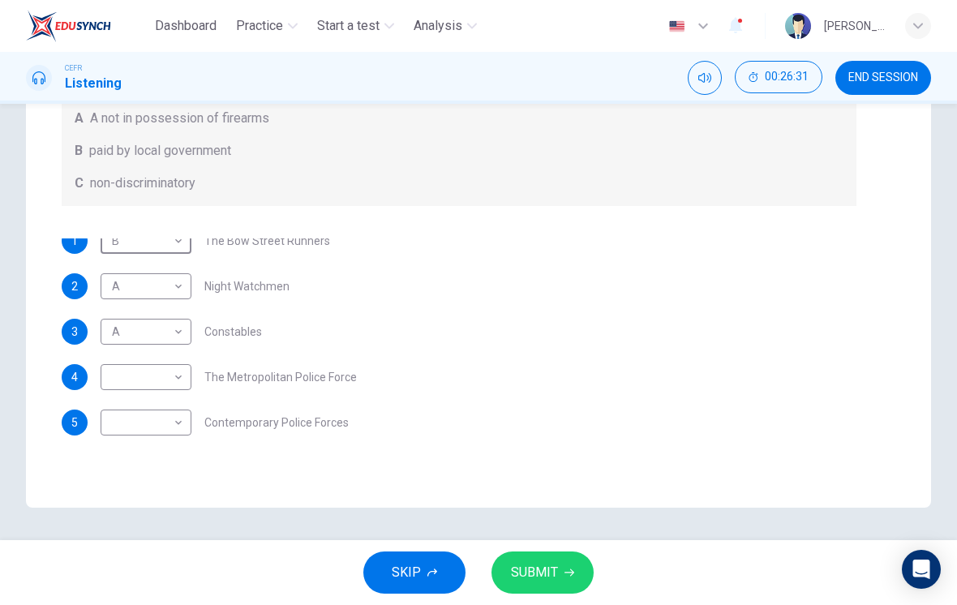
click at [174, 363] on body "Dashboard Practice Start a test Analysis English en ​ [PERSON_NAME] [PERSON_NAM…" at bounding box center [478, 302] width 957 height 605
click at [165, 458] on li "C" at bounding box center [146, 455] width 91 height 26
type input "C"
click at [170, 423] on body "Dashboard Practice Start a test Analysis English en ​ [PERSON_NAME] [PERSON_NAM…" at bounding box center [478, 302] width 957 height 605
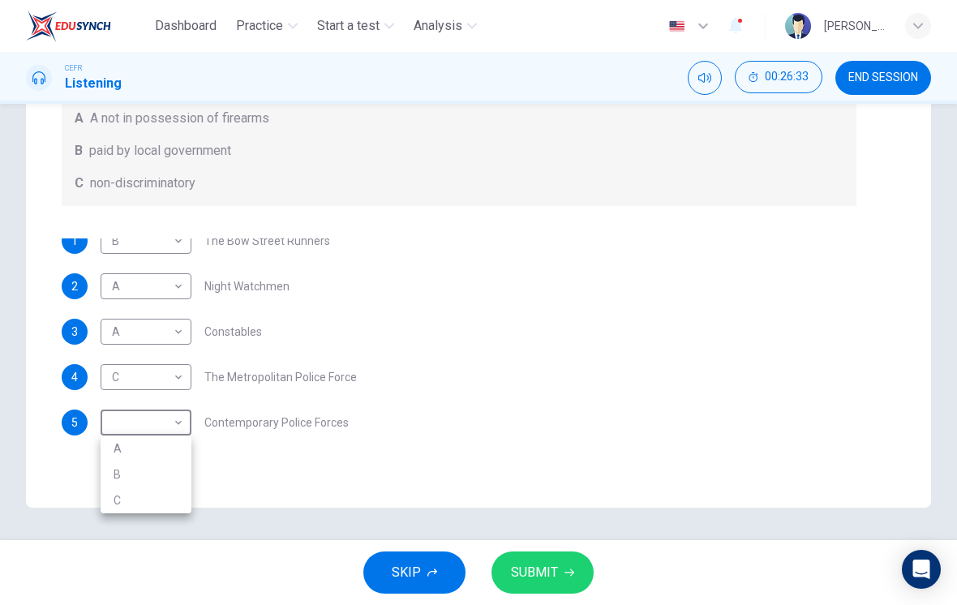
click at [162, 502] on li "C" at bounding box center [146, 500] width 91 height 26
type input "C"
click at [544, 572] on span "SUBMIT" at bounding box center [534, 572] width 47 height 23
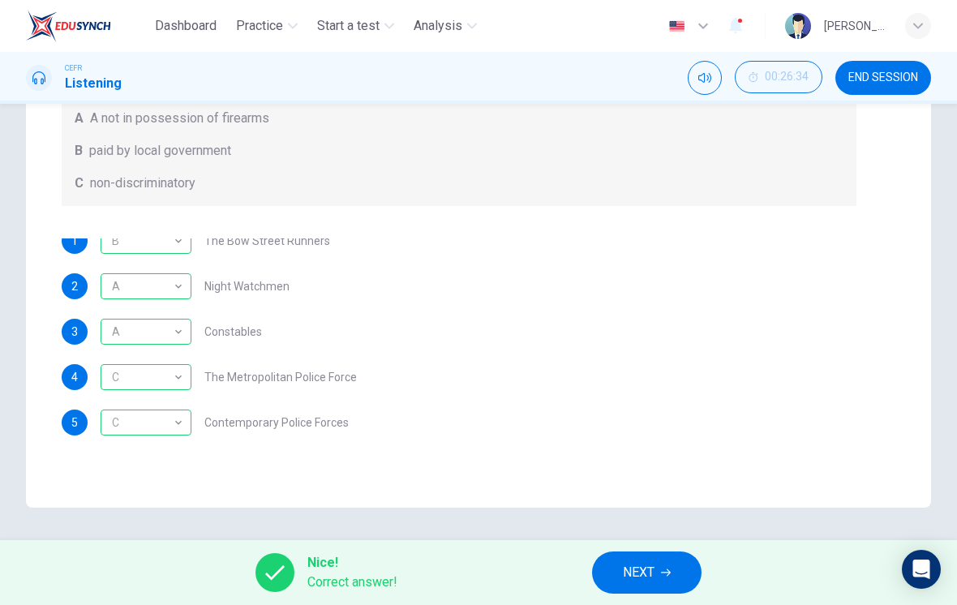
click at [651, 570] on span "NEXT" at bounding box center [639, 572] width 32 height 23
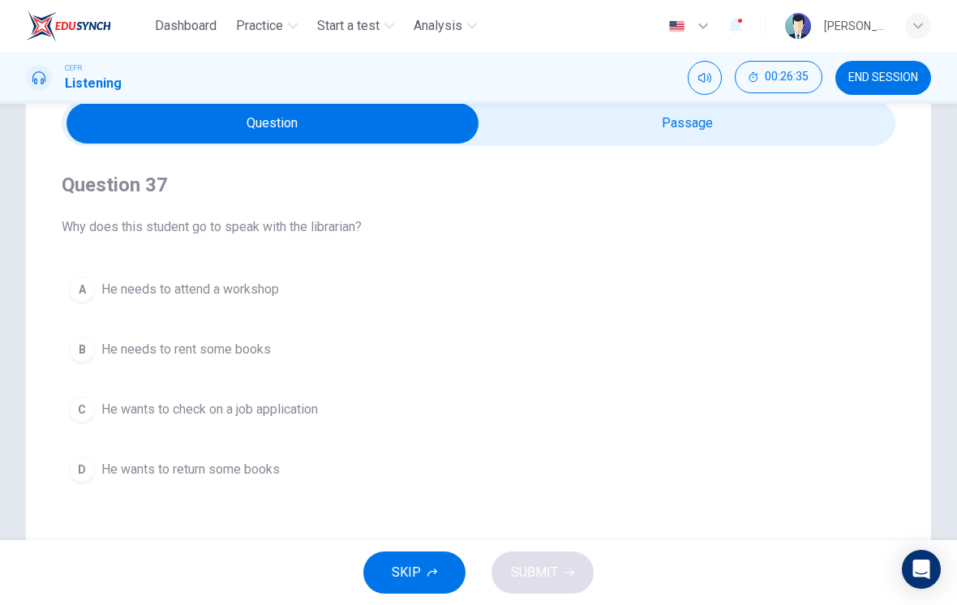
scroll to position [83, 0]
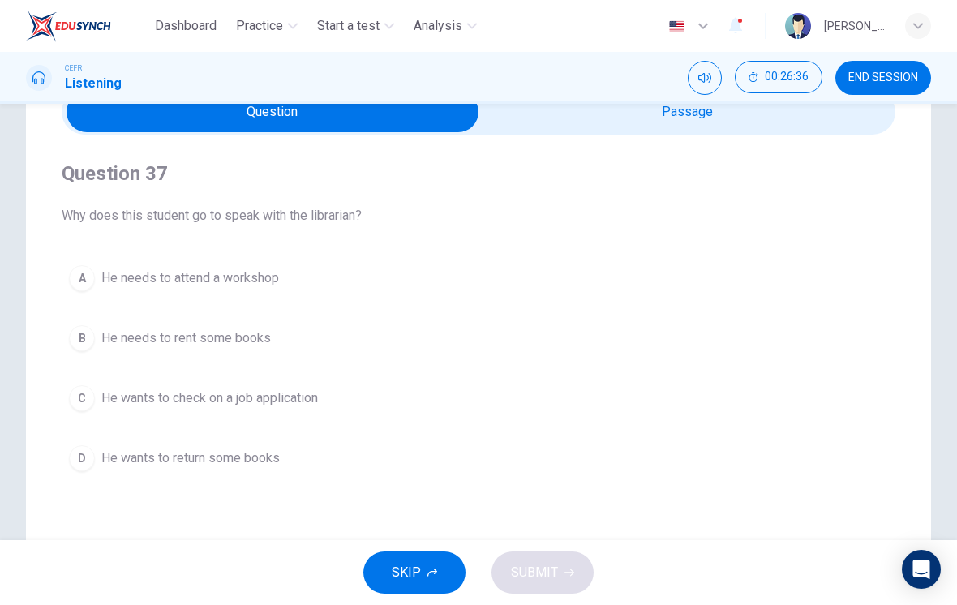
click at [313, 404] on span "He wants to check on a job application" at bounding box center [209, 397] width 217 height 19
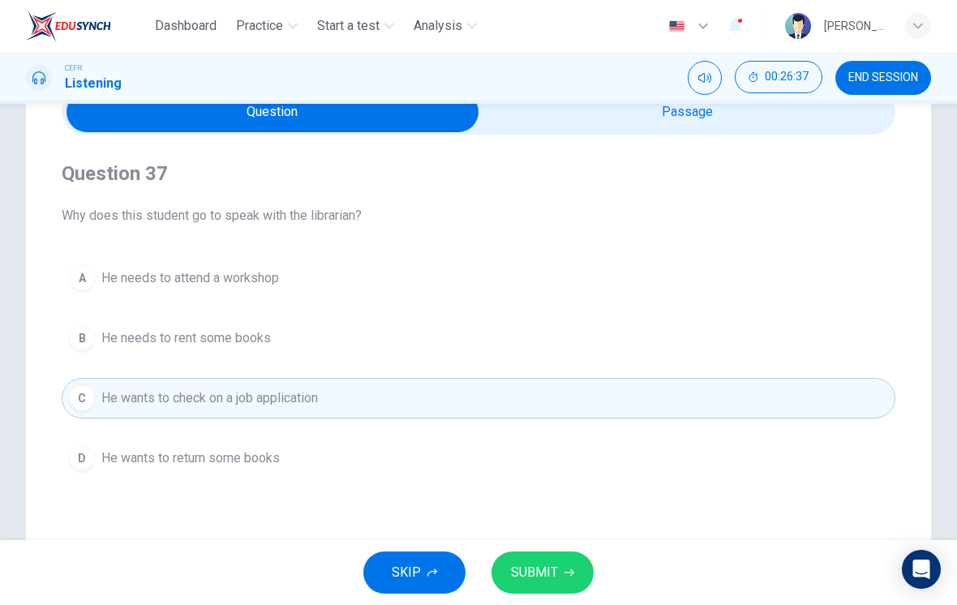
click at [555, 588] on button "SUBMIT" at bounding box center [542, 572] width 102 height 42
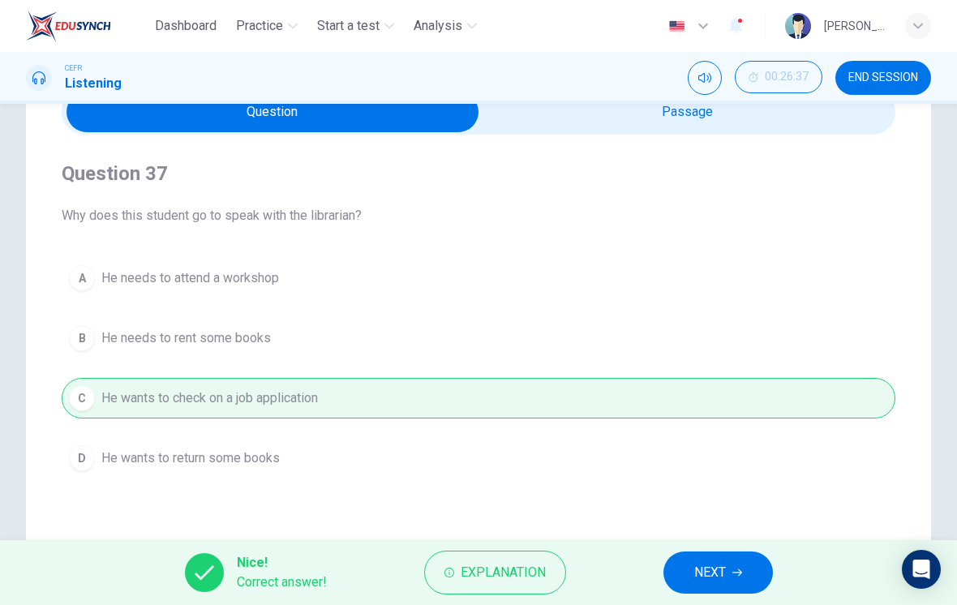
click at [711, 581] on span "NEXT" at bounding box center [710, 572] width 32 height 23
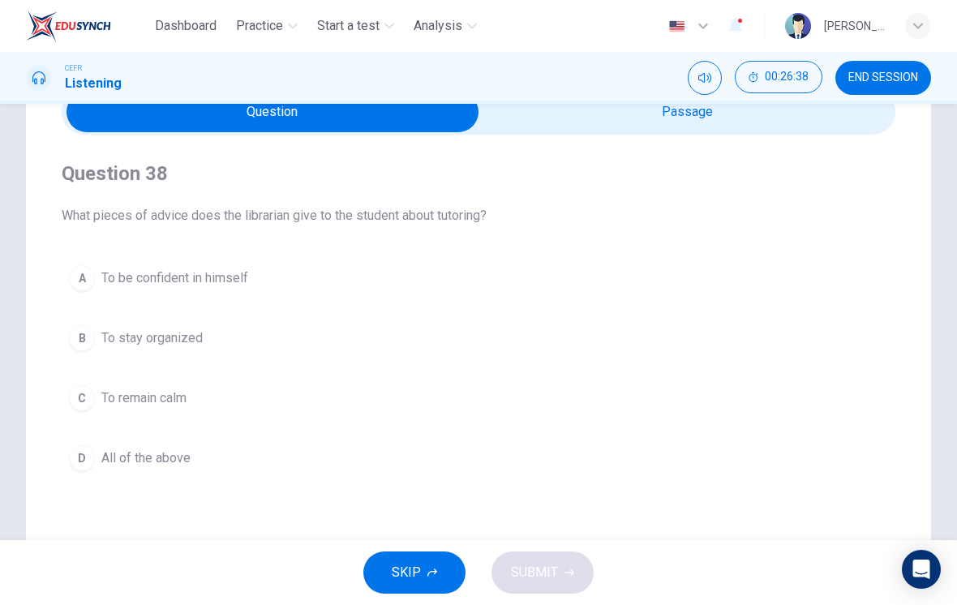
click at [298, 457] on button "D All of the above" at bounding box center [479, 458] width 834 height 41
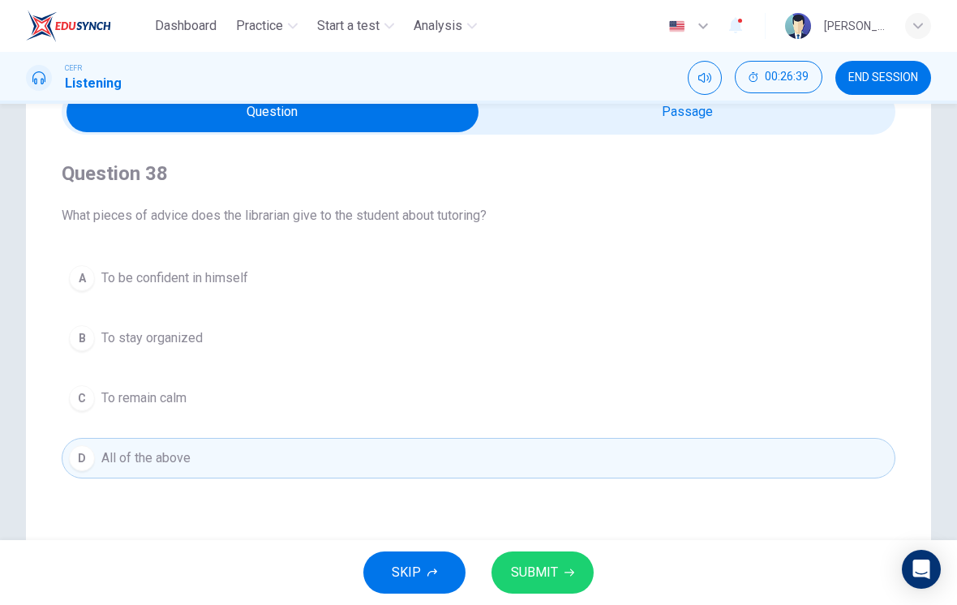
click at [561, 576] on button "SUBMIT" at bounding box center [542, 572] width 102 height 42
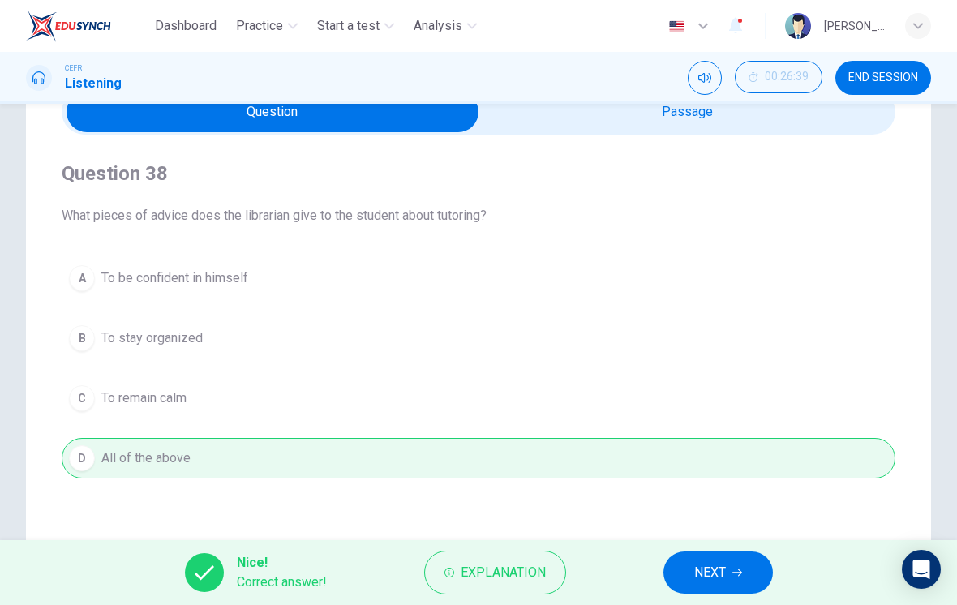
click at [708, 576] on span "NEXT" at bounding box center [710, 572] width 32 height 23
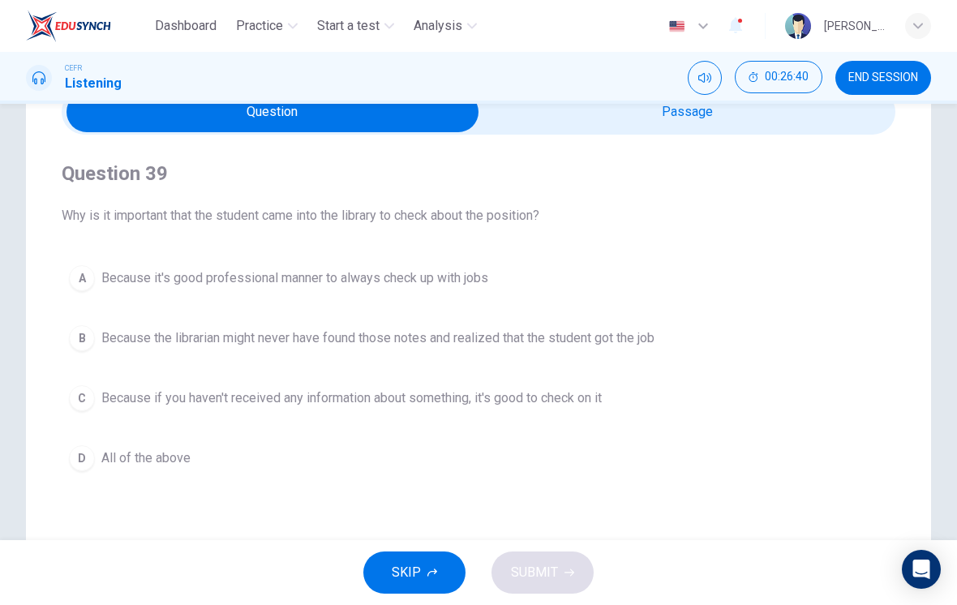
click at [299, 462] on button "D All of the above" at bounding box center [479, 458] width 834 height 41
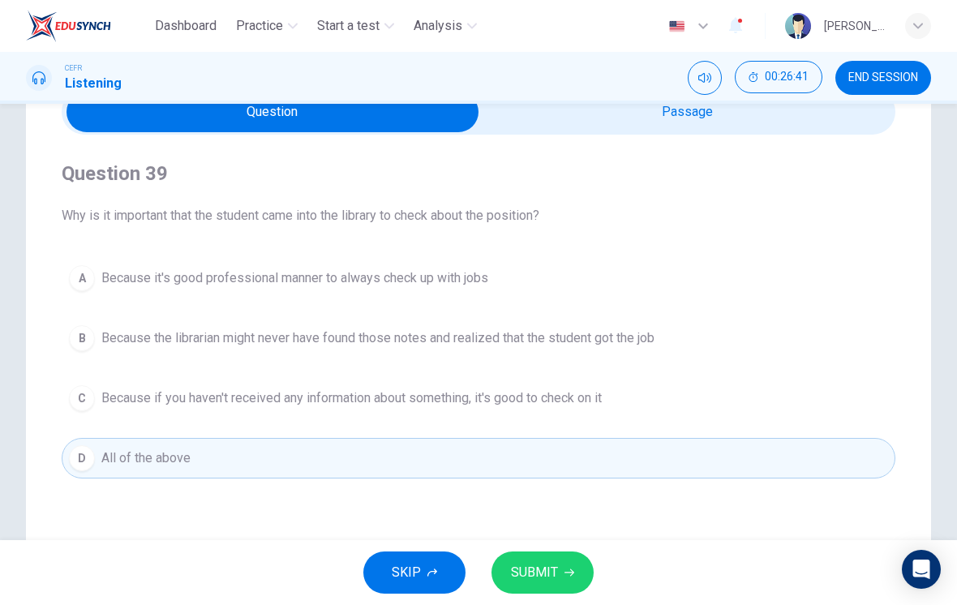
click at [564, 569] on icon "button" at bounding box center [569, 573] width 10 height 10
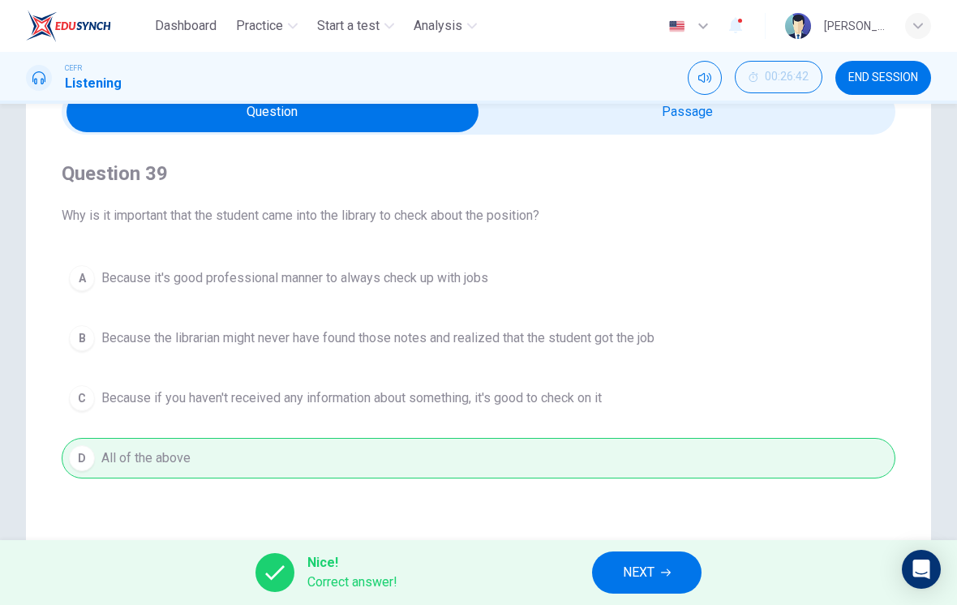
click at [646, 569] on span "NEXT" at bounding box center [639, 572] width 32 height 23
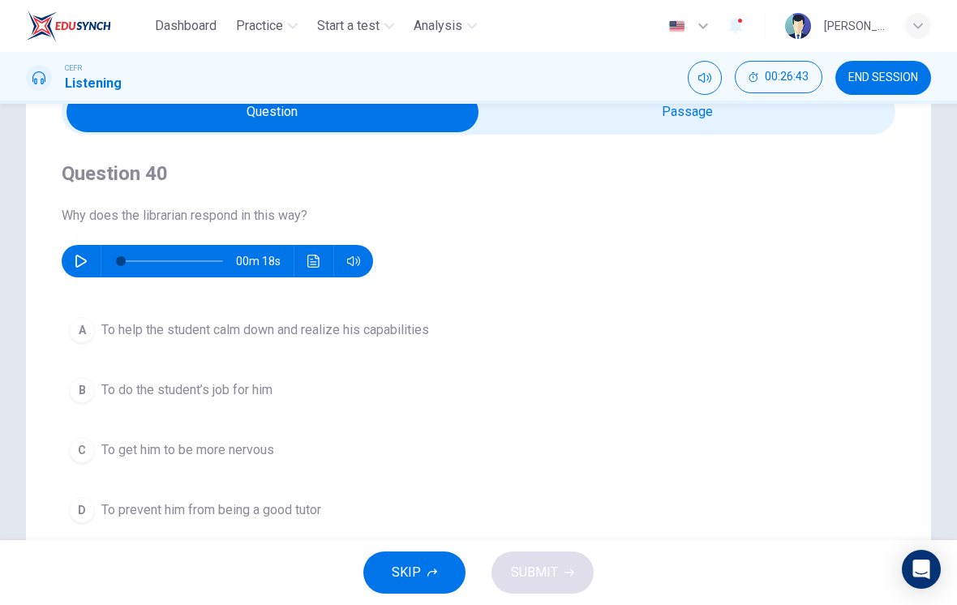
click at [427, 324] on span "To help the student calm down and realize his capabilities" at bounding box center [265, 329] width 328 height 19
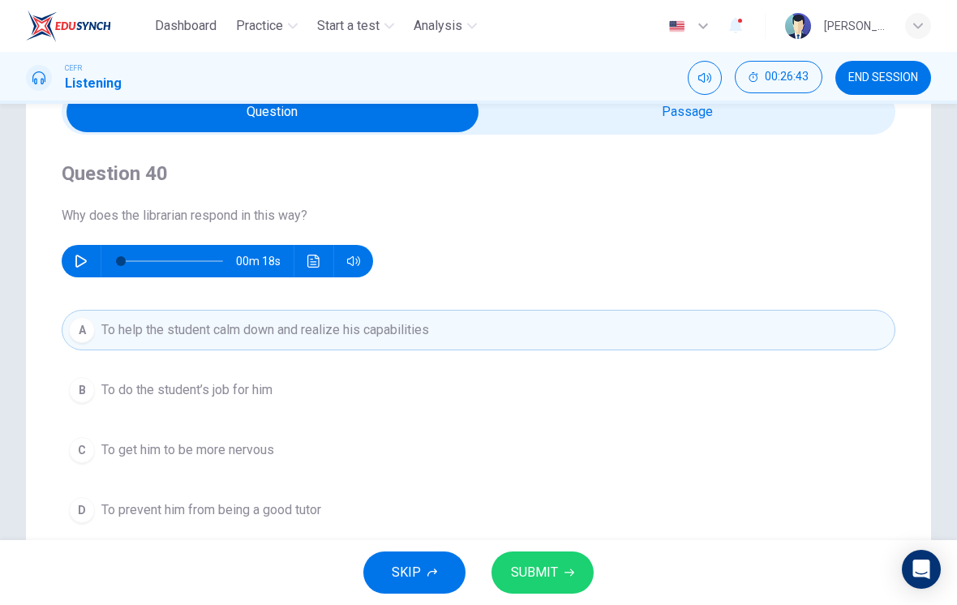
click at [561, 573] on button "SUBMIT" at bounding box center [542, 572] width 102 height 42
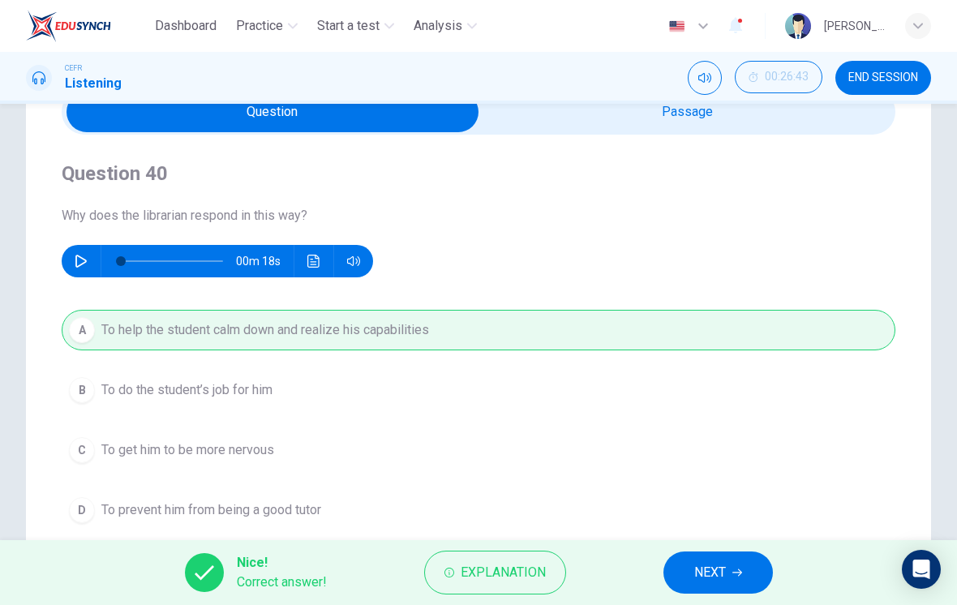
click at [715, 564] on span "NEXT" at bounding box center [710, 572] width 32 height 23
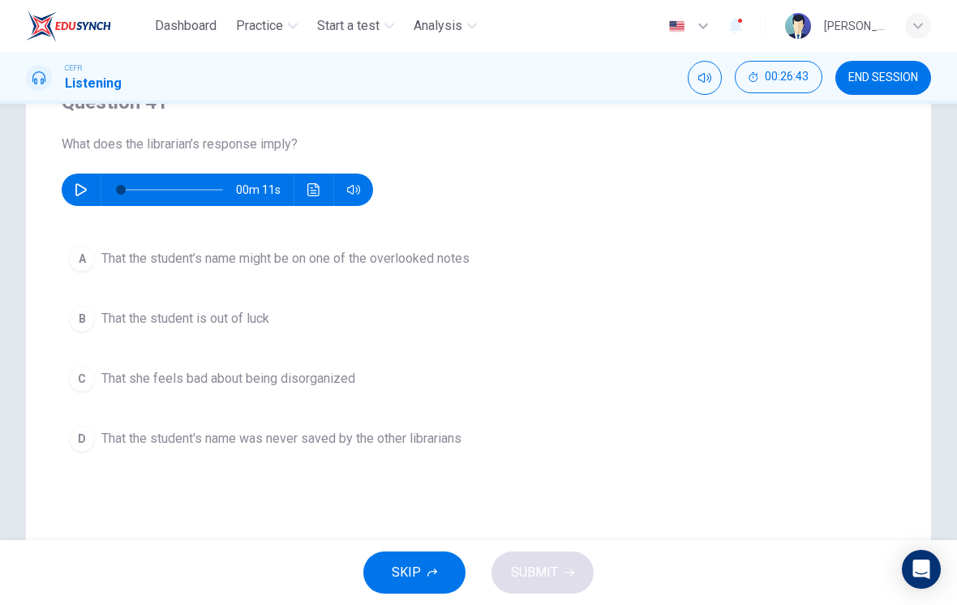
scroll to position [157, 0]
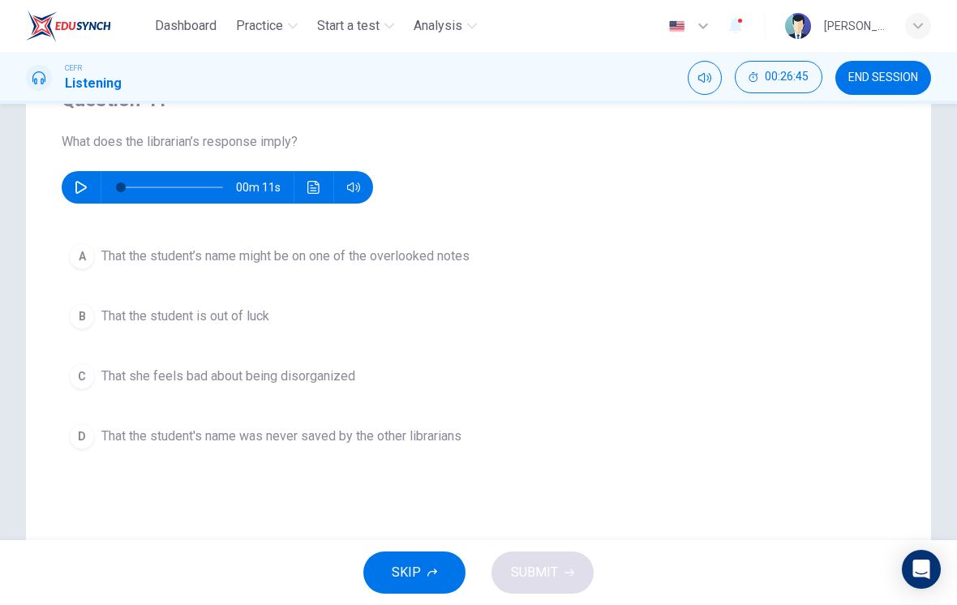
click at [467, 270] on button "A That the student’s name might be on one of the overlooked notes" at bounding box center [479, 256] width 834 height 41
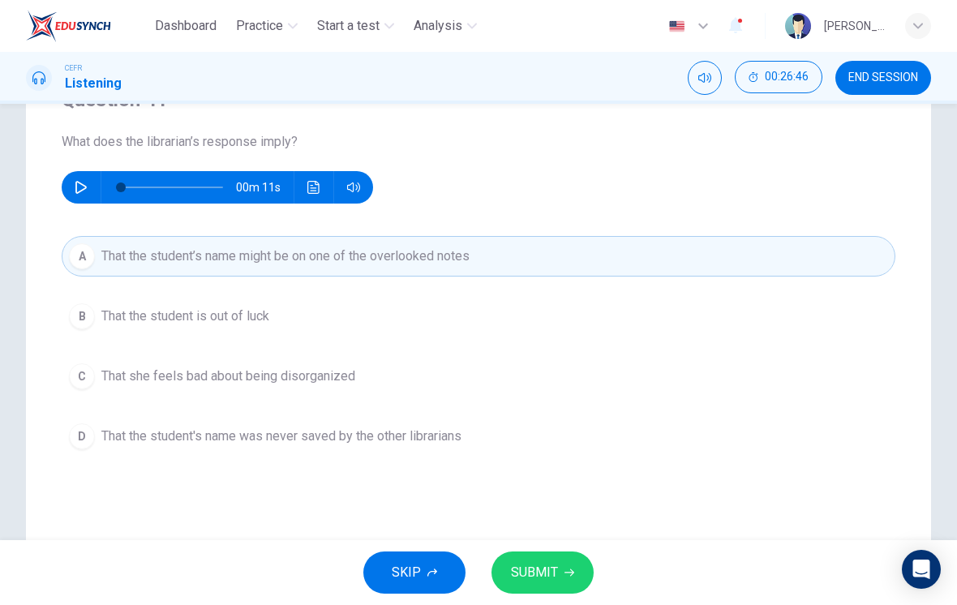
click at [573, 569] on icon "button" at bounding box center [569, 573] width 10 height 10
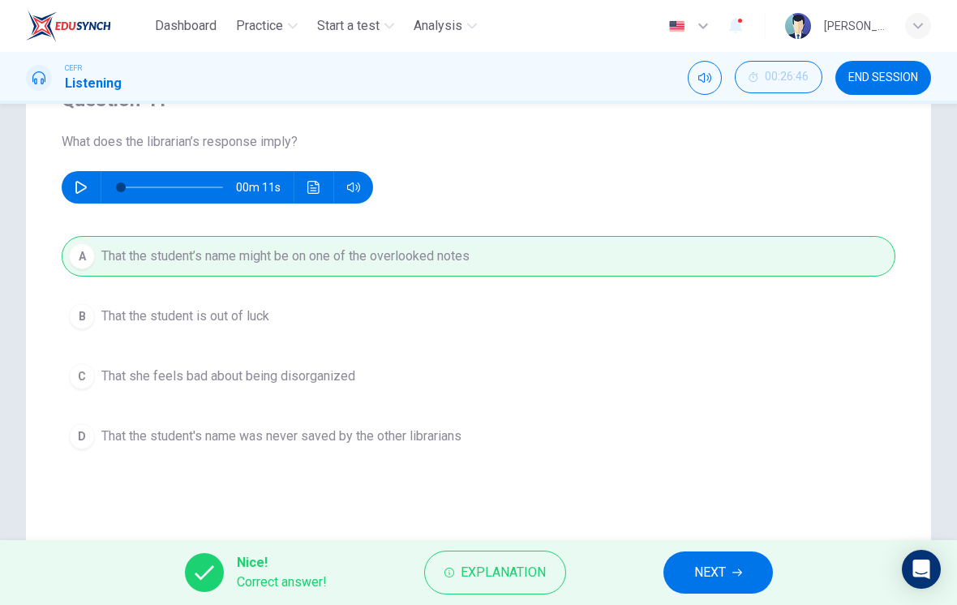
click at [727, 568] on button "NEXT" at bounding box center [717, 572] width 109 height 42
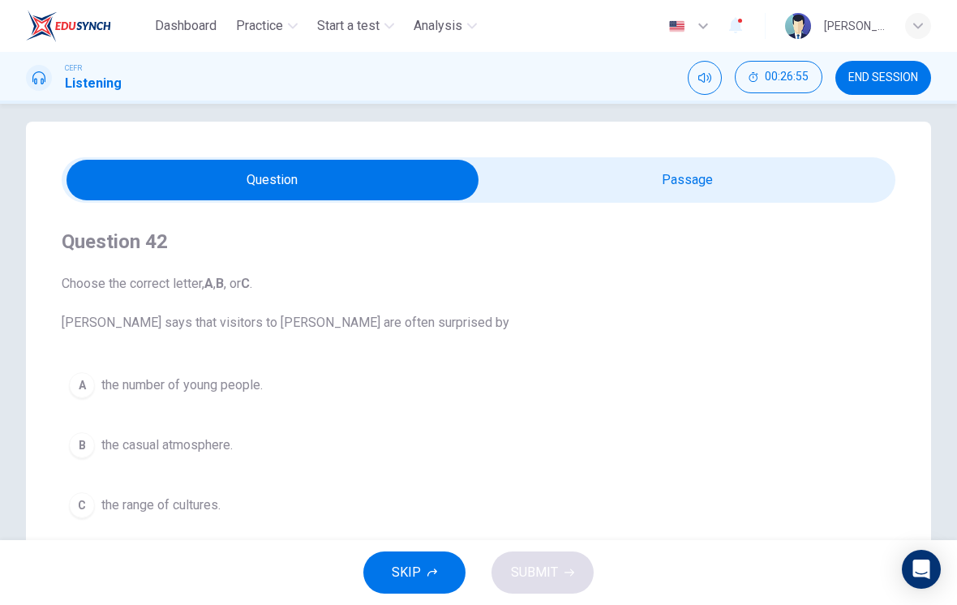
scroll to position [11, 0]
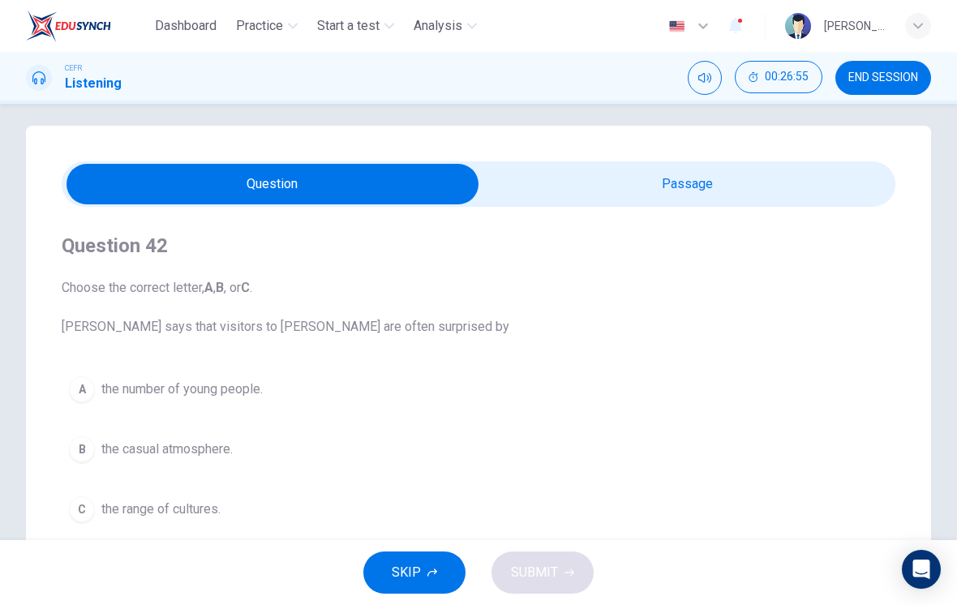
click at [643, 201] on input "checkbox" at bounding box center [272, 184] width 1251 height 41
checkbox input "true"
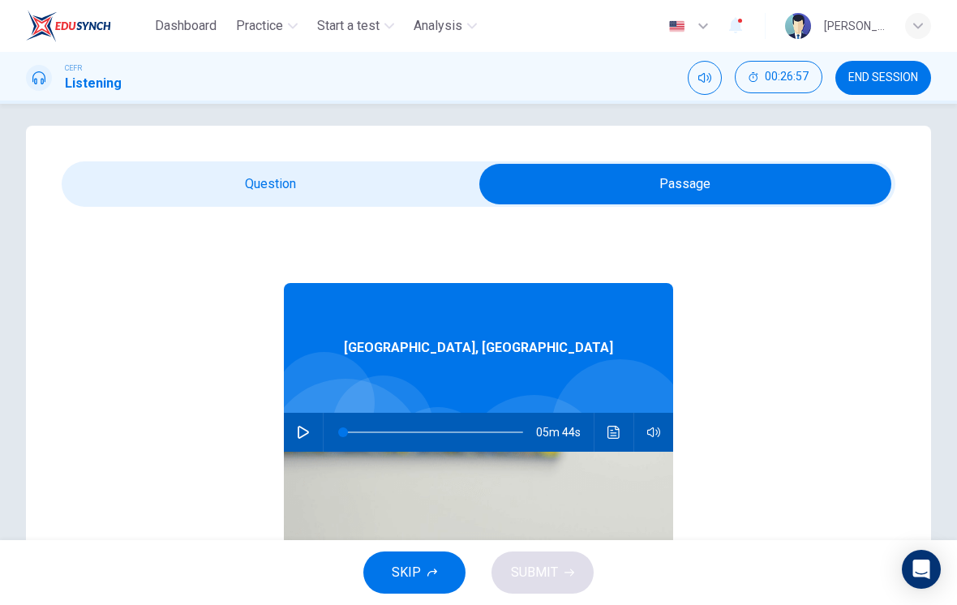
click at [311, 416] on button "button" at bounding box center [303, 432] width 26 height 39
type input "21"
click at [397, 180] on input "checkbox" at bounding box center [685, 184] width 1251 height 41
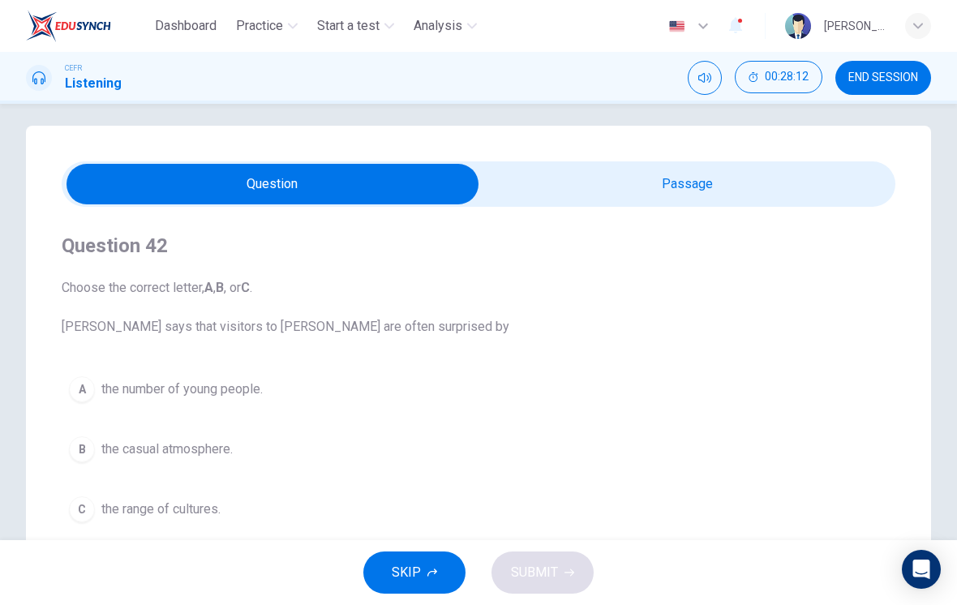
click at [734, 179] on input "checkbox" at bounding box center [272, 184] width 1251 height 41
checkbox input "true"
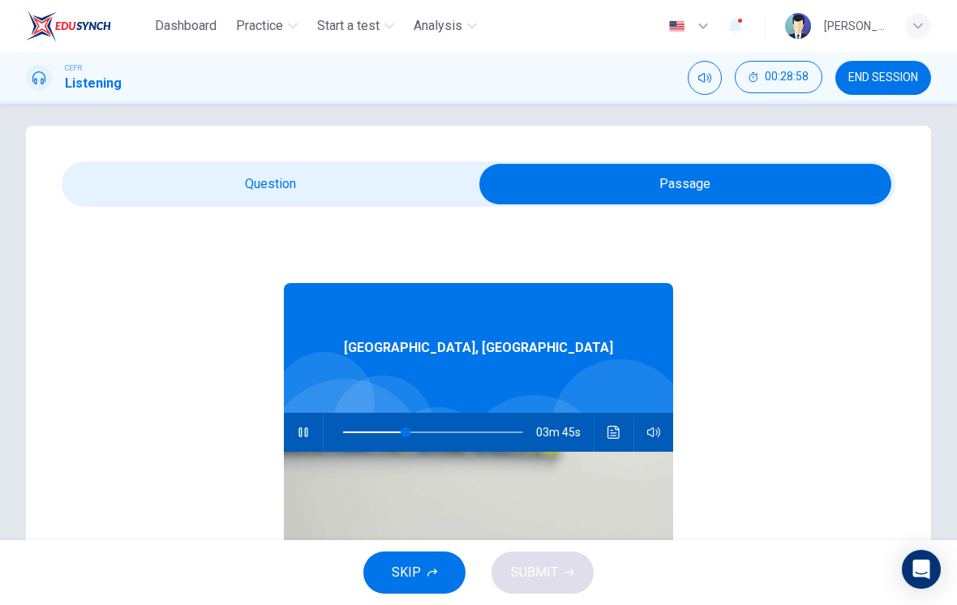
type input "35"
click at [410, 164] on input "checkbox" at bounding box center [685, 184] width 1251 height 41
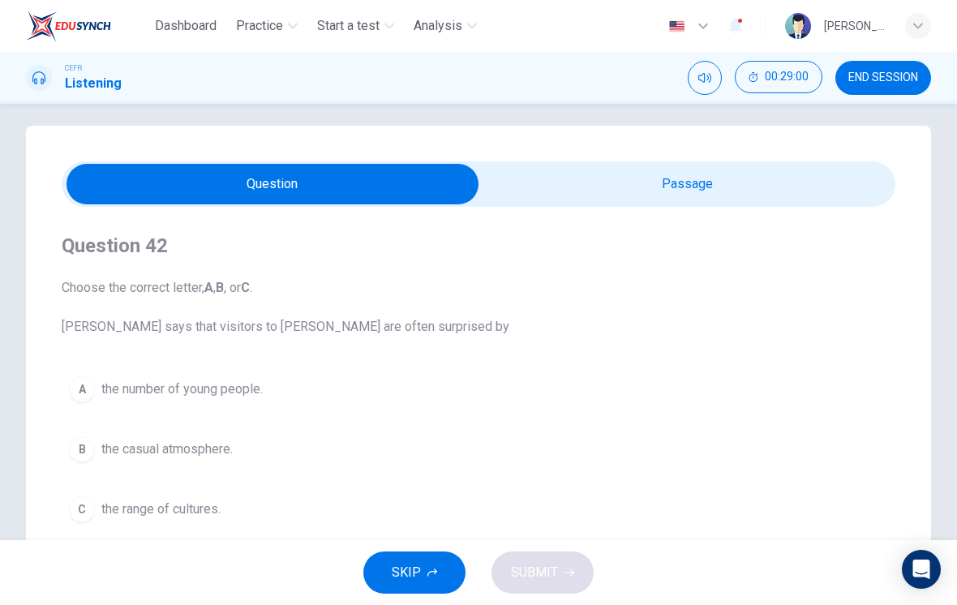
click at [661, 185] on input "checkbox" at bounding box center [272, 184] width 1251 height 41
checkbox input "true"
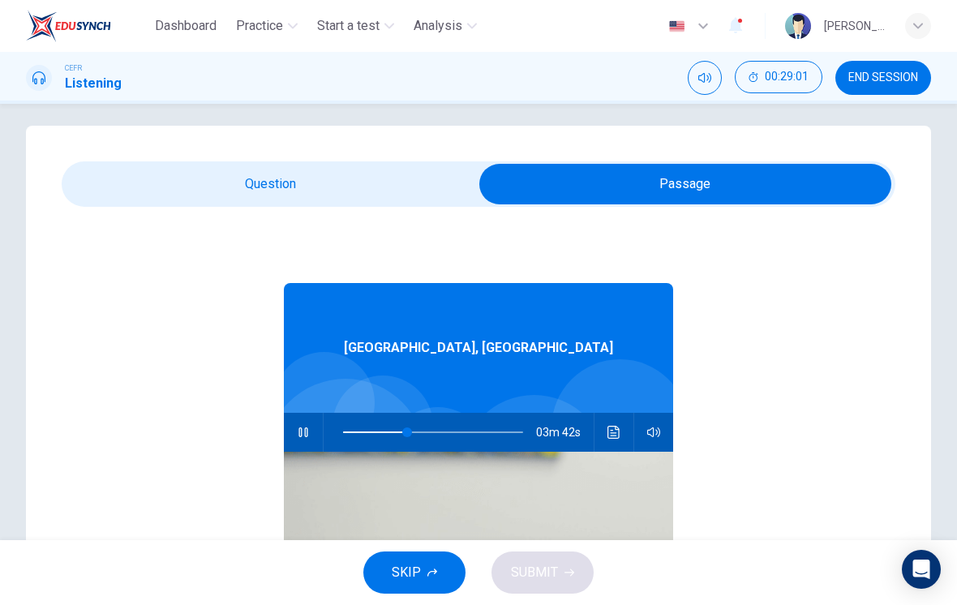
click at [305, 425] on button "button" at bounding box center [303, 432] width 26 height 39
type input "35"
click at [403, 185] on input "checkbox" at bounding box center [685, 184] width 1251 height 41
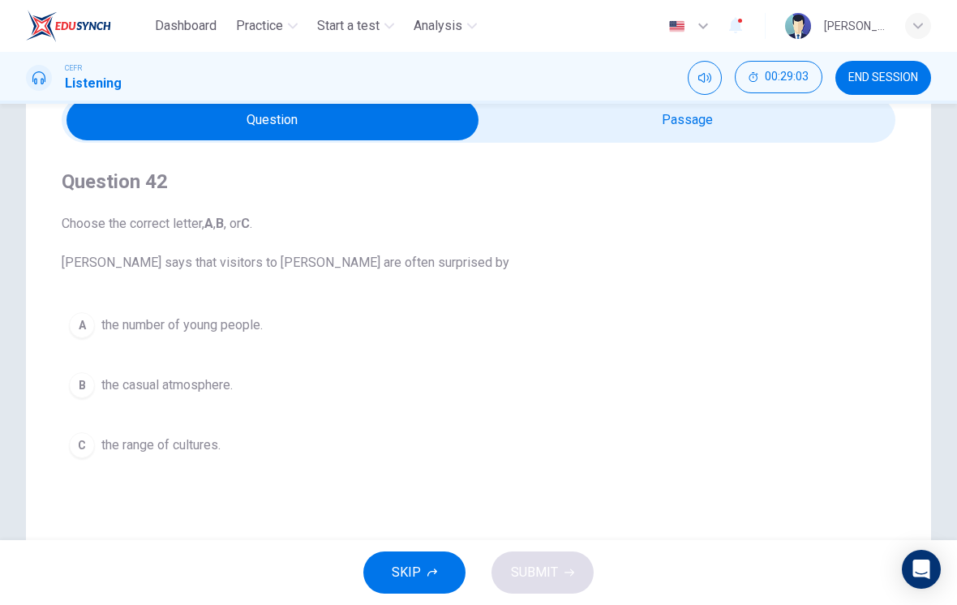
scroll to position [75, 0]
click at [226, 445] on button "C the range of cultures." at bounding box center [479, 444] width 834 height 41
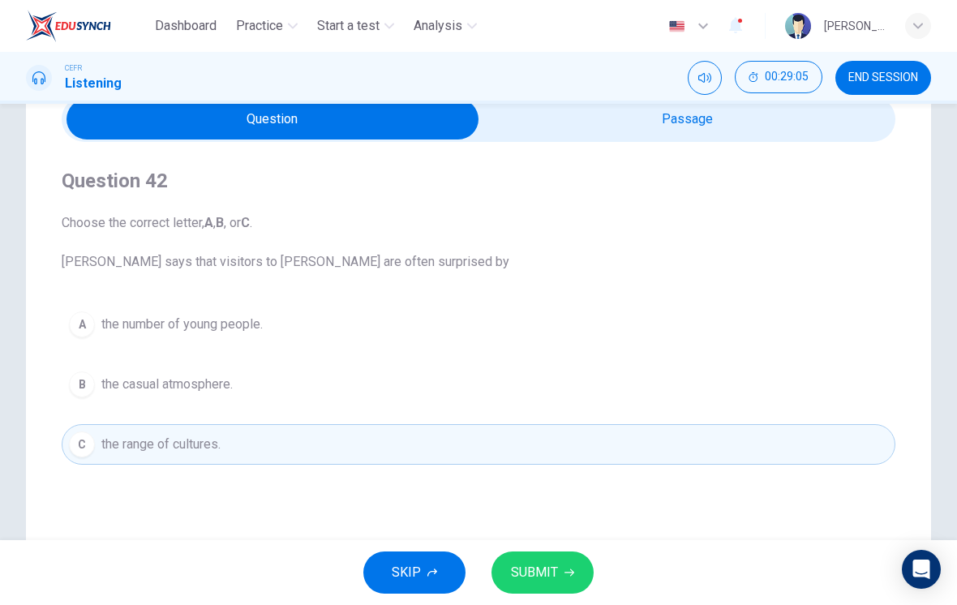
click at [555, 569] on span "SUBMIT" at bounding box center [534, 572] width 47 height 23
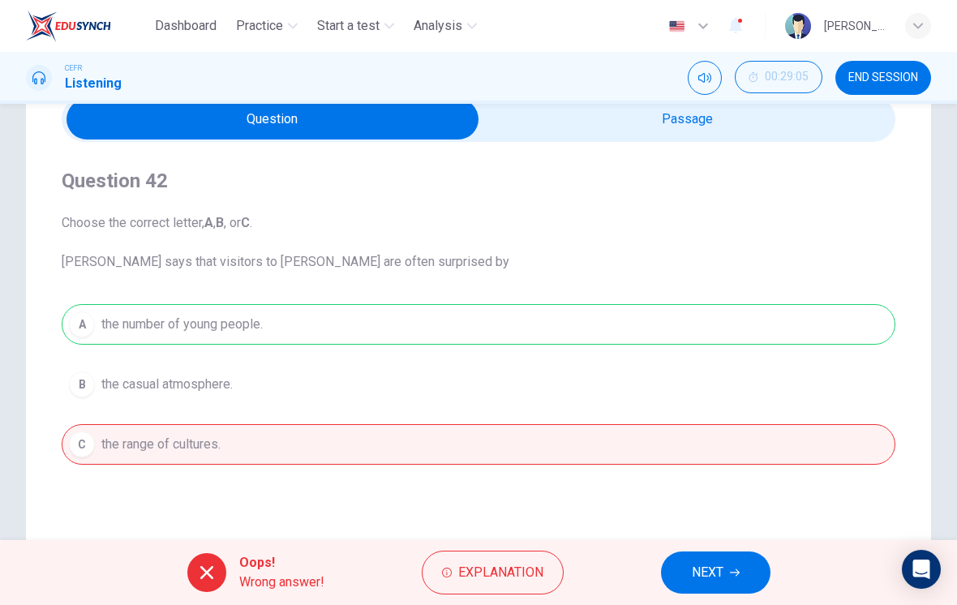
click at [735, 569] on icon "button" at bounding box center [735, 573] width 10 height 10
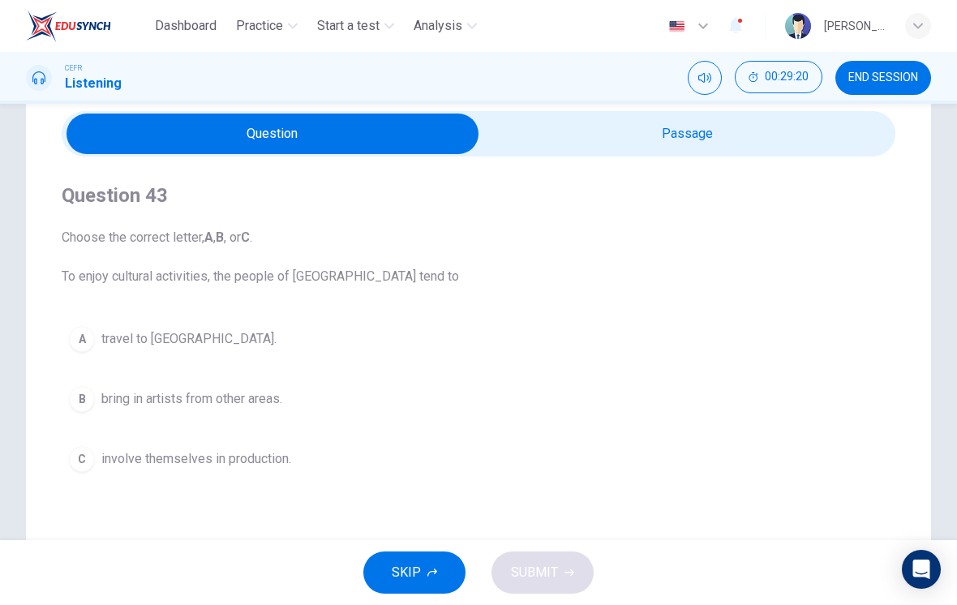
scroll to position [59, 0]
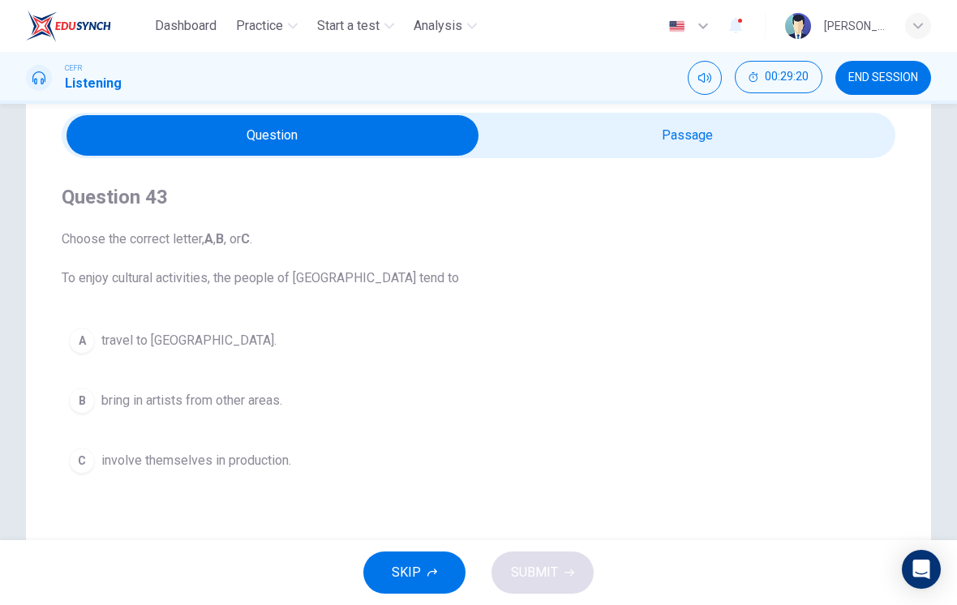
click at [706, 134] on input "checkbox" at bounding box center [272, 135] width 1251 height 41
checkbox input "true"
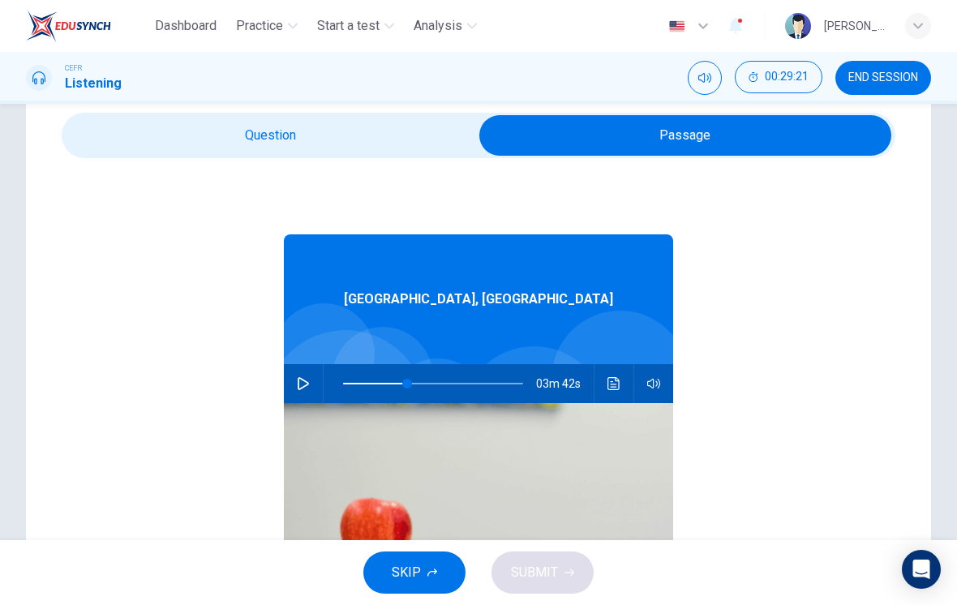
click at [314, 385] on button "button" at bounding box center [303, 383] width 26 height 39
type input "35"
click at [395, 129] on input "checkbox" at bounding box center [685, 135] width 1251 height 41
checkbox input "false"
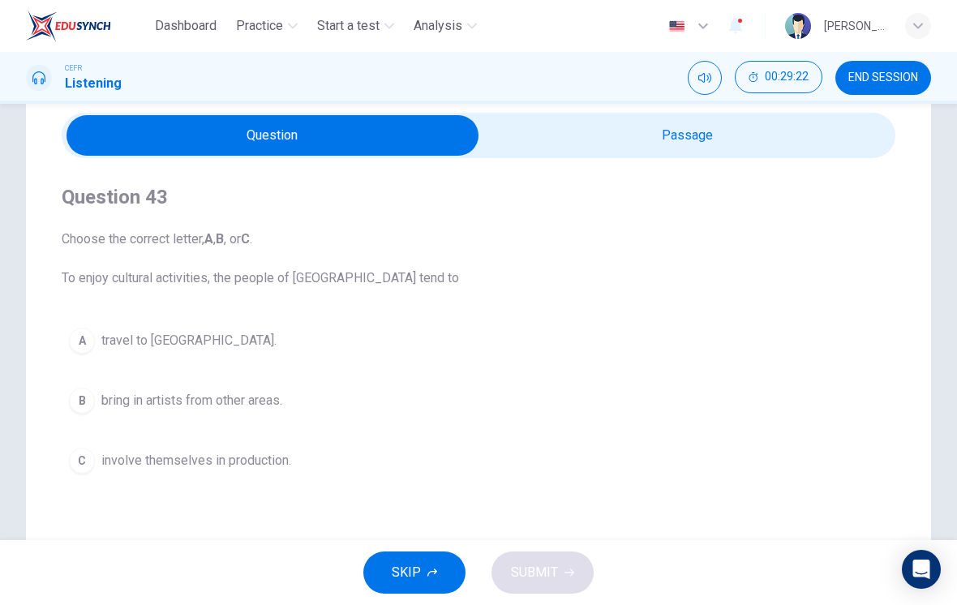
type input "36"
click at [741, 135] on input "checkbox" at bounding box center [272, 135] width 1251 height 41
checkbox input "true"
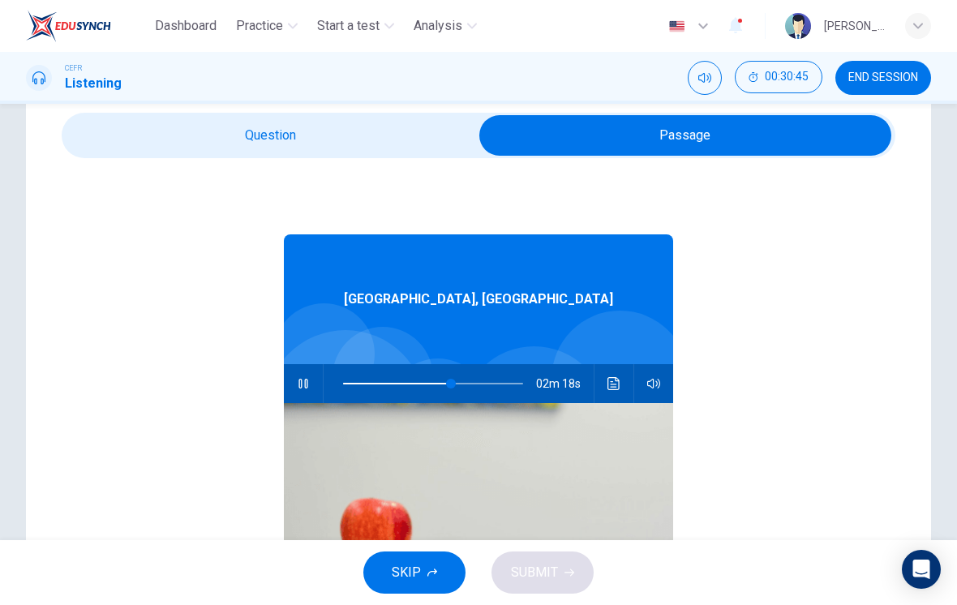
click at [290, 387] on button "button" at bounding box center [303, 383] width 26 height 39
click at [313, 380] on button "button" at bounding box center [303, 383] width 26 height 39
type input "99"
click at [377, 133] on input "checkbox" at bounding box center [685, 135] width 1251 height 41
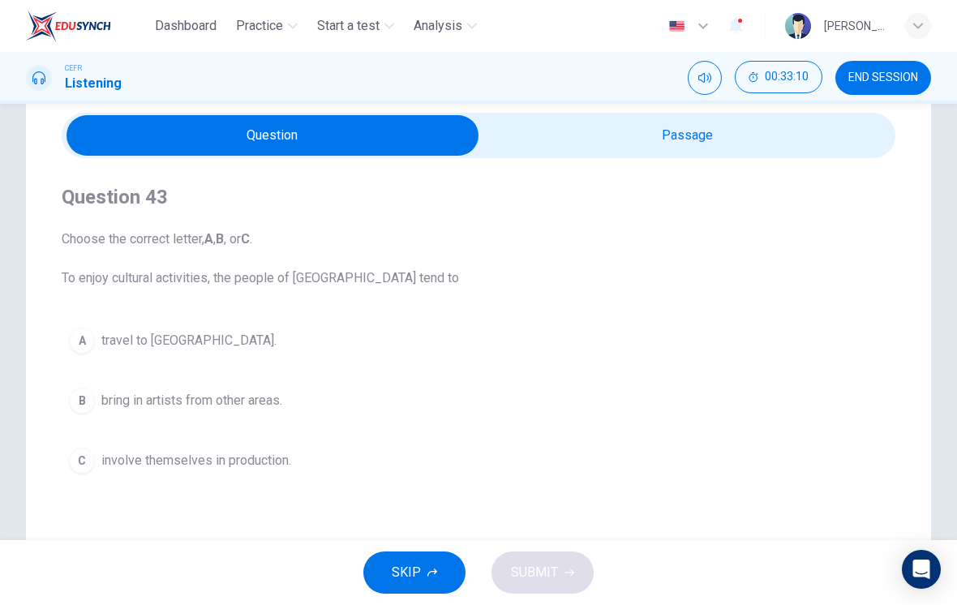
click at [731, 140] on input "checkbox" at bounding box center [272, 135] width 1251 height 41
checkbox input "true"
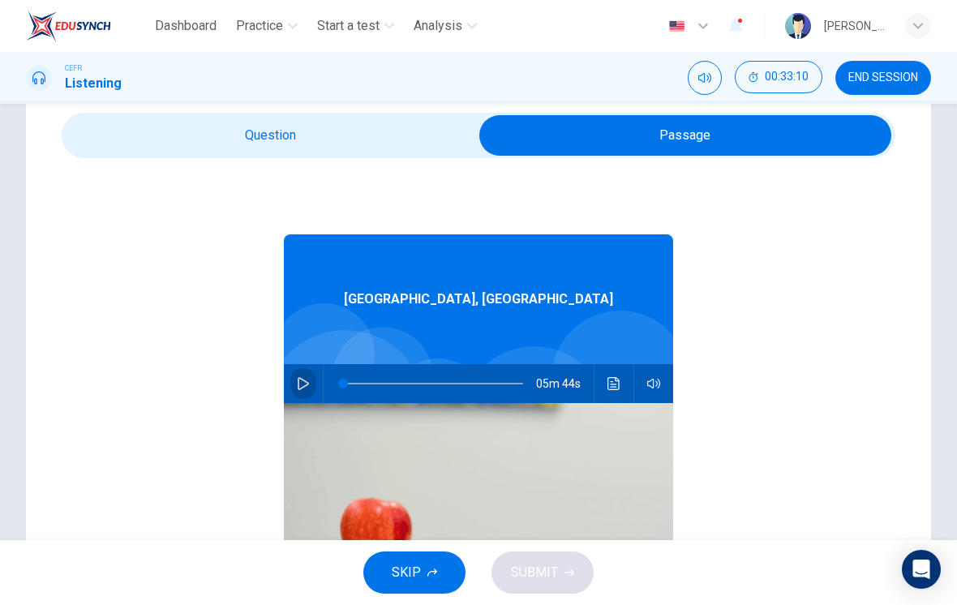
click at [301, 380] on icon "button" at bounding box center [303, 383] width 13 height 13
type input "0"
click at [367, 131] on input "checkbox" at bounding box center [685, 135] width 1251 height 41
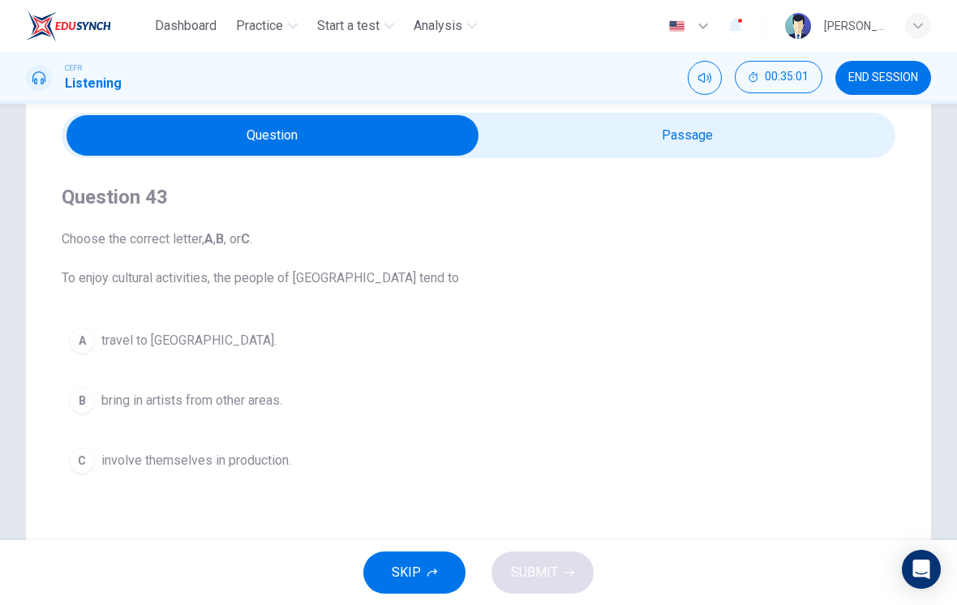
click at [284, 466] on span "involve themselves in production." at bounding box center [196, 460] width 190 height 19
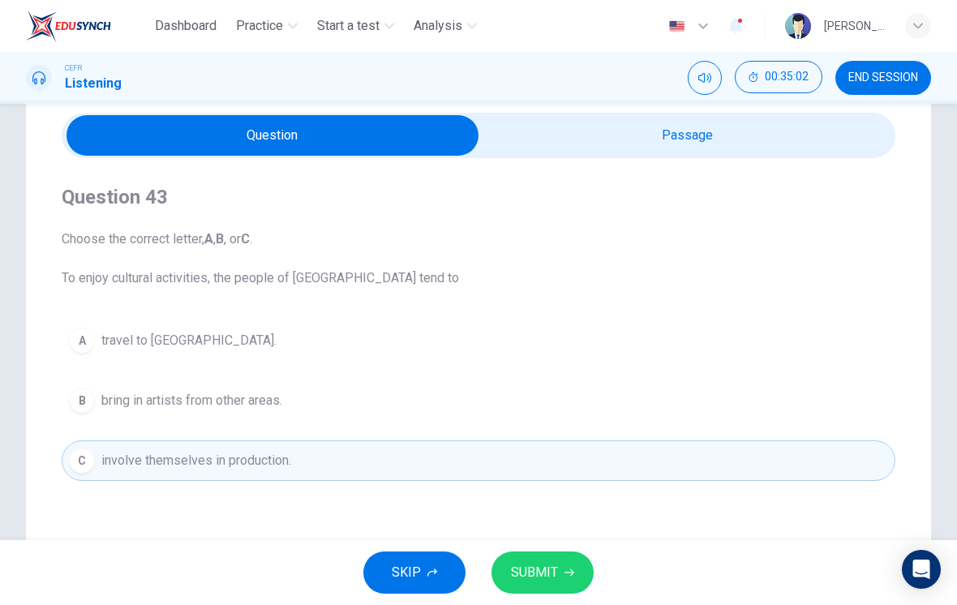
click at [576, 577] on button "SUBMIT" at bounding box center [542, 572] width 102 height 42
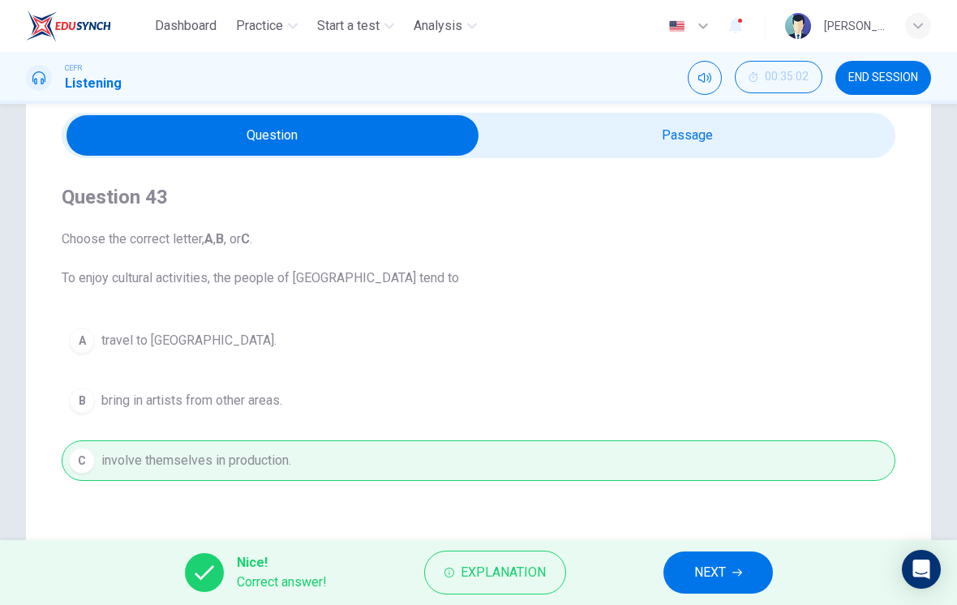
click at [729, 564] on button "NEXT" at bounding box center [717, 572] width 109 height 42
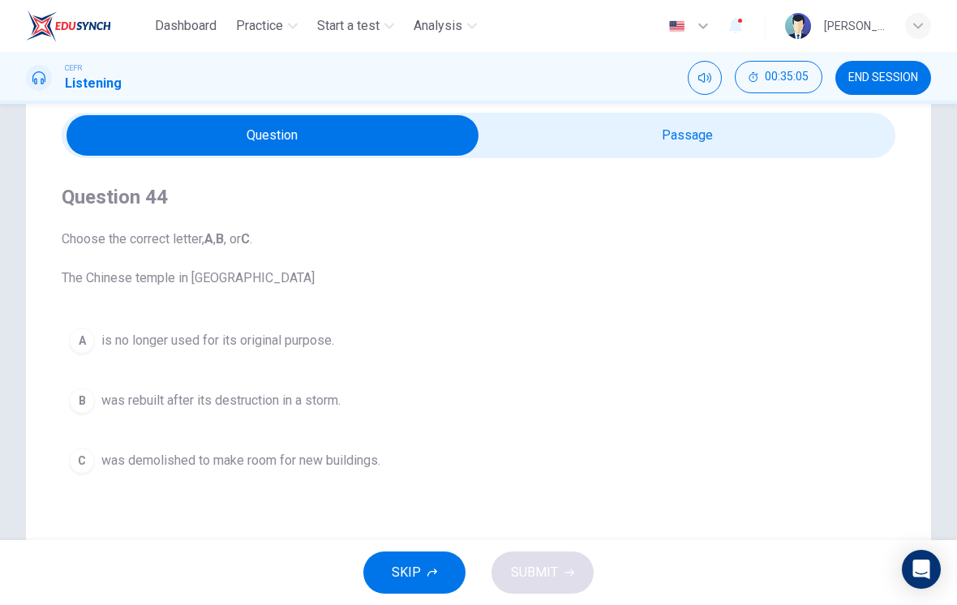
click at [324, 406] on span "was rebuilt after its destruction in a storm." at bounding box center [220, 400] width 239 height 19
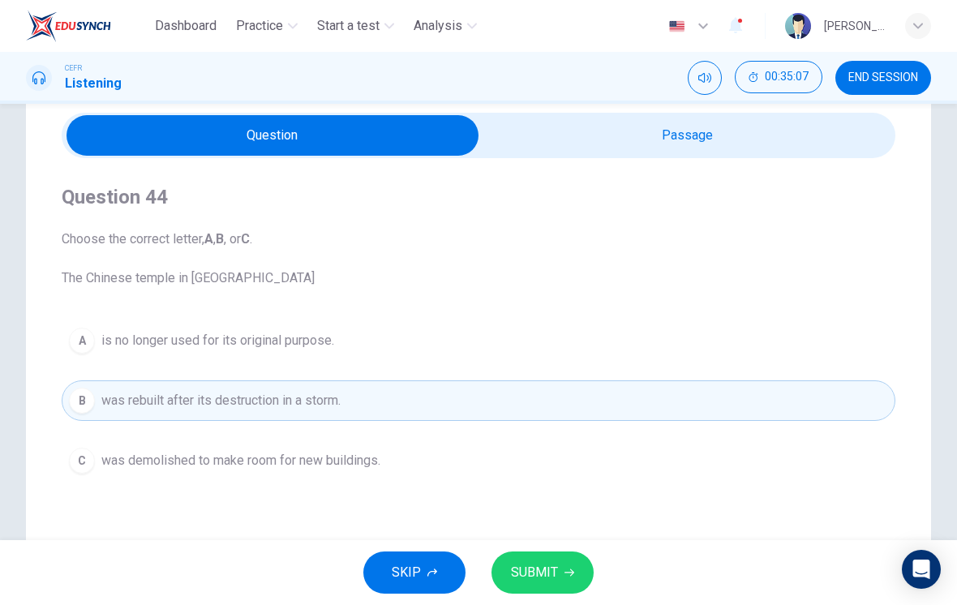
click at [569, 567] on button "SUBMIT" at bounding box center [542, 572] width 102 height 42
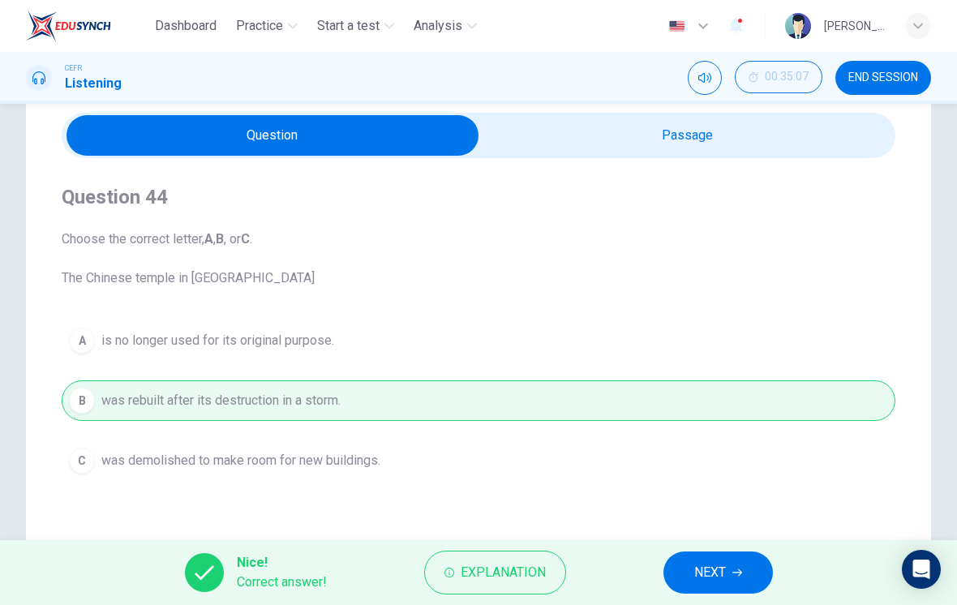
click at [726, 568] on span "NEXT" at bounding box center [710, 572] width 32 height 23
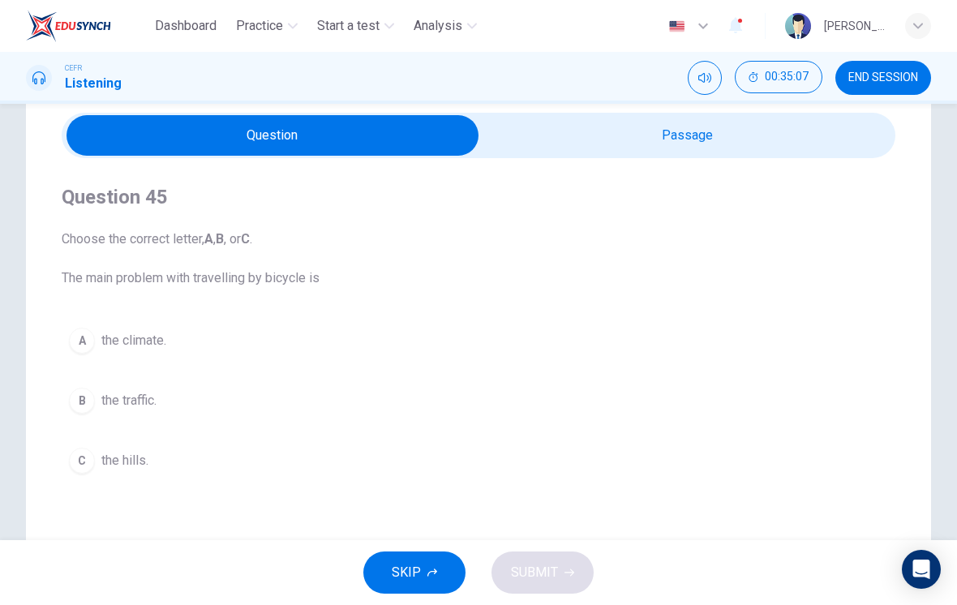
scroll to position [78, 0]
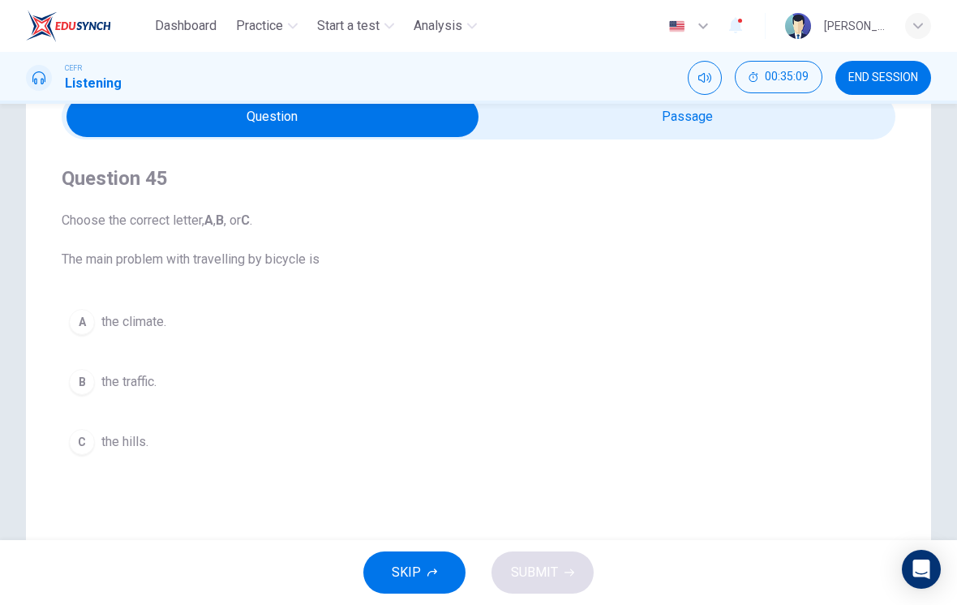
click at [186, 330] on button "A the climate." at bounding box center [479, 322] width 834 height 41
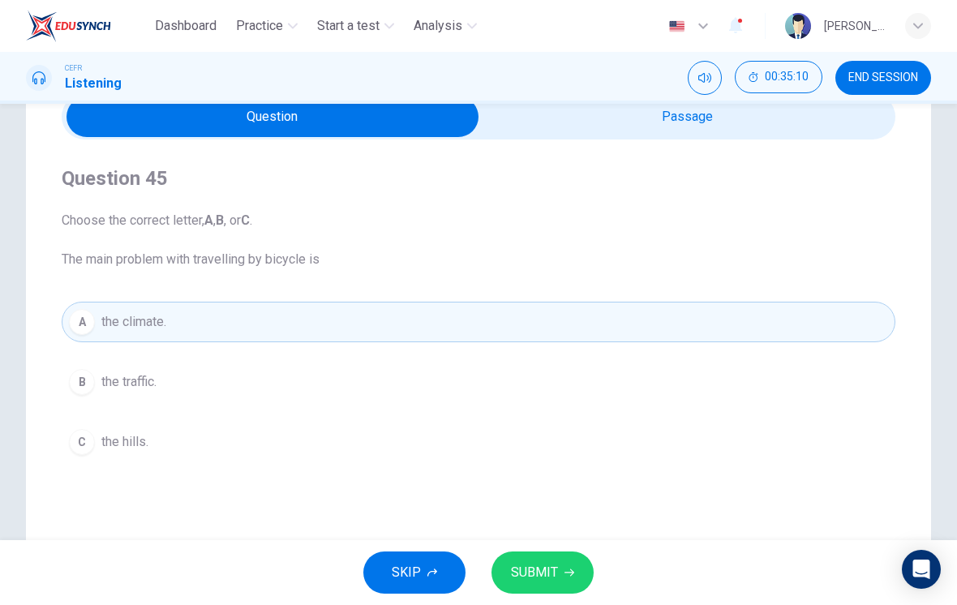
click at [565, 578] on button "SUBMIT" at bounding box center [542, 572] width 102 height 42
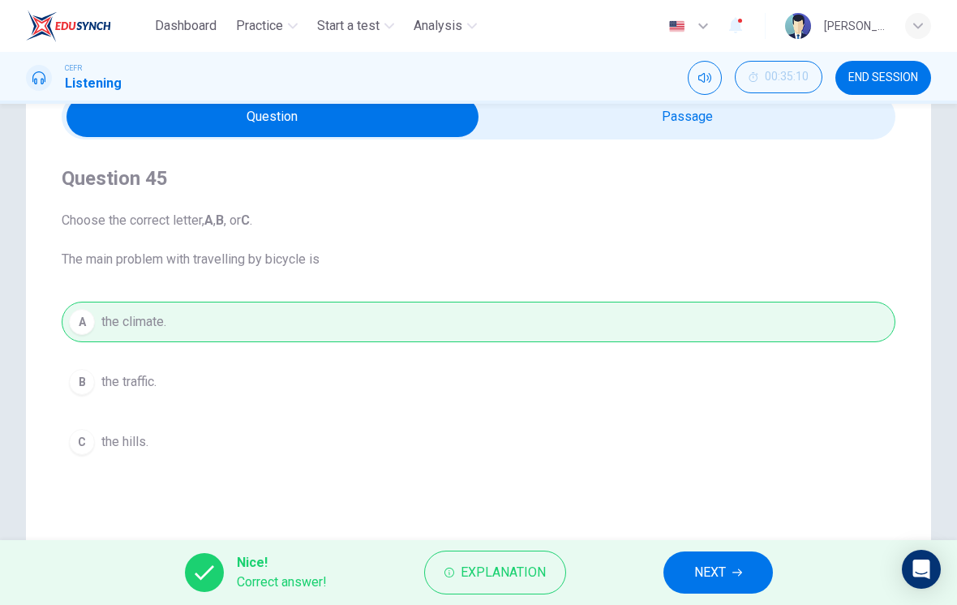
click at [724, 574] on span "NEXT" at bounding box center [710, 572] width 32 height 23
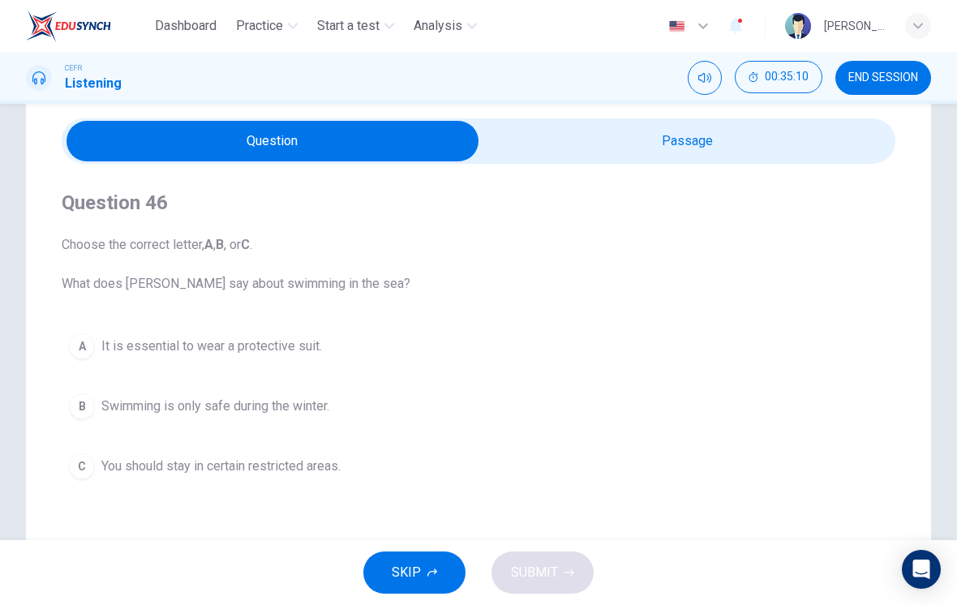
scroll to position [51, 0]
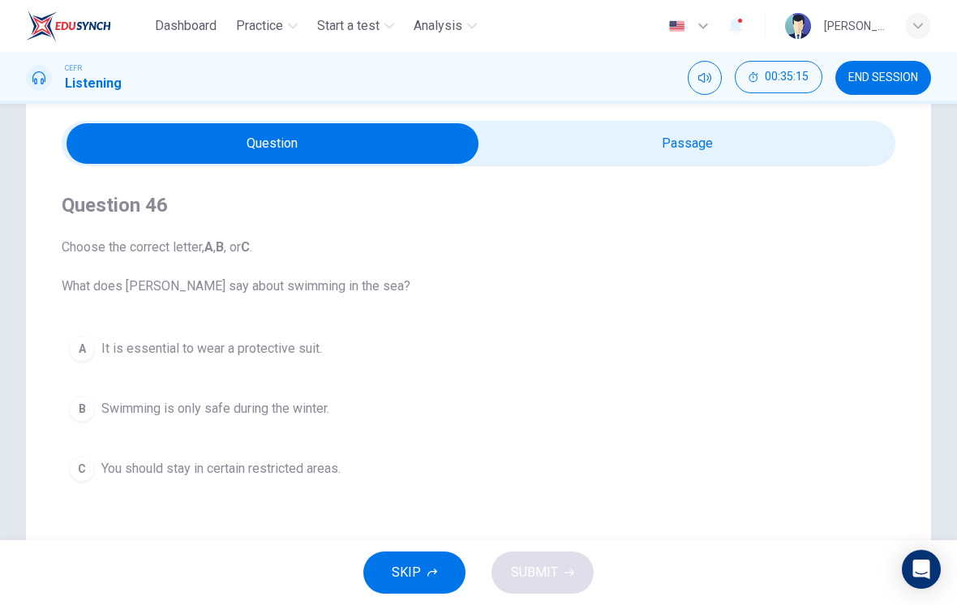
click at [372, 473] on button "C You should stay in certain restricted areas." at bounding box center [479, 468] width 834 height 41
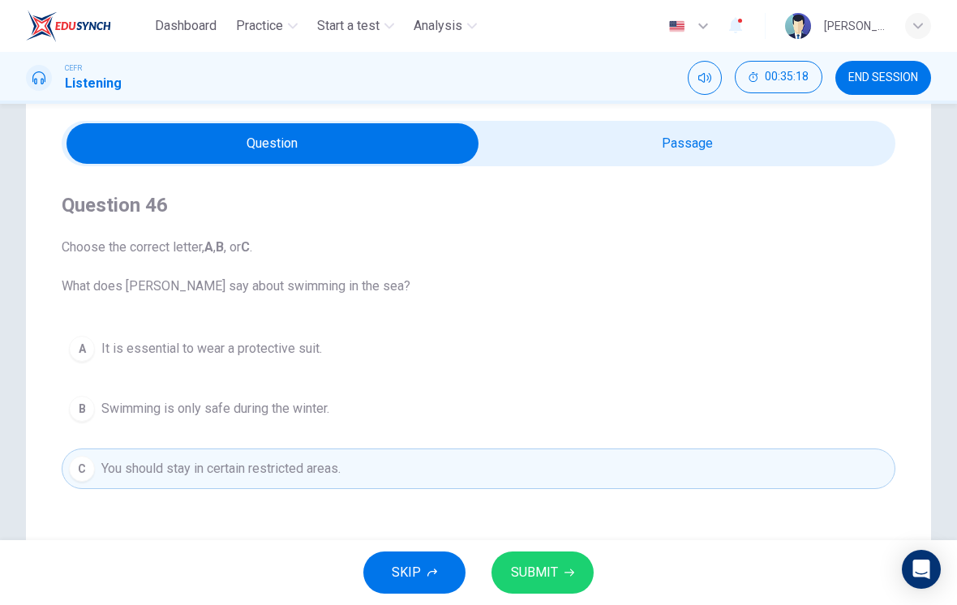
click at [746, 420] on button "B Swimming is only safe during the winter." at bounding box center [479, 408] width 834 height 41
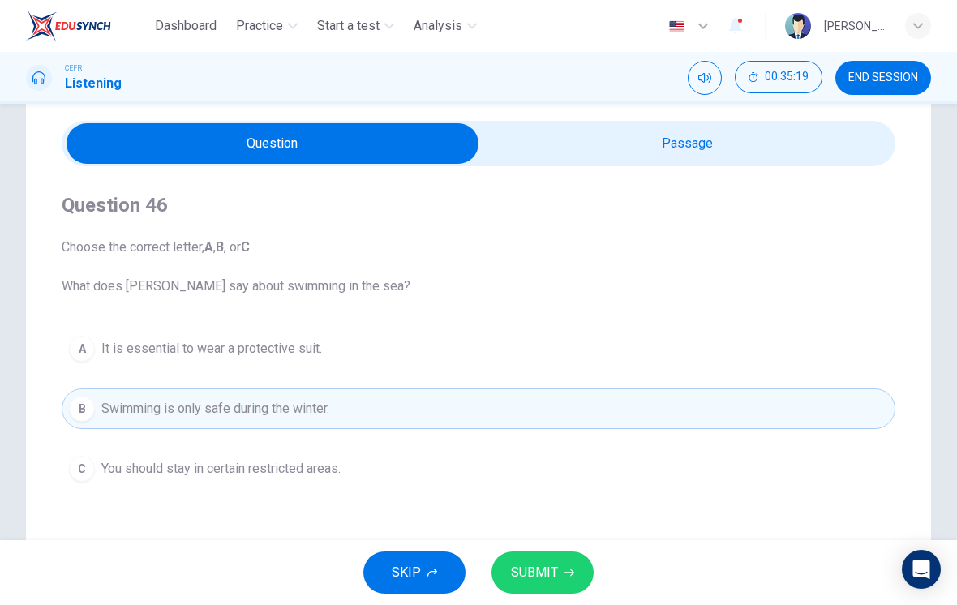
click at [789, 152] on input "checkbox" at bounding box center [272, 143] width 1251 height 41
checkbox input "true"
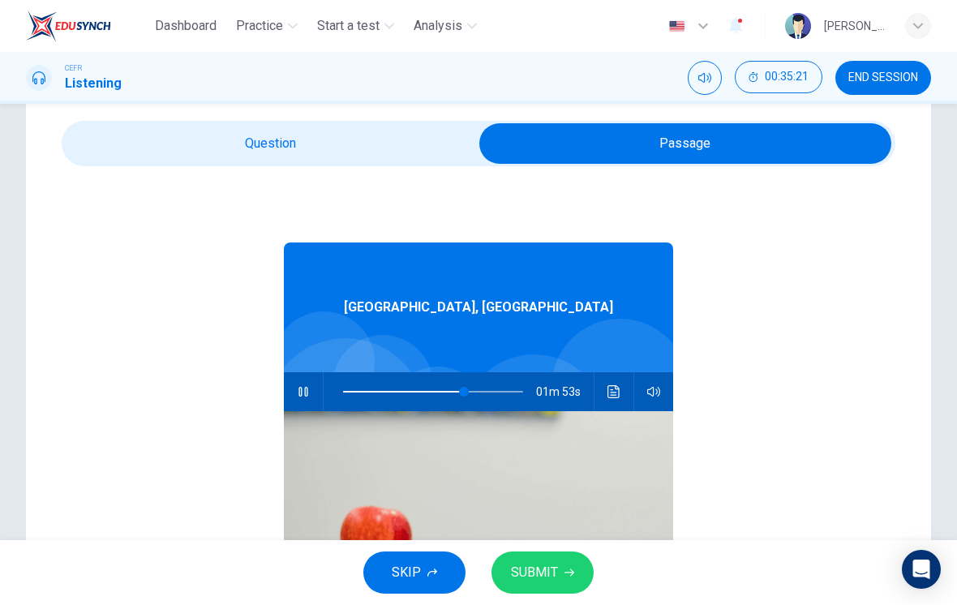
click at [465, 393] on span at bounding box center [464, 392] width 10 height 10
type input "67"
click at [363, 135] on input "checkbox" at bounding box center [685, 143] width 1251 height 41
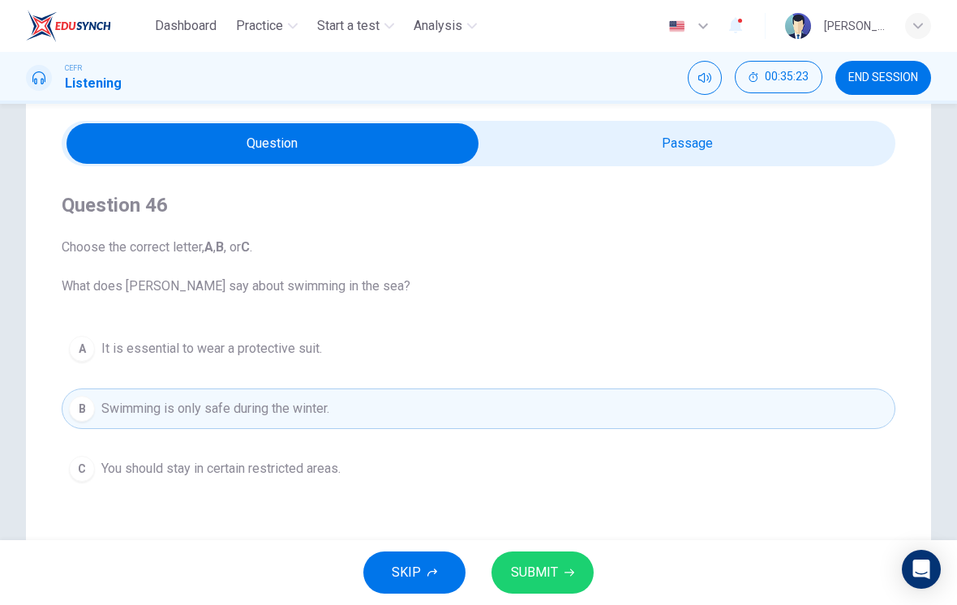
click at [693, 149] on input "checkbox" at bounding box center [272, 143] width 1251 height 41
checkbox input "true"
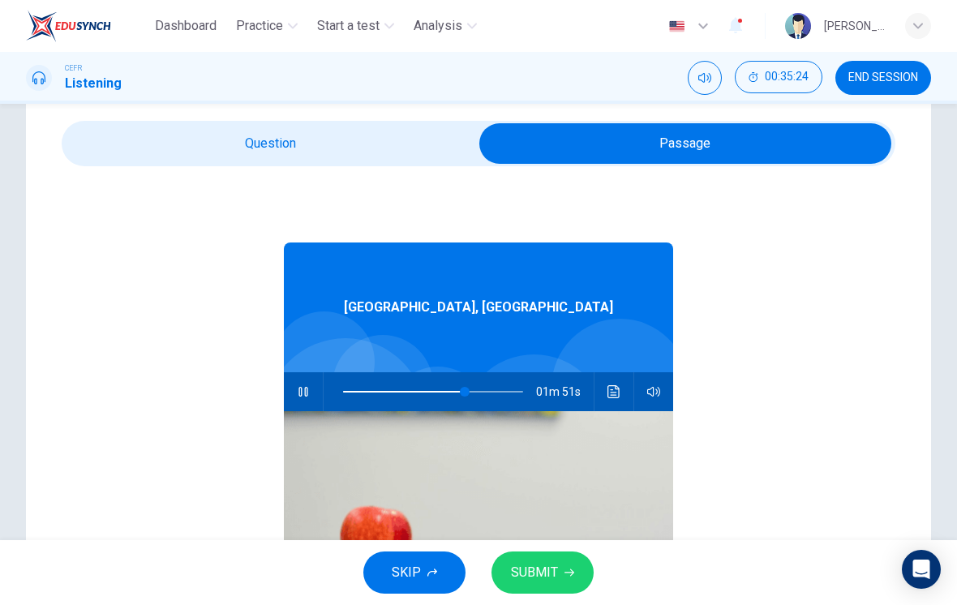
click at [460, 394] on span at bounding box center [465, 392] width 10 height 10
type input "62"
click at [393, 154] on input "checkbox" at bounding box center [685, 143] width 1251 height 41
checkbox input "false"
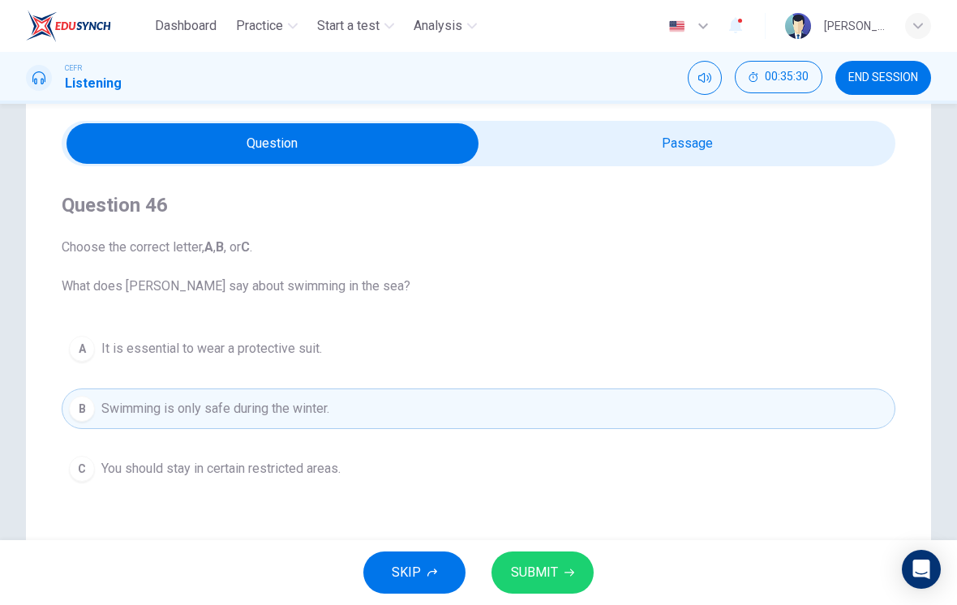
type input "64"
click at [804, 152] on input "checkbox" at bounding box center [272, 143] width 1251 height 41
checkbox input "true"
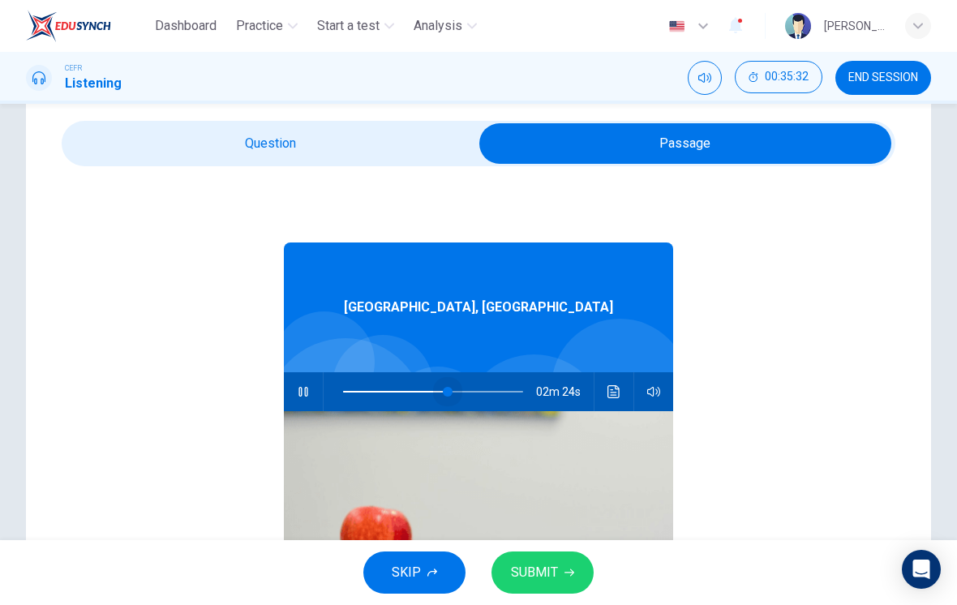
click at [448, 393] on span at bounding box center [448, 392] width 10 height 10
click at [433, 397] on span at bounding box center [432, 392] width 10 height 10
type input "50"
click at [412, 150] on input "checkbox" at bounding box center [685, 143] width 1251 height 41
checkbox input "false"
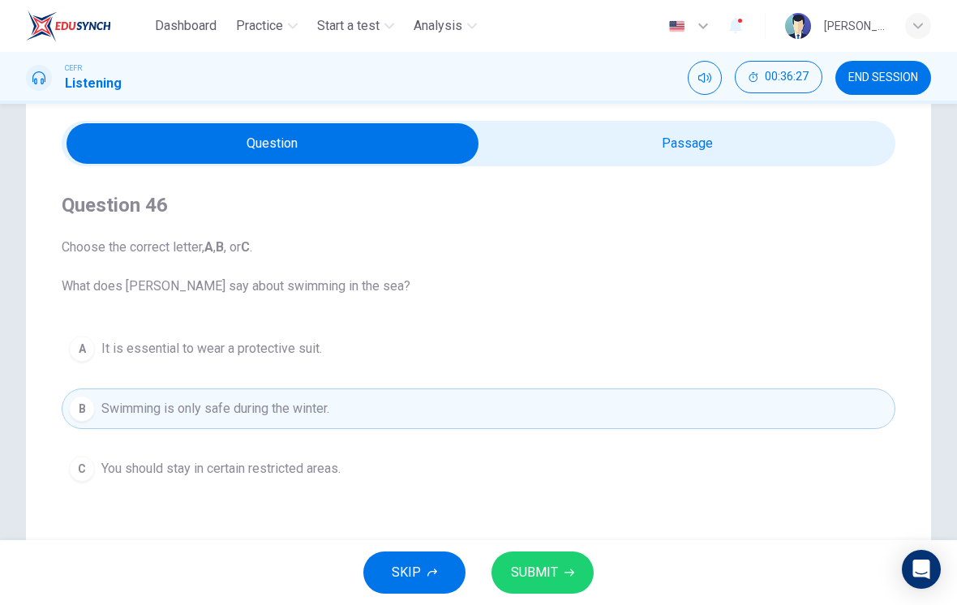
click at [357, 466] on button "C You should stay in certain restricted areas." at bounding box center [479, 468] width 834 height 41
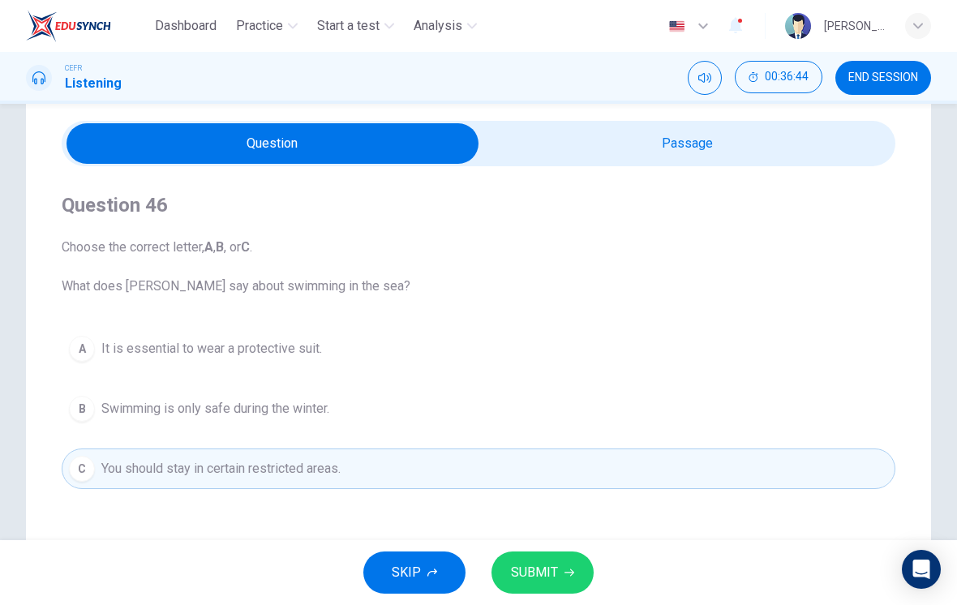
click at [489, 358] on button "A It is essential to wear a protective suit." at bounding box center [479, 348] width 834 height 41
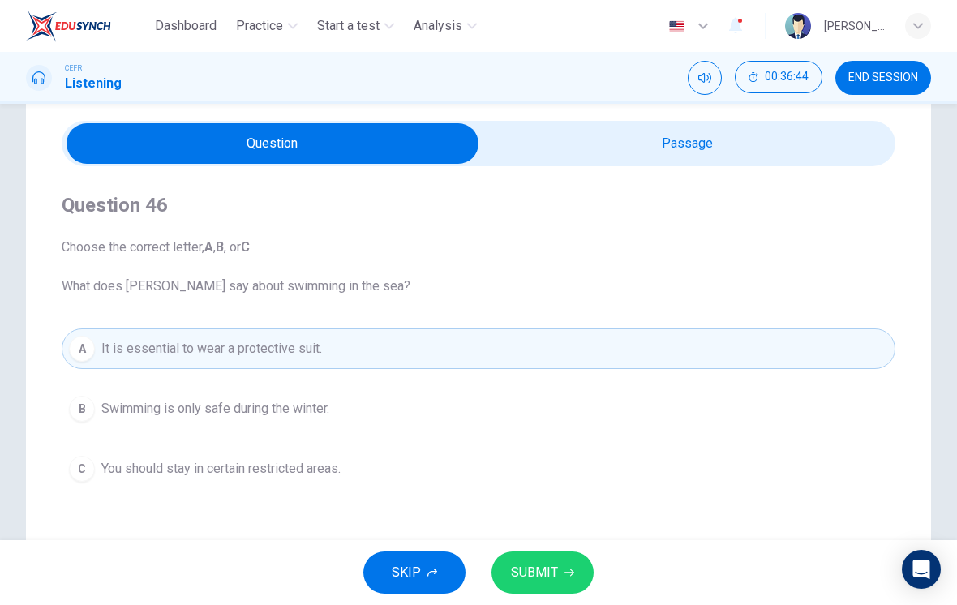
click at [556, 567] on span "SUBMIT" at bounding box center [534, 572] width 47 height 23
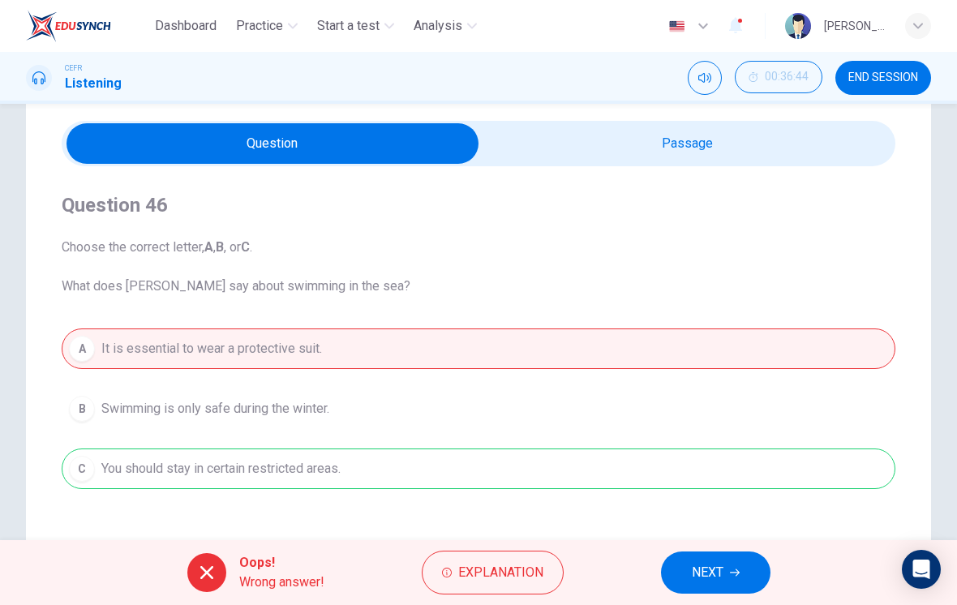
click at [700, 590] on button "NEXT" at bounding box center [715, 572] width 109 height 42
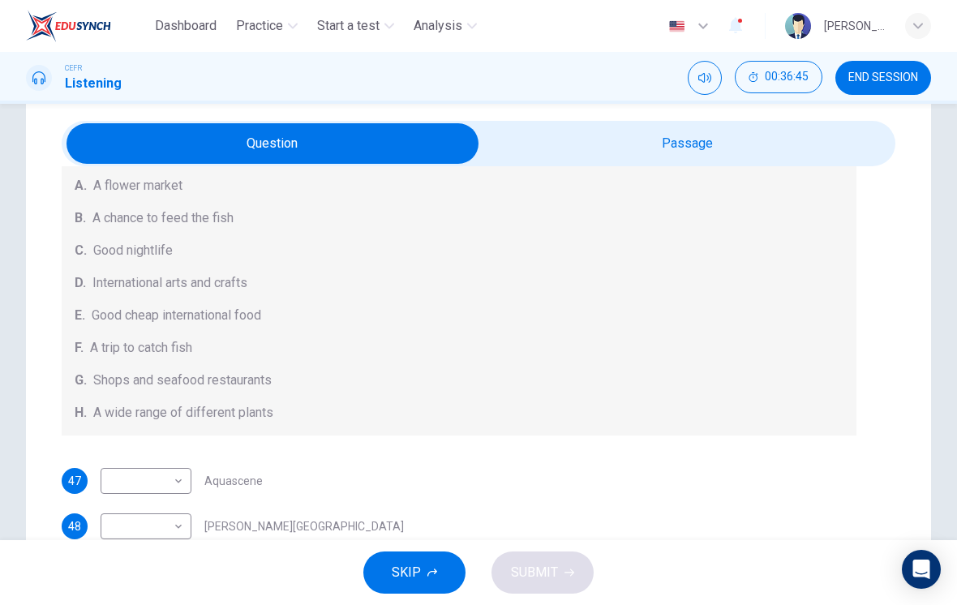
click at [850, 500] on div "47 ​ ​ Aquascene 48 ​ ​ [PERSON_NAME][GEOGRAPHIC_DATA] 49 ​ ​ [GEOGRAPHIC_DATA]…" at bounding box center [459, 572] width 795 height 208
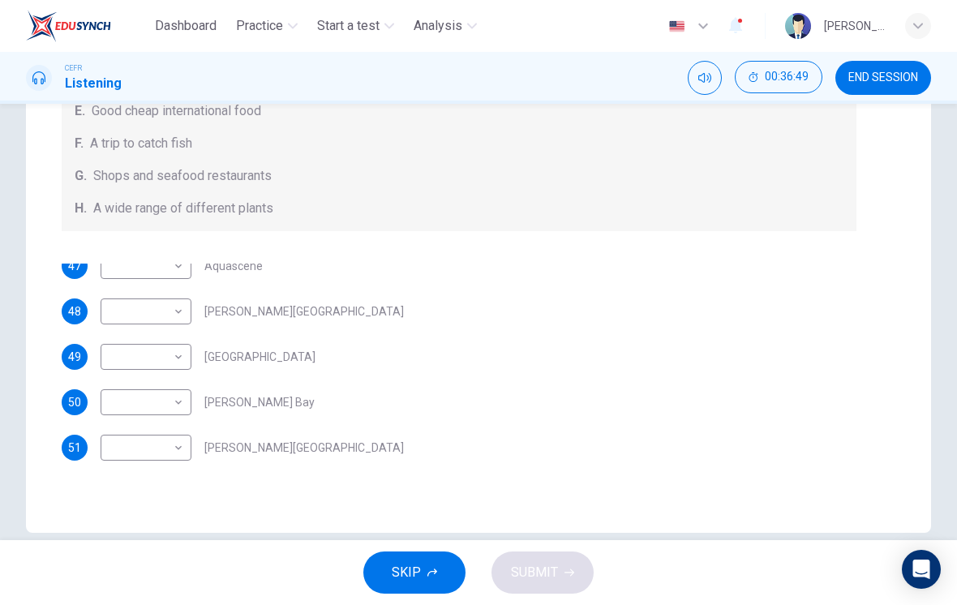
scroll to position [254, 0]
click at [440, 370] on div "49 ​ ​ [GEOGRAPHIC_DATA]" at bounding box center [459, 358] width 795 height 26
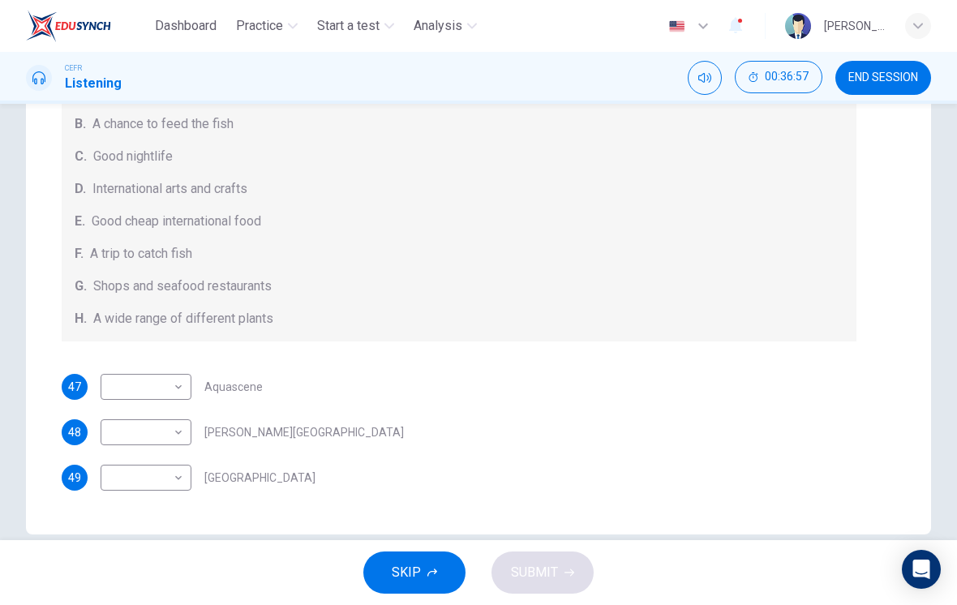
scroll to position [72, 0]
click at [168, 384] on body "Dashboard Practice Start a test Analysis English en ​ [PERSON_NAME] [PERSON_NAM…" at bounding box center [478, 302] width 957 height 605
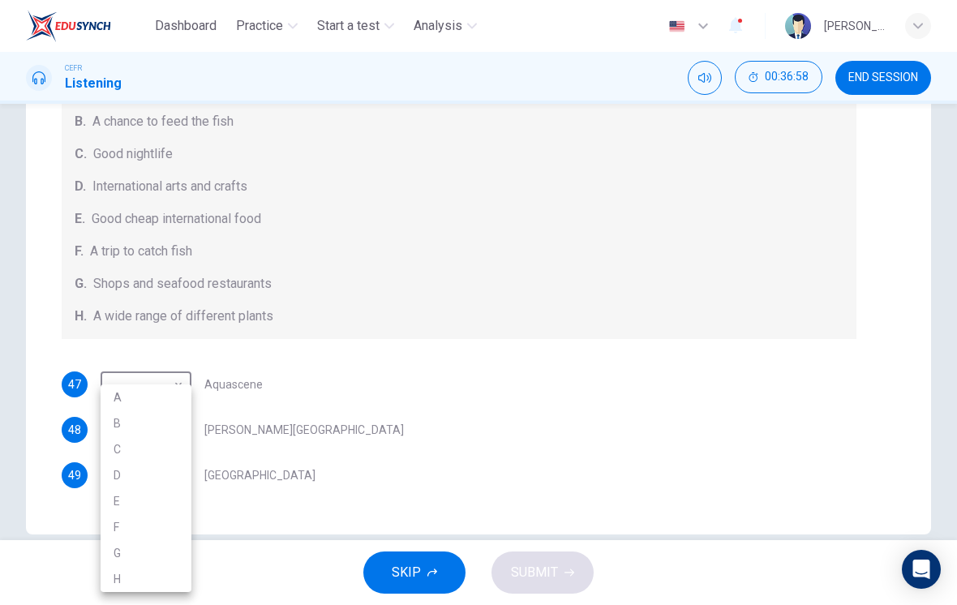
click at [172, 431] on li "B" at bounding box center [146, 423] width 91 height 26
type input "B"
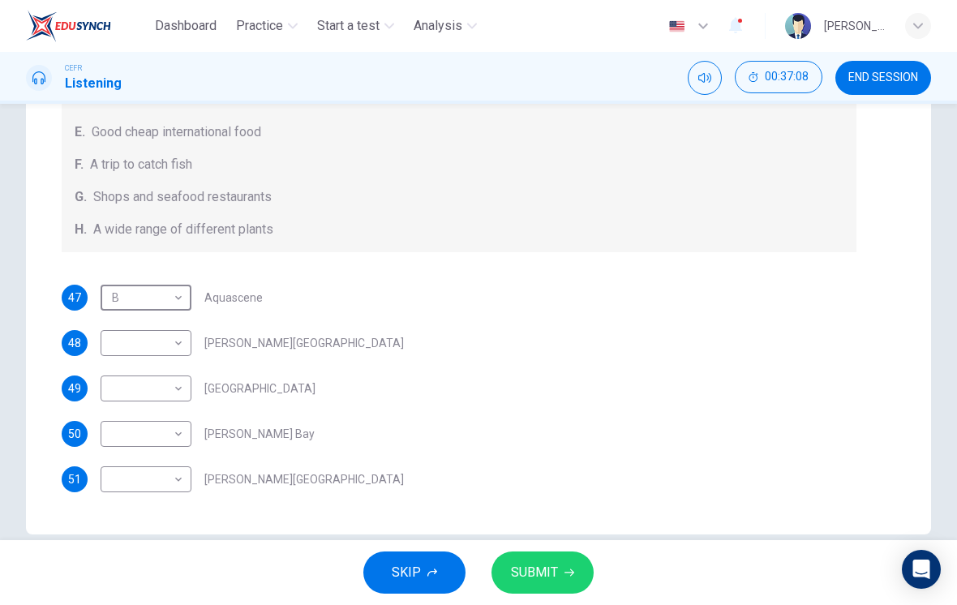
scroll to position [0, 0]
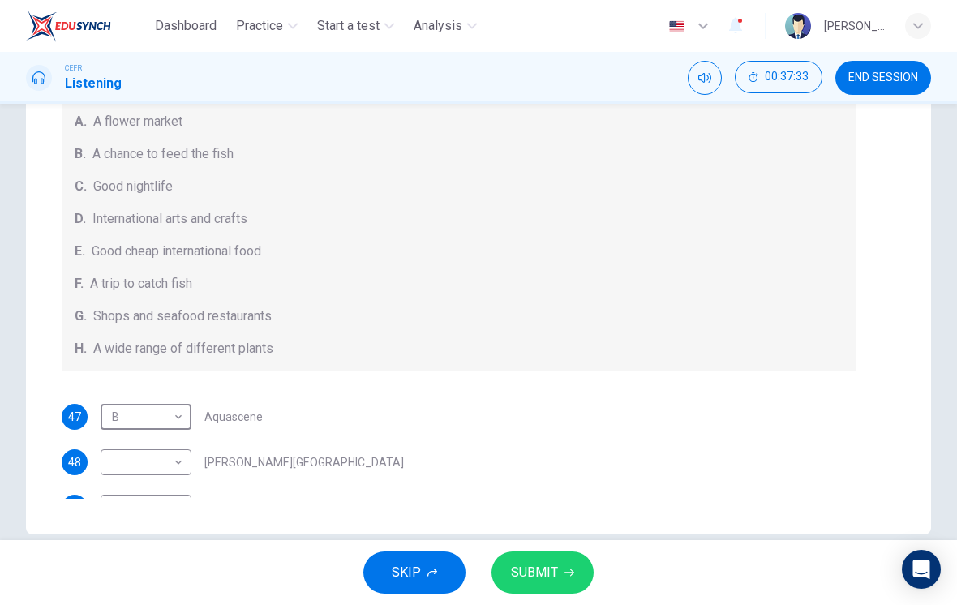
click at [777, 397] on div "Questions 47 - 51 Choose your answers from the box and write the correct letter…" at bounding box center [459, 281] width 795 height 714
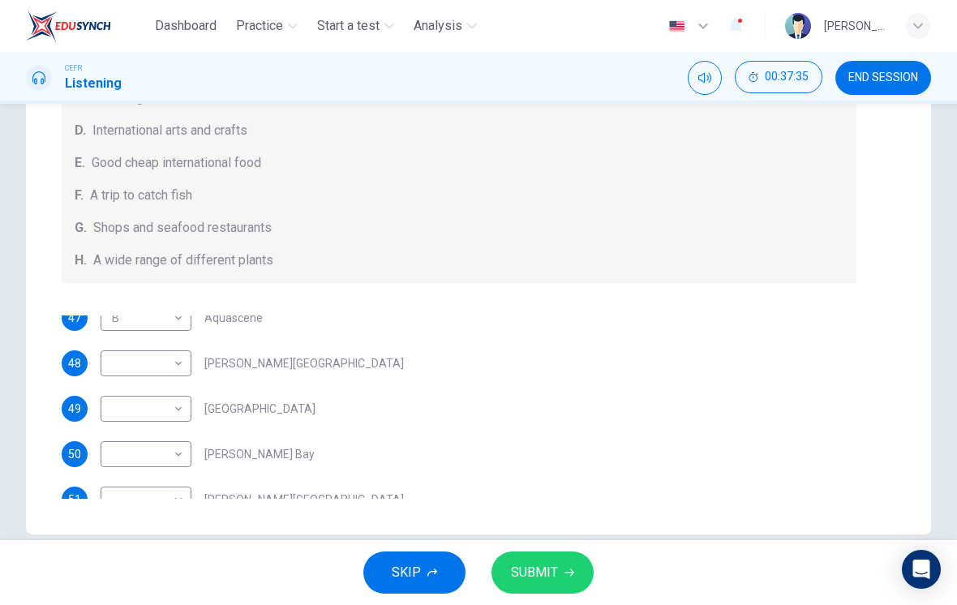
scroll to position [11, 0]
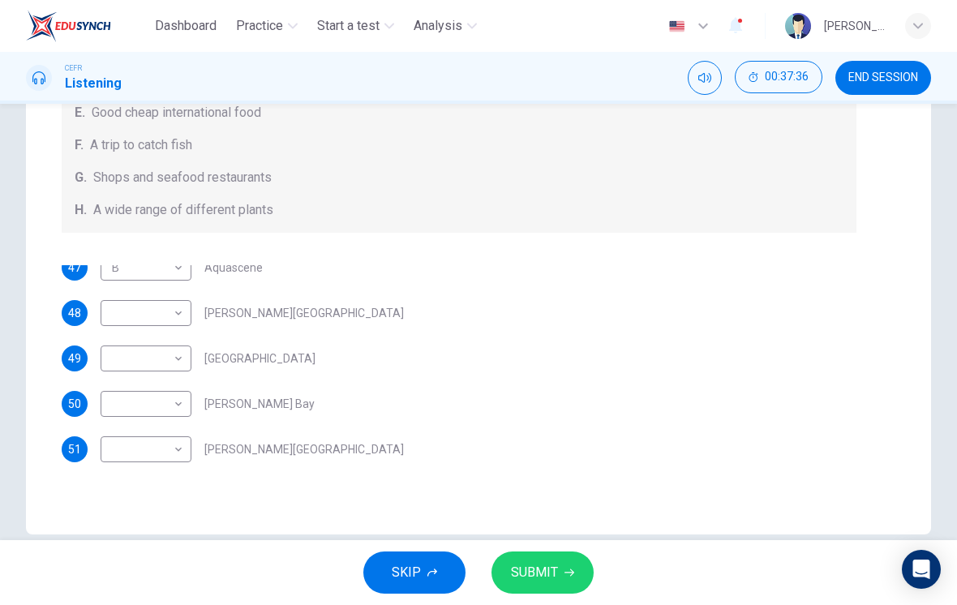
click at [780, 375] on div "47 B B ​ Aquascene 48 ​ ​ [PERSON_NAME][GEOGRAPHIC_DATA] 49 ​ ​ [GEOGRAPHIC_DAT…" at bounding box center [459, 369] width 795 height 208
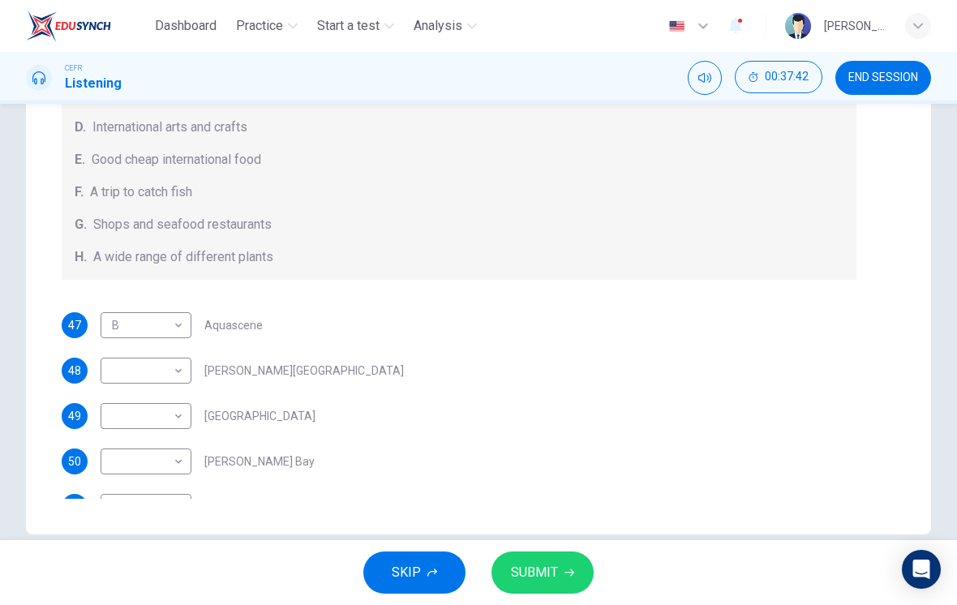
scroll to position [139, 0]
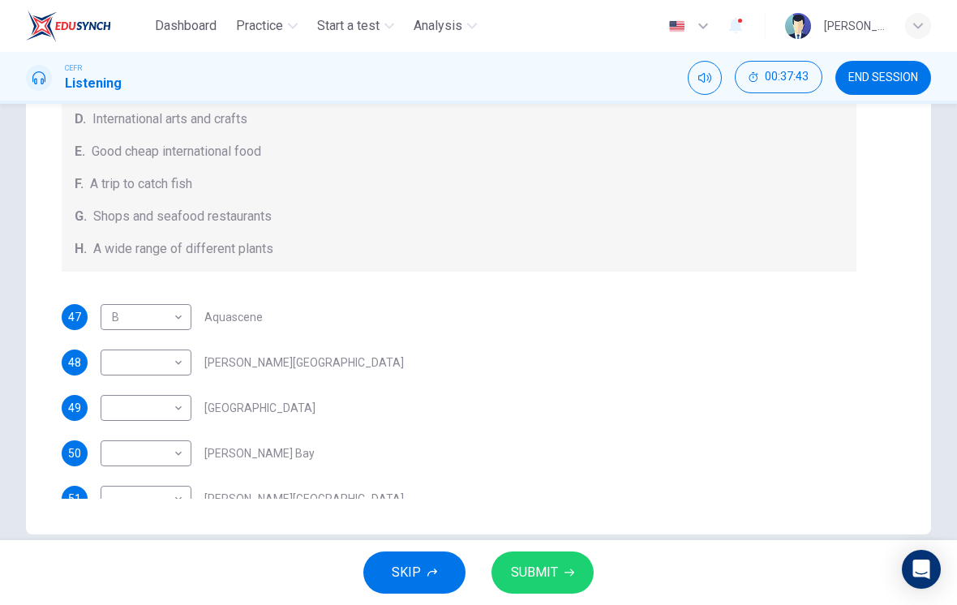
click at [174, 412] on body "Dashboard Practice Start a test Analysis English en ​ [PERSON_NAME] [PERSON_NAM…" at bounding box center [478, 302] width 957 height 605
click at [161, 553] on li "G" at bounding box center [146, 553] width 91 height 26
type input "G"
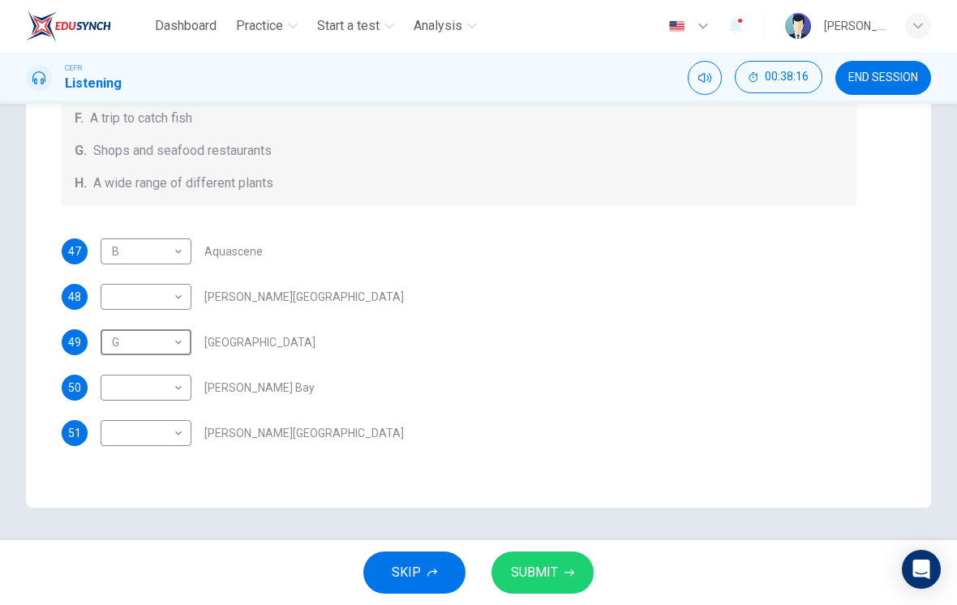
scroll to position [0, 0]
click at [174, 433] on body "Dashboard Practice Start a test Analysis English en ​ [PERSON_NAME] [PERSON_NAM…" at bounding box center [478, 302] width 957 height 605
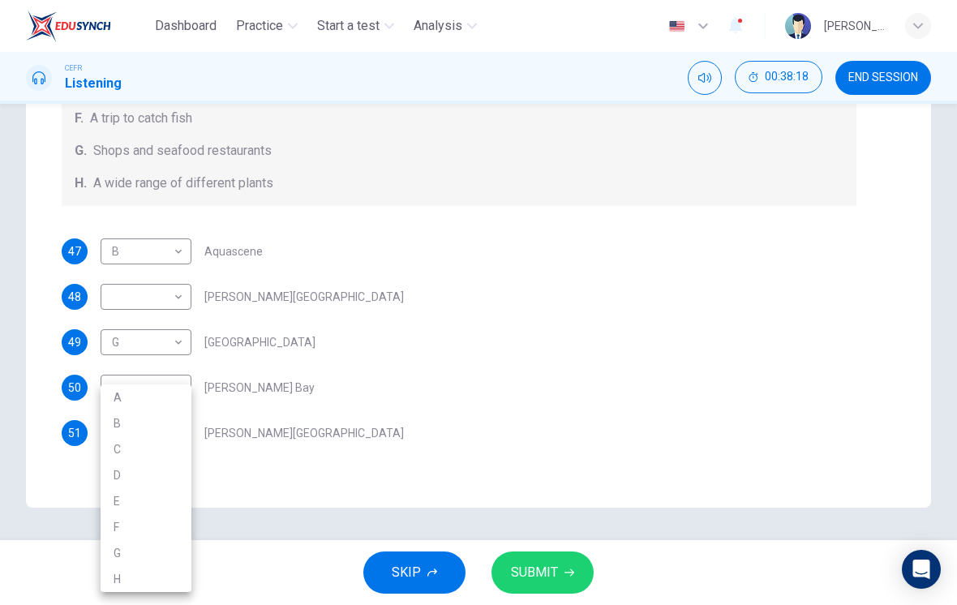
click at [444, 273] on div at bounding box center [478, 302] width 957 height 605
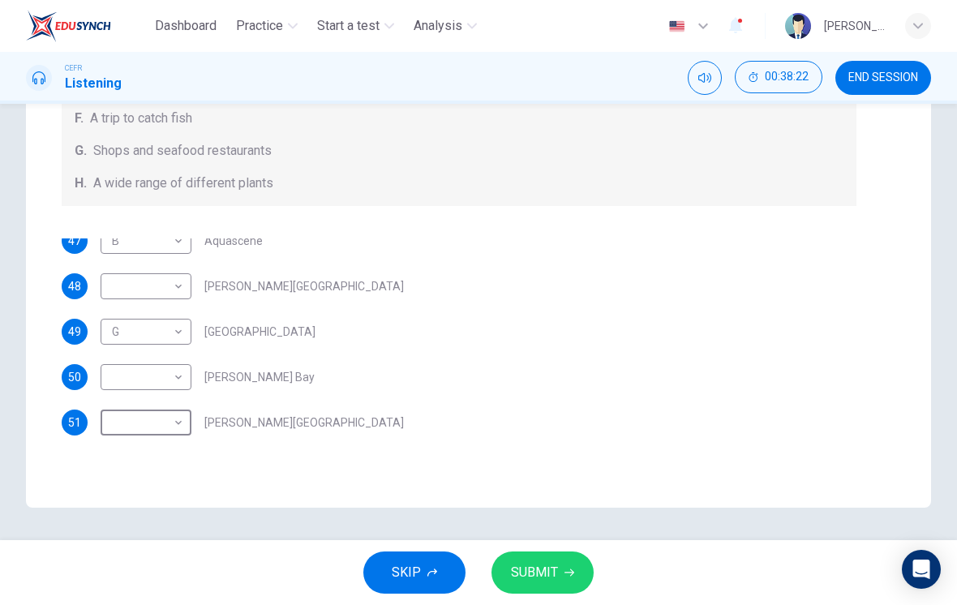
click at [174, 425] on body "Dashboard Practice Start a test Analysis English en ​ [PERSON_NAME] [PERSON_NAM…" at bounding box center [478, 302] width 957 height 605
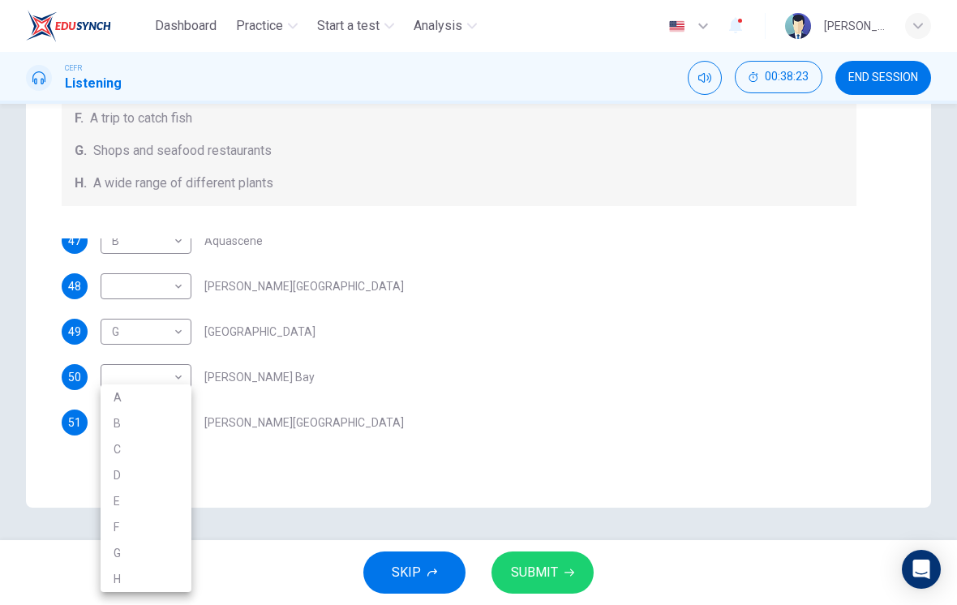
click at [165, 451] on li "C" at bounding box center [146, 449] width 91 height 26
type input "C"
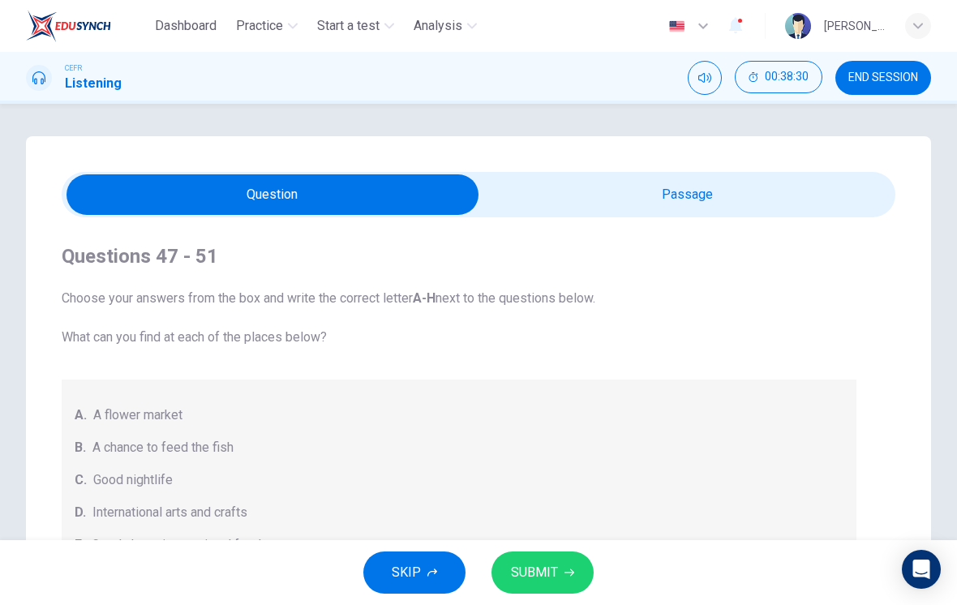
click at [714, 191] on input "checkbox" at bounding box center [272, 194] width 1251 height 41
checkbox input "true"
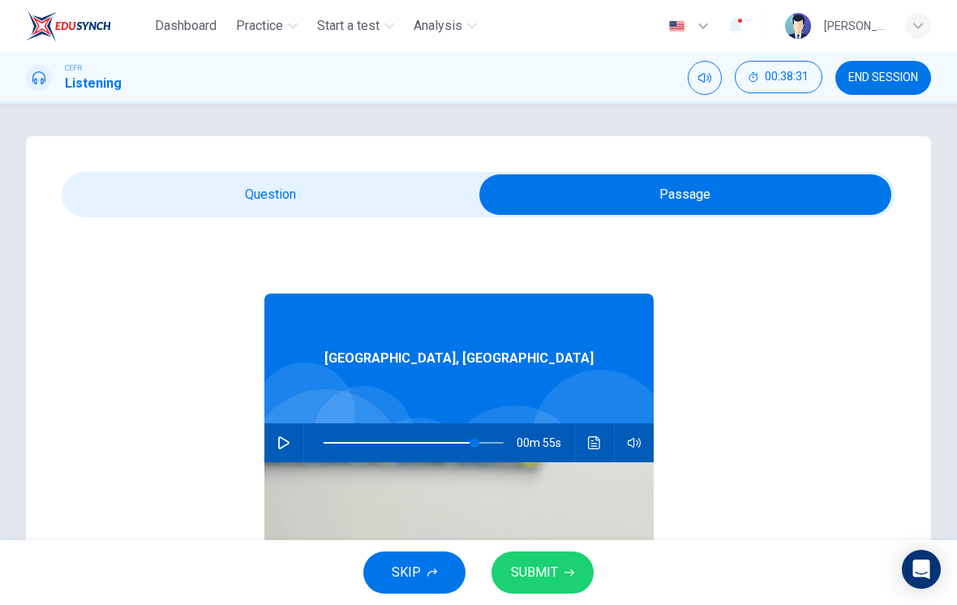
click at [475, 440] on span at bounding box center [475, 443] width 10 height 10
click at [292, 436] on button "button" at bounding box center [284, 442] width 26 height 39
click at [459, 445] on span at bounding box center [459, 443] width 10 height 10
click at [447, 443] on span at bounding box center [446, 443] width 10 height 10
click at [457, 442] on span at bounding box center [457, 443] width 10 height 10
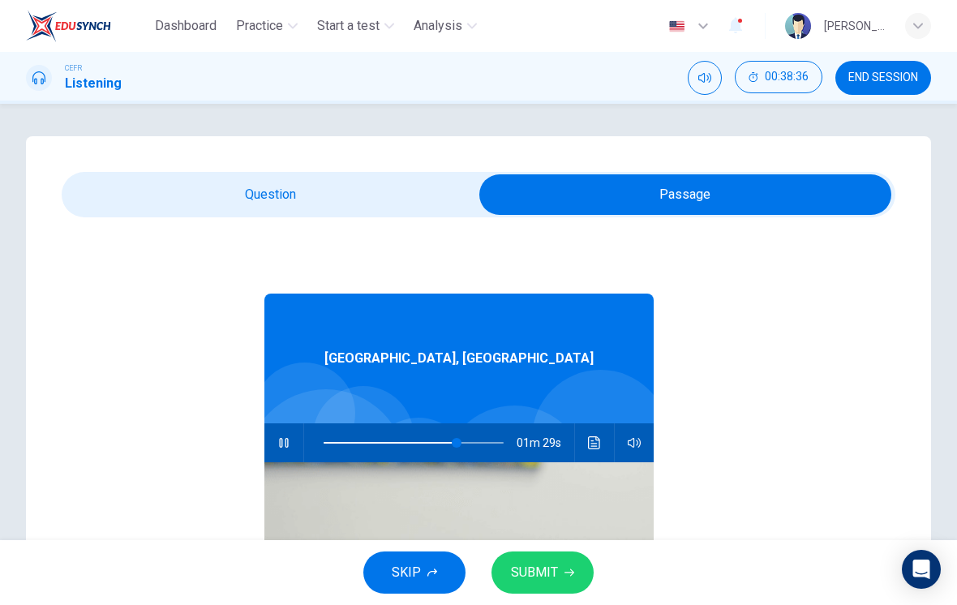
type input "74"
click at [412, 212] on input "checkbox" at bounding box center [685, 194] width 1251 height 41
checkbox input "false"
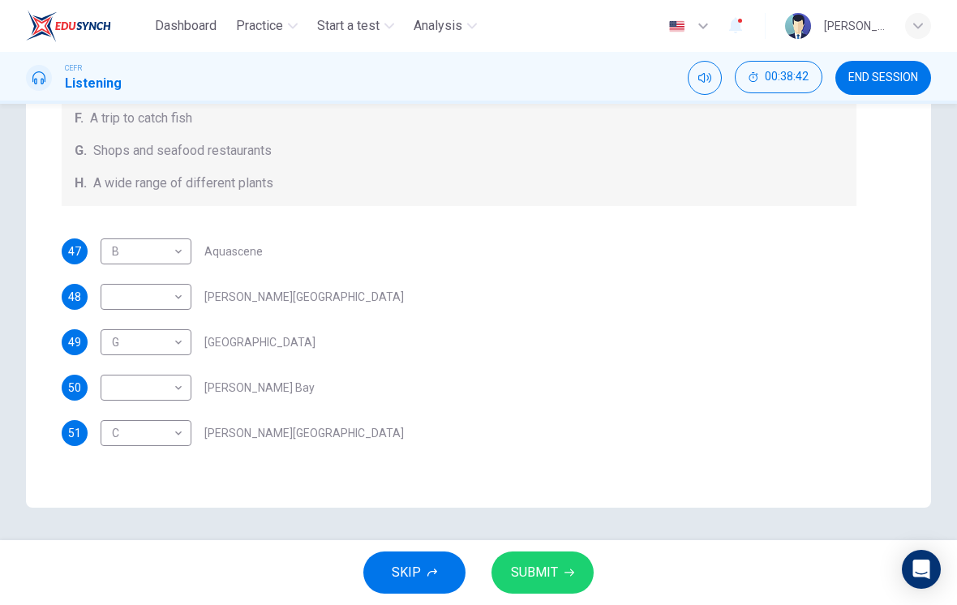
click at [789, 300] on div "47 B B ​ Aquascene 48 ​ ​ [PERSON_NAME][GEOGRAPHIC_DATA] 49 G G ​ [GEOGRAPHIC_D…" at bounding box center [459, 342] width 795 height 208
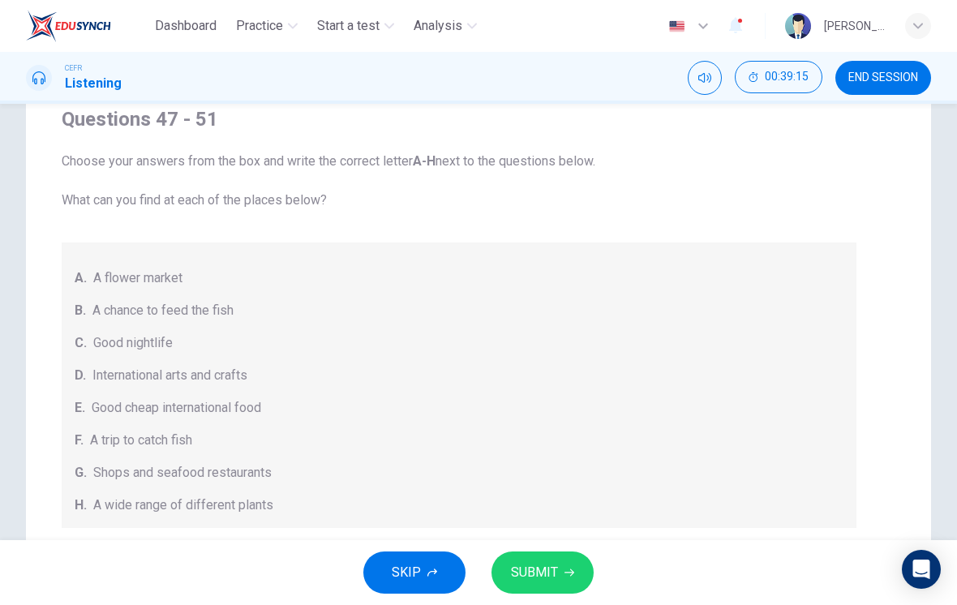
type input "85"
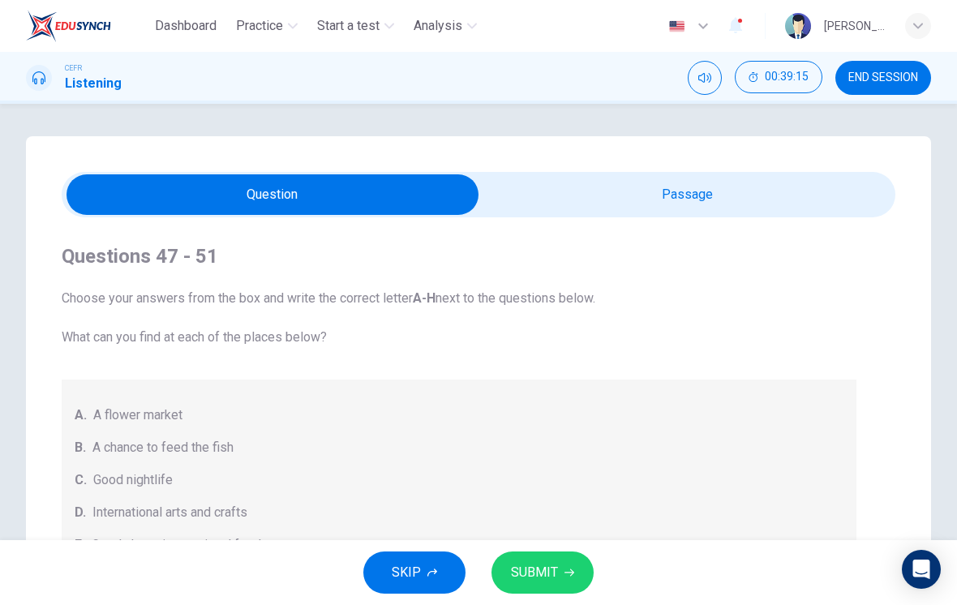
click at [840, 198] on input "checkbox" at bounding box center [272, 194] width 1251 height 41
checkbox input "true"
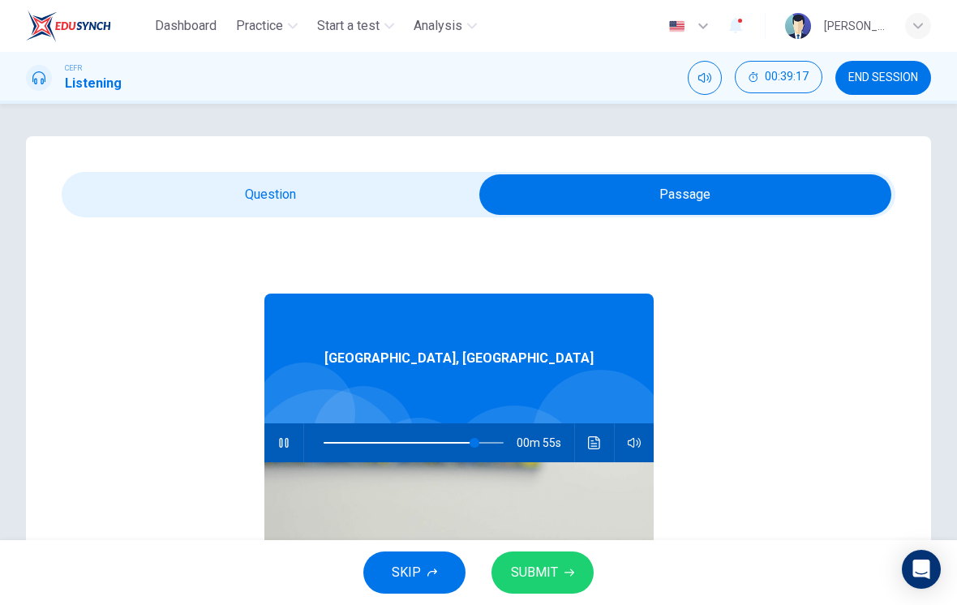
click at [474, 444] on span at bounding box center [475, 443] width 10 height 10
click at [468, 440] on span at bounding box center [468, 443] width 10 height 10
type input "81"
click at [422, 207] on input "checkbox" at bounding box center [685, 194] width 1251 height 41
checkbox input "false"
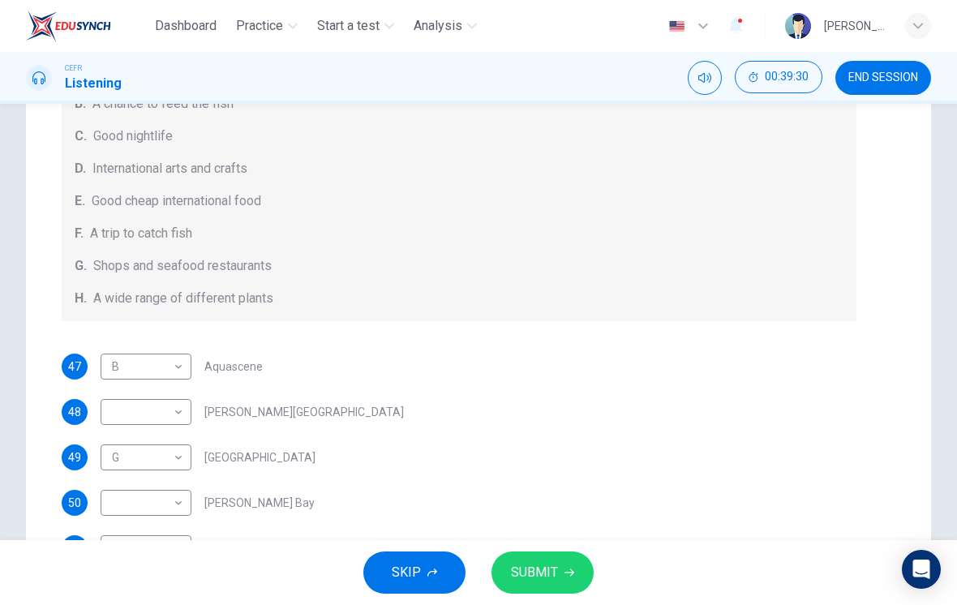
scroll to position [167, 0]
click at [178, 410] on body "Dashboard Practice Start a test Analysis English en ​ [PERSON_NAME] [PERSON_NAM…" at bounding box center [478, 302] width 957 height 605
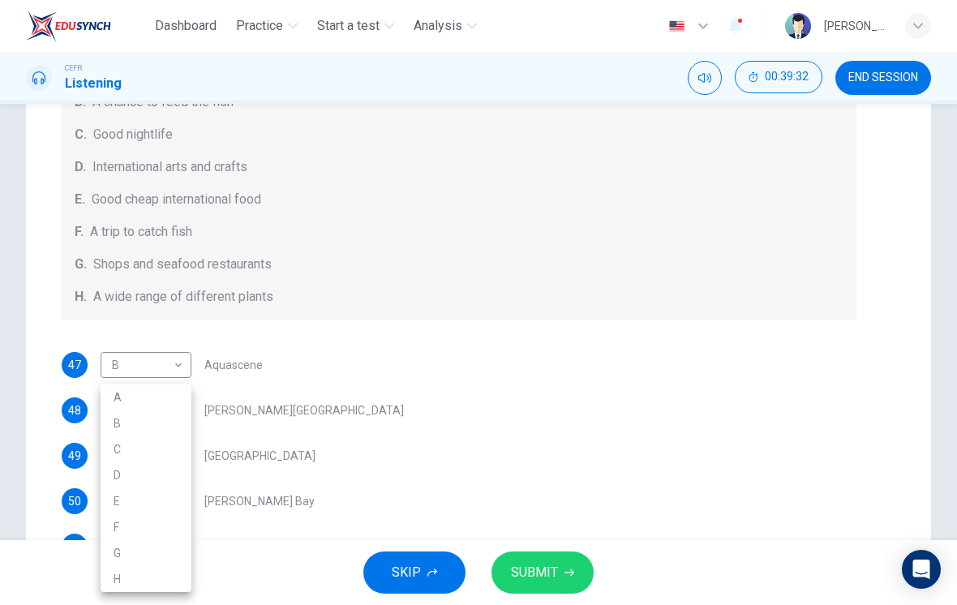
click at [152, 499] on li "E" at bounding box center [146, 501] width 91 height 26
type input "E"
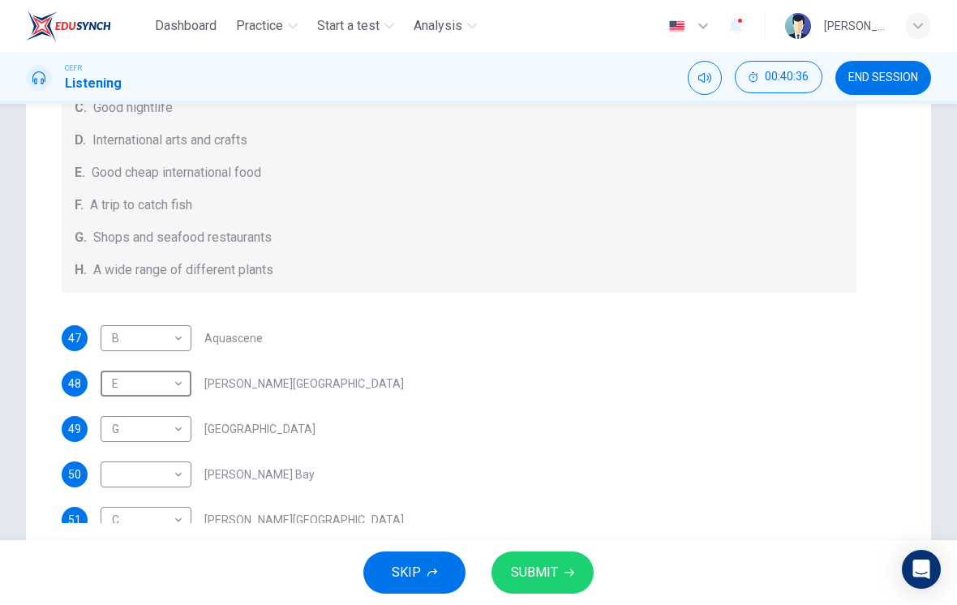
scroll to position [147, 0]
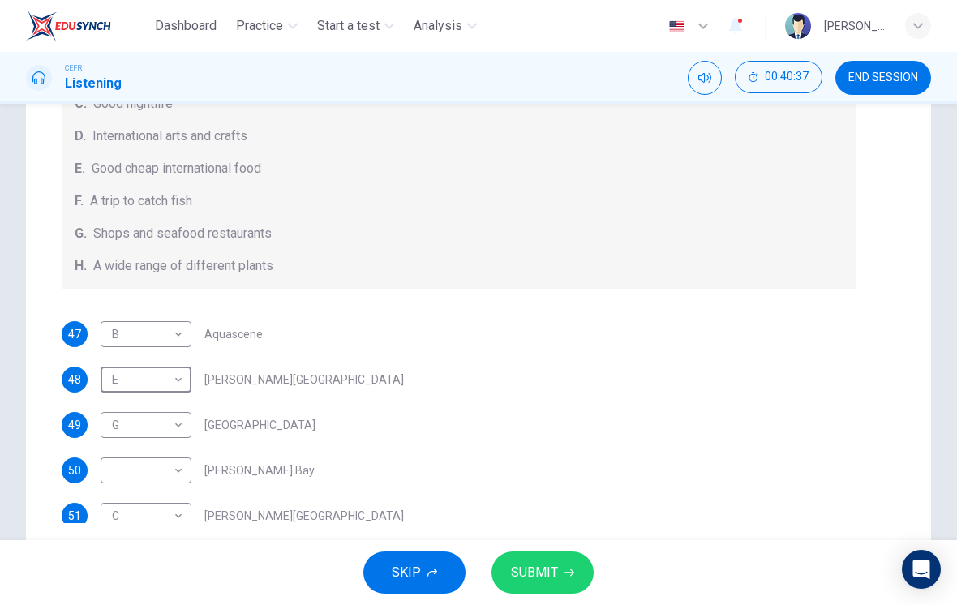
click at [178, 480] on body "Dashboard Practice Start a test Analysis English en ​ [PERSON_NAME] [PERSON_NAM…" at bounding box center [478, 302] width 957 height 605
click at [168, 577] on li "H" at bounding box center [146, 579] width 91 height 26
type input "H"
click at [560, 571] on button "SUBMIT" at bounding box center [542, 572] width 102 height 42
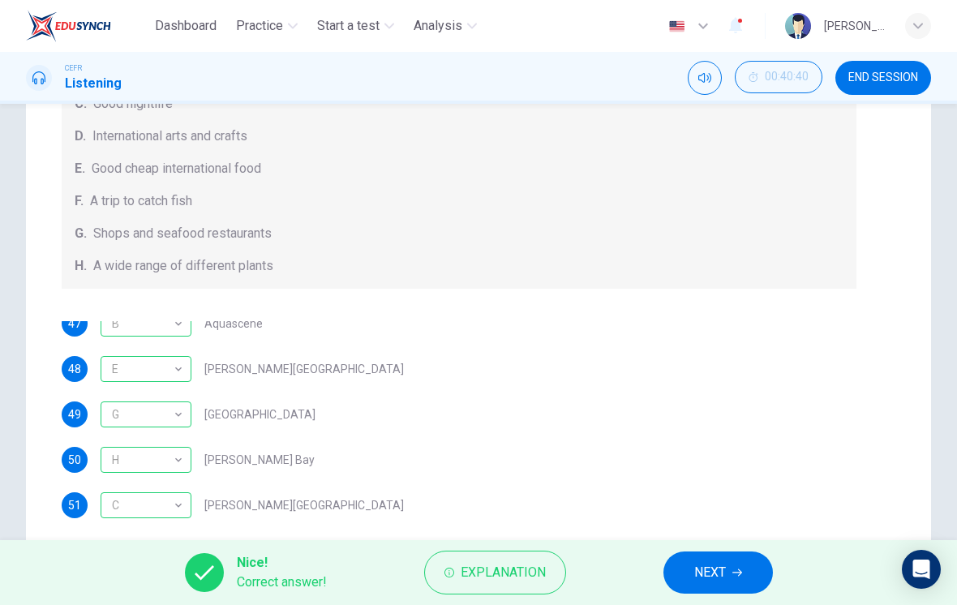
scroll to position [11, 0]
click at [517, 566] on span "Explanation" at bounding box center [503, 572] width 85 height 23
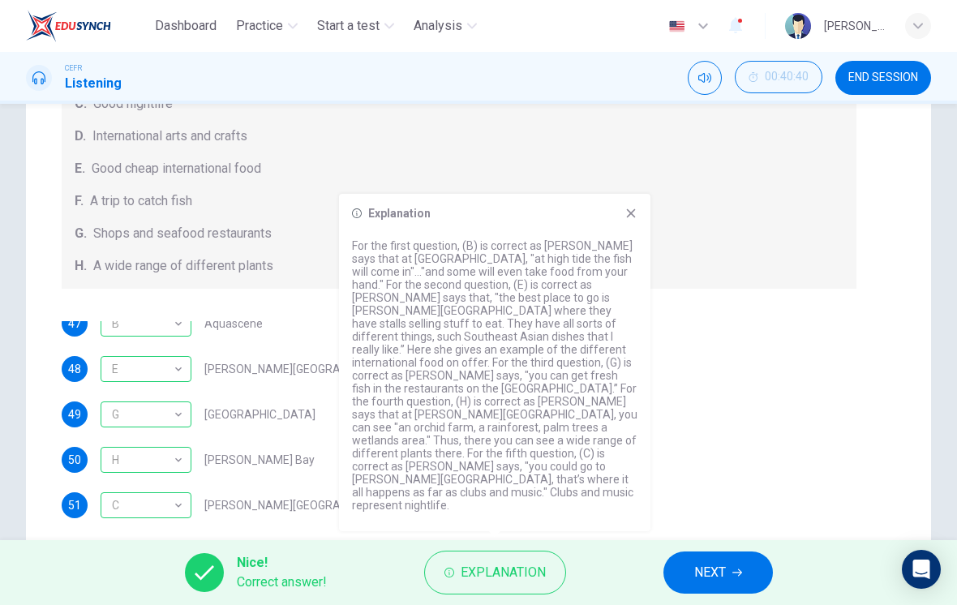
click at [635, 218] on icon at bounding box center [631, 213] width 9 height 9
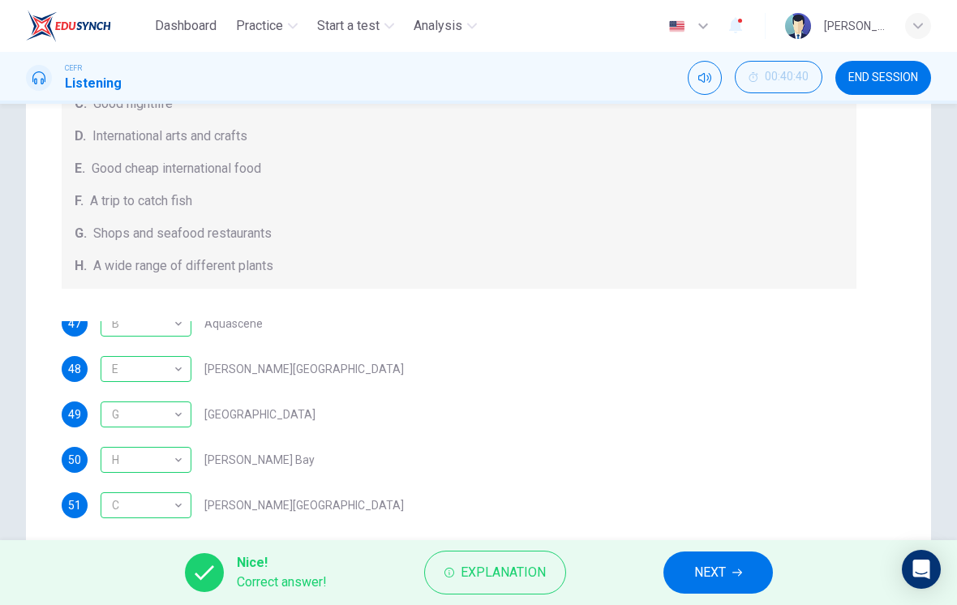
click at [727, 569] on button "NEXT" at bounding box center [717, 572] width 109 height 42
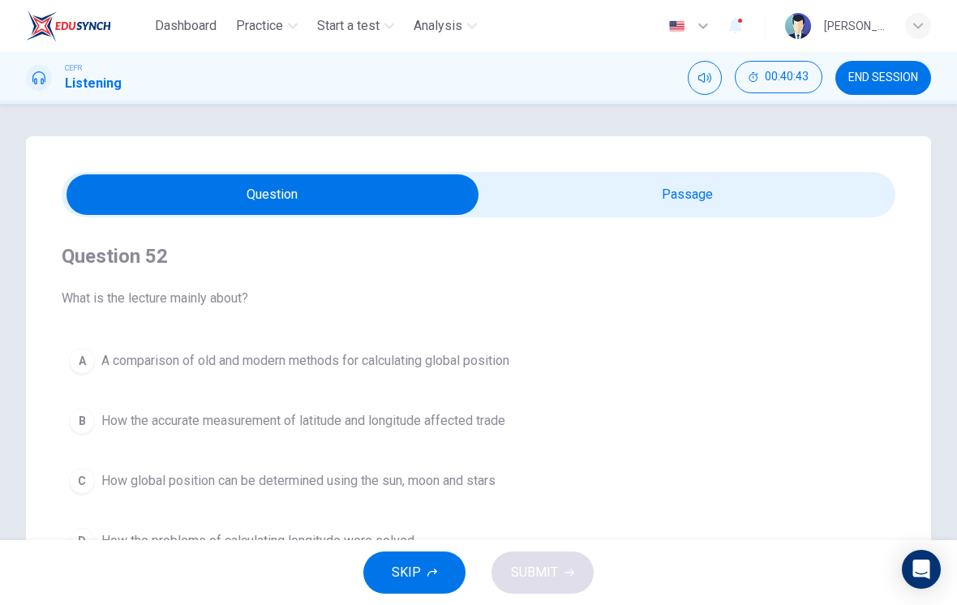
scroll to position [0, 0]
click at [830, 195] on input "checkbox" at bounding box center [272, 194] width 1251 height 41
checkbox input "true"
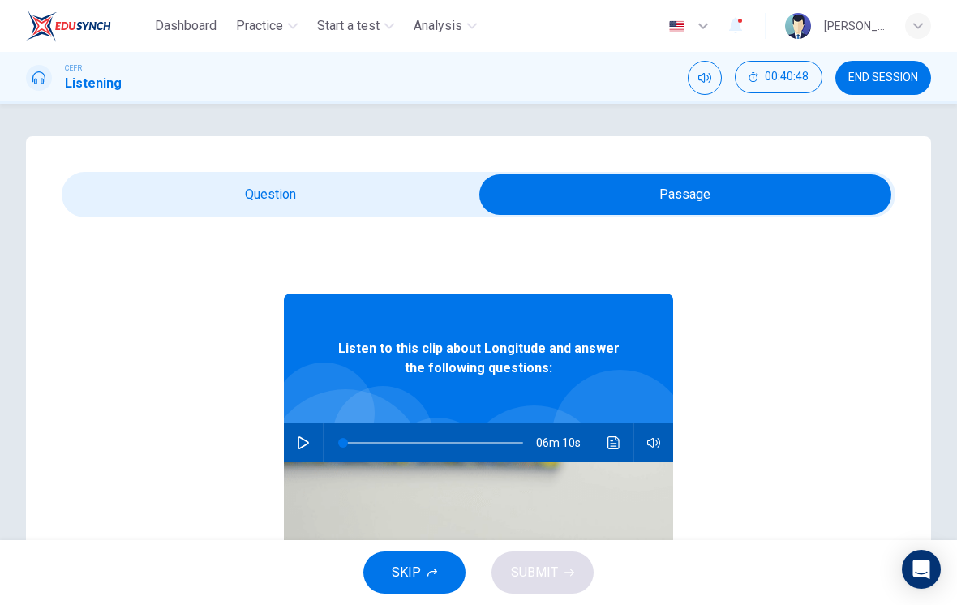
click at [899, 84] on span "END SESSION" at bounding box center [883, 77] width 70 height 13
